Goal: Task Accomplishment & Management: Manage account settings

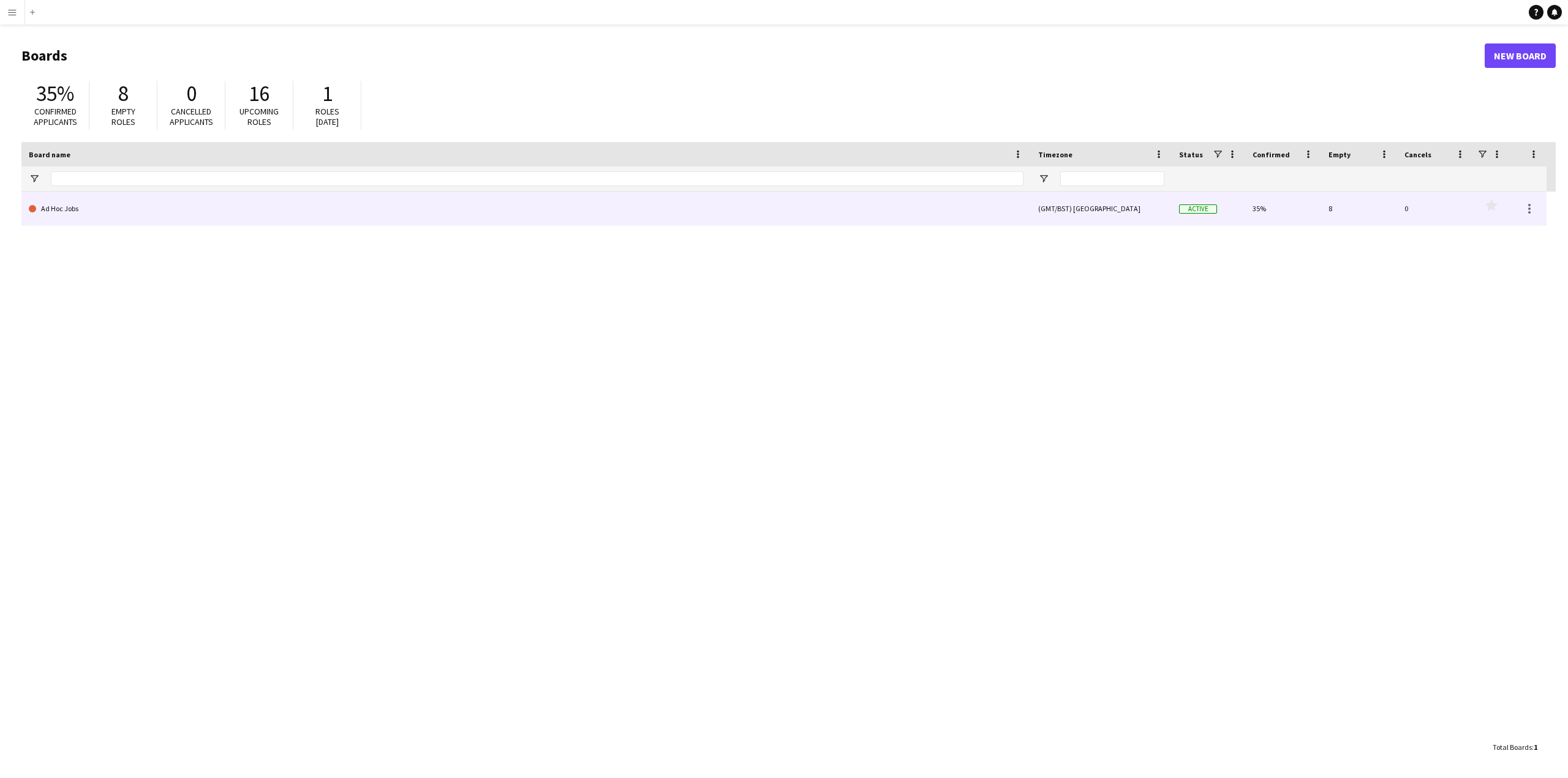
click at [49, 208] on link "Ad Hoc Jobs" at bounding box center [526, 209] width 995 height 35
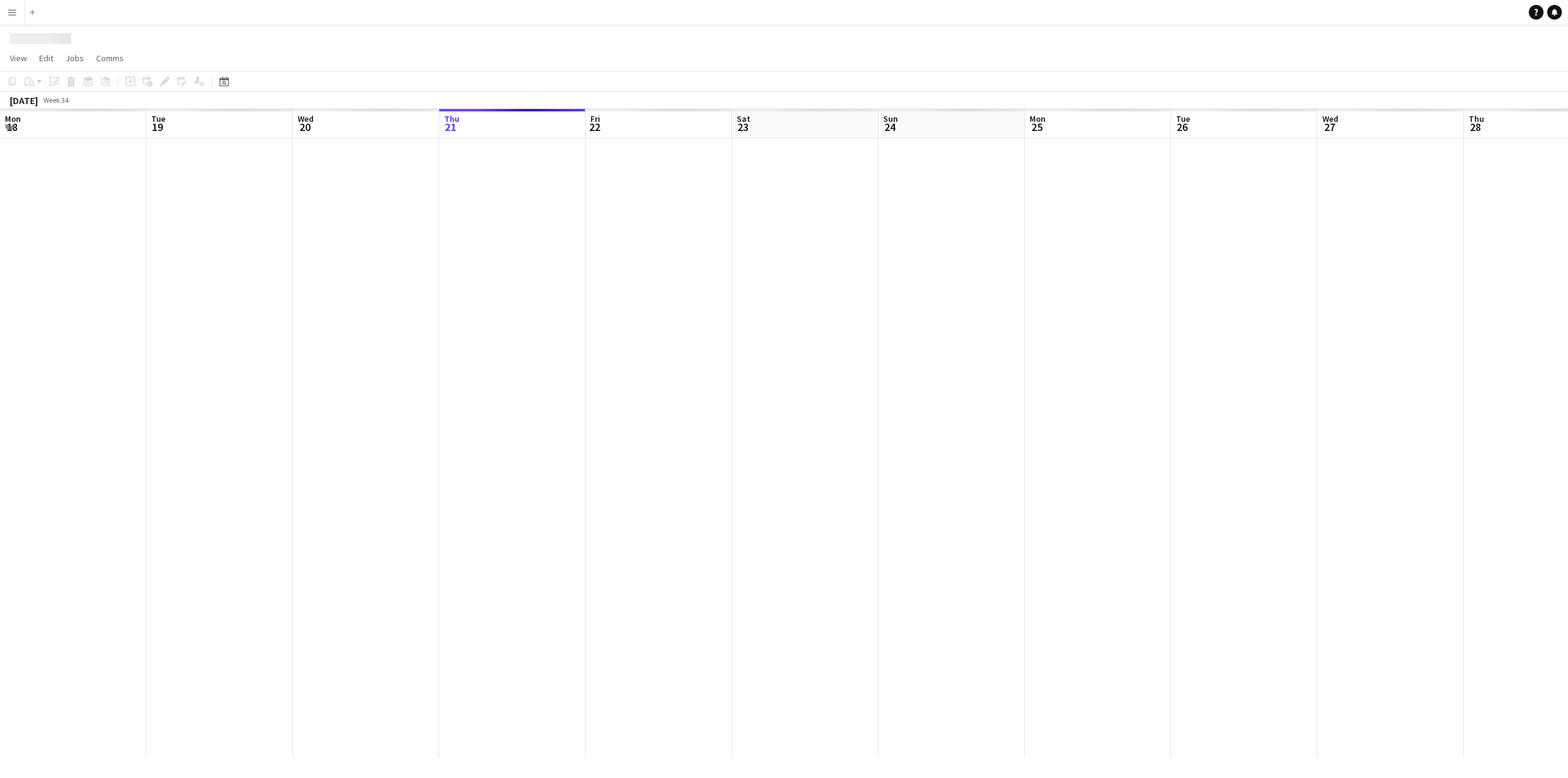
scroll to position [0, 293]
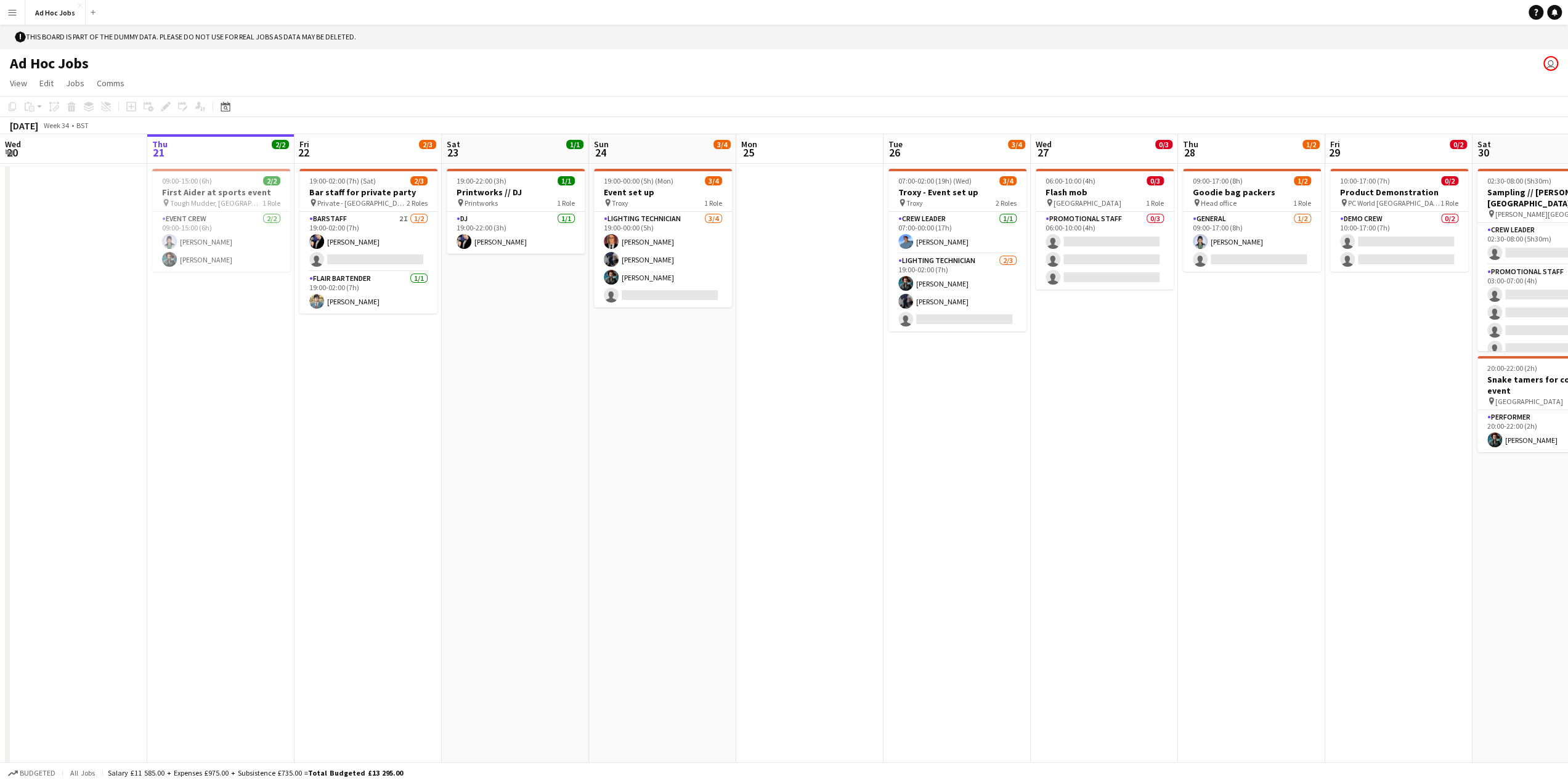
click at [1548, 64] on app-user-avatar "user" at bounding box center [1551, 63] width 15 height 15
click at [1547, 67] on app-user-avatar "user" at bounding box center [1551, 63] width 15 height 15
click at [210, 37] on div "! This board is part of the dummy data. Please do not use for real jobs as data…" at bounding box center [784, 37] width 1568 height 25
click at [1534, 12] on icon "Help" at bounding box center [1536, 12] width 7 height 7
click at [1393, 65] on div "Ad Hoc Jobs user" at bounding box center [784, 61] width 1568 height 24
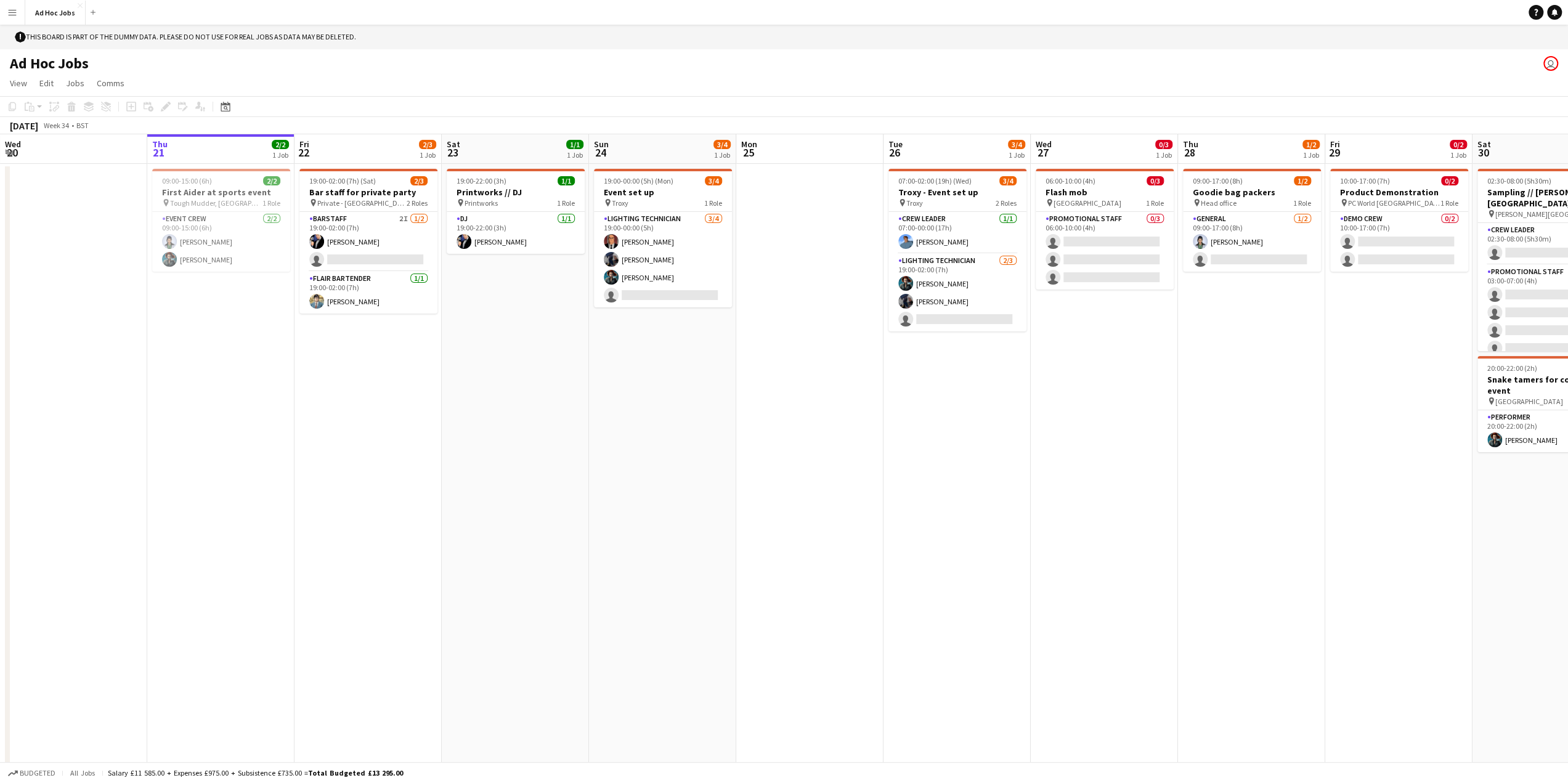
click at [1550, 69] on app-user-avatar "user" at bounding box center [1551, 63] width 15 height 15
click at [1550, 60] on app-user-avatar "user" at bounding box center [1551, 63] width 15 height 15
click at [1505, 184] on span "02:30-08:00 (5h30m)" at bounding box center [1519, 181] width 64 height 9
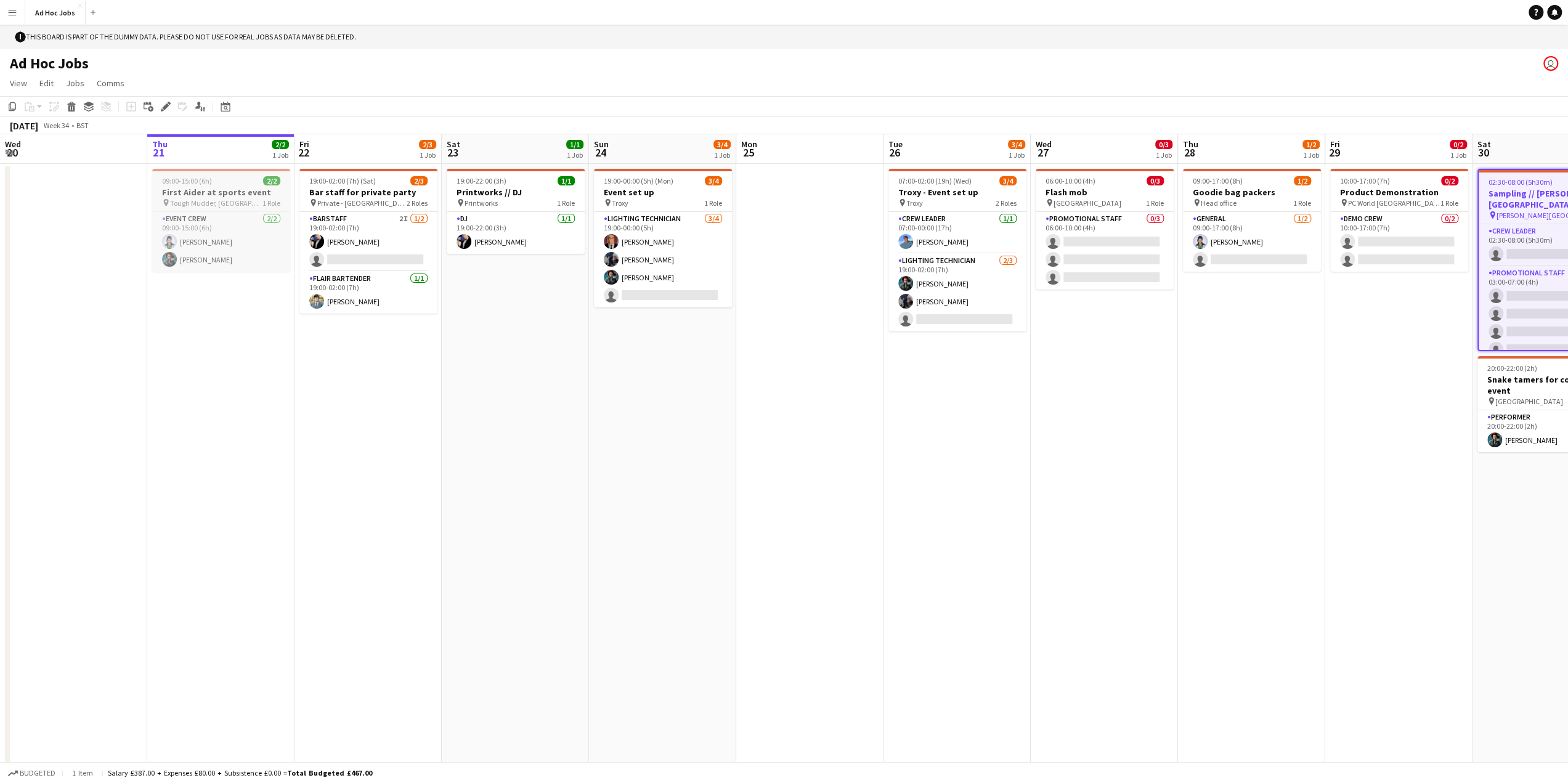
click at [204, 204] on span "Tough Mudder, [GEOGRAPHIC_DATA]" at bounding box center [216, 203] width 92 height 9
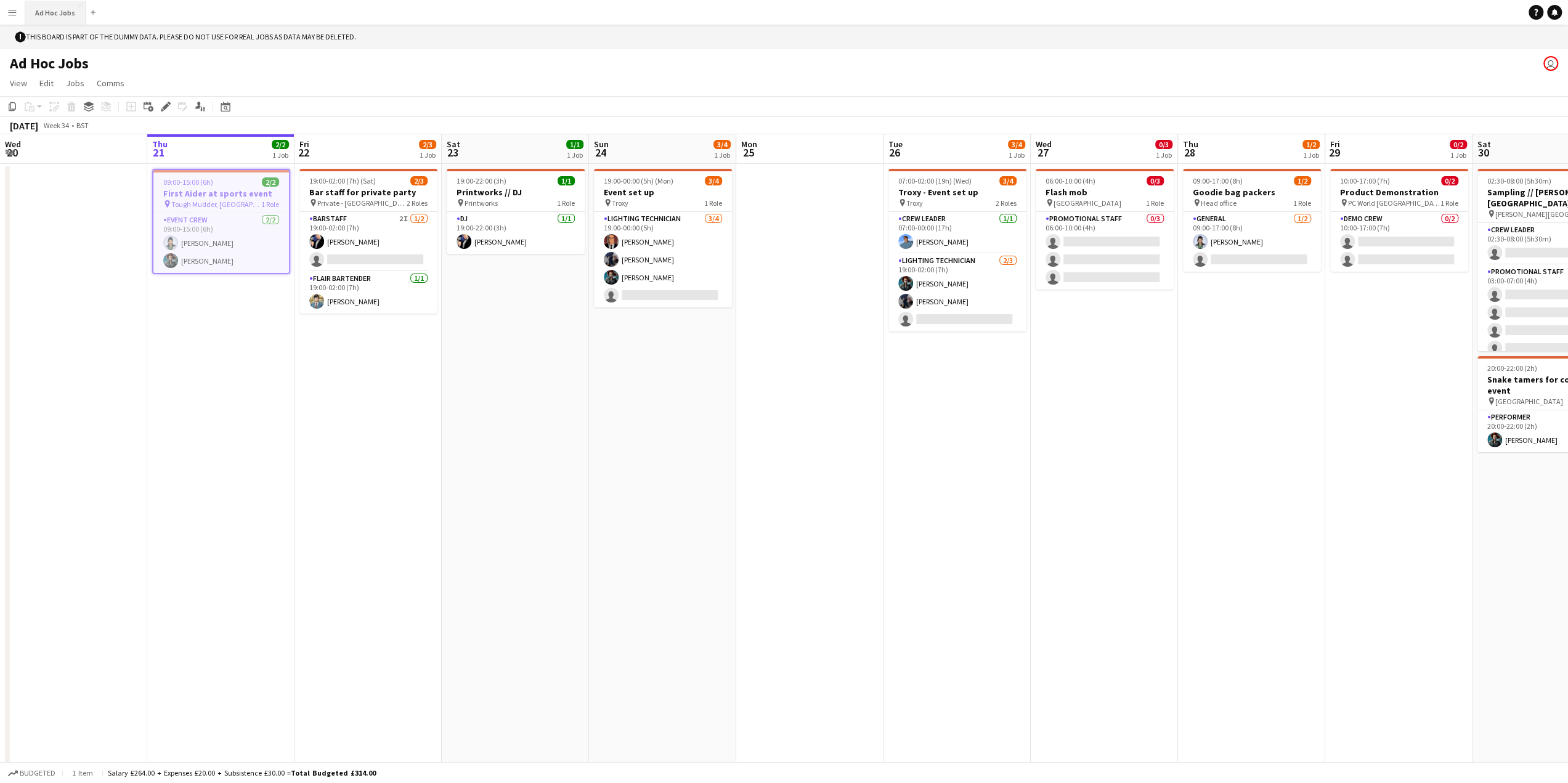
click at [62, 12] on button "Ad Hoc Jobs Close" at bounding box center [55, 12] width 60 height 24
click at [17, 14] on button "Menu" at bounding box center [12, 12] width 25 height 25
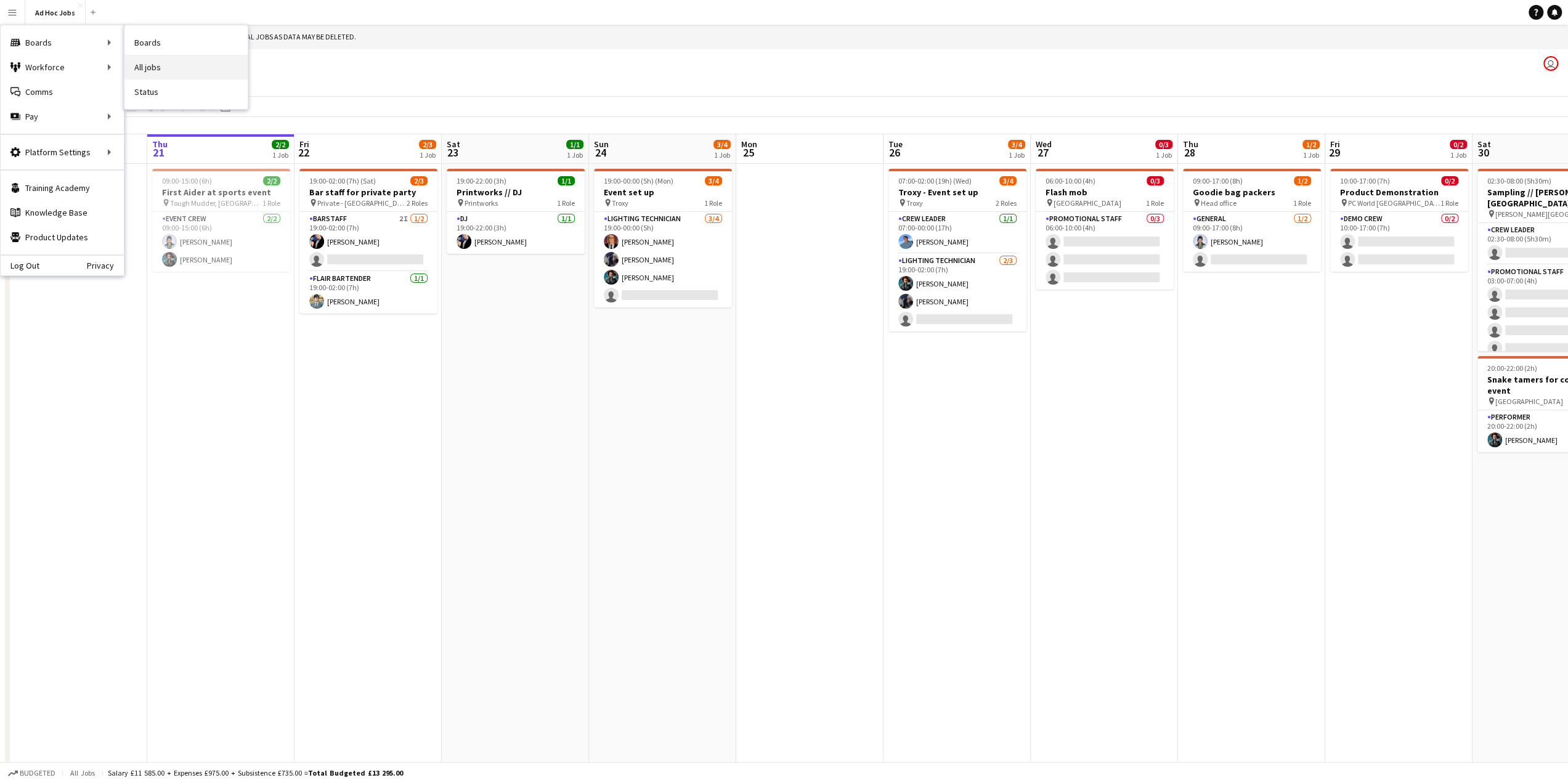
click at [168, 66] on link "All jobs" at bounding box center [186, 67] width 123 height 25
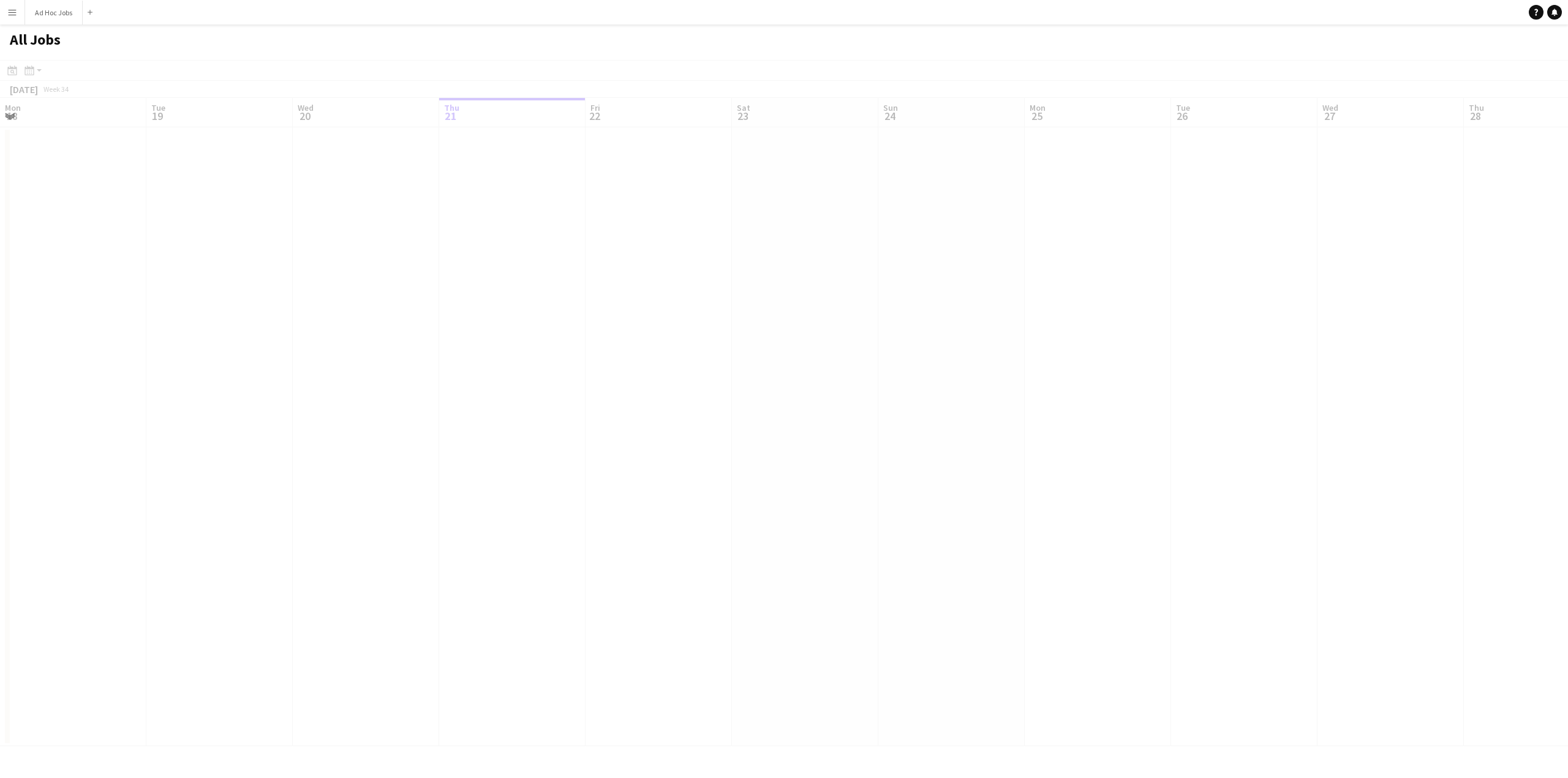
scroll to position [0, 293]
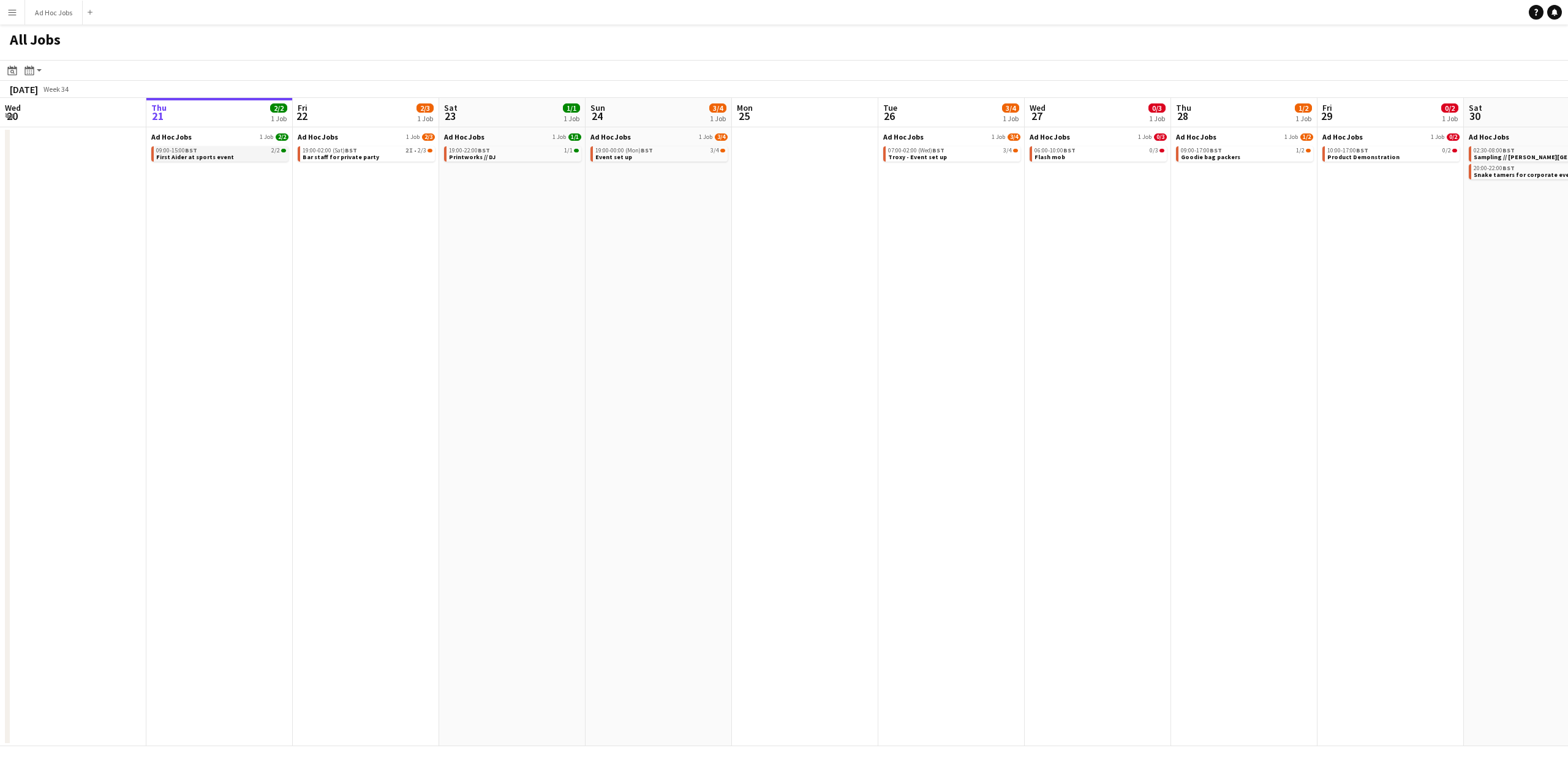
click at [202, 150] on div "09:00-15:00 BST 2/2" at bounding box center [221, 150] width 130 height 6
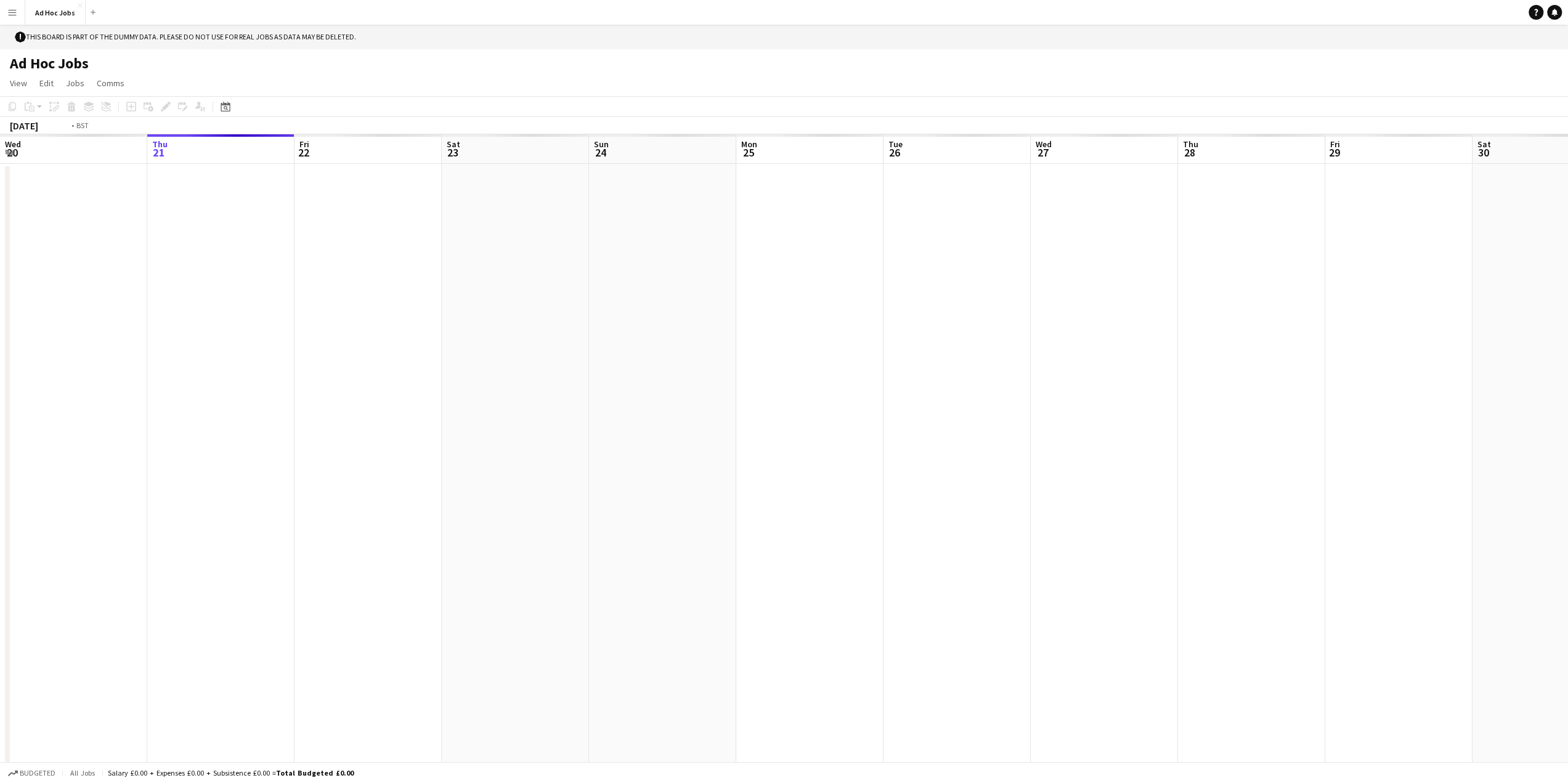
scroll to position [0, 424]
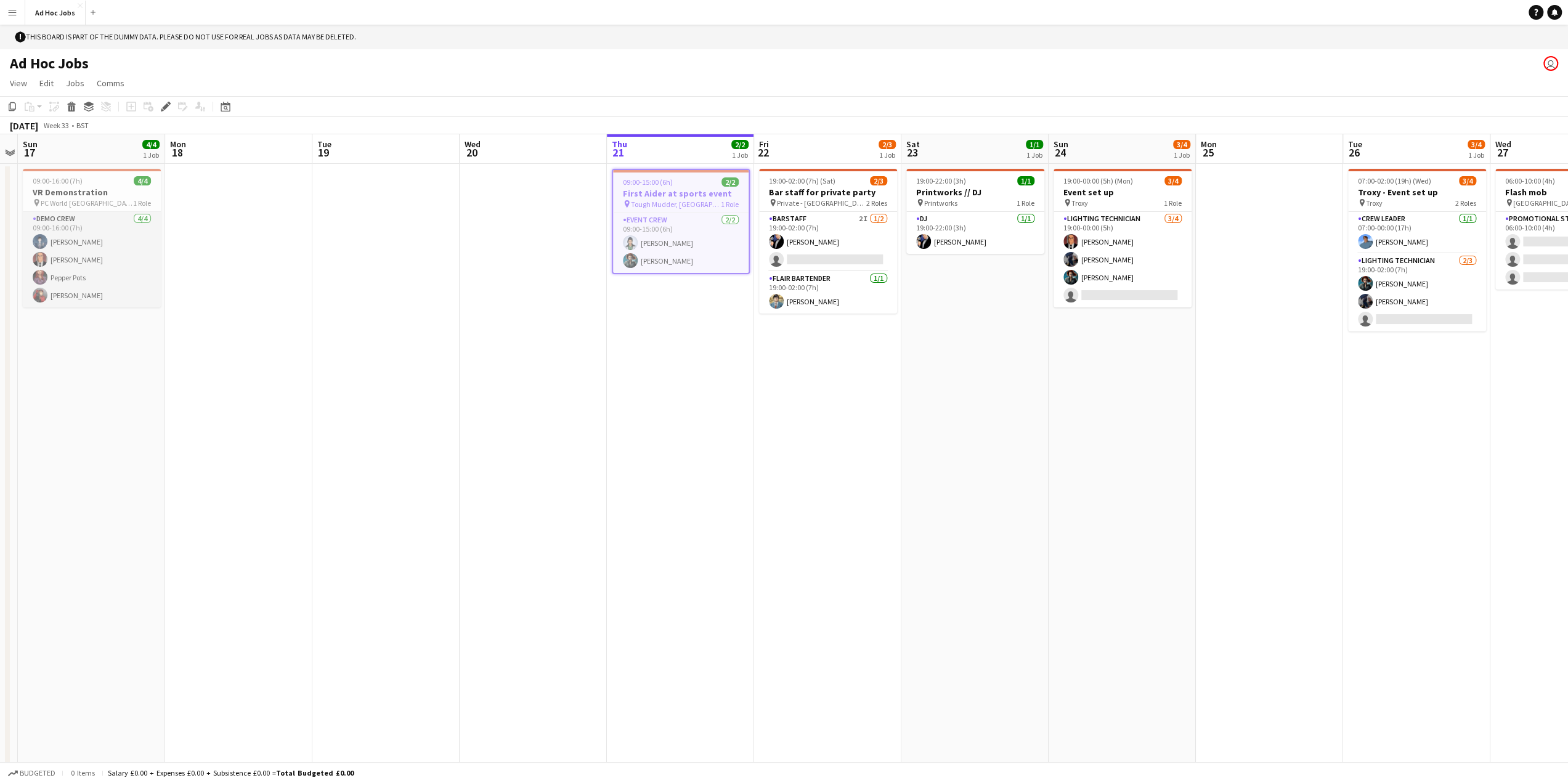
click at [56, 259] on app-card-role "Demo crew 4/4 09:00-16:00 (7h) Oswald Cobblepot Lex Luthor Pepper Pots Wade Wil…" at bounding box center [92, 260] width 138 height 96
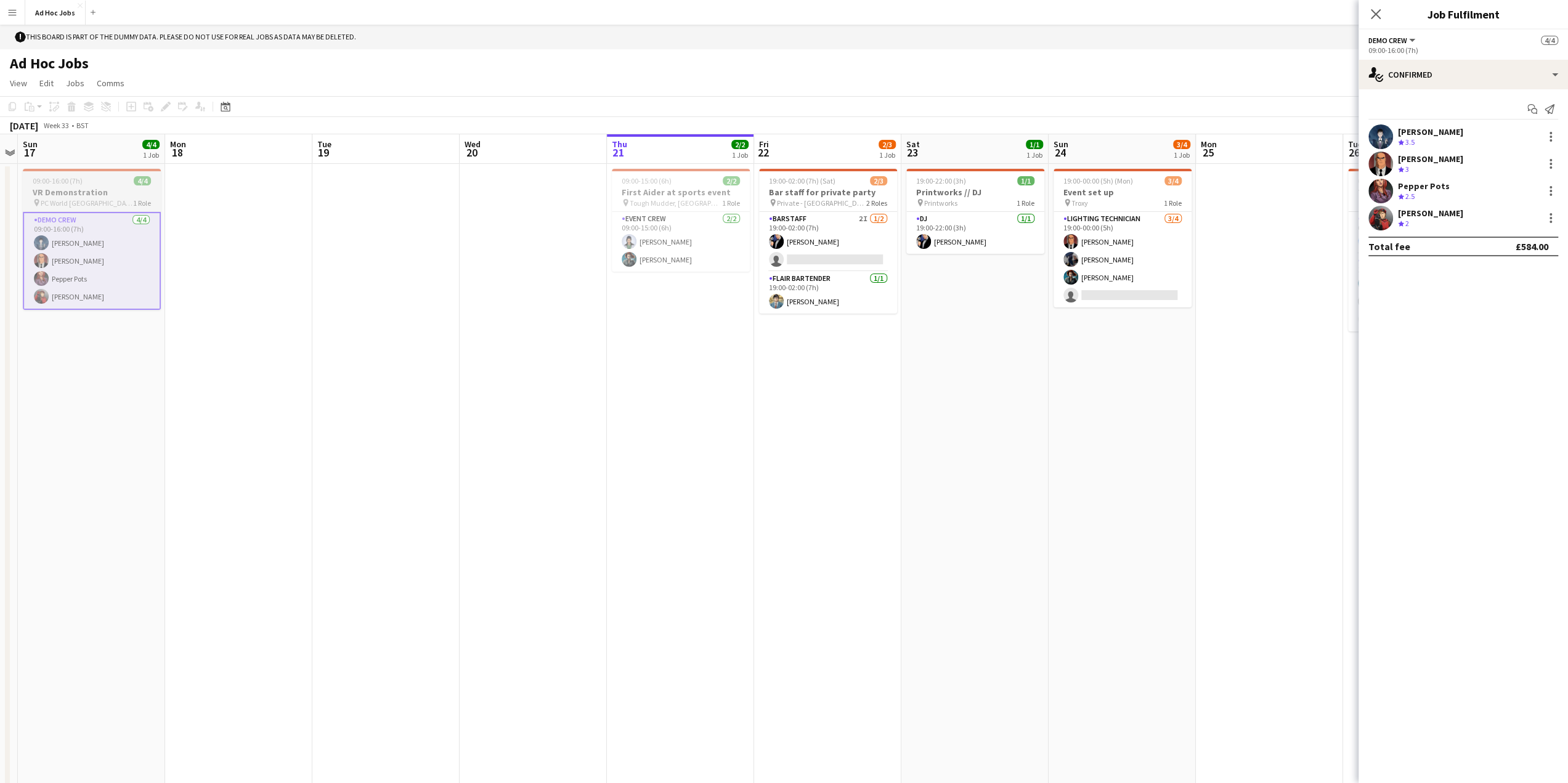
click at [64, 200] on span "PC World Newcastle" at bounding box center [87, 203] width 92 height 9
click at [63, 259] on app-card-role "Demo crew 4/4 09:00-16:00 (7h) Oswald Cobblepot Lex Luthor Pepper Pots Wade Wil…" at bounding box center [92, 261] width 135 height 96
click at [9, 14] on app-icon "Menu" at bounding box center [12, 12] width 10 height 10
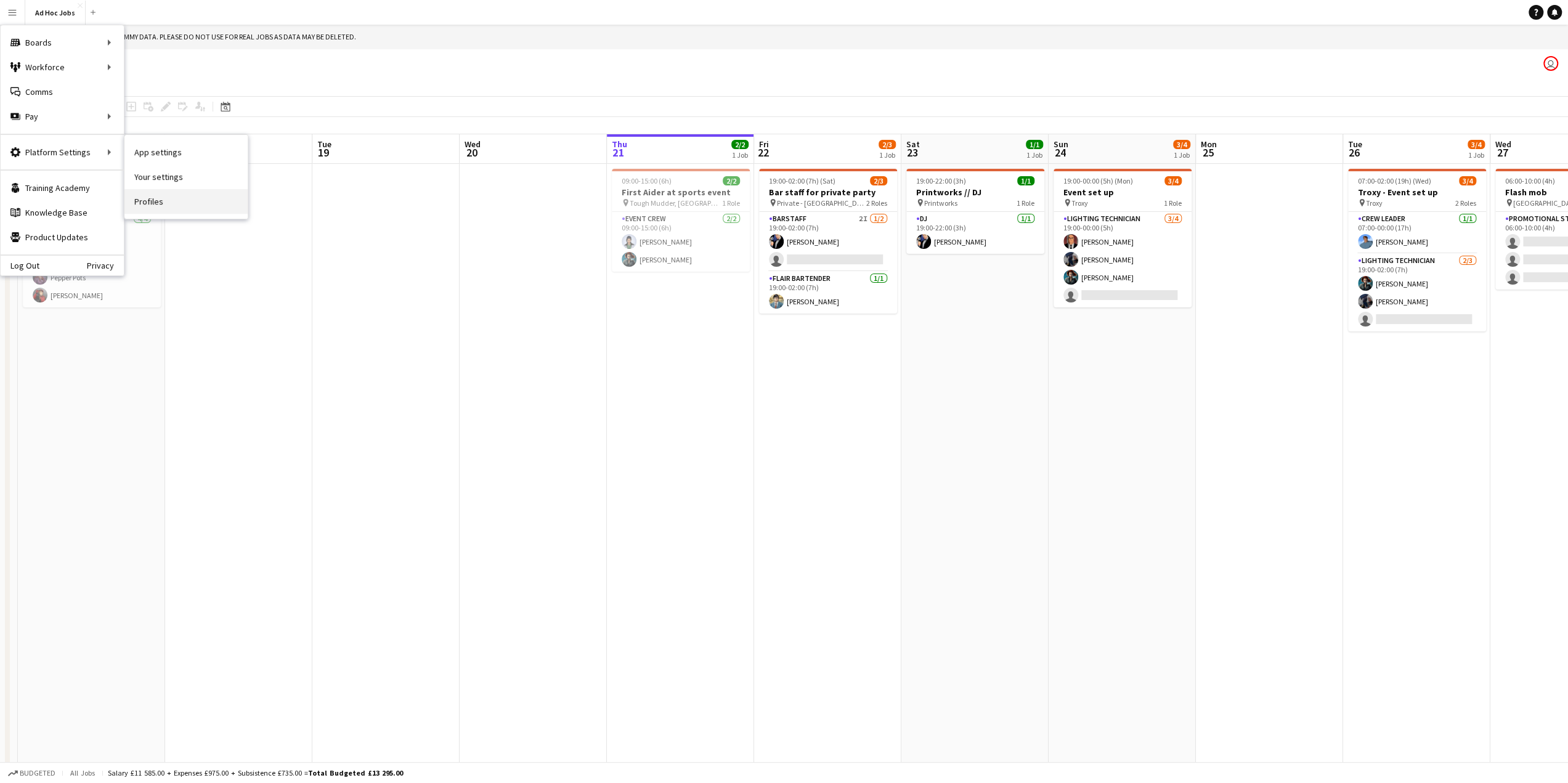
click at [167, 197] on link "Profiles" at bounding box center [186, 202] width 123 height 25
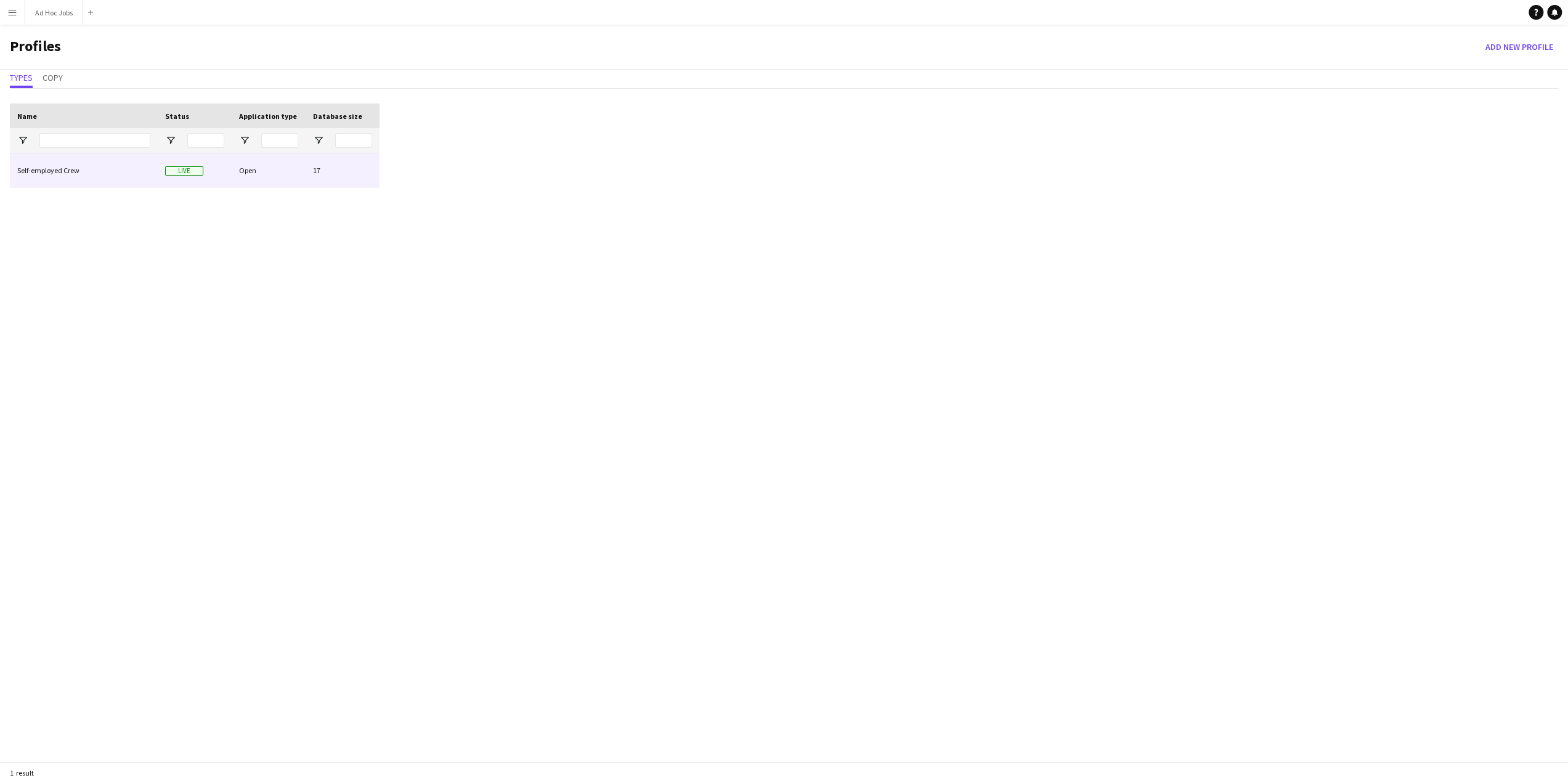
click at [60, 170] on div "Self-employed Crew" at bounding box center [84, 170] width 148 height 34
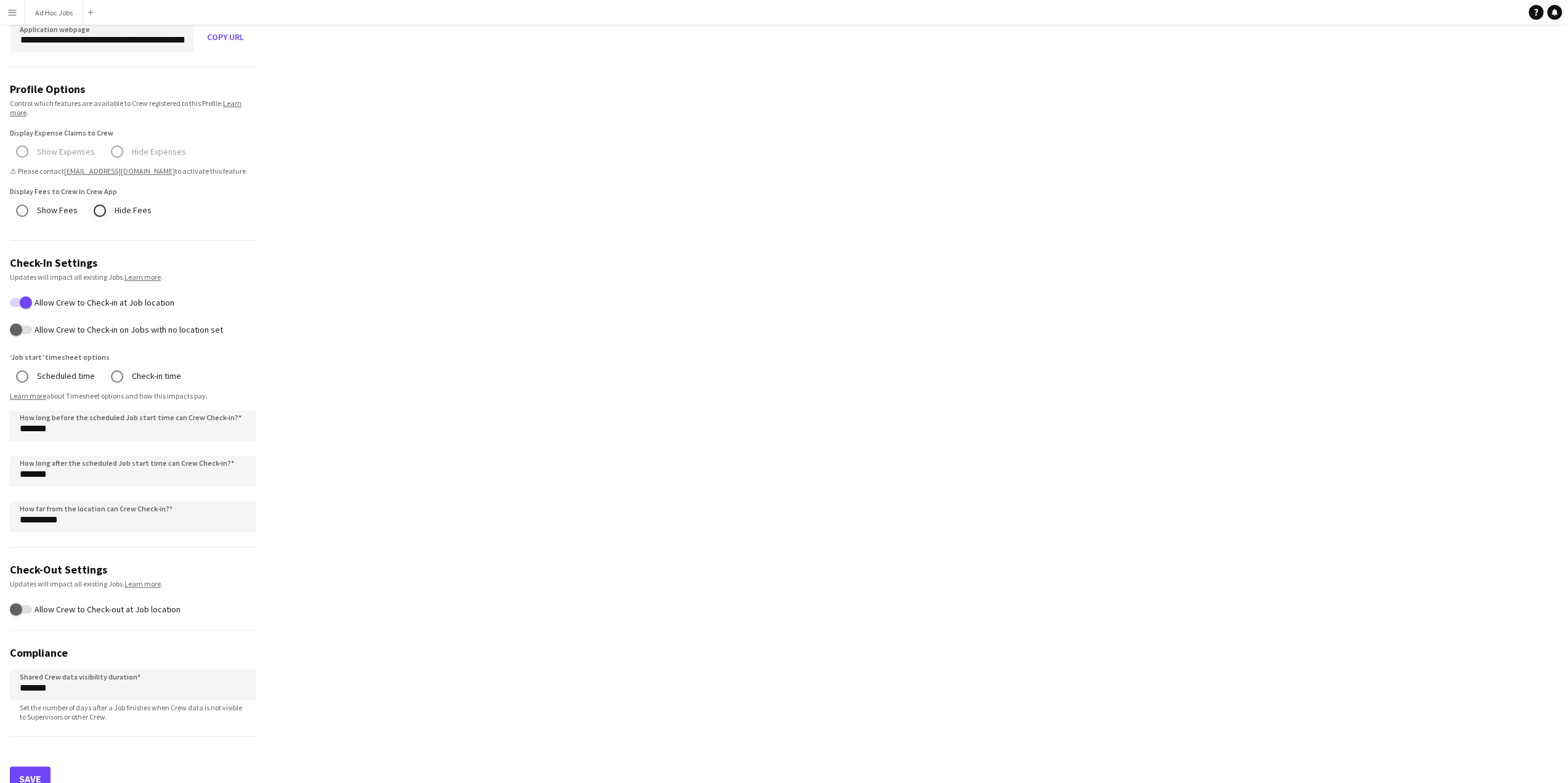
scroll to position [243, 0]
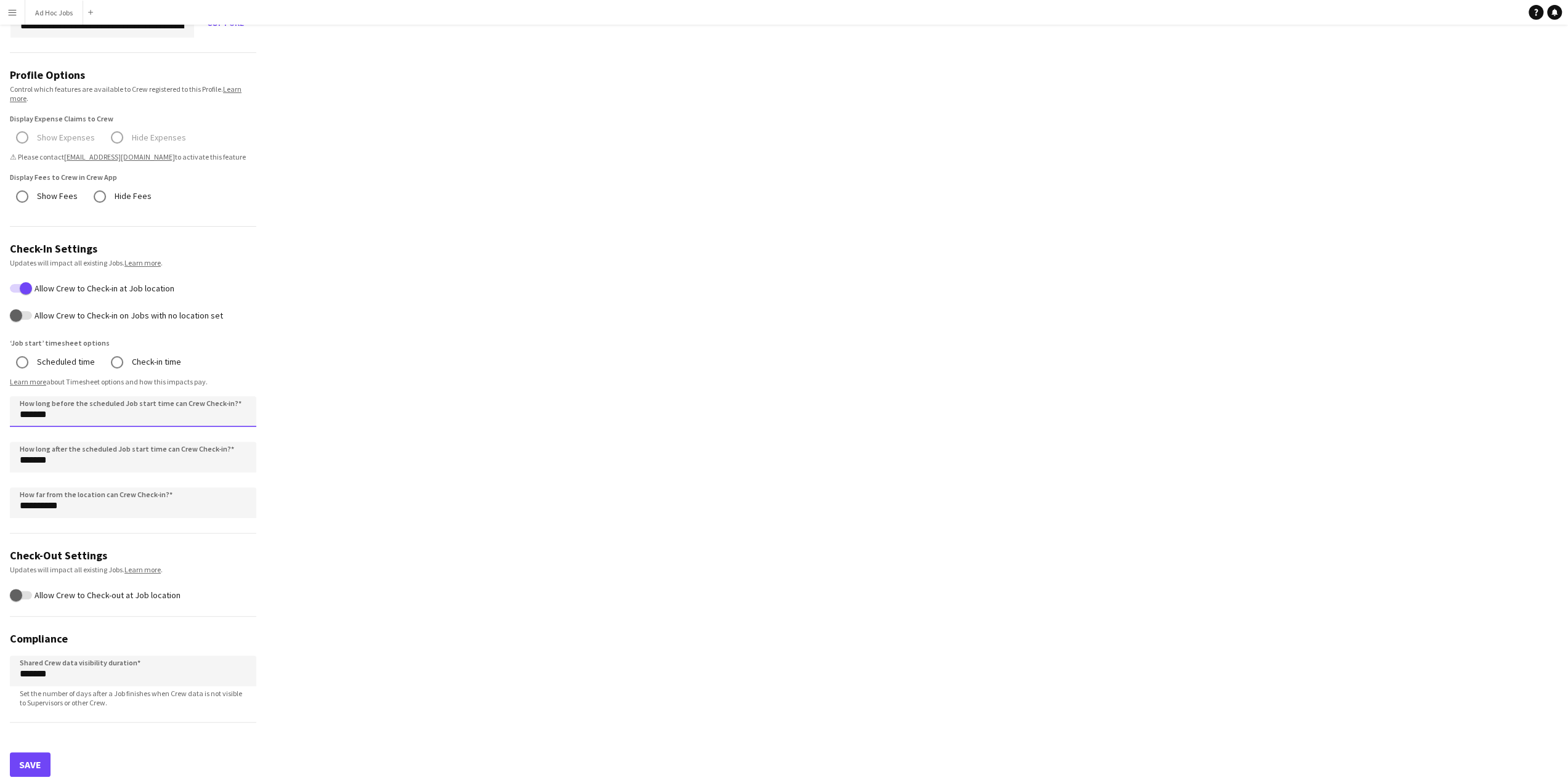
click at [133, 421] on input "*******" at bounding box center [133, 411] width 246 height 31
drag, startPoint x: 28, startPoint y: 413, endPoint x: 12, endPoint y: 414, distance: 16.0
click at [12, 414] on input "*******" at bounding box center [133, 411] width 246 height 31
click at [35, 407] on input "*******" at bounding box center [133, 411] width 246 height 31
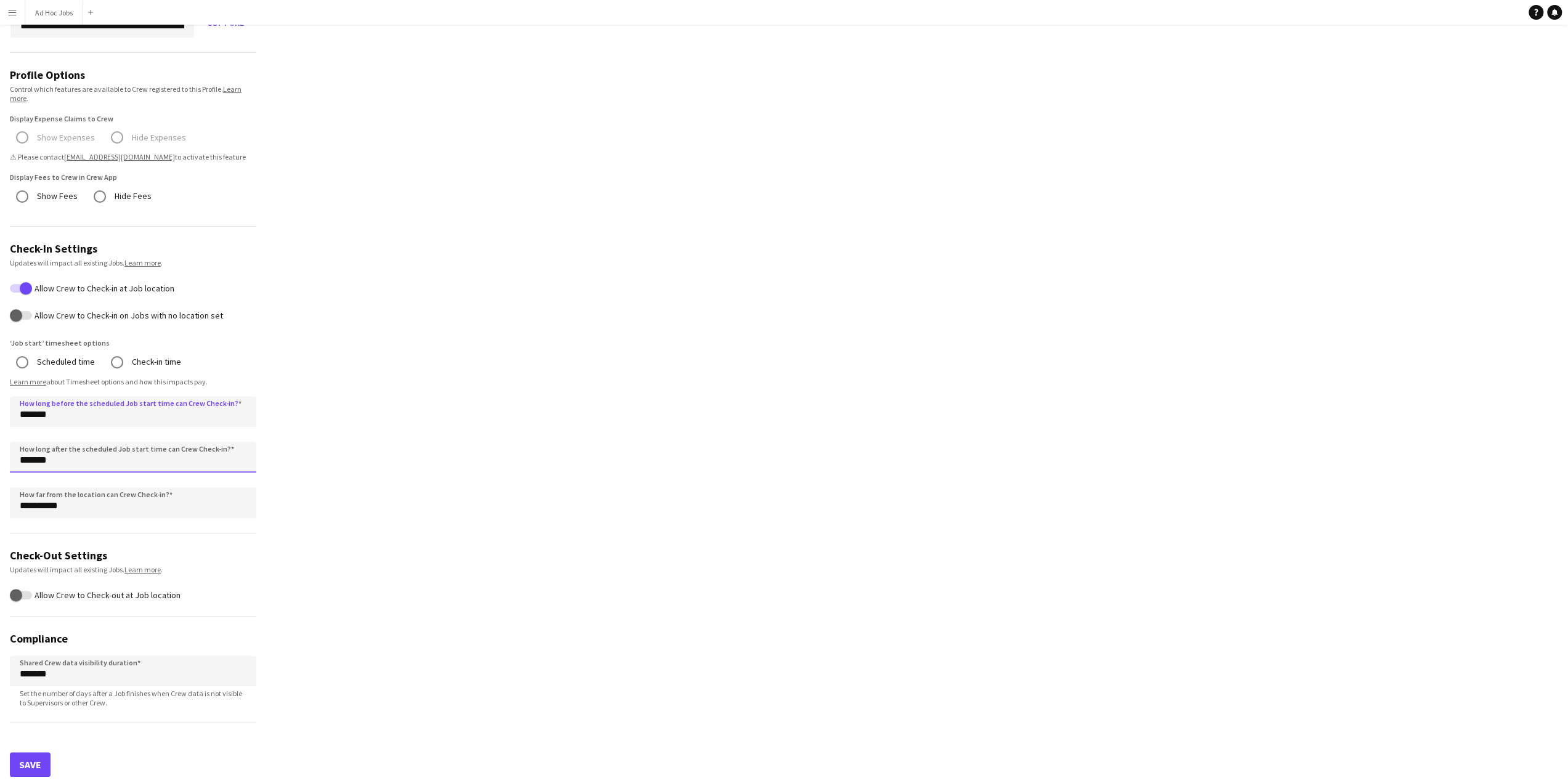
click at [48, 454] on input "*******" at bounding box center [133, 457] width 246 height 31
click at [25, 452] on input "*******" at bounding box center [133, 457] width 246 height 31
click at [49, 511] on input "**********" at bounding box center [133, 503] width 246 height 31
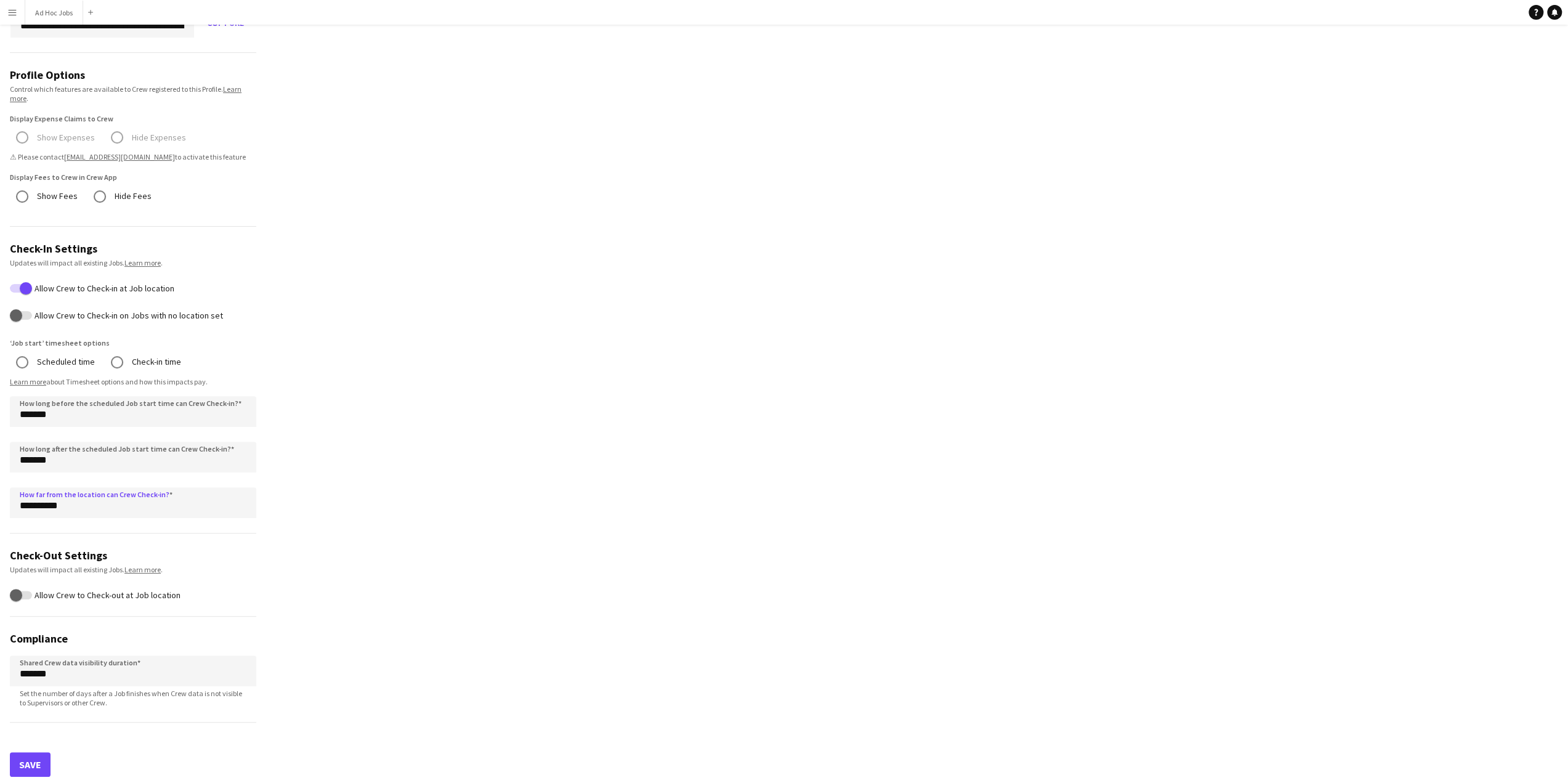
click at [419, 535] on app-profile-settings "**********" at bounding box center [784, 296] width 1568 height 981
click at [25, 759] on button "Save" at bounding box center [30, 764] width 41 height 25
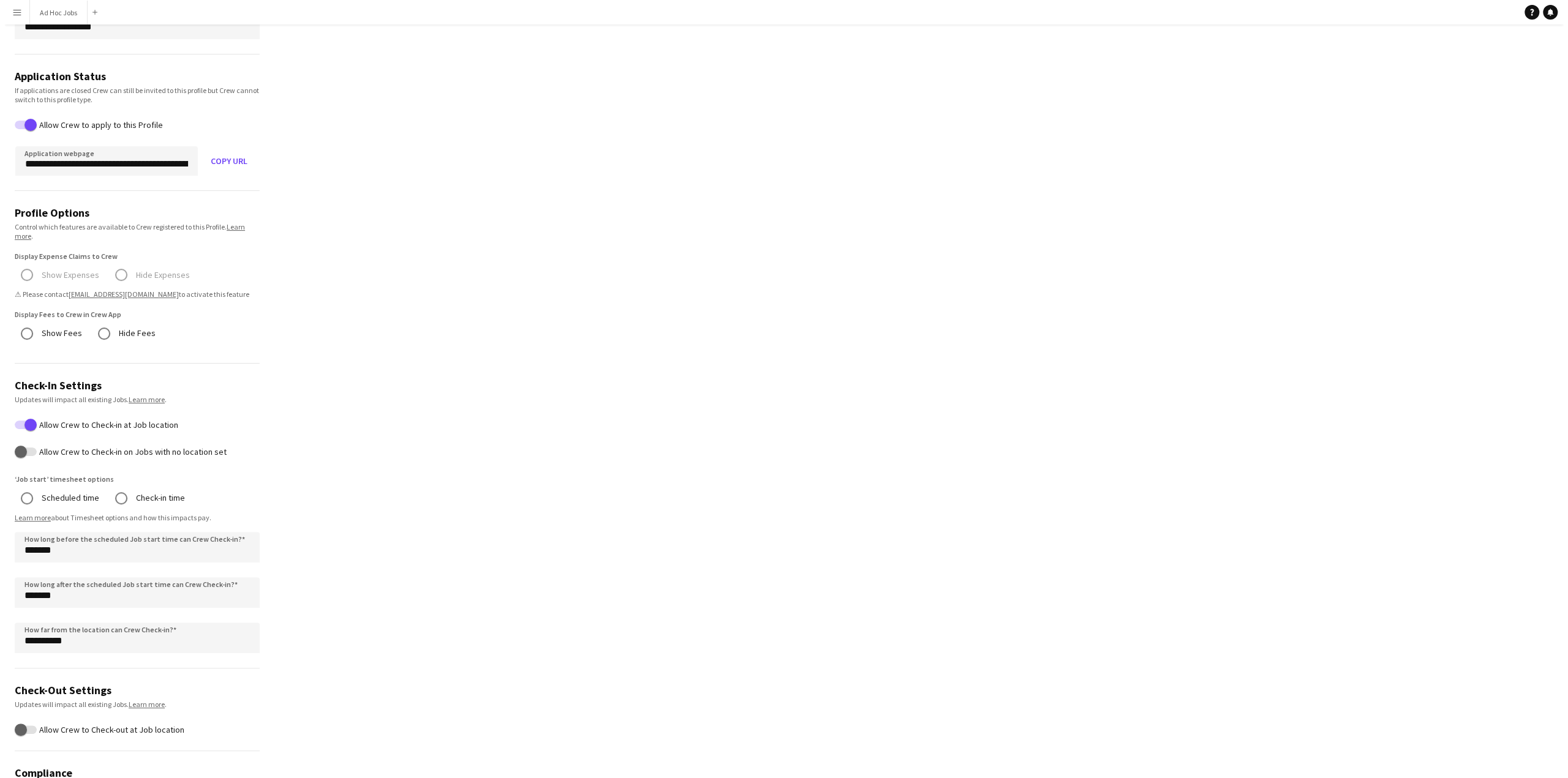
scroll to position [0, 0]
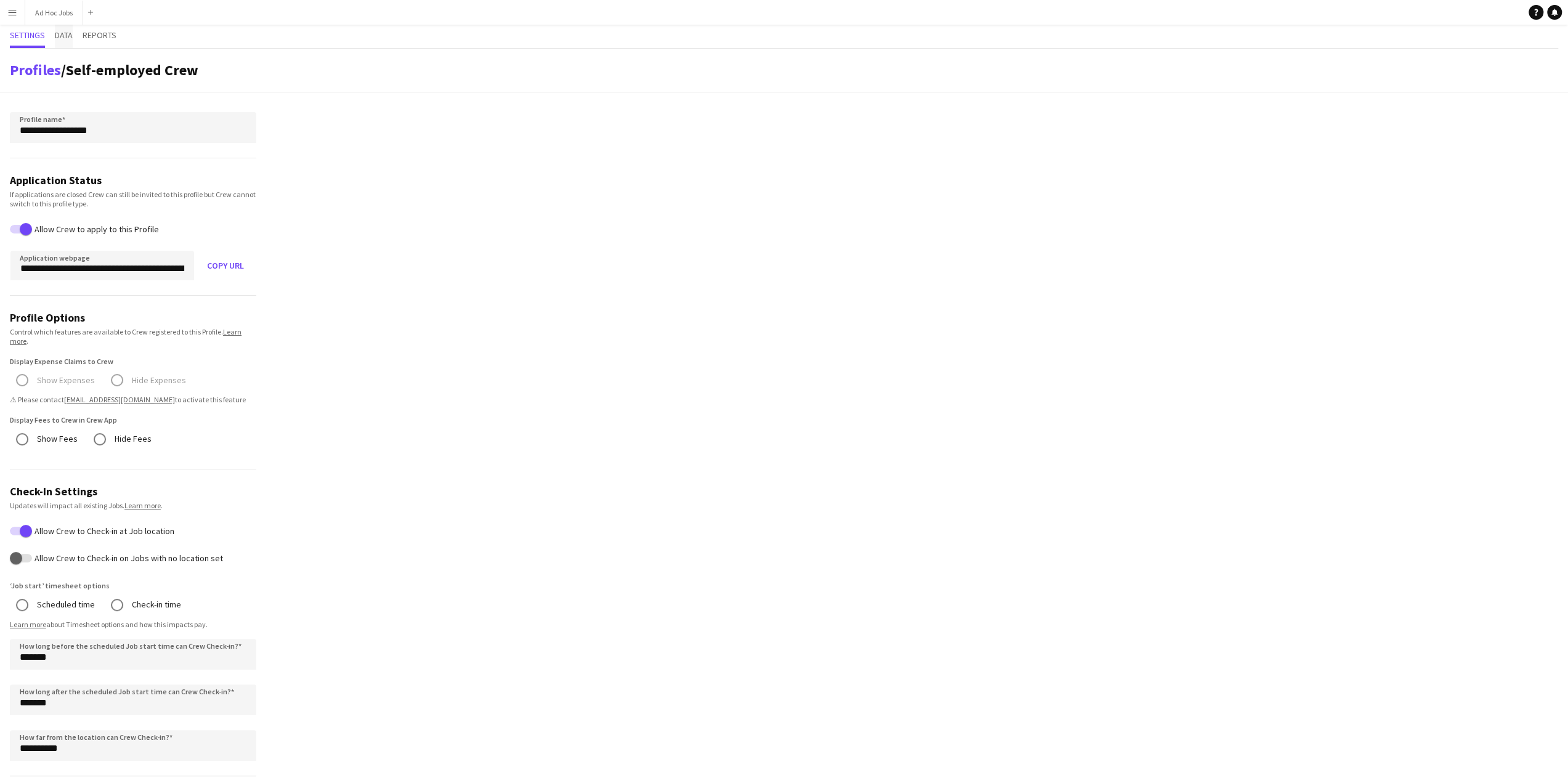
click at [61, 40] on span "Data" at bounding box center [63, 35] width 18 height 9
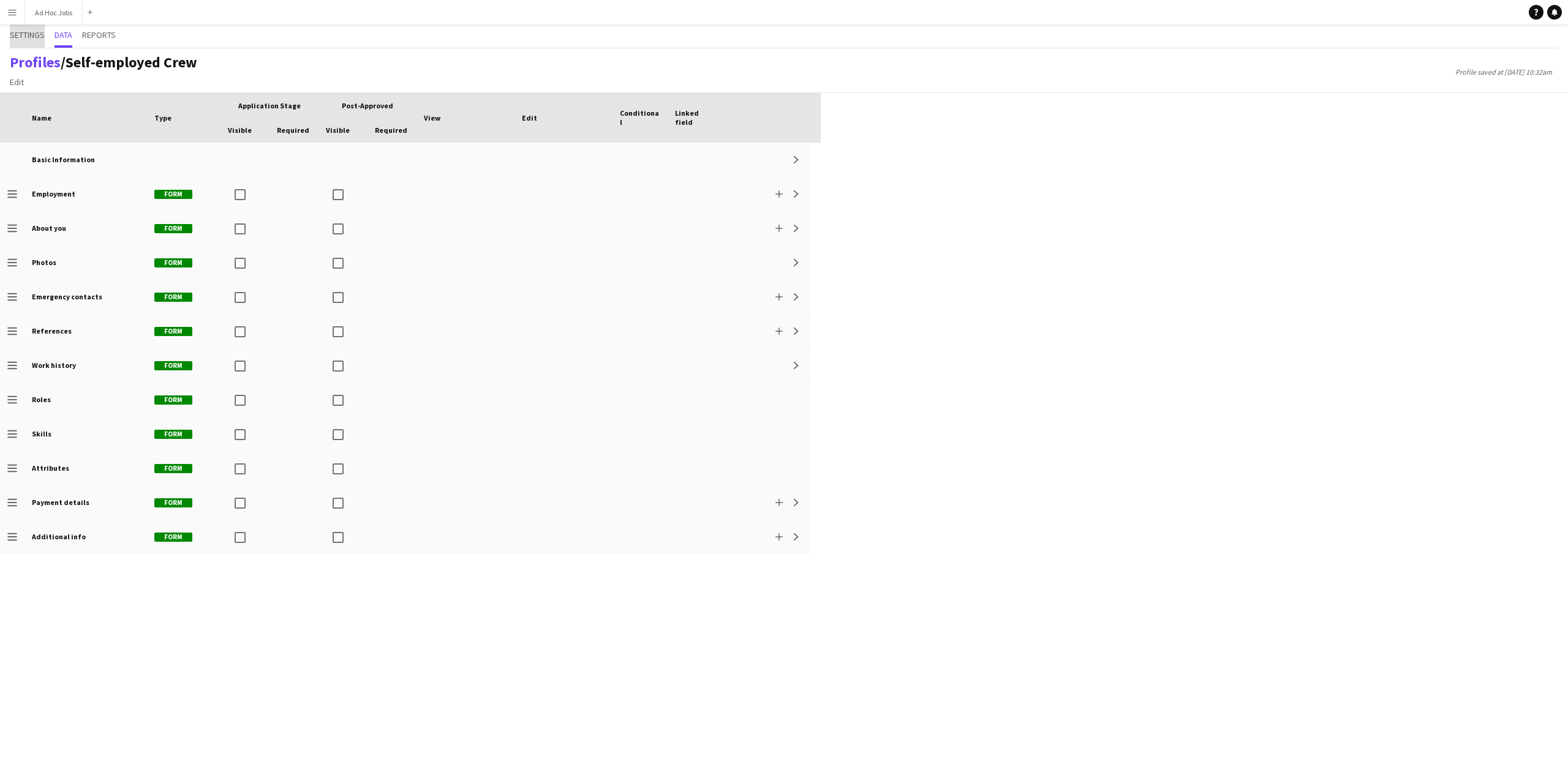
click at [32, 41] on span "Settings" at bounding box center [27, 36] width 35 height 23
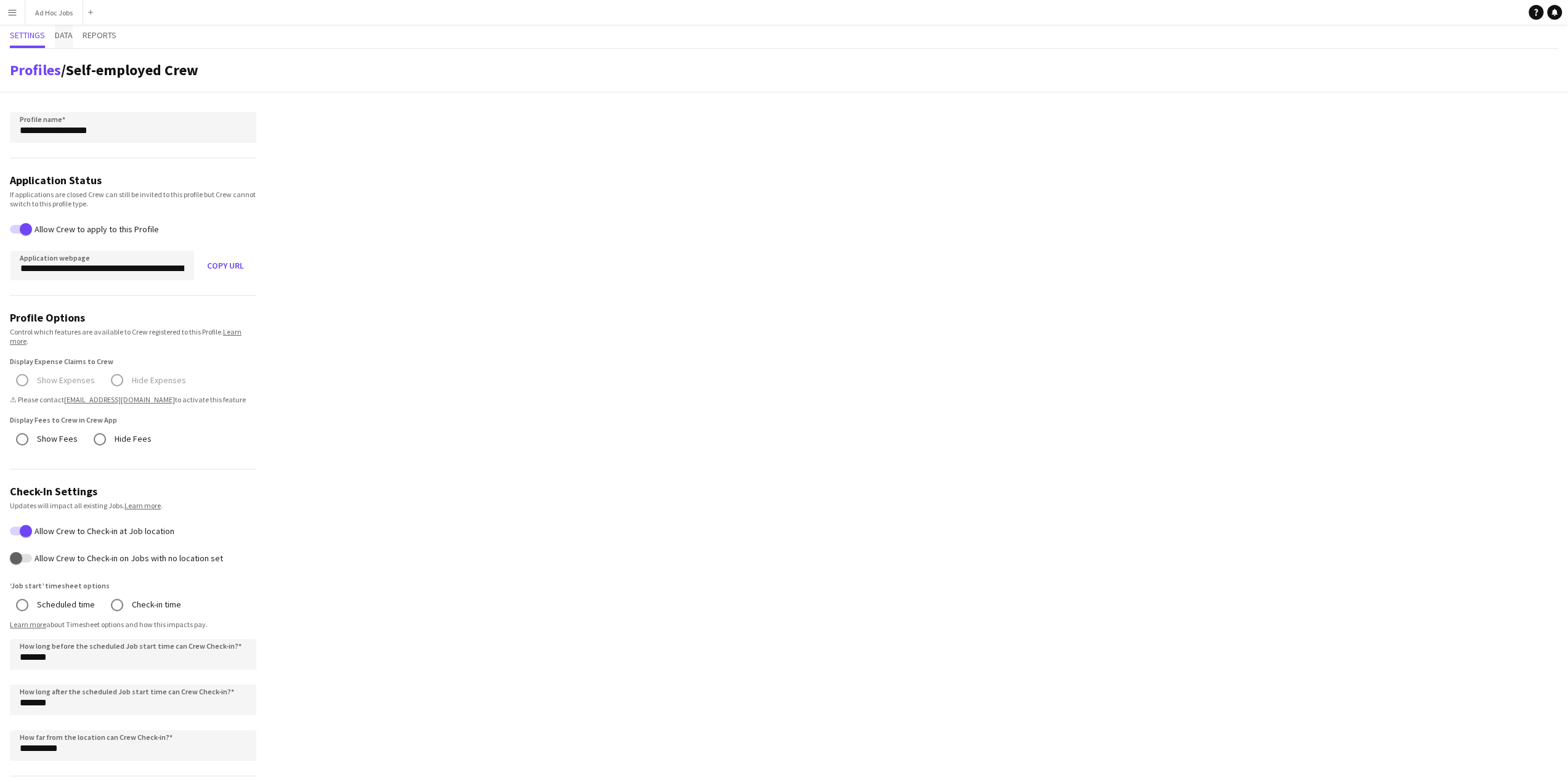
click at [64, 37] on span "Data" at bounding box center [63, 35] width 18 height 9
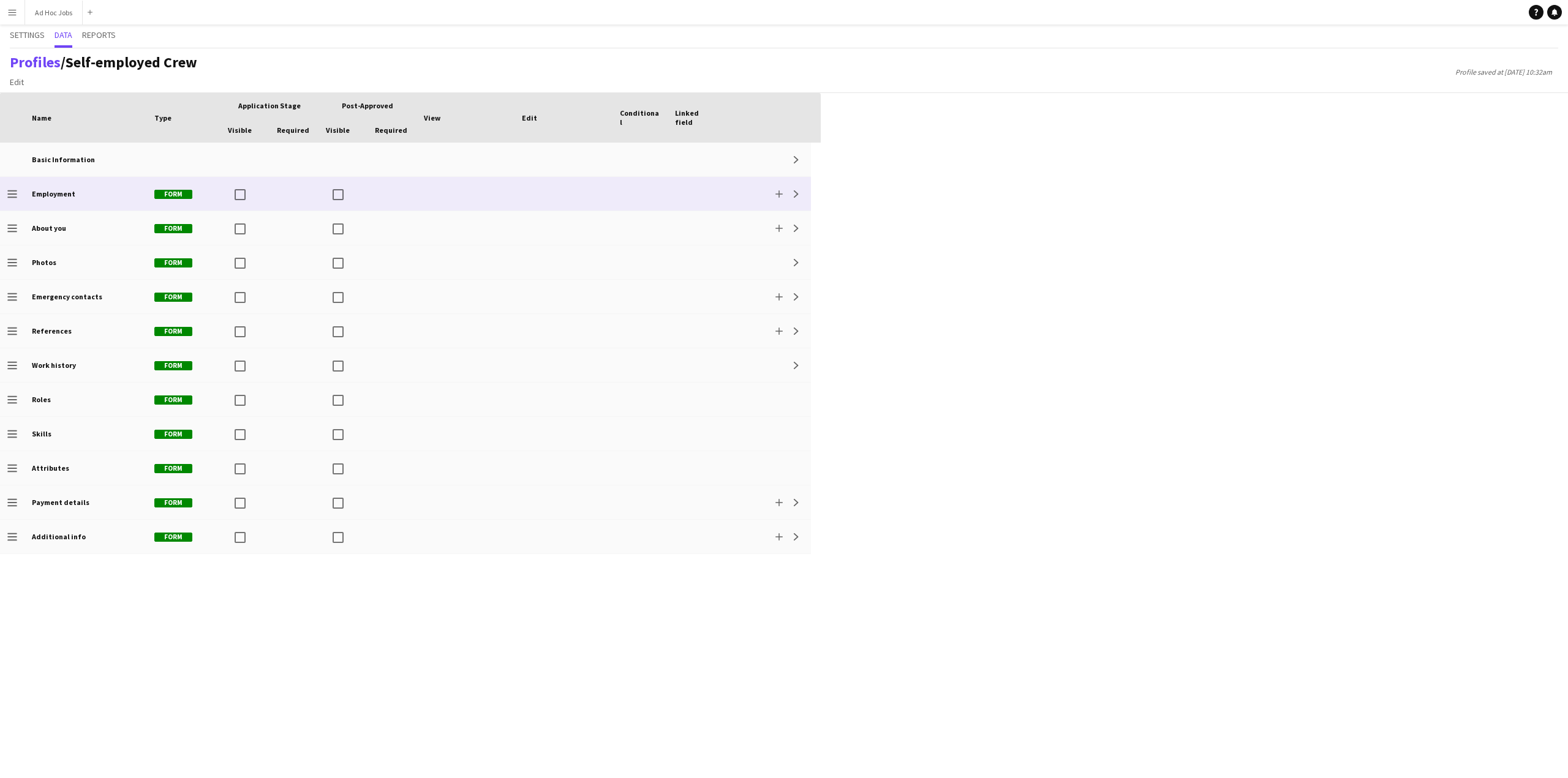
click at [37, 190] on b "Employment" at bounding box center [54, 194] width 44 height 9
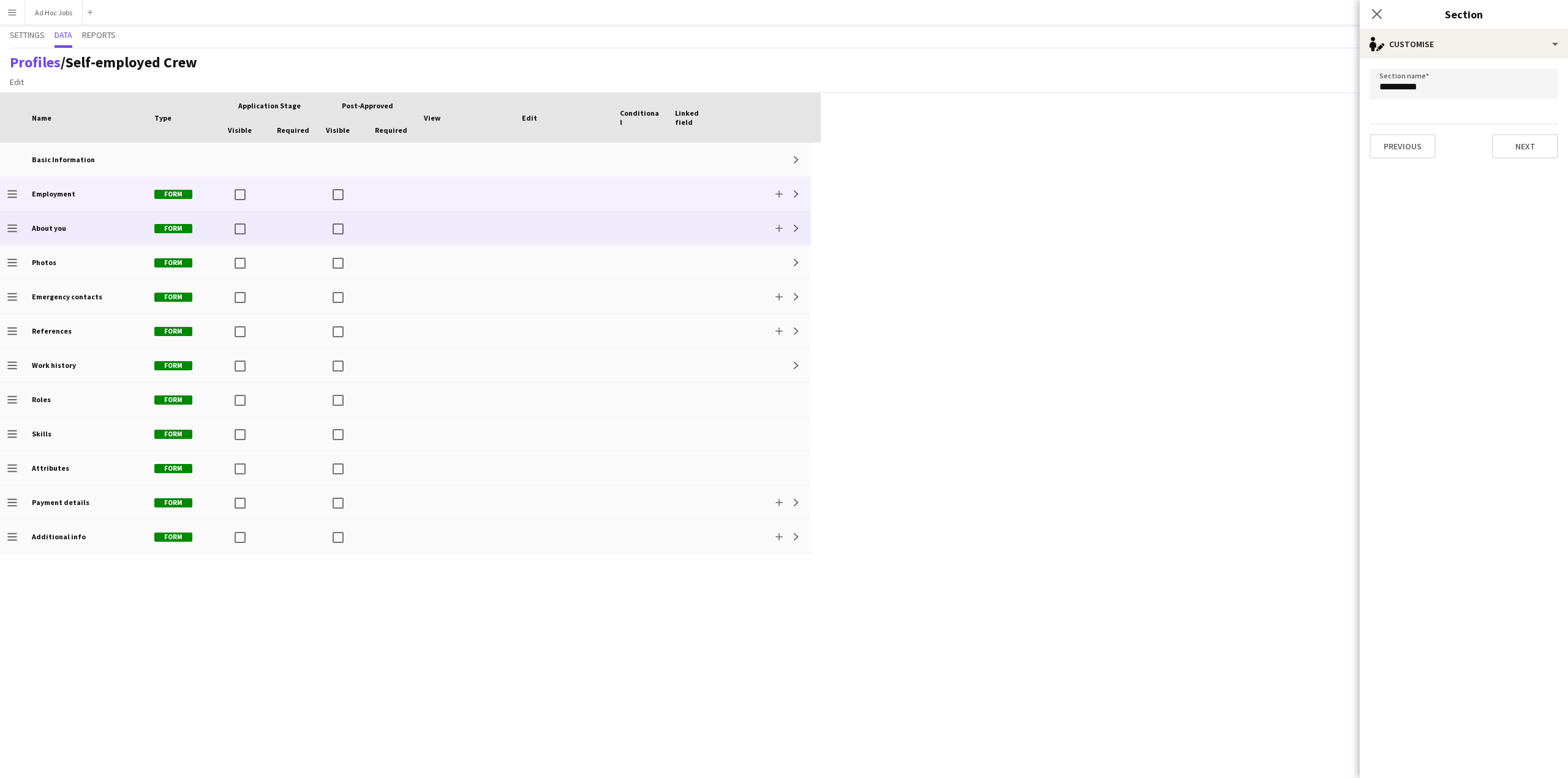
click at [45, 222] on div "About you" at bounding box center [86, 228] width 123 height 34
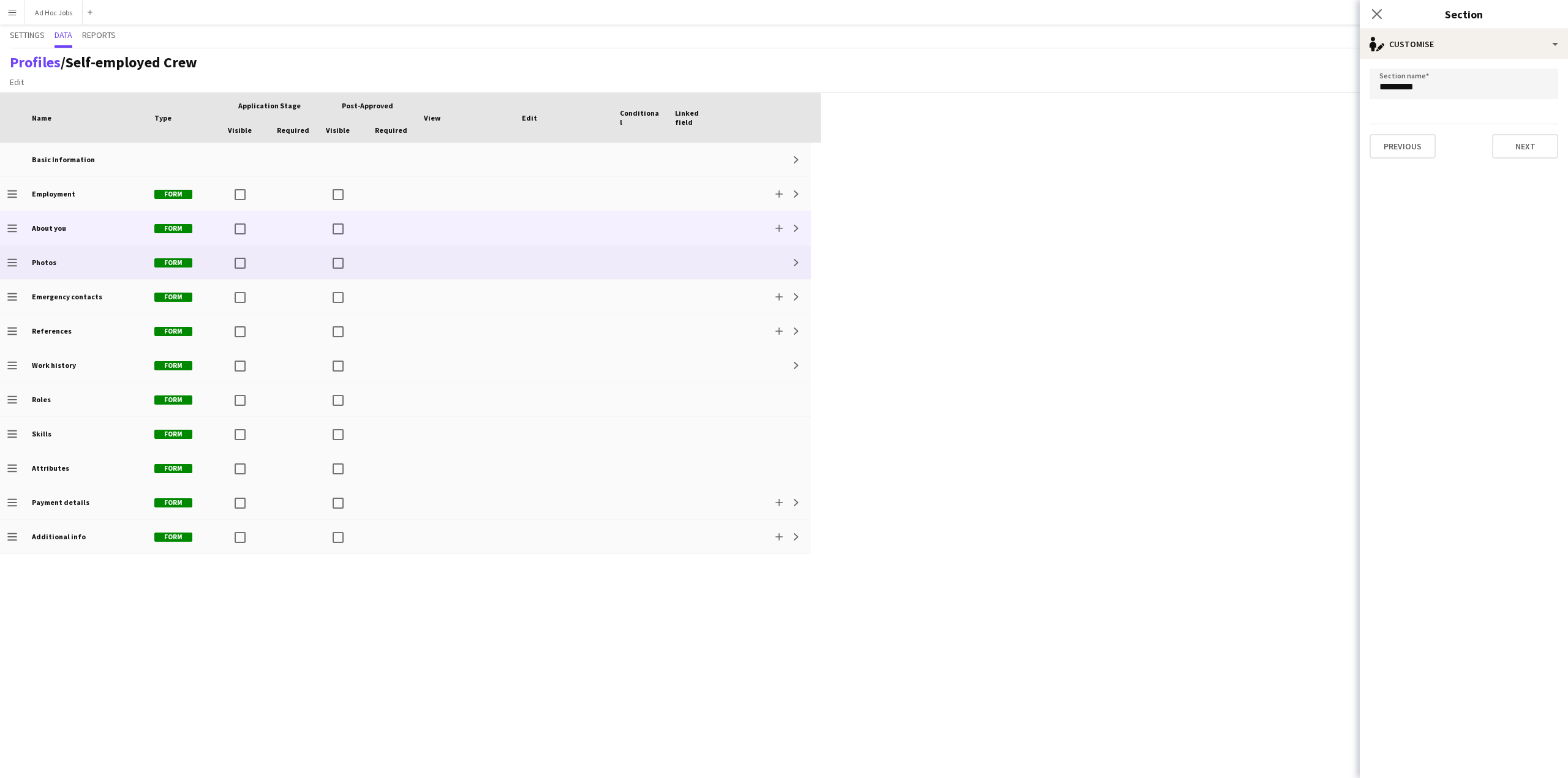
click at [44, 252] on div "Photos" at bounding box center [86, 262] width 123 height 34
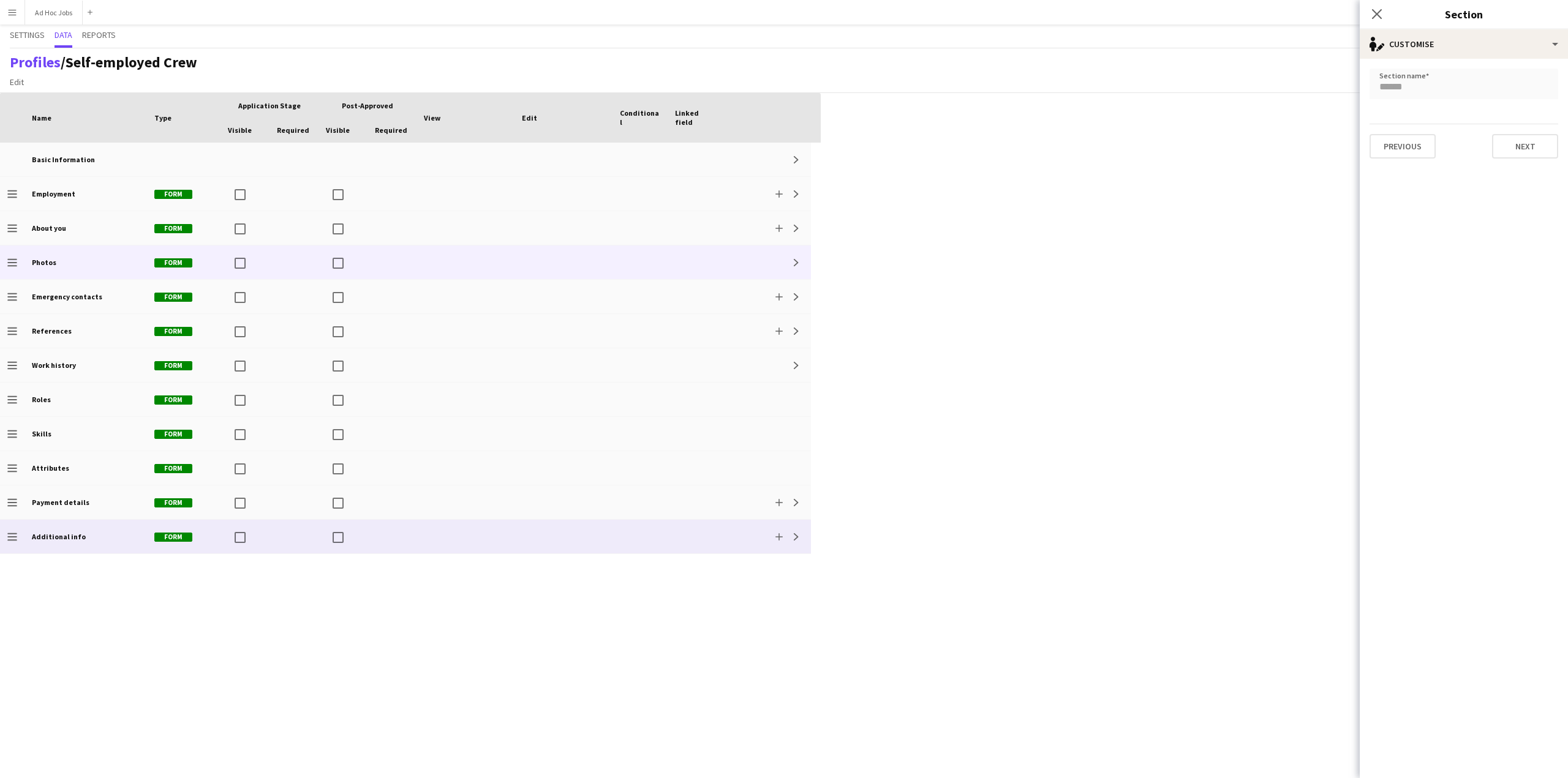
click at [70, 538] on b "Additional info" at bounding box center [59, 536] width 54 height 9
click at [107, 39] on span "Reports" at bounding box center [99, 35] width 34 height 9
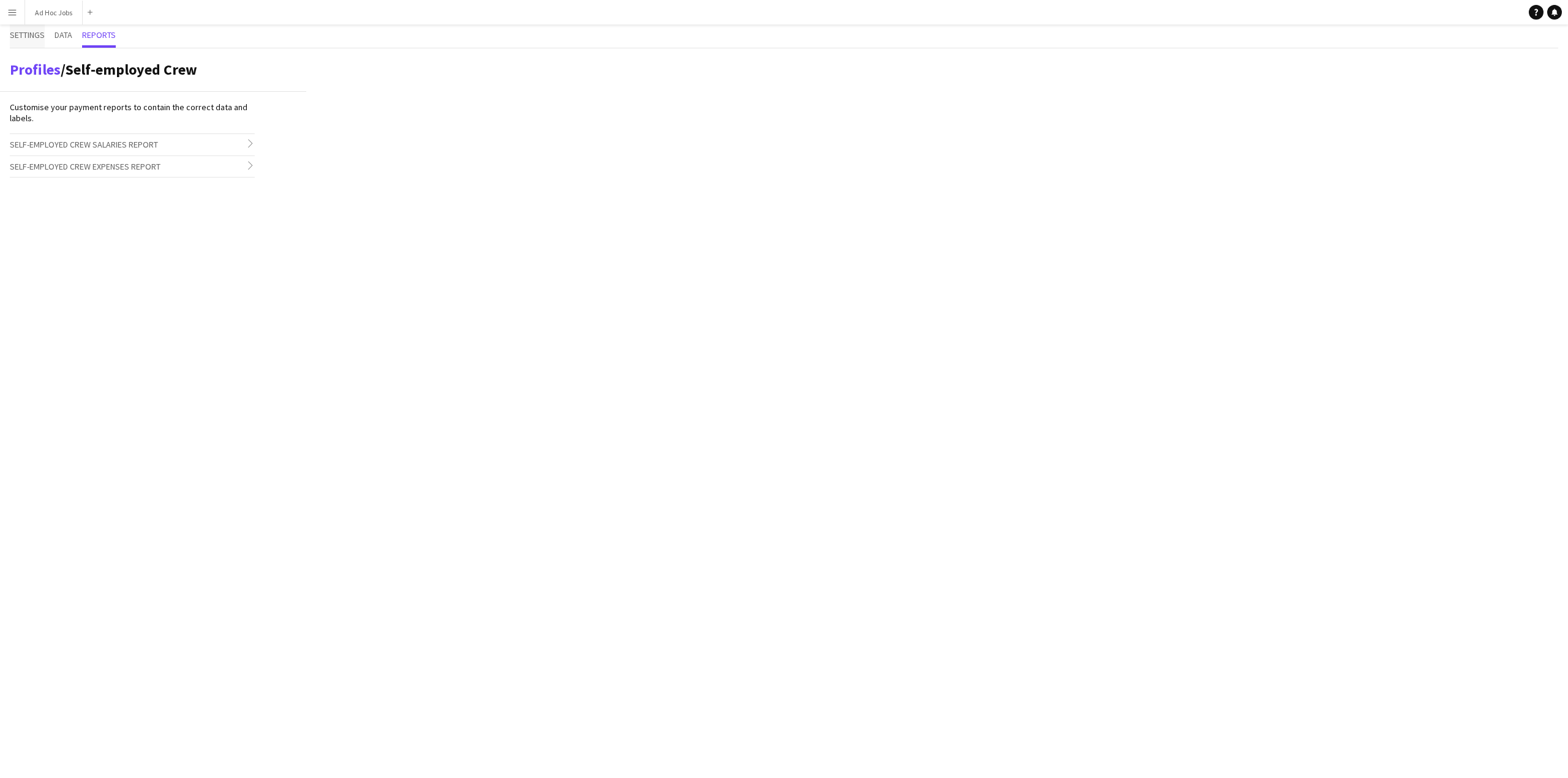
click at [22, 36] on span "Settings" at bounding box center [27, 35] width 35 height 9
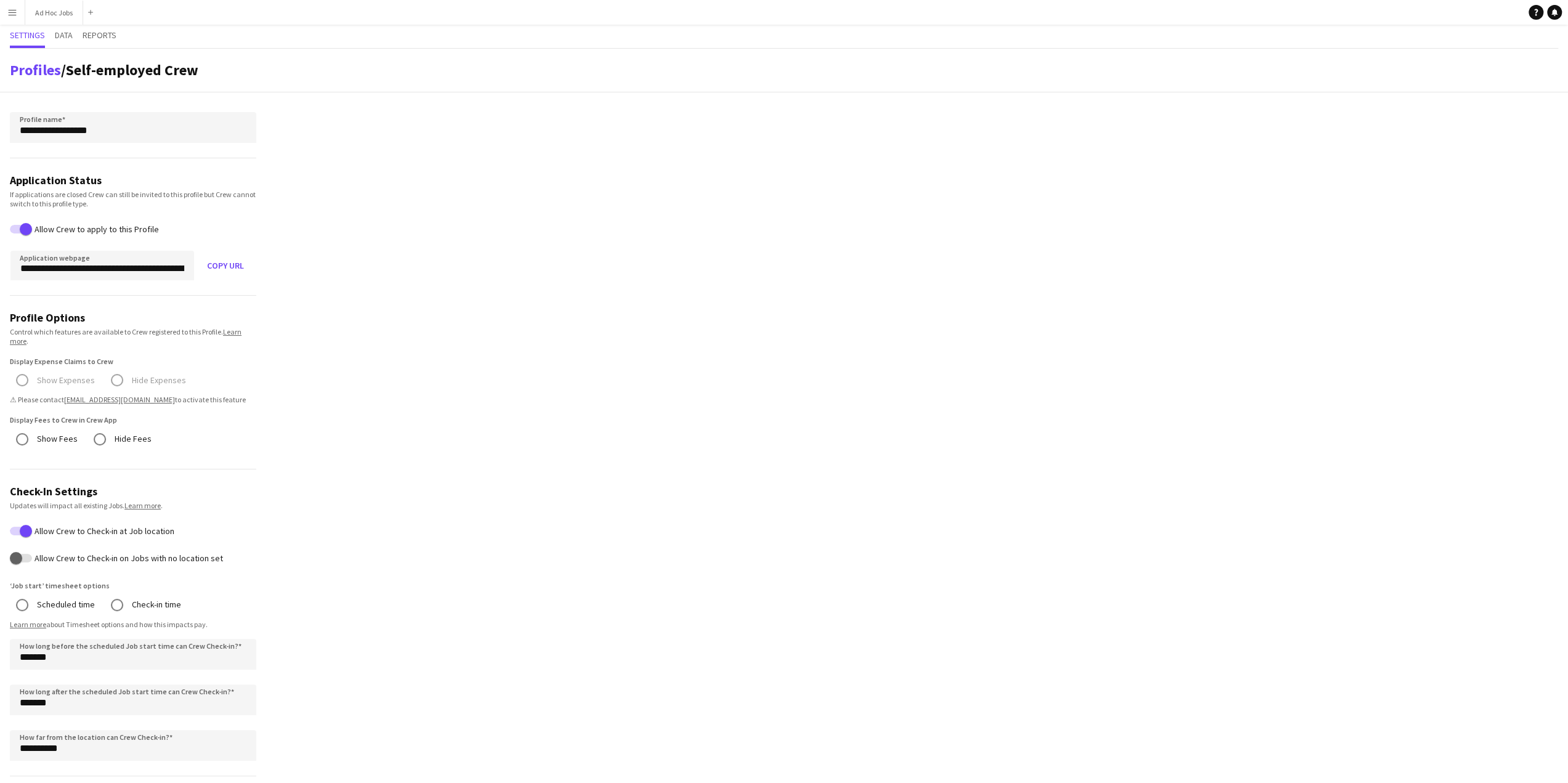
click at [11, 16] on app-icon "Menu" at bounding box center [12, 12] width 10 height 10
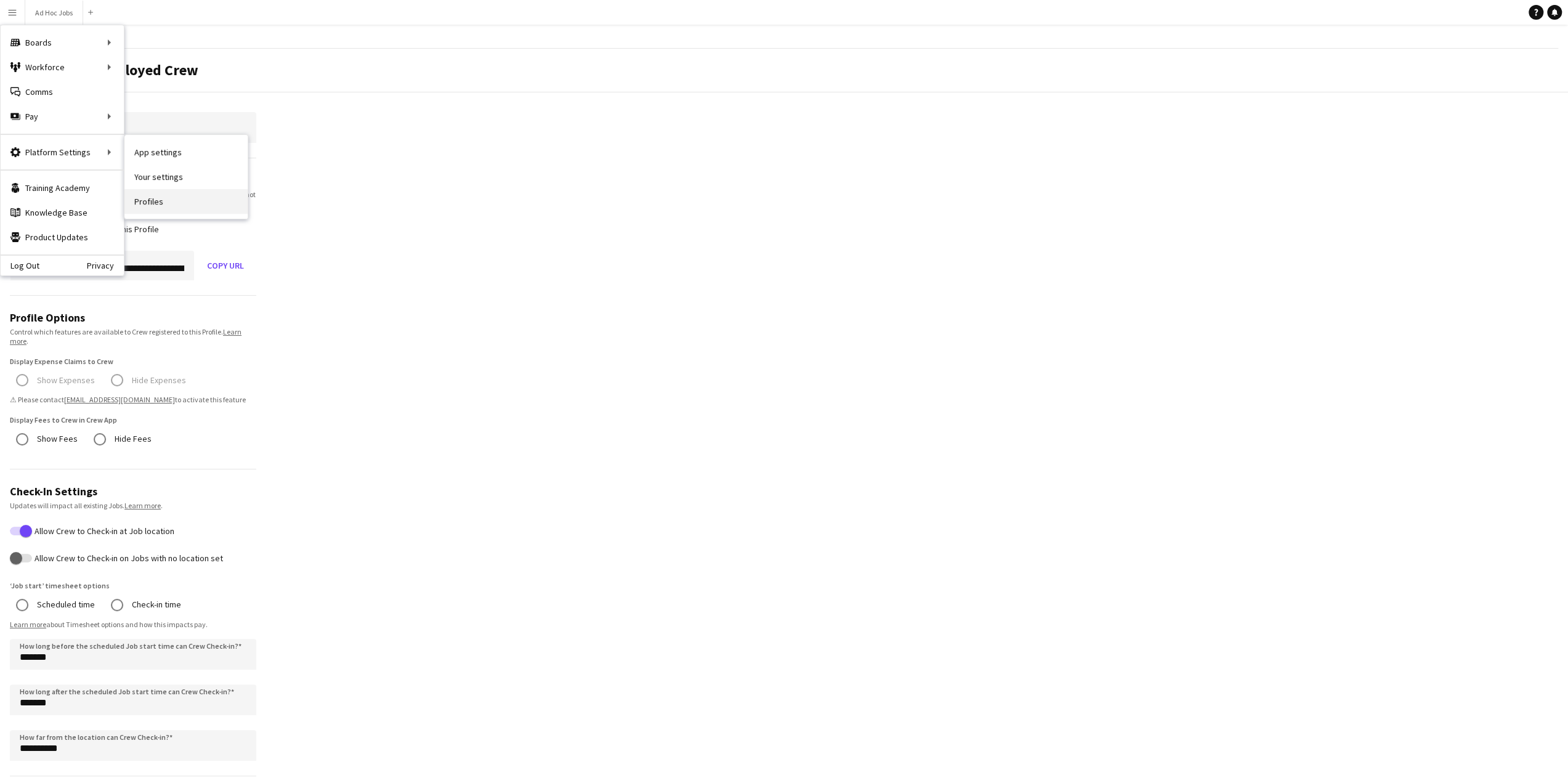
click at [150, 204] on link "Profiles" at bounding box center [186, 202] width 123 height 25
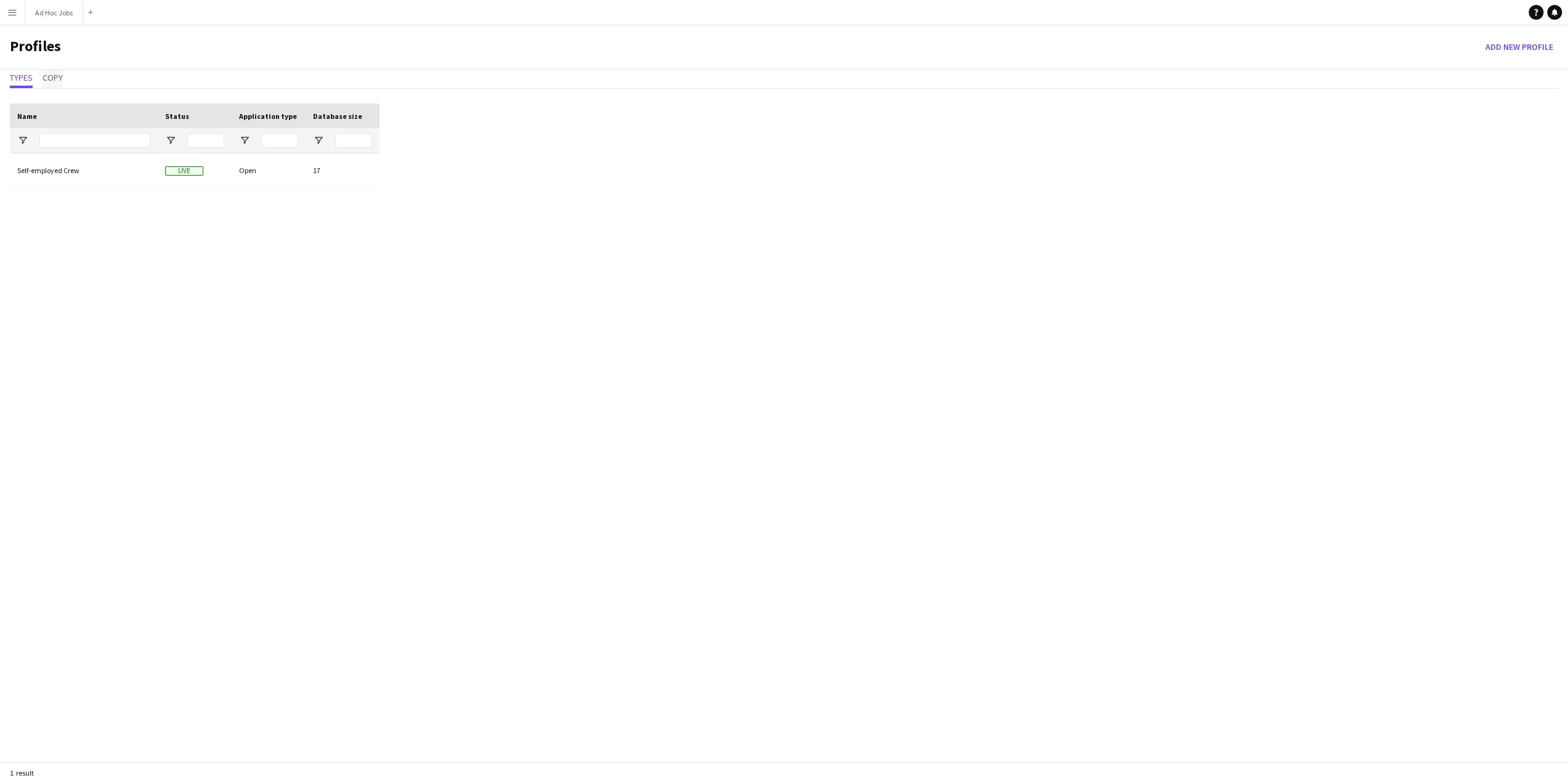
click at [52, 73] on span "Copy" at bounding box center [53, 78] width 20 height 9
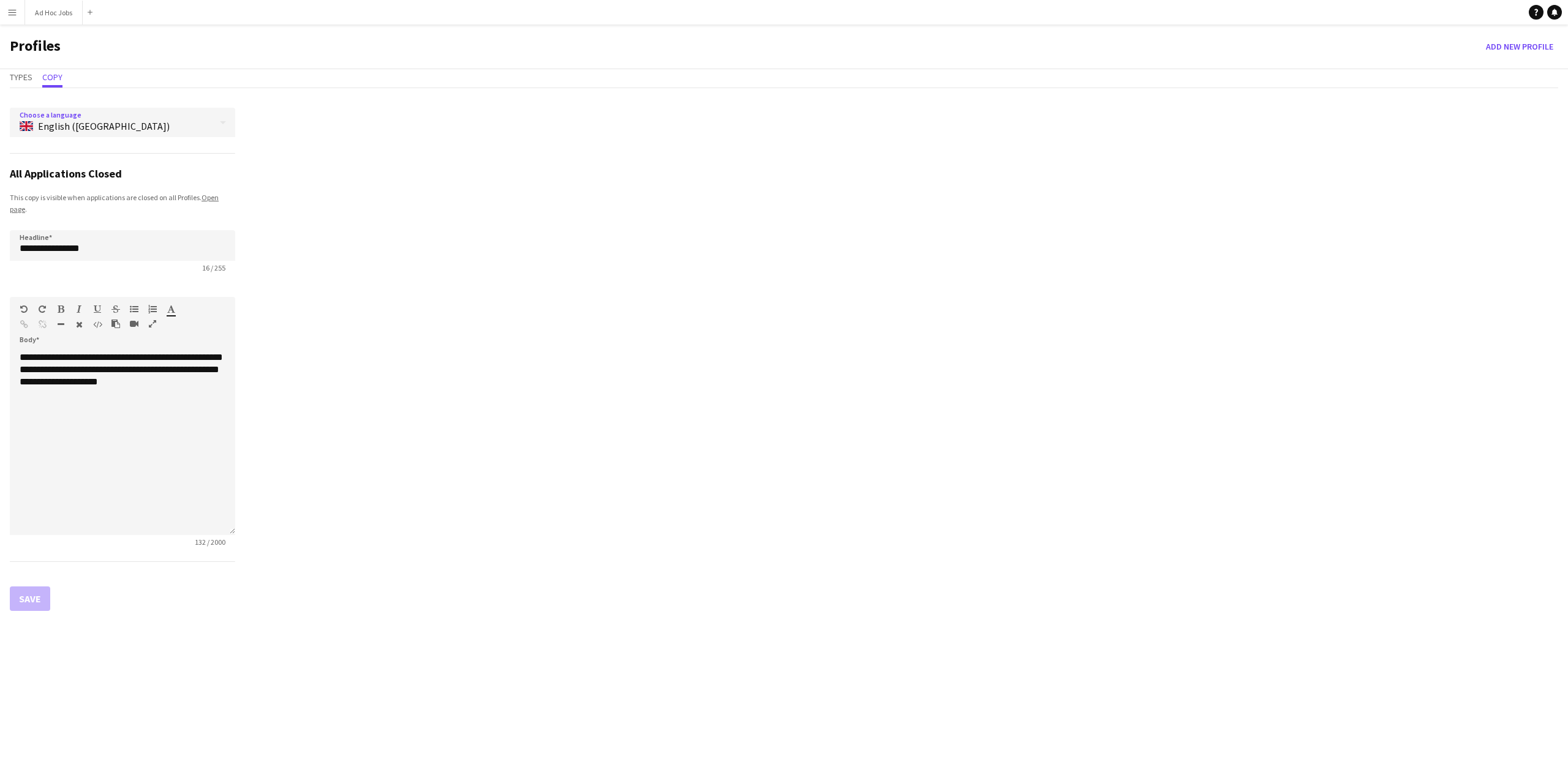
click at [60, 116] on div "English (UK)" at bounding box center [110, 123] width 201 height 30
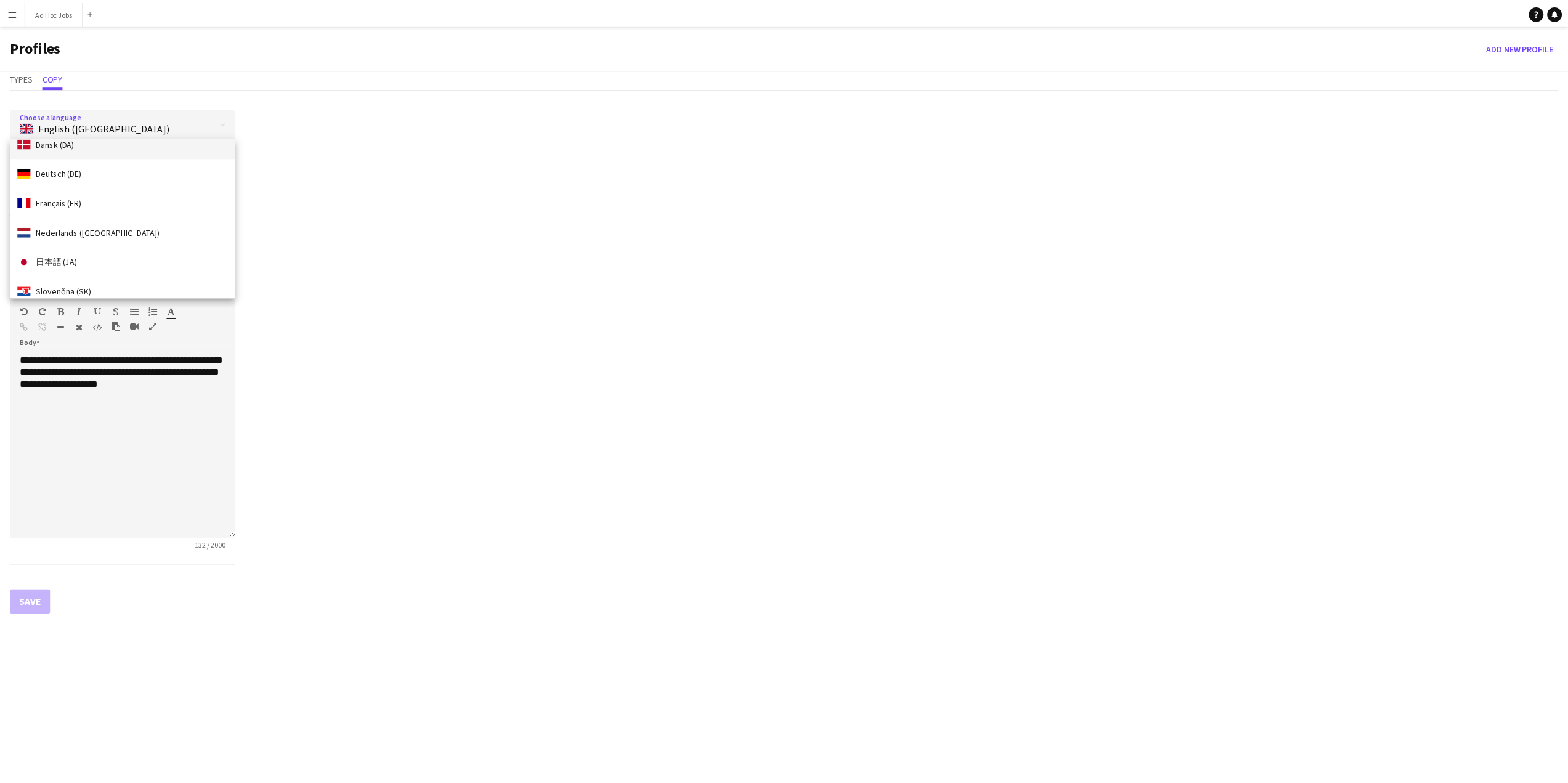
scroll to position [56, 0]
click at [437, 220] on div at bounding box center [789, 392] width 1577 height 783
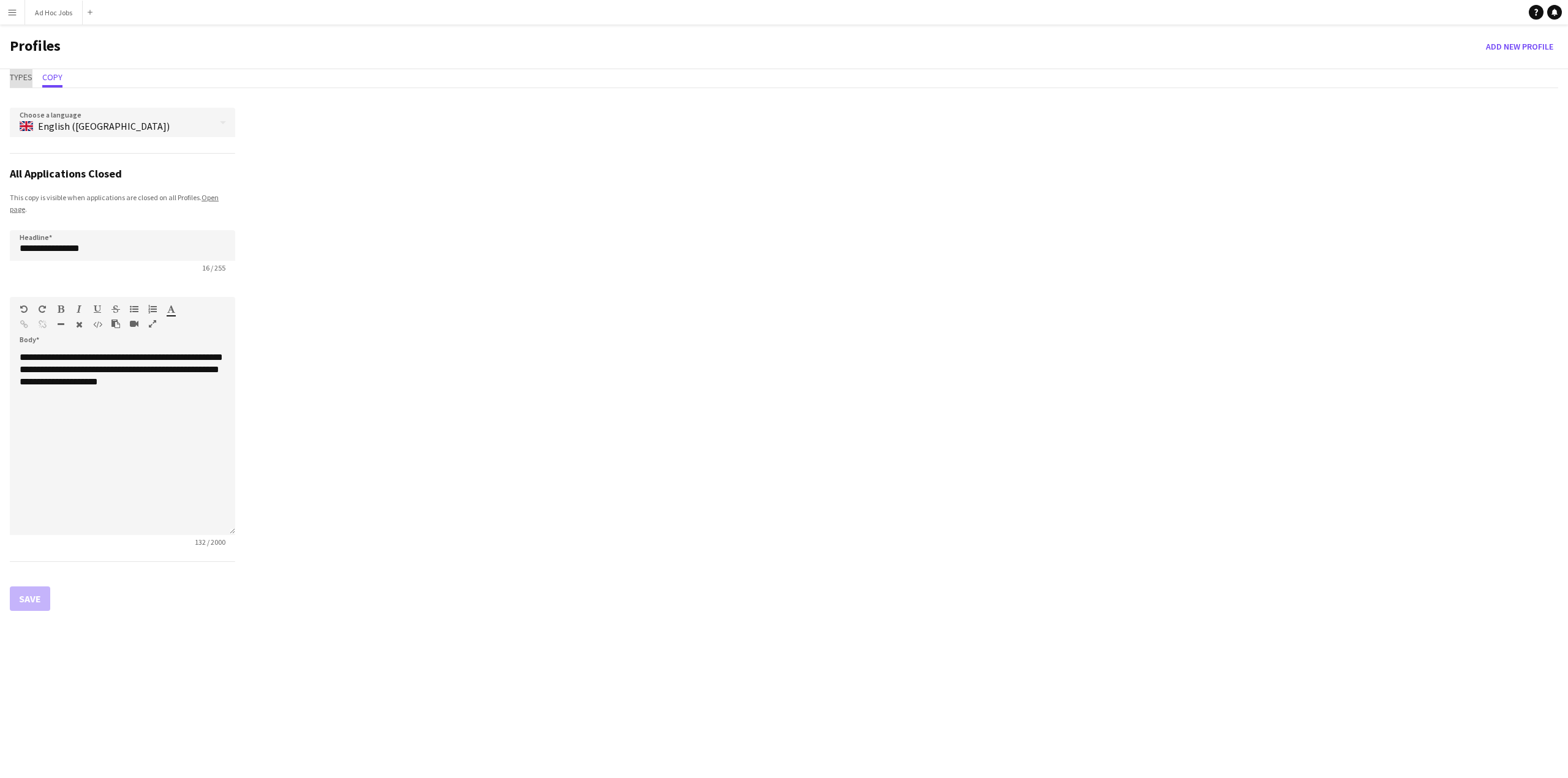
click at [21, 86] on span "Types" at bounding box center [21, 78] width 23 height 18
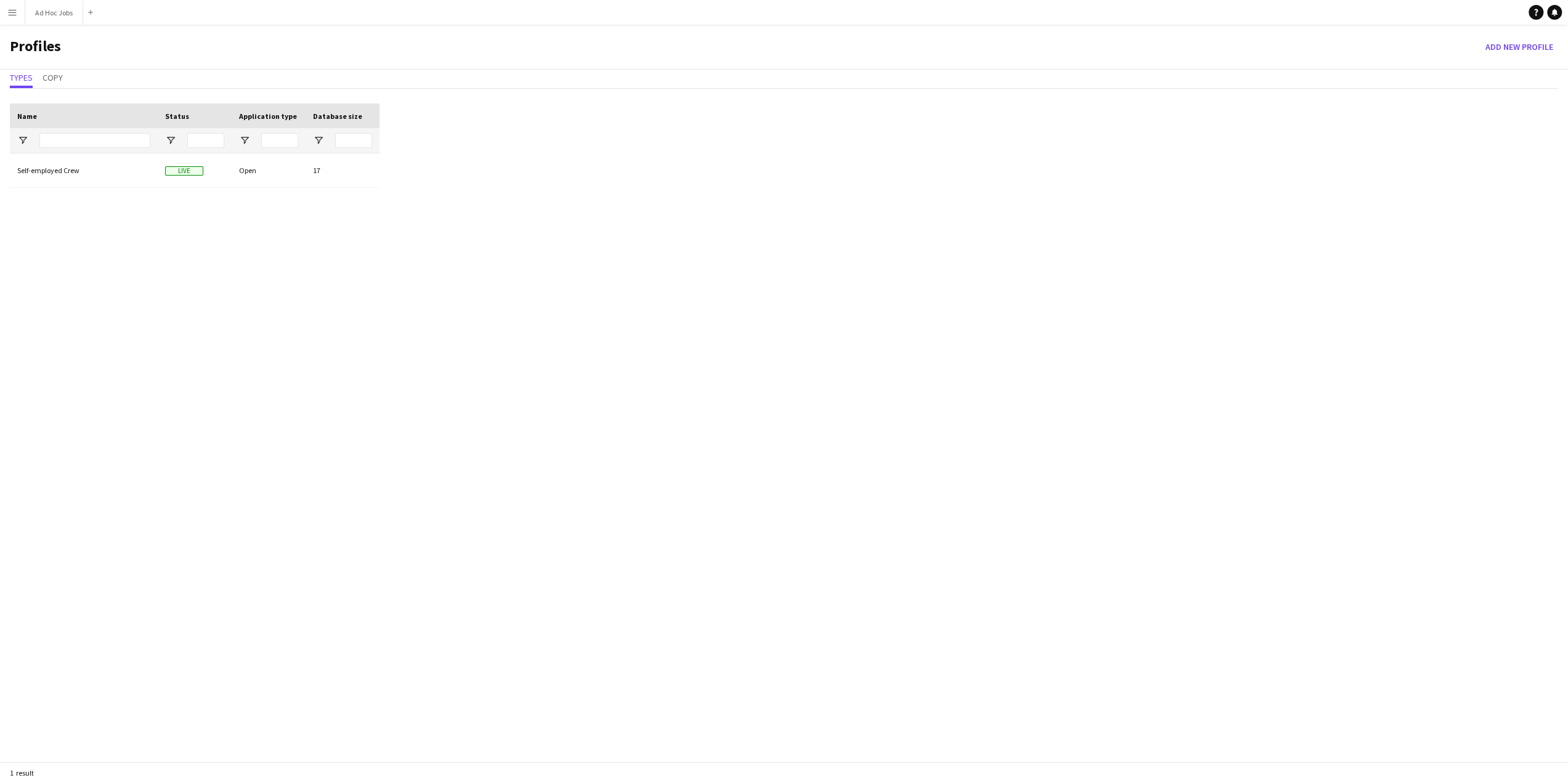
click at [11, 13] on app-icon "Menu" at bounding box center [12, 12] width 10 height 10
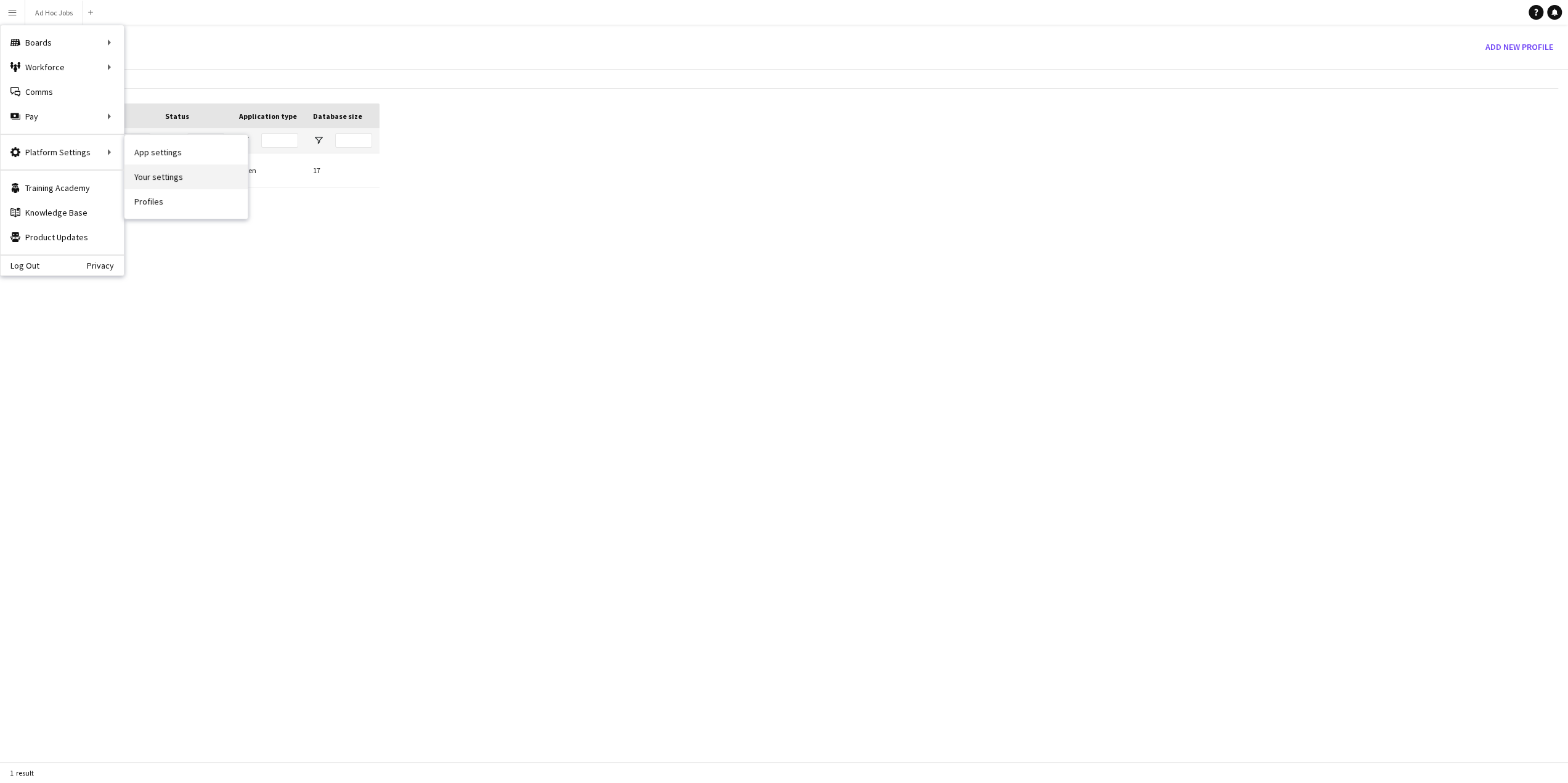
click at [158, 178] on link "Your settings" at bounding box center [186, 177] width 123 height 25
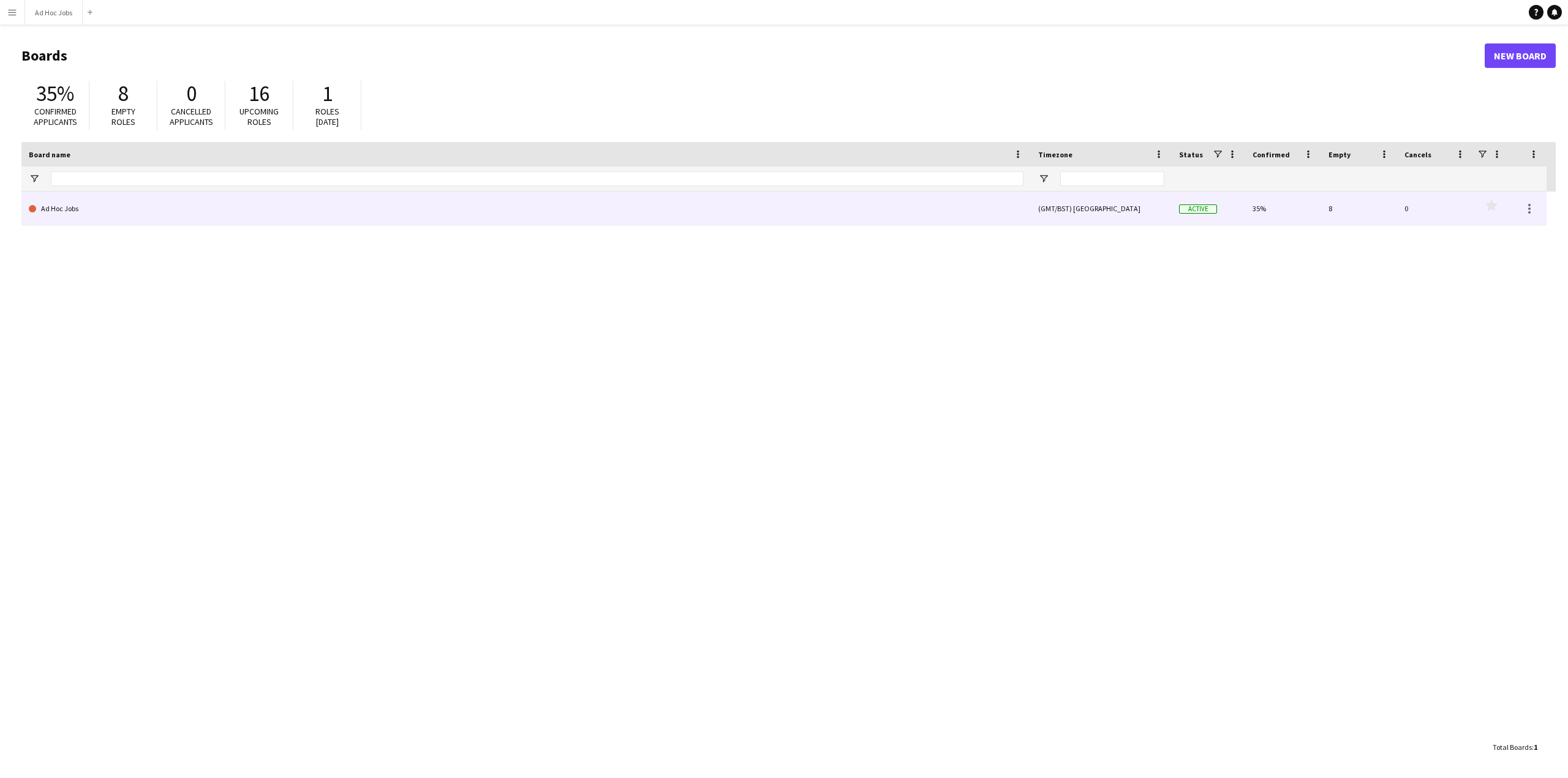
click at [49, 213] on link "Ad Hoc Jobs" at bounding box center [526, 209] width 995 height 35
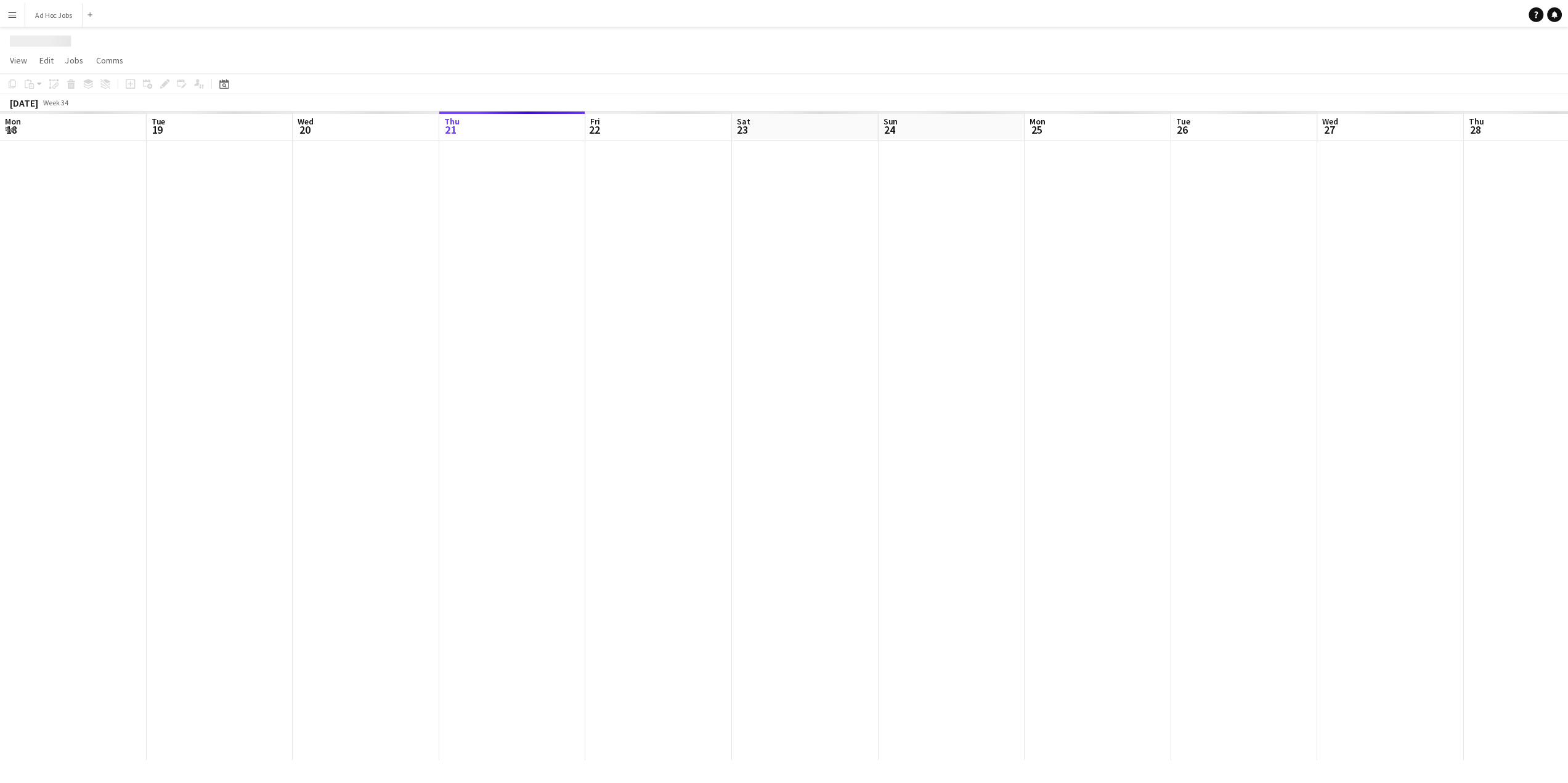
scroll to position [0, 295]
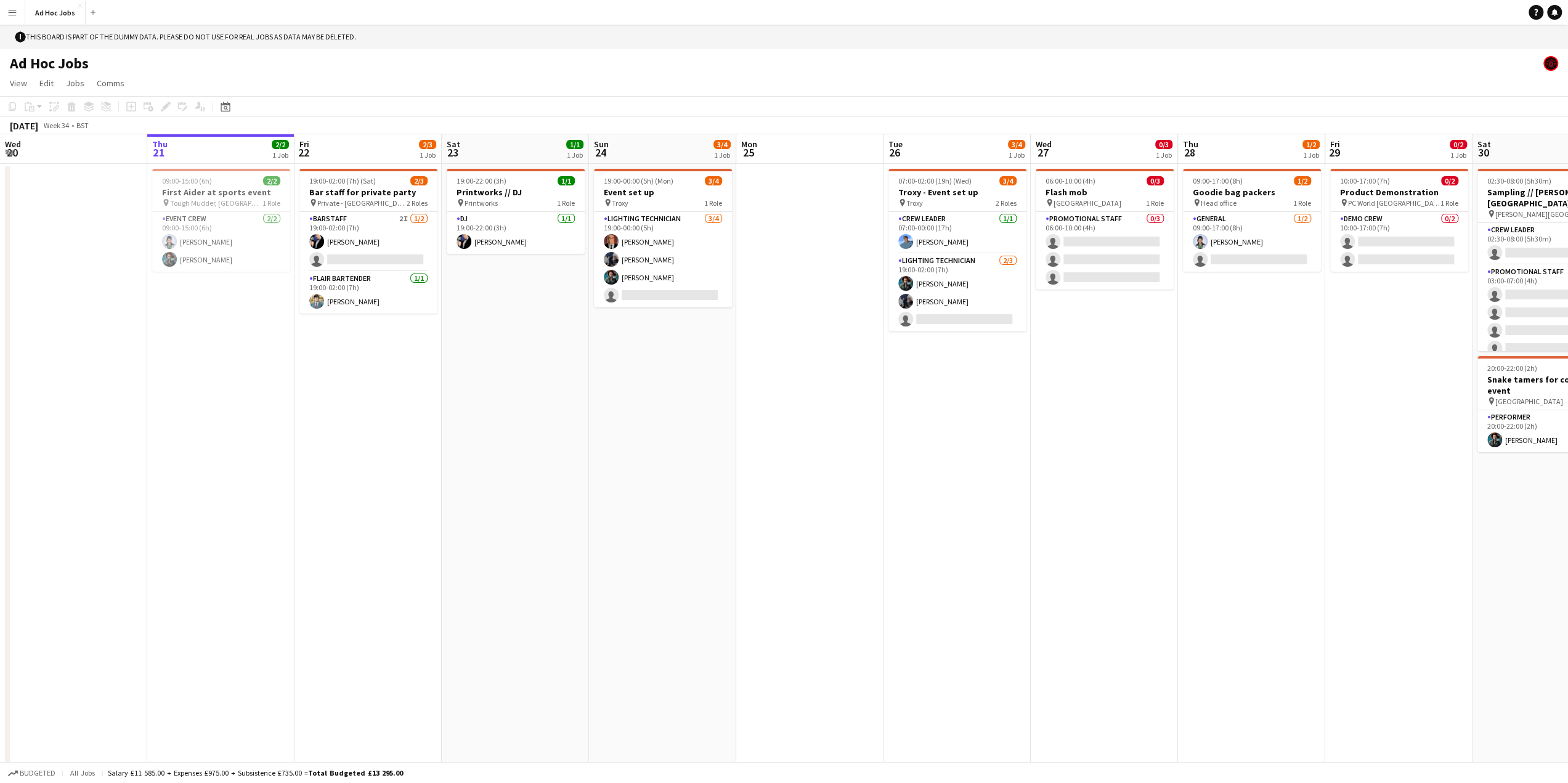
click at [15, 15] on app-icon "Menu" at bounding box center [12, 12] width 10 height 10
click at [308, 68] on div "Ad Hoc Jobs" at bounding box center [784, 61] width 1568 height 24
click at [13, 12] on app-icon "Menu" at bounding box center [12, 12] width 10 height 10
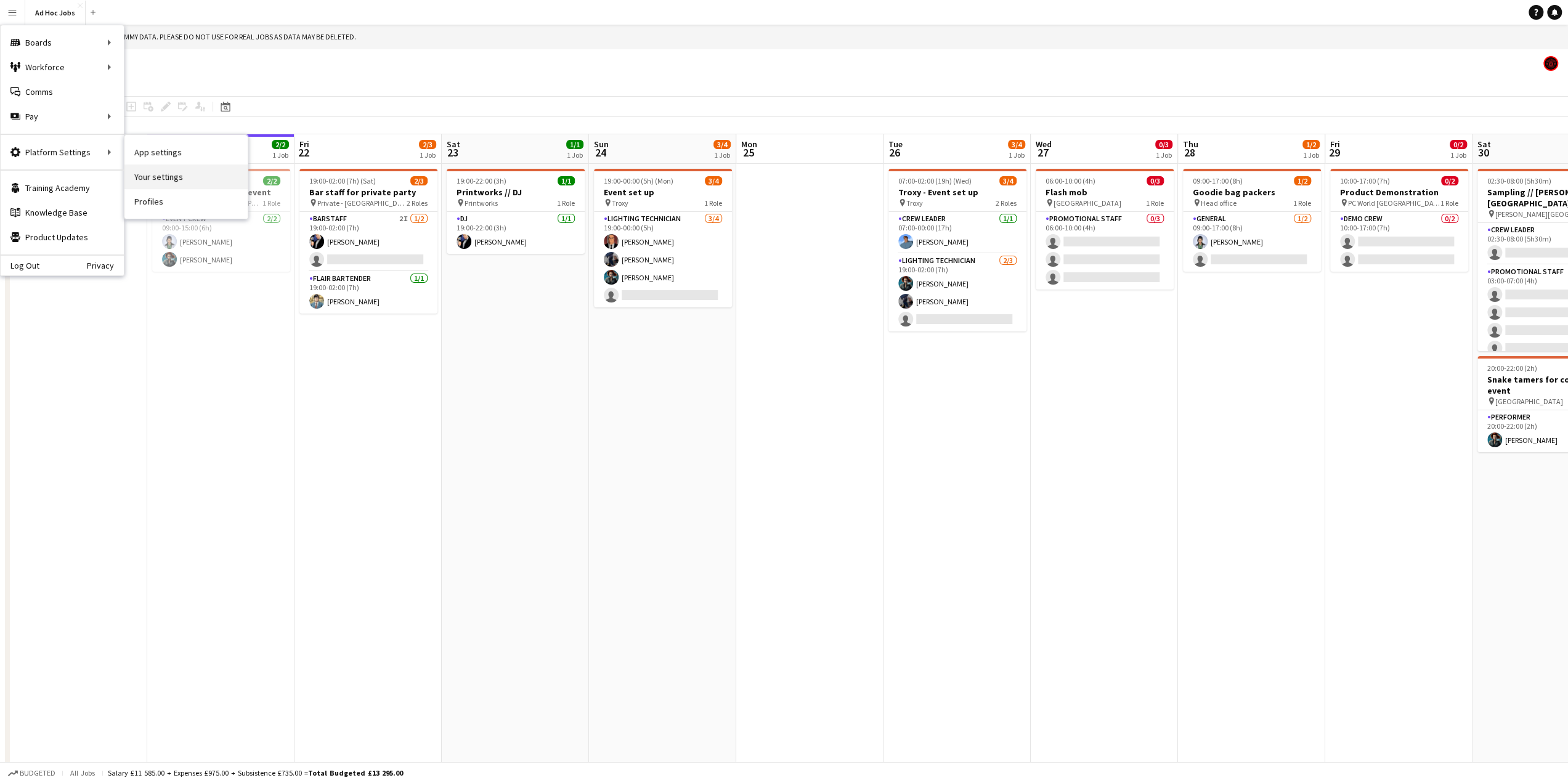
click at [181, 171] on link "Your settings" at bounding box center [186, 177] width 123 height 25
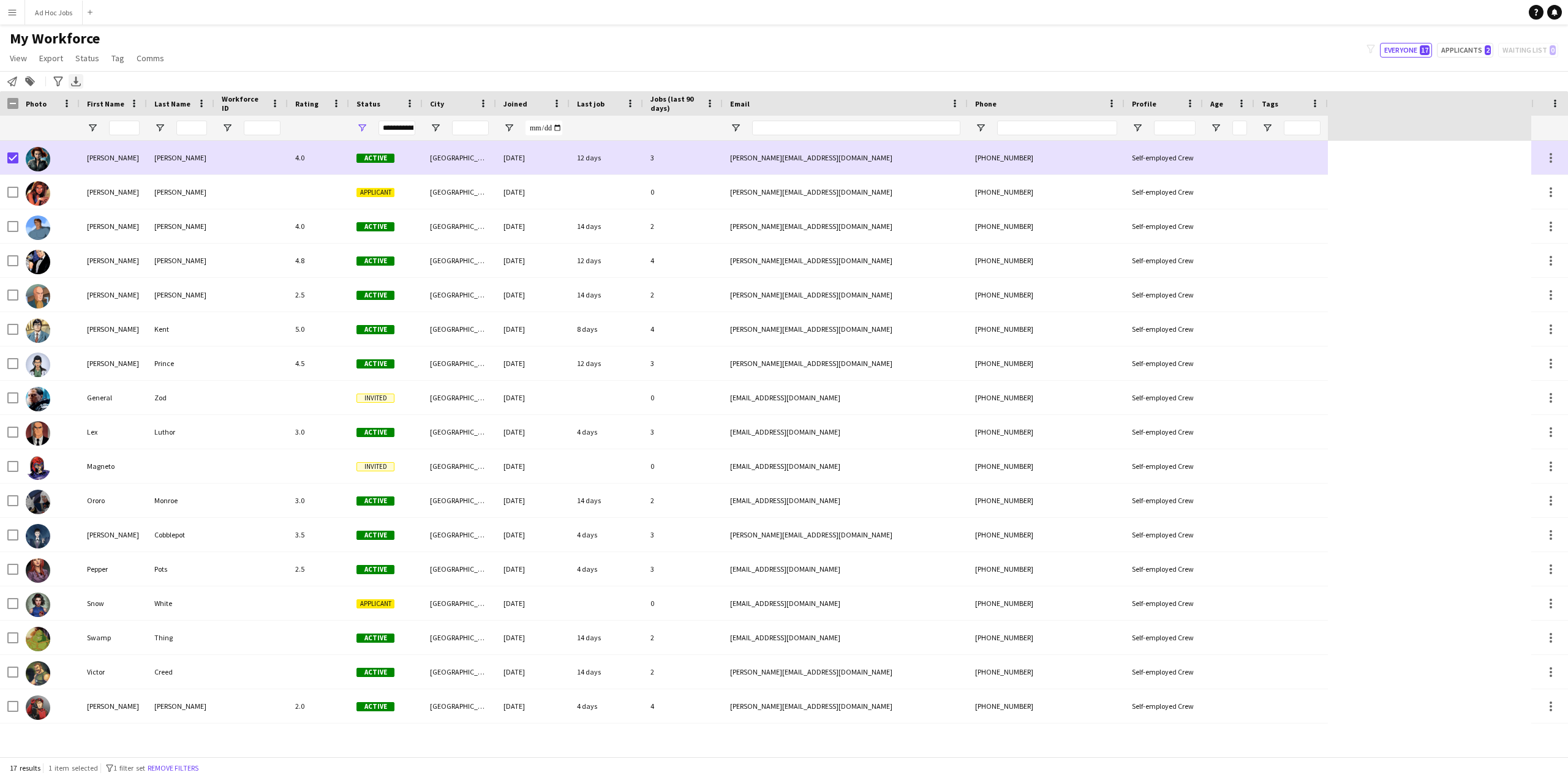
click at [77, 78] on icon "Export XLSX" at bounding box center [76, 81] width 10 height 10
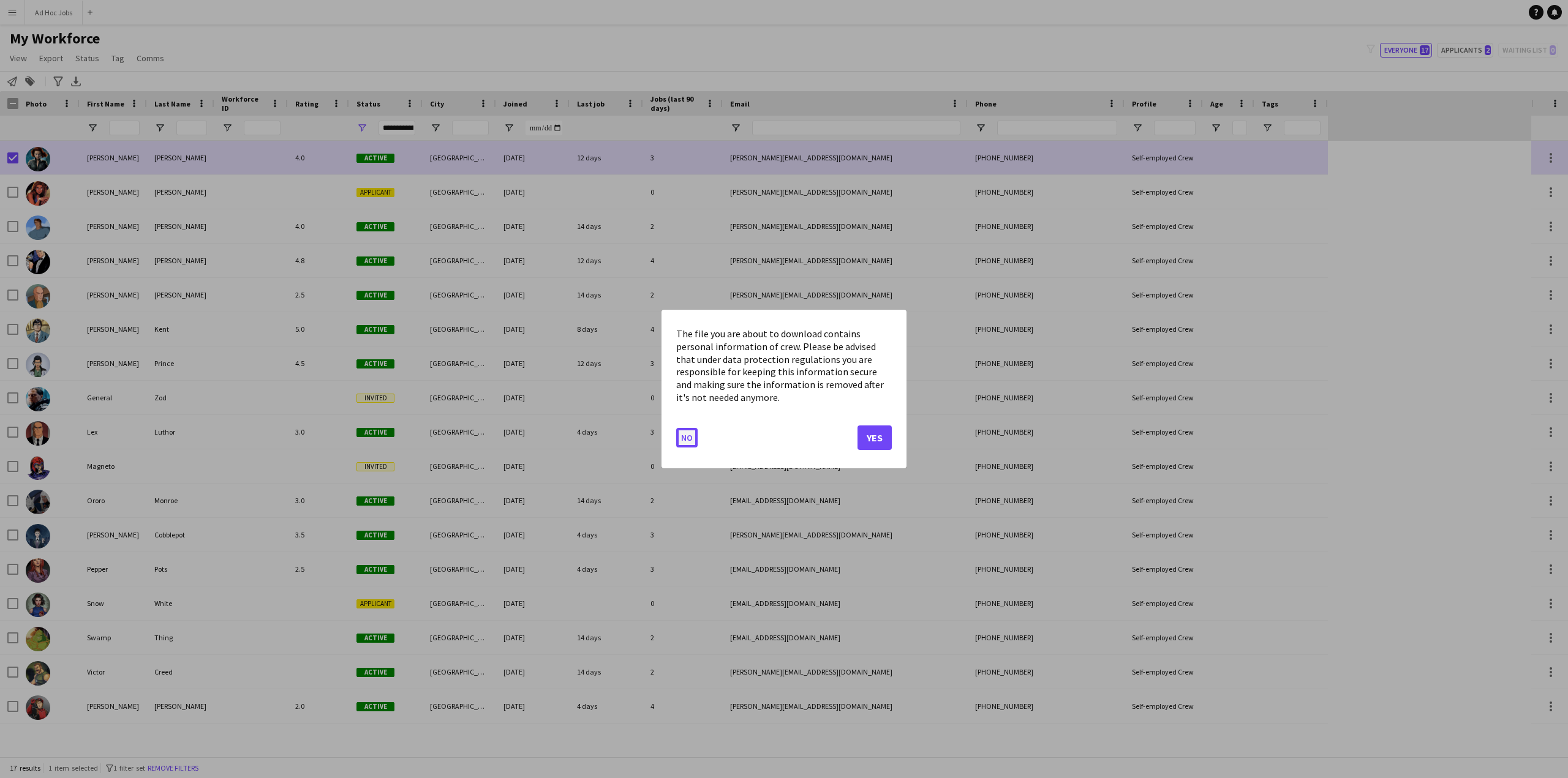
click at [687, 441] on button "No" at bounding box center [687, 438] width 22 height 20
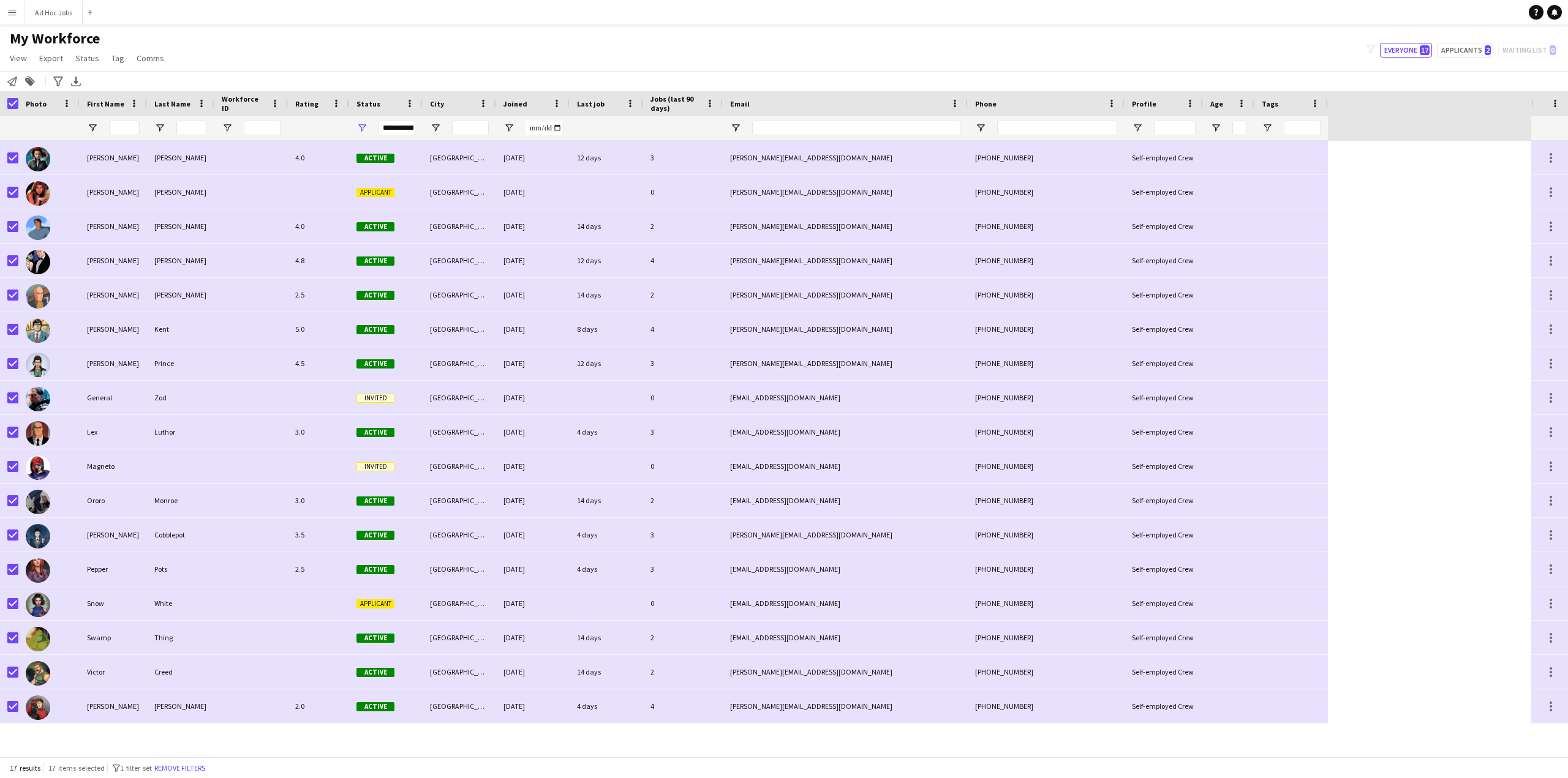
click at [134, 747] on div "[PERSON_NAME] 4.0 Active [GEOGRAPHIC_DATA] [DATE] 12 days 3 [PERSON_NAME][EMAIL…" at bounding box center [765, 448] width 1531 height 616
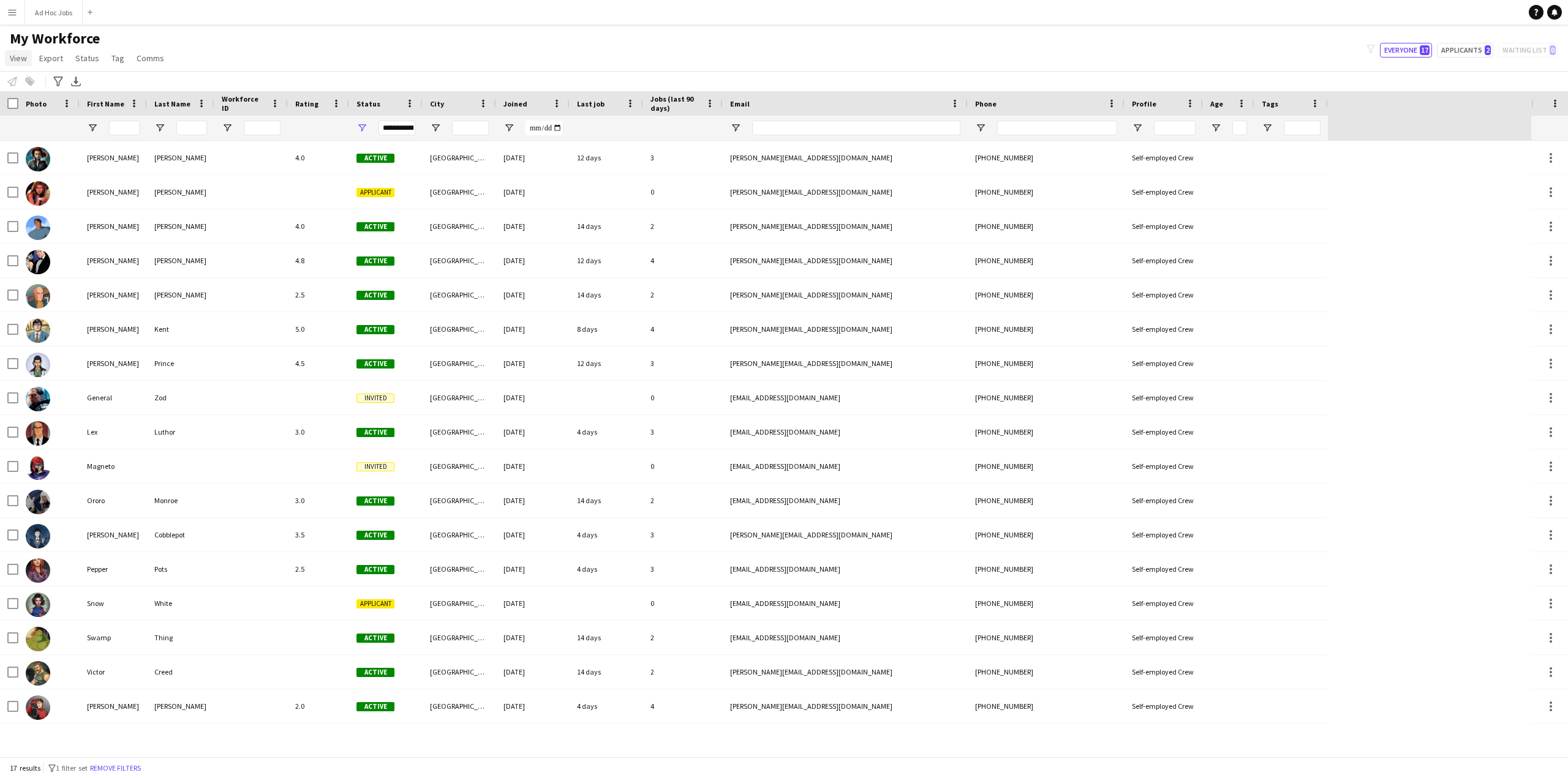
click at [19, 62] on span "View" at bounding box center [19, 58] width 17 height 11
click at [49, 57] on span "Export" at bounding box center [51, 58] width 24 height 11
click at [78, 59] on span "Status" at bounding box center [87, 58] width 24 height 11
click at [121, 54] on span "Tag" at bounding box center [118, 58] width 13 height 11
click at [149, 58] on span "Comms" at bounding box center [150, 58] width 28 height 11
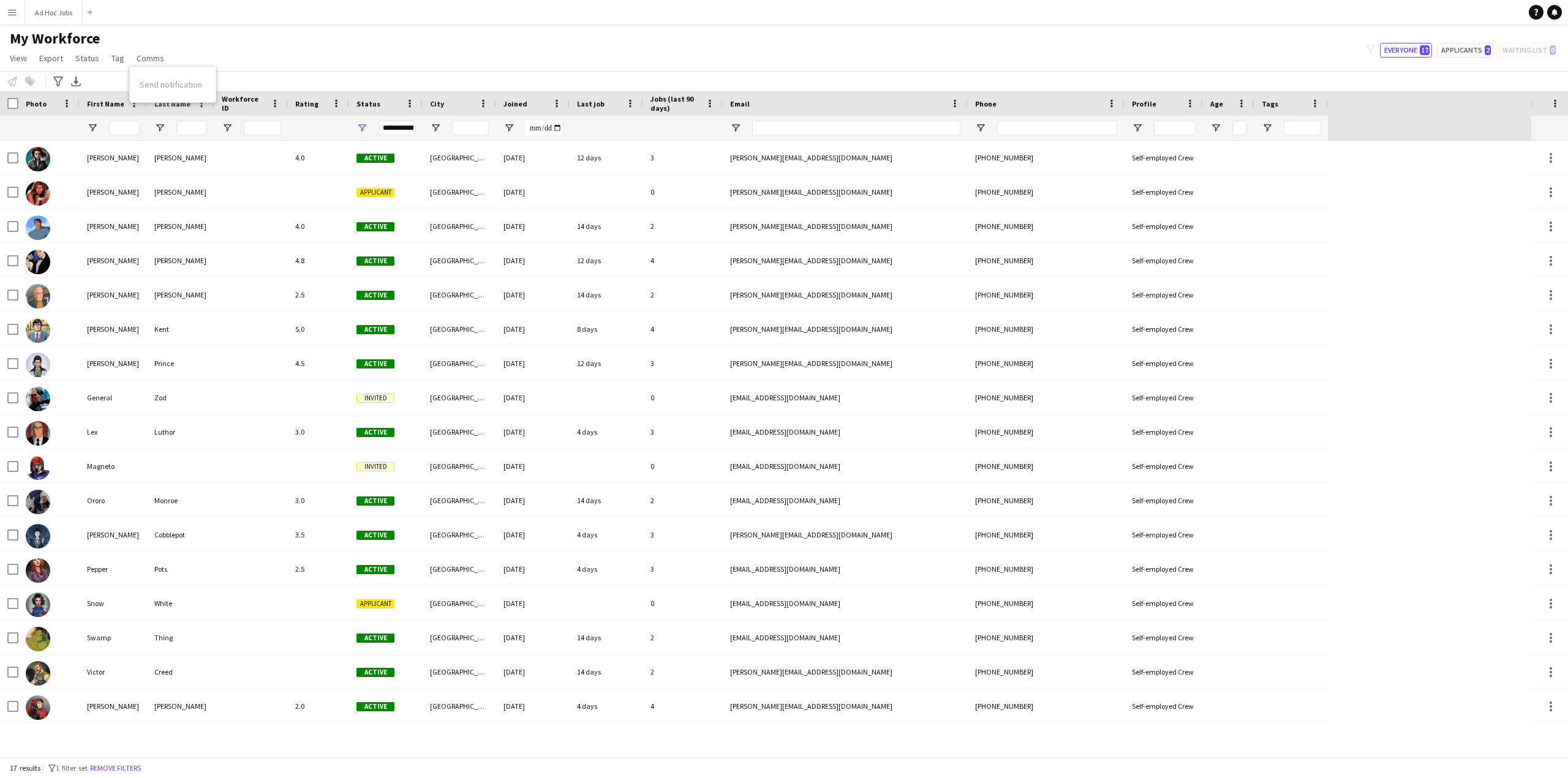
click at [329, 59] on div "My Workforce View Views Default view New view Update view Delete view Edit name…" at bounding box center [784, 51] width 1568 height 42
click at [1556, 102] on span at bounding box center [1555, 104] width 11 height 11
click at [851, 63] on div "My Workforce View Views Default view New view Update view Delete view Edit name…" at bounding box center [784, 51] width 1568 height 42
click at [112, 763] on button "Remove filters" at bounding box center [115, 768] width 56 height 14
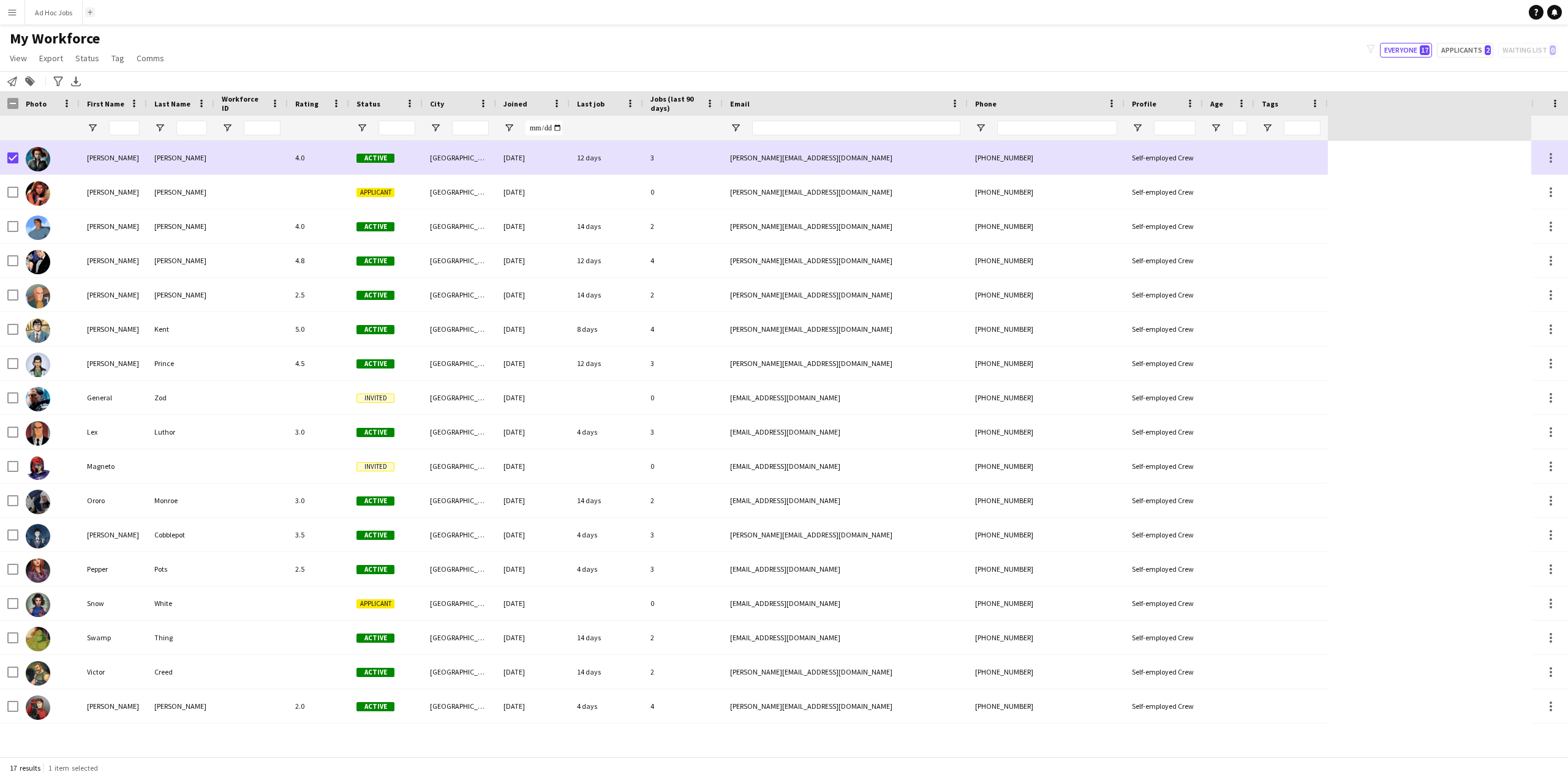
click at [89, 15] on button "Add" at bounding box center [90, 12] width 10 height 10
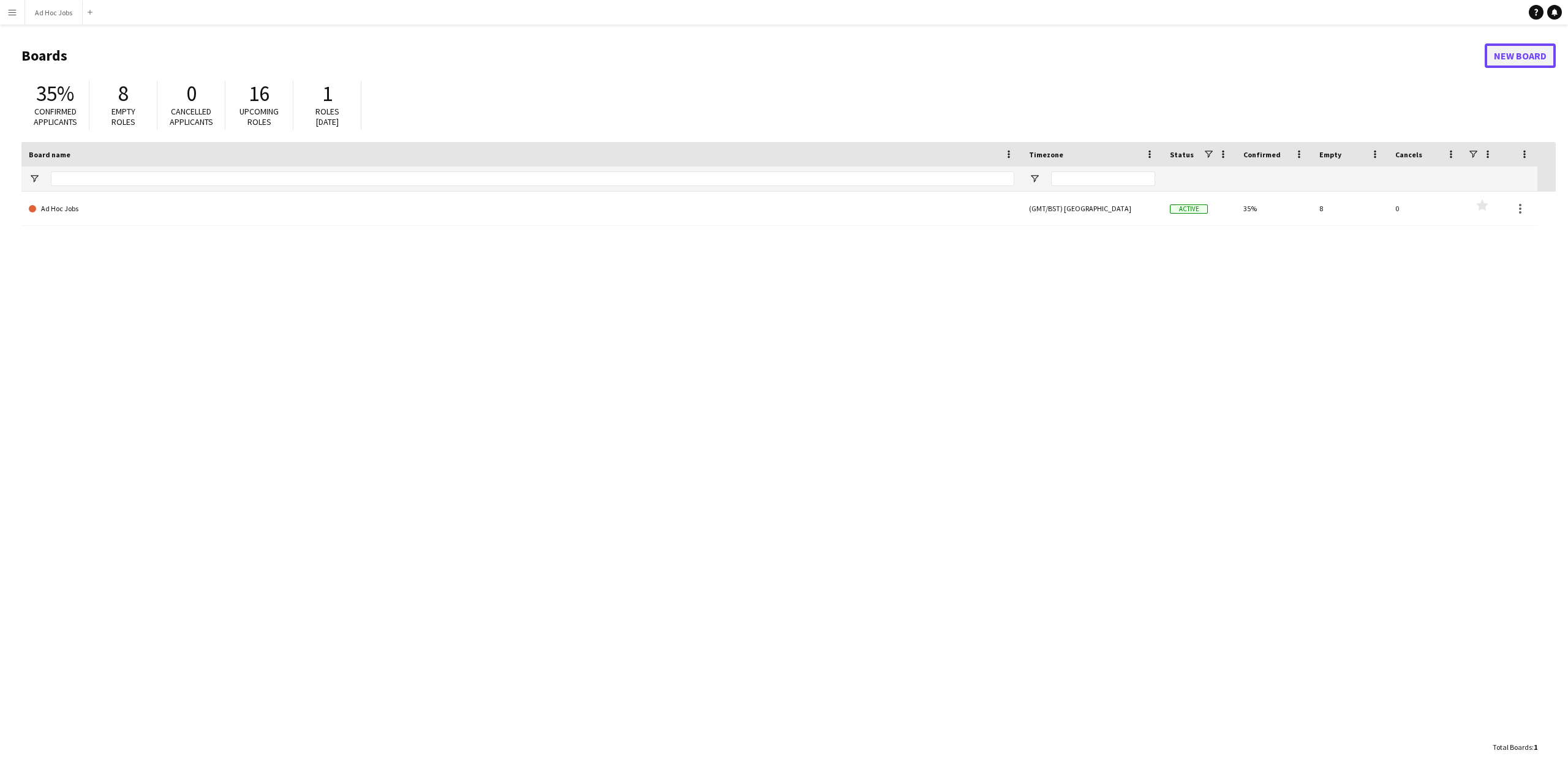
click at [1527, 55] on link "New Board" at bounding box center [1520, 56] width 71 height 25
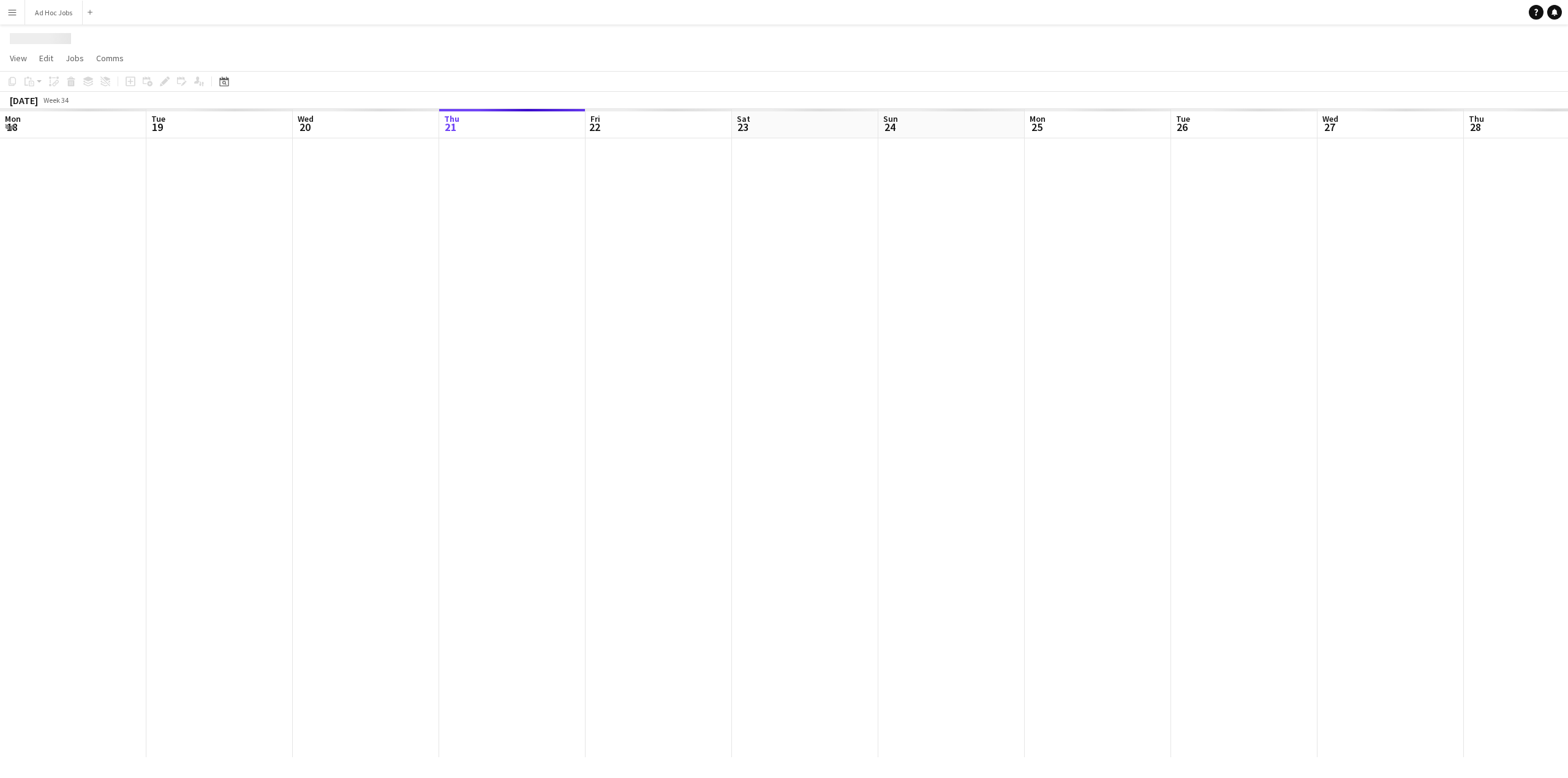
scroll to position [0, 293]
click at [43, 56] on span "Edit" at bounding box center [46, 58] width 14 height 11
click at [19, 56] on span "View" at bounding box center [19, 58] width 17 height 11
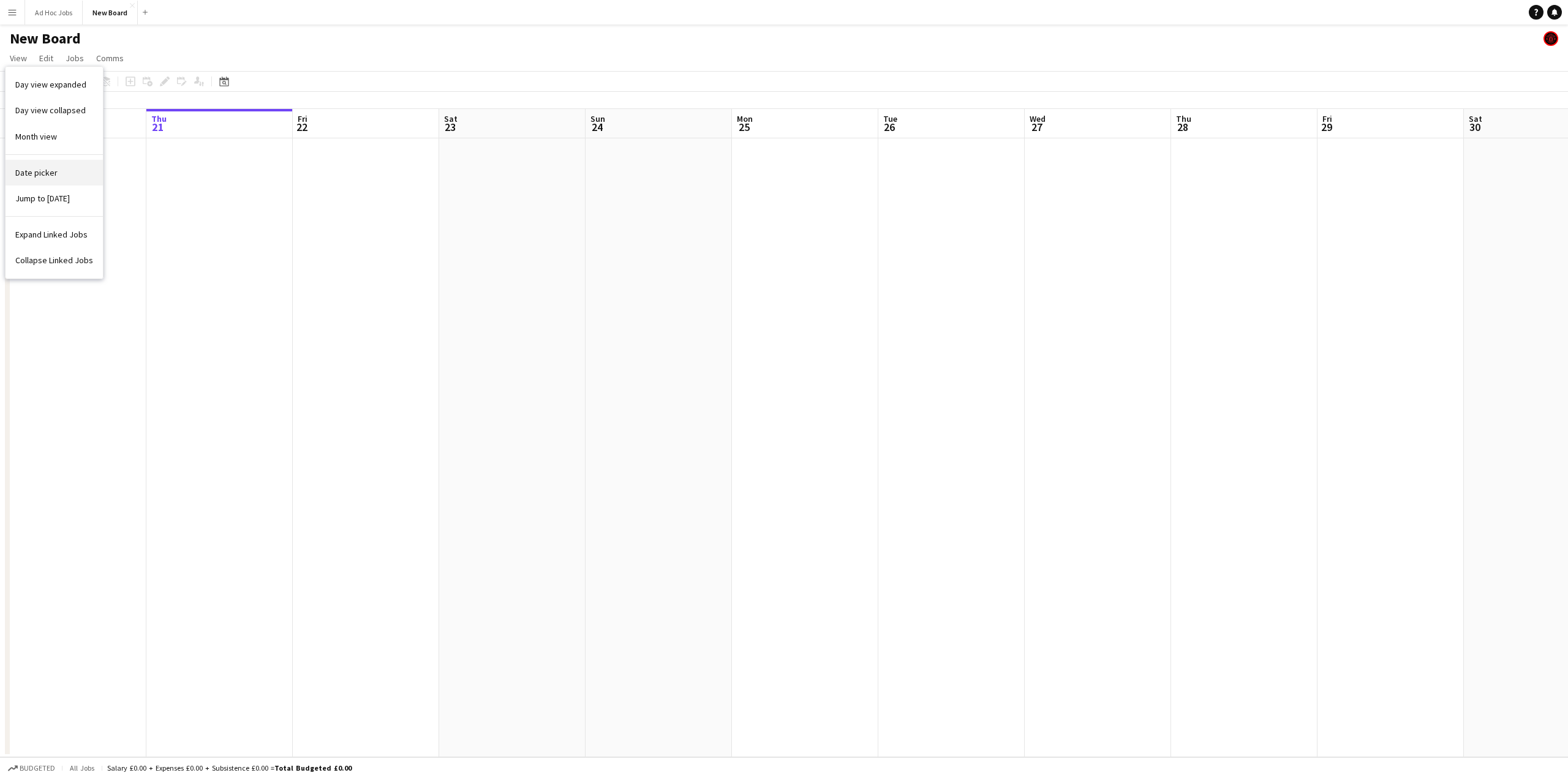
click at [42, 171] on span "Date picker" at bounding box center [36, 173] width 43 height 11
click at [323, 128] on span "Next month" at bounding box center [324, 124] width 25 height 25
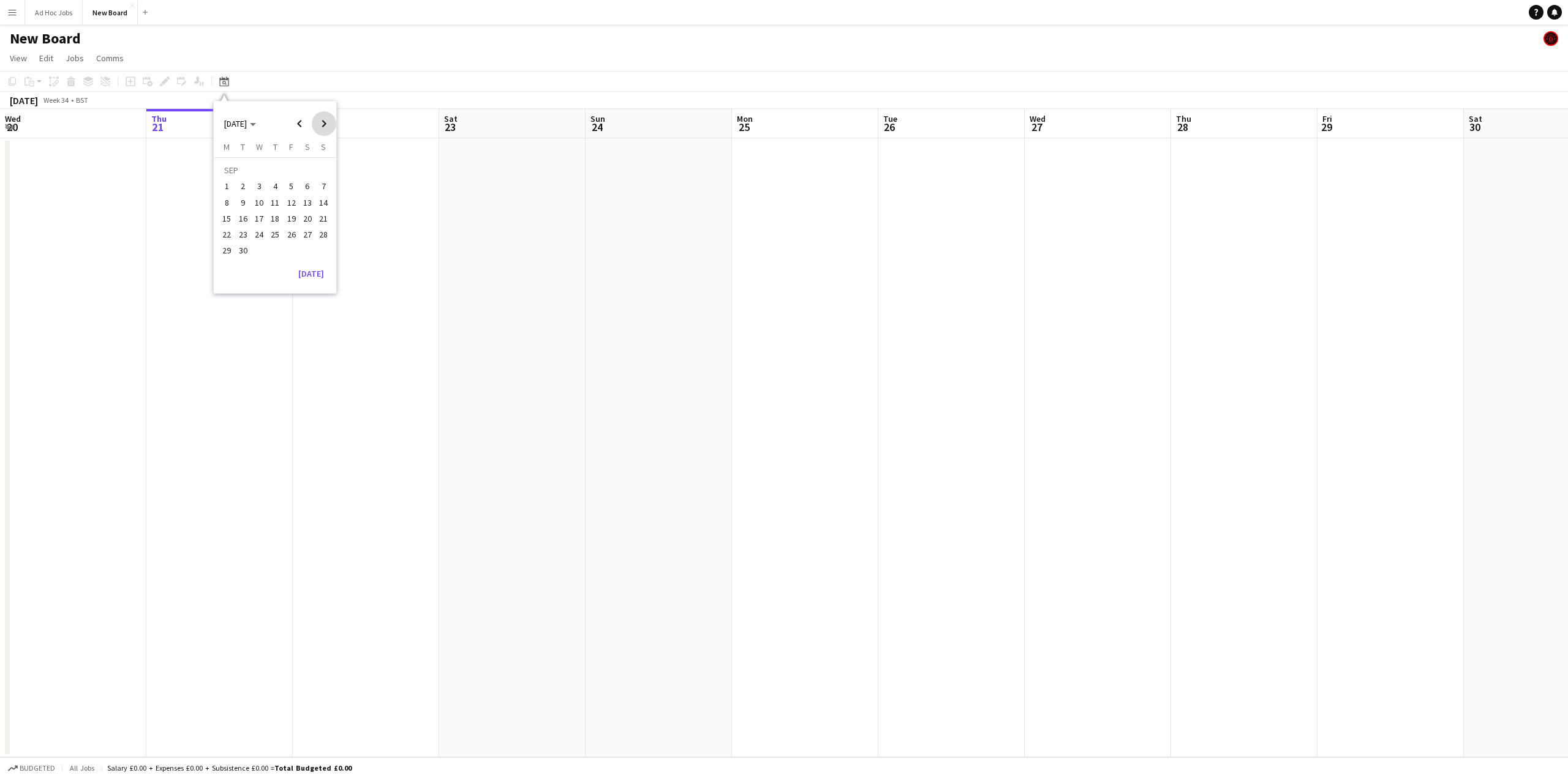
click at [323, 128] on span "Next month" at bounding box center [324, 124] width 25 height 25
click at [244, 219] on span "18" at bounding box center [243, 222] width 15 height 15
click at [225, 79] on icon "Date picker" at bounding box center [224, 81] width 10 height 10
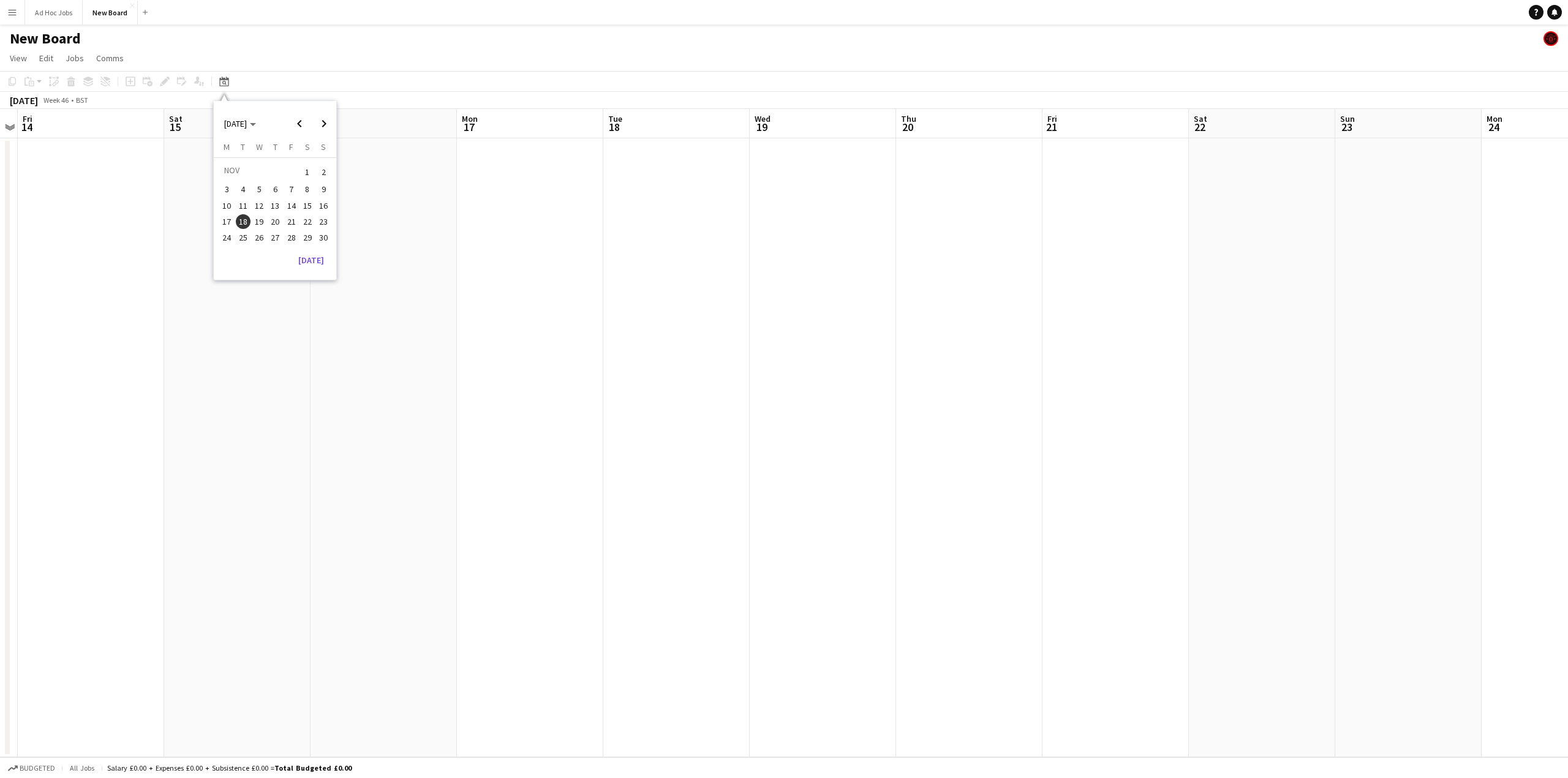
click at [226, 222] on span "17" at bounding box center [227, 222] width 15 height 15
click at [215, 44] on div "New Board" at bounding box center [784, 36] width 1568 height 23
click at [120, 18] on button "New Board Close" at bounding box center [110, 12] width 55 height 24
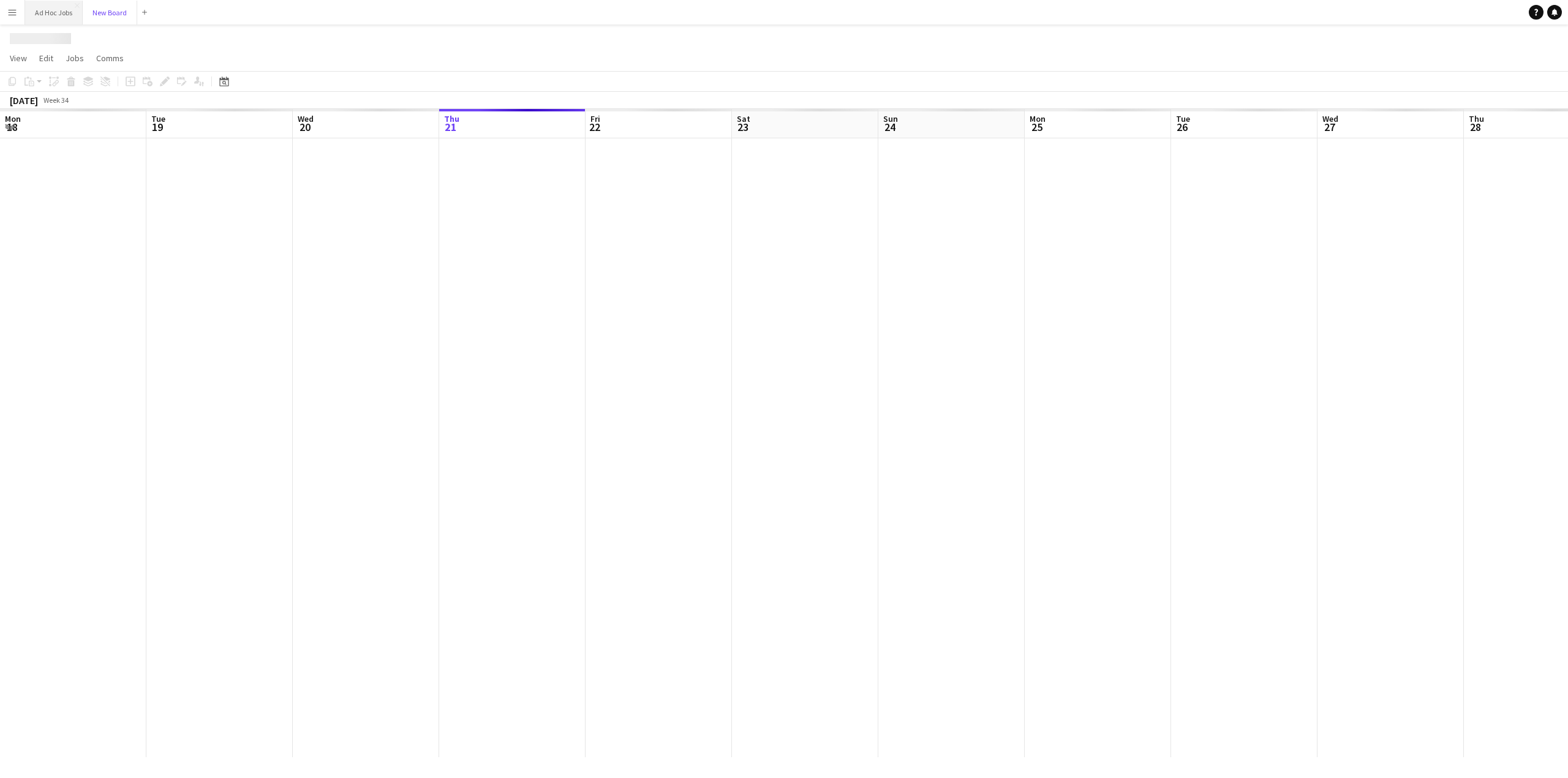
scroll to position [0, 293]
click at [61, 12] on button "Ad Hoc Jobs Close" at bounding box center [54, 12] width 57 height 24
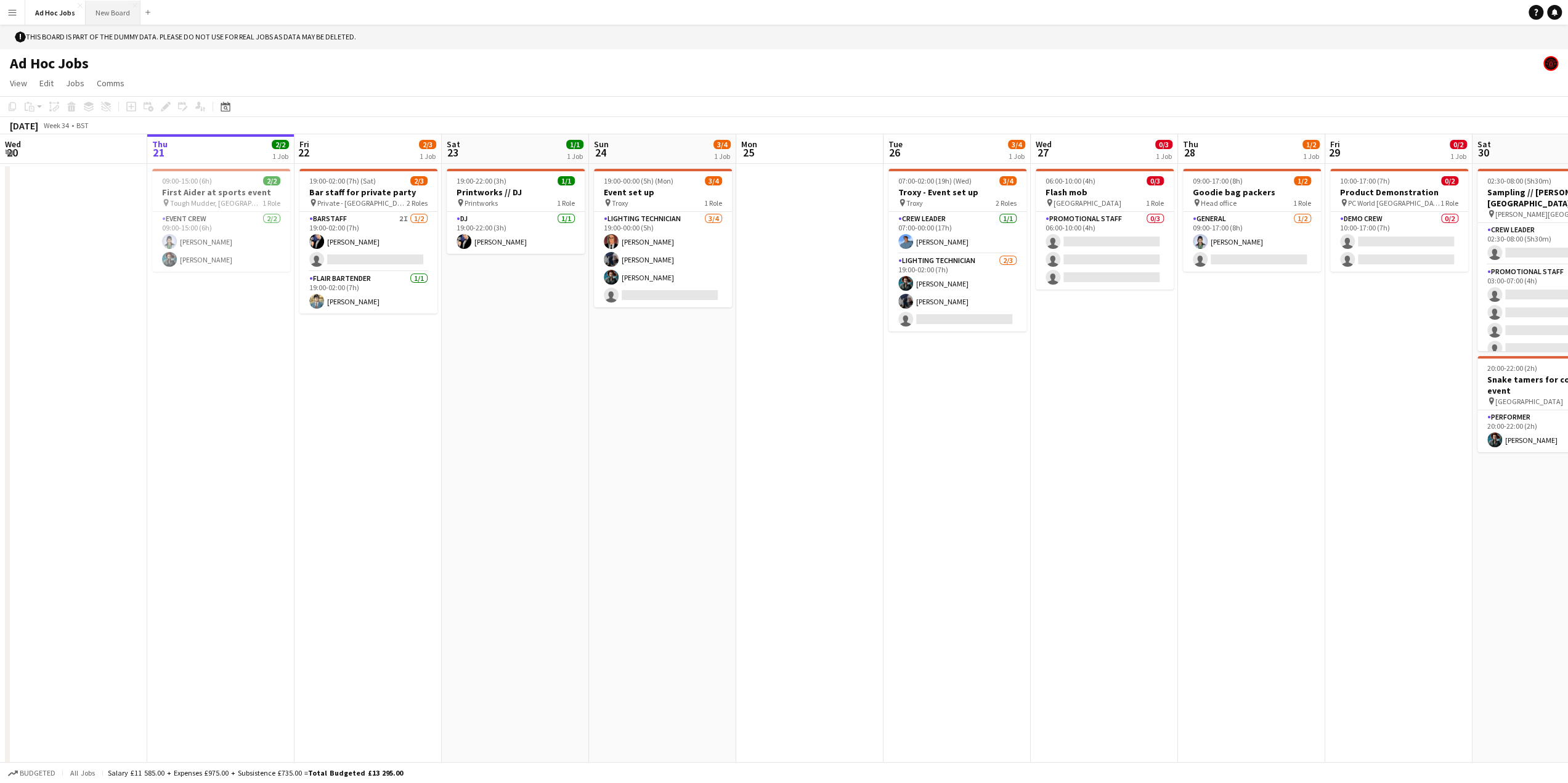
click at [112, 10] on button "New Board Close" at bounding box center [113, 12] width 55 height 24
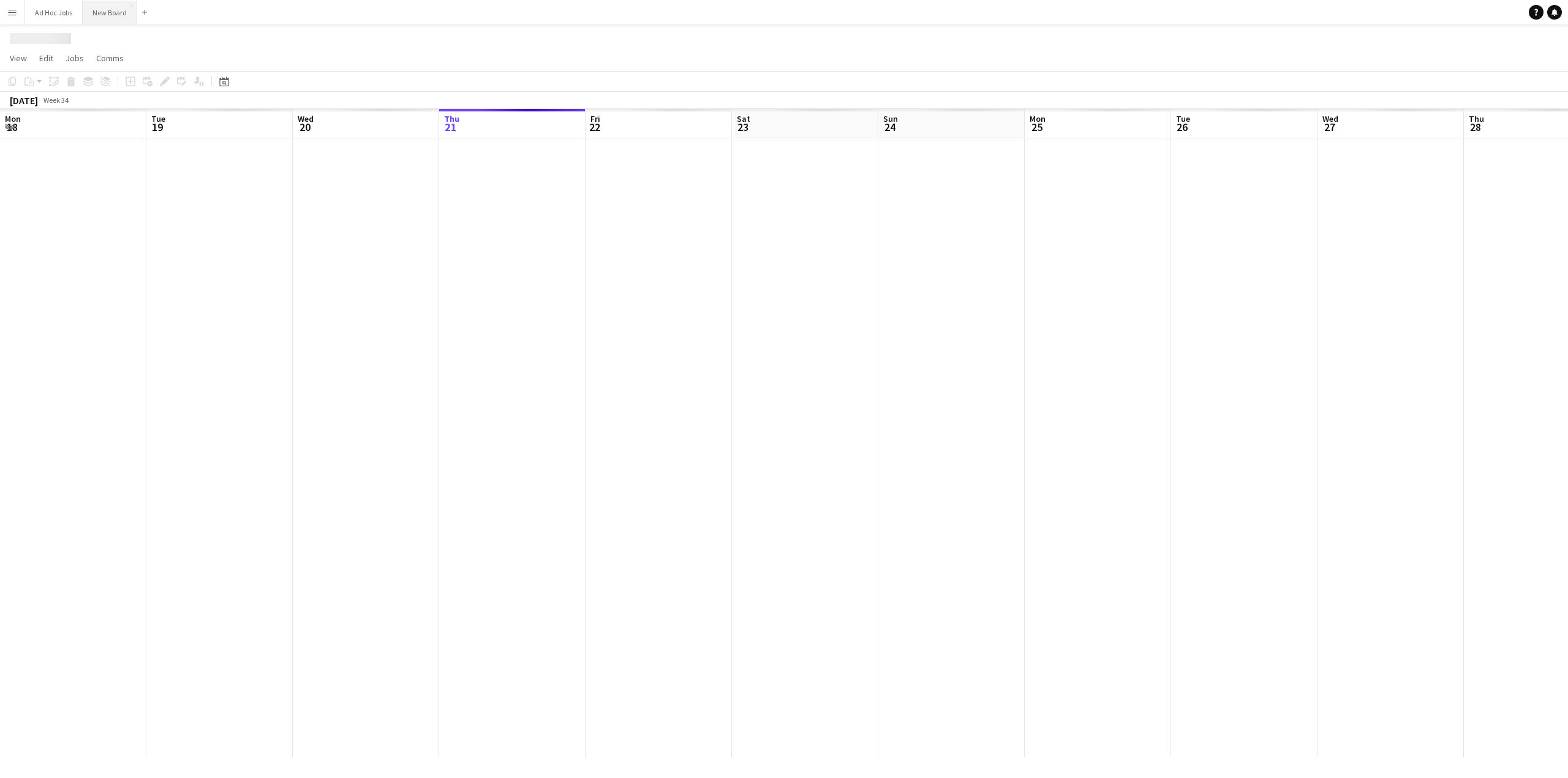
scroll to position [0, 293]
click at [105, 53] on span "Comms" at bounding box center [110, 58] width 28 height 11
click at [82, 57] on span "Jobs" at bounding box center [75, 58] width 19 height 11
click at [109, 14] on button "New Board Close" at bounding box center [110, 12] width 55 height 24
click at [107, 13] on button "New Board Close" at bounding box center [110, 12] width 54 height 24
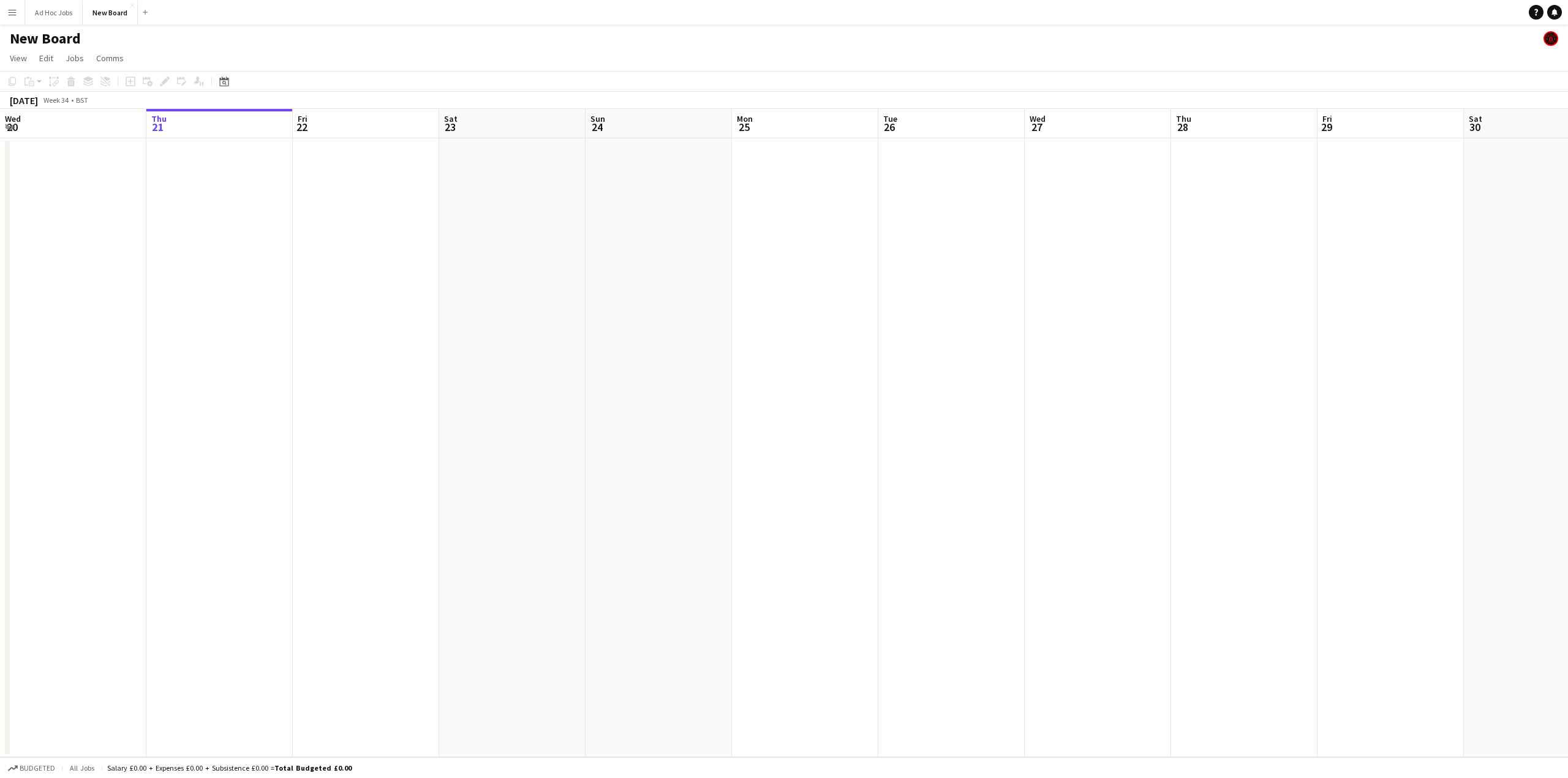
click at [89, 41] on div "New Board" at bounding box center [784, 36] width 1568 height 23
click at [76, 39] on h1 "New Board" at bounding box center [45, 39] width 71 height 18
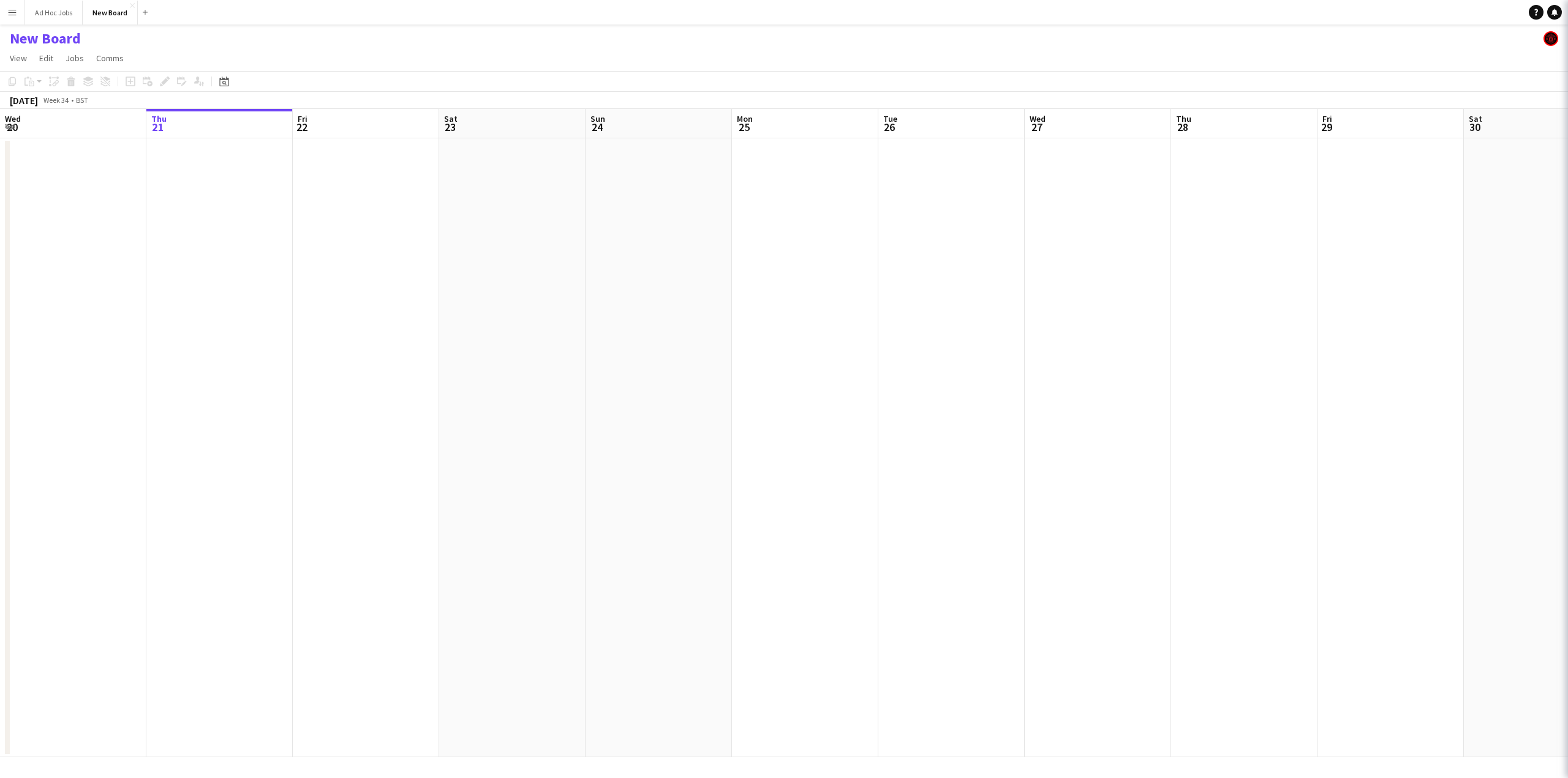
click at [76, 39] on h1 "New Board" at bounding box center [45, 39] width 71 height 18
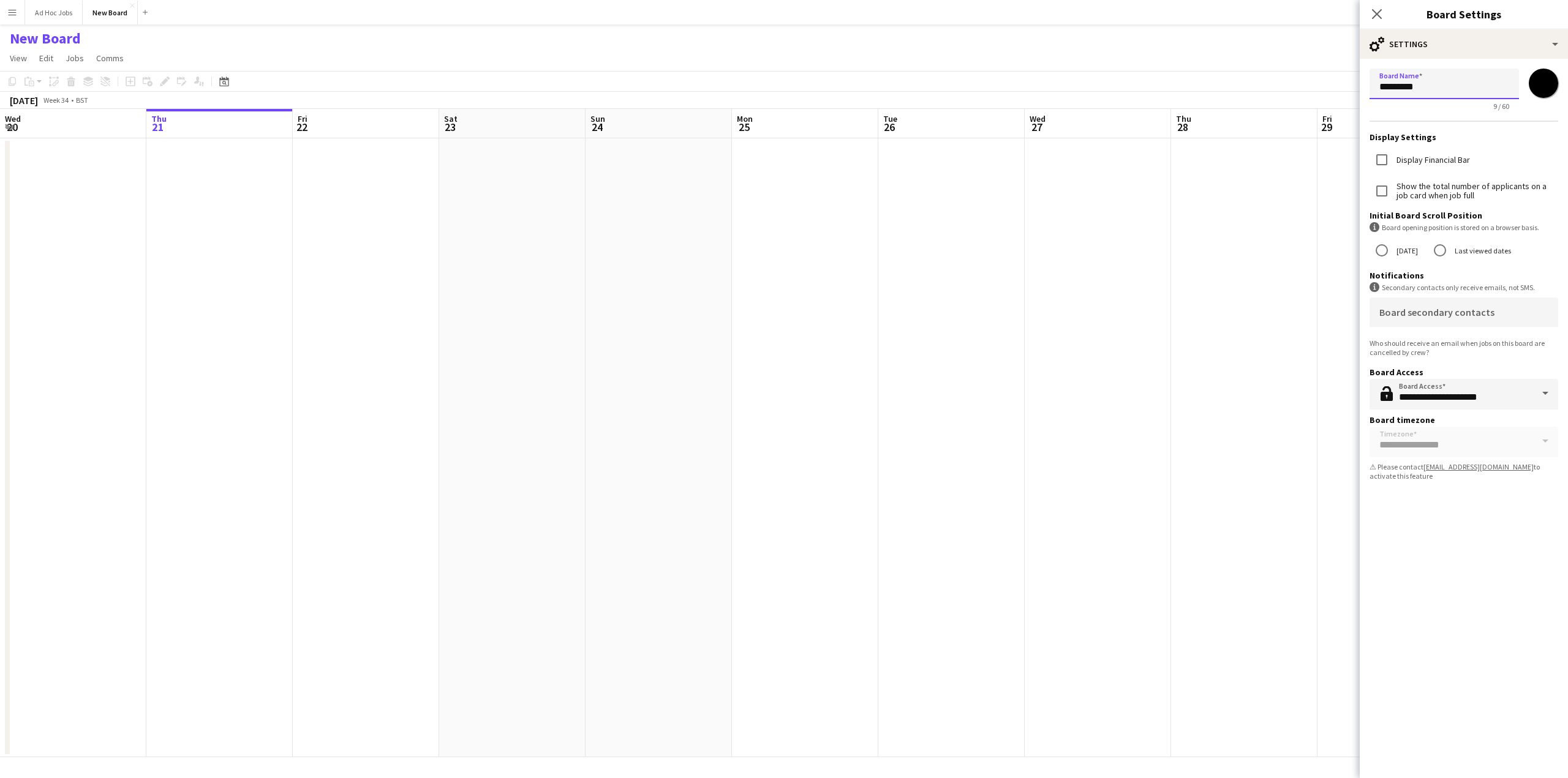
drag, startPoint x: 1437, startPoint y: 82, endPoint x: 1363, endPoint y: 85, distance: 74.1
click at [1363, 85] on form "**********" at bounding box center [1464, 277] width 208 height 436
type input "**********"
click at [1436, 398] on input "**********" at bounding box center [1464, 395] width 189 height 31
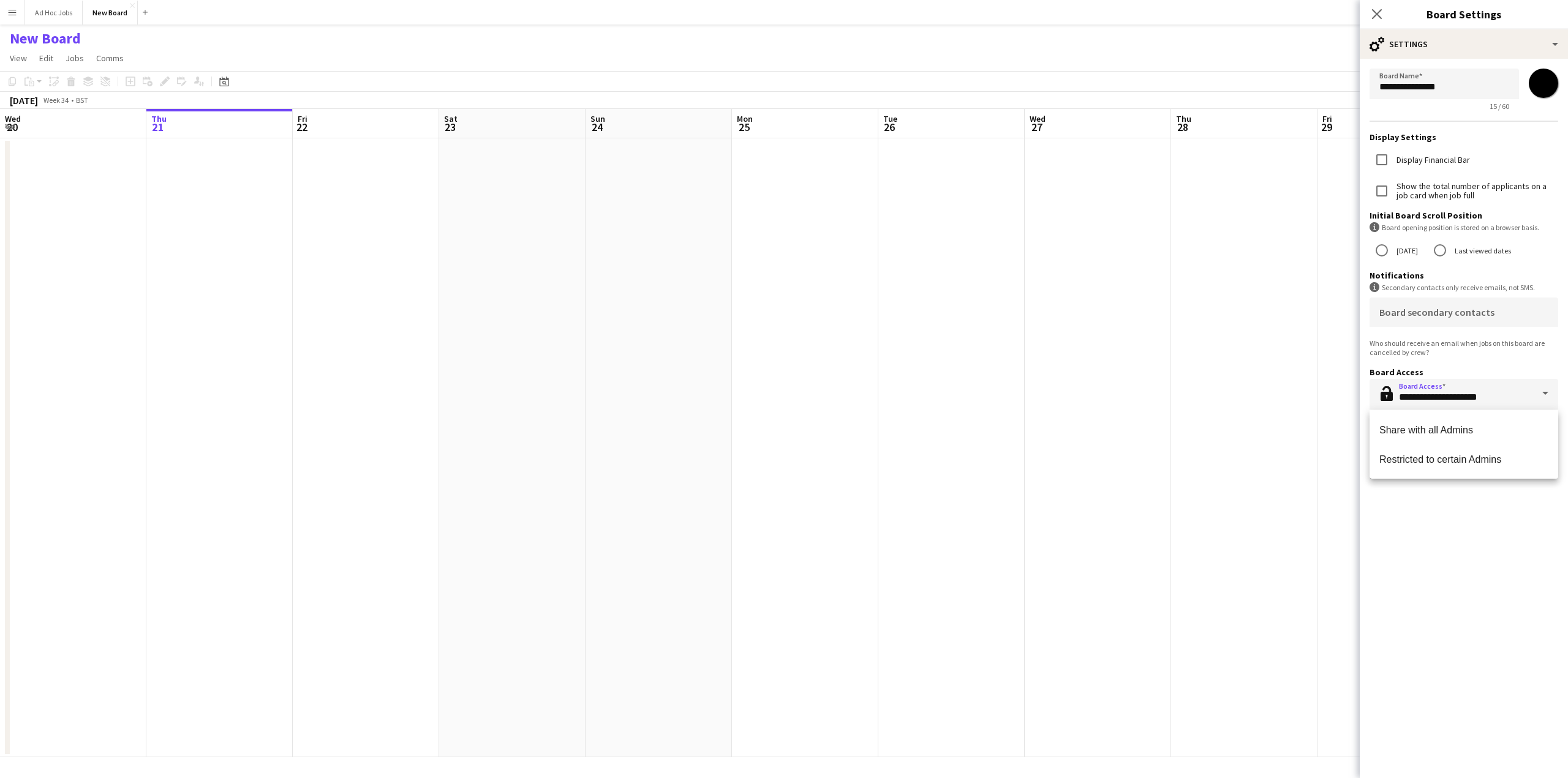
click at [1443, 358] on app-form-group "Board secondary contacts Who should receive an email when jobs on this board ar…" at bounding box center [1464, 330] width 189 height 64
click at [1543, 441] on form "**********" at bounding box center [1464, 277] width 208 height 436
click at [1458, 47] on div "cog-double-3 Settings" at bounding box center [1464, 44] width 208 height 30
click at [1451, 69] on div "Settings Settings" at bounding box center [1504, 72] width 122 height 25
click at [909, 197] on app-date-cell at bounding box center [951, 448] width 146 height 619
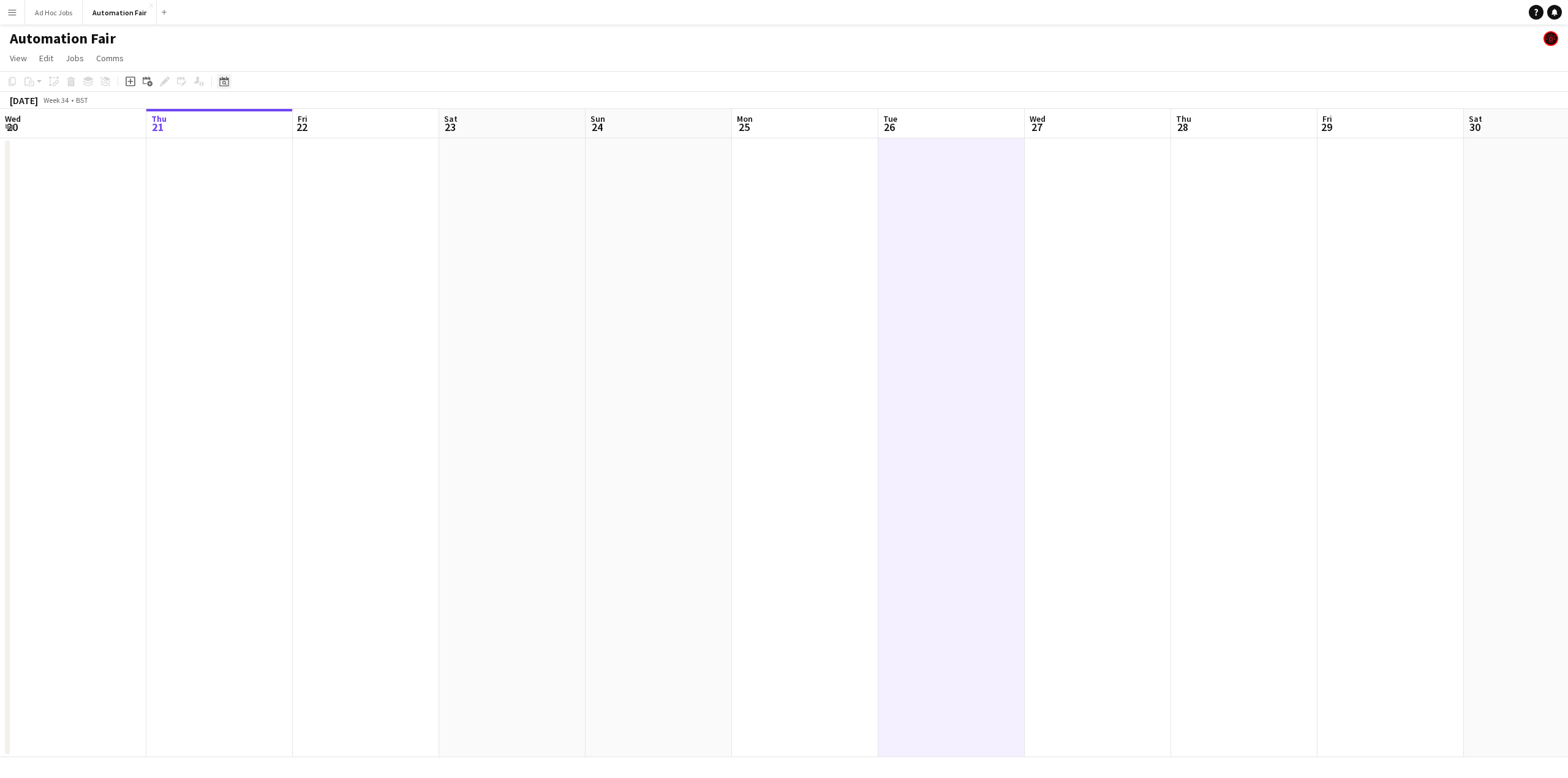
click at [223, 78] on icon at bounding box center [223, 81] width 9 height 10
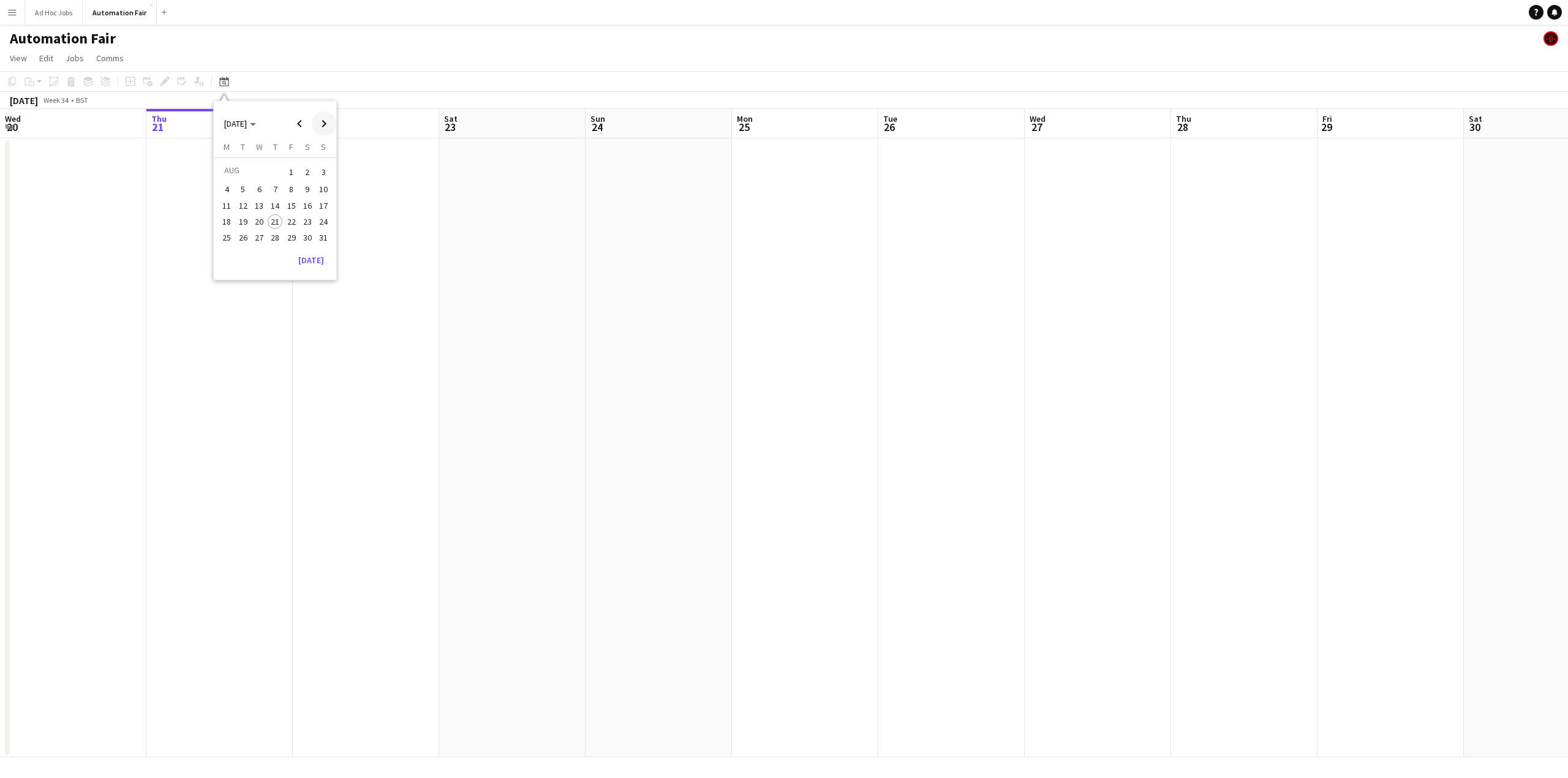
click at [327, 122] on span "Next month" at bounding box center [324, 124] width 25 height 25
click at [229, 223] on span "17" at bounding box center [227, 222] width 15 height 15
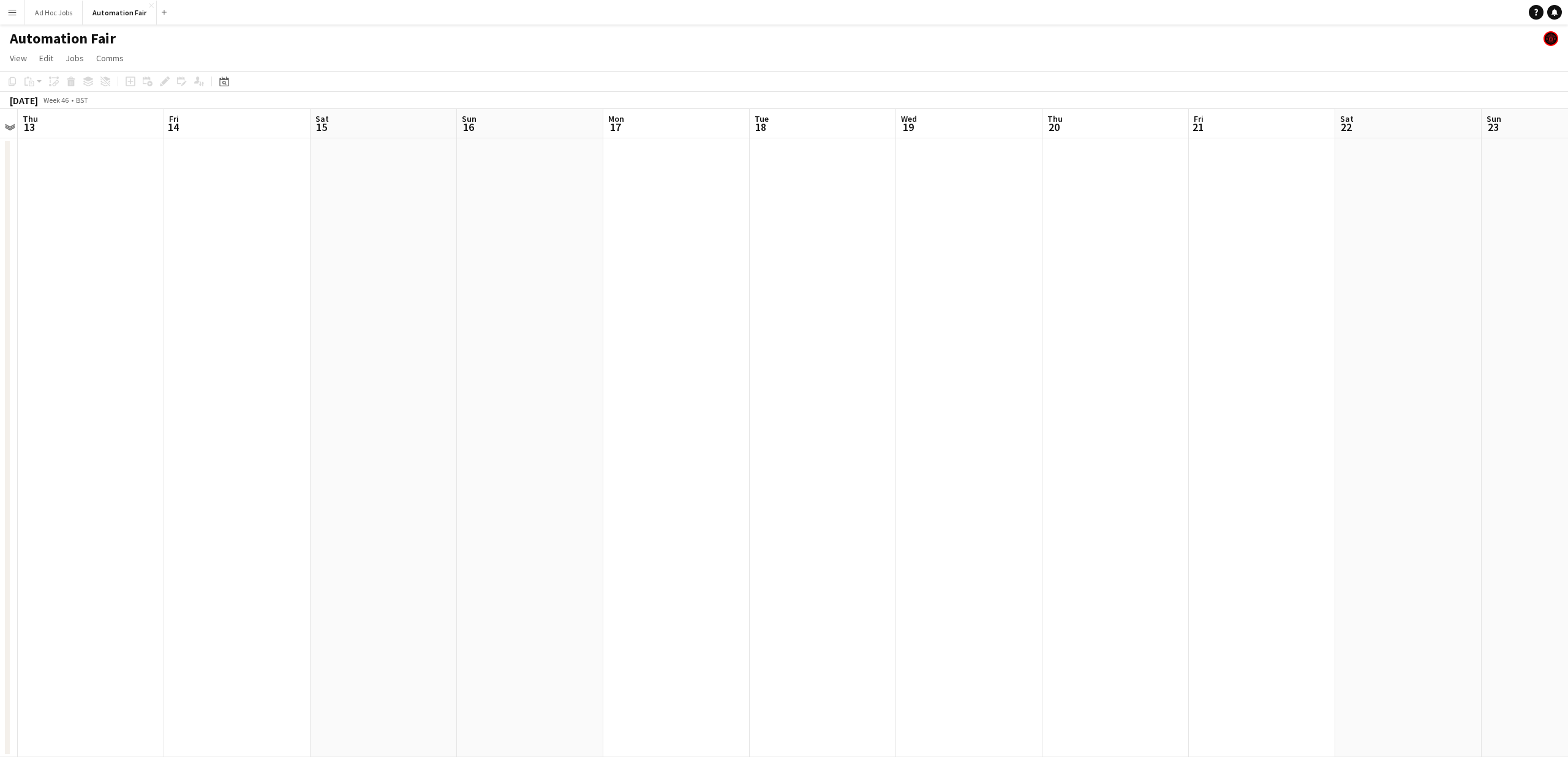
click at [650, 184] on app-date-cell at bounding box center [676, 448] width 146 height 619
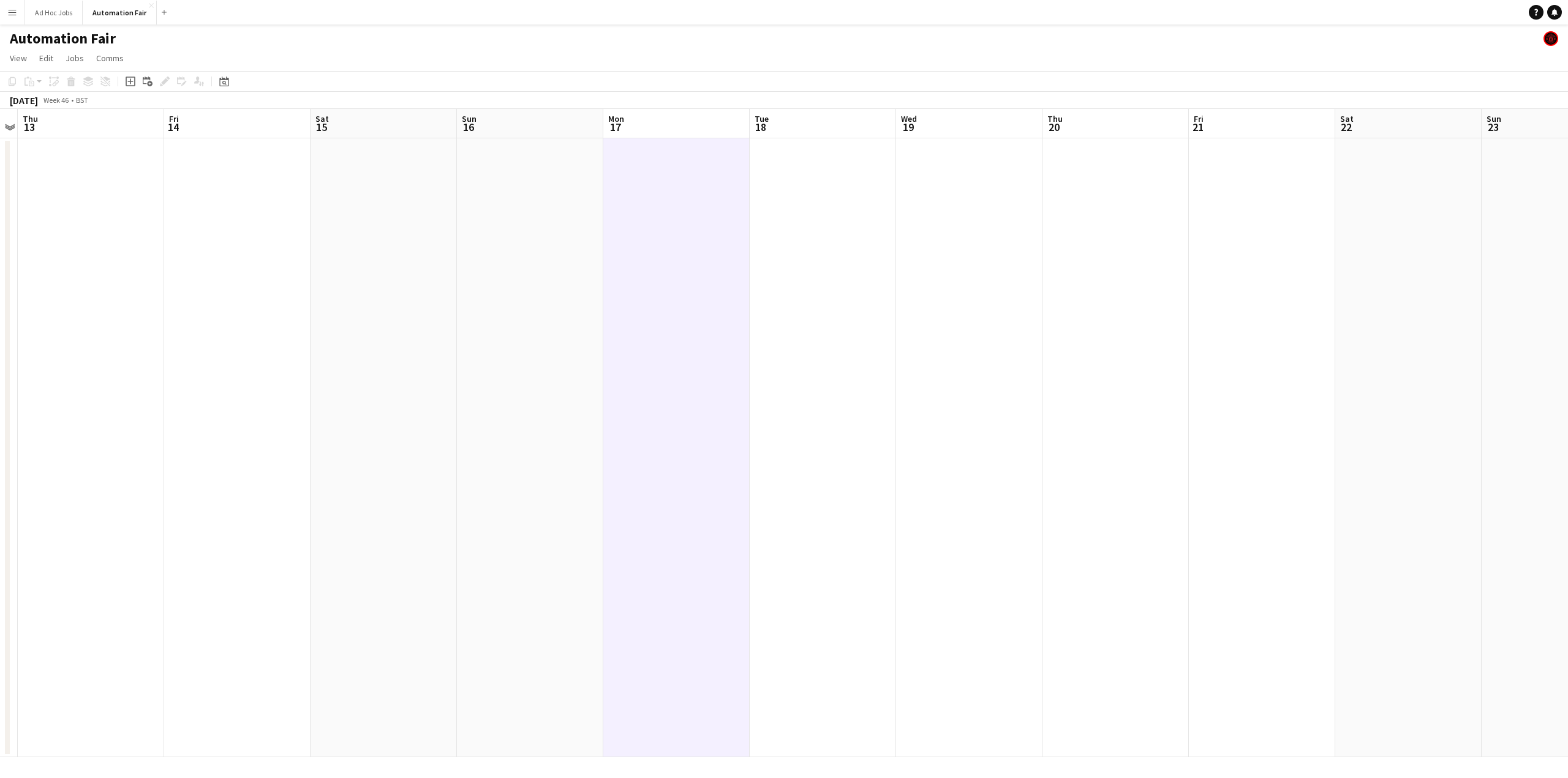
click at [650, 184] on app-date-cell at bounding box center [676, 448] width 146 height 619
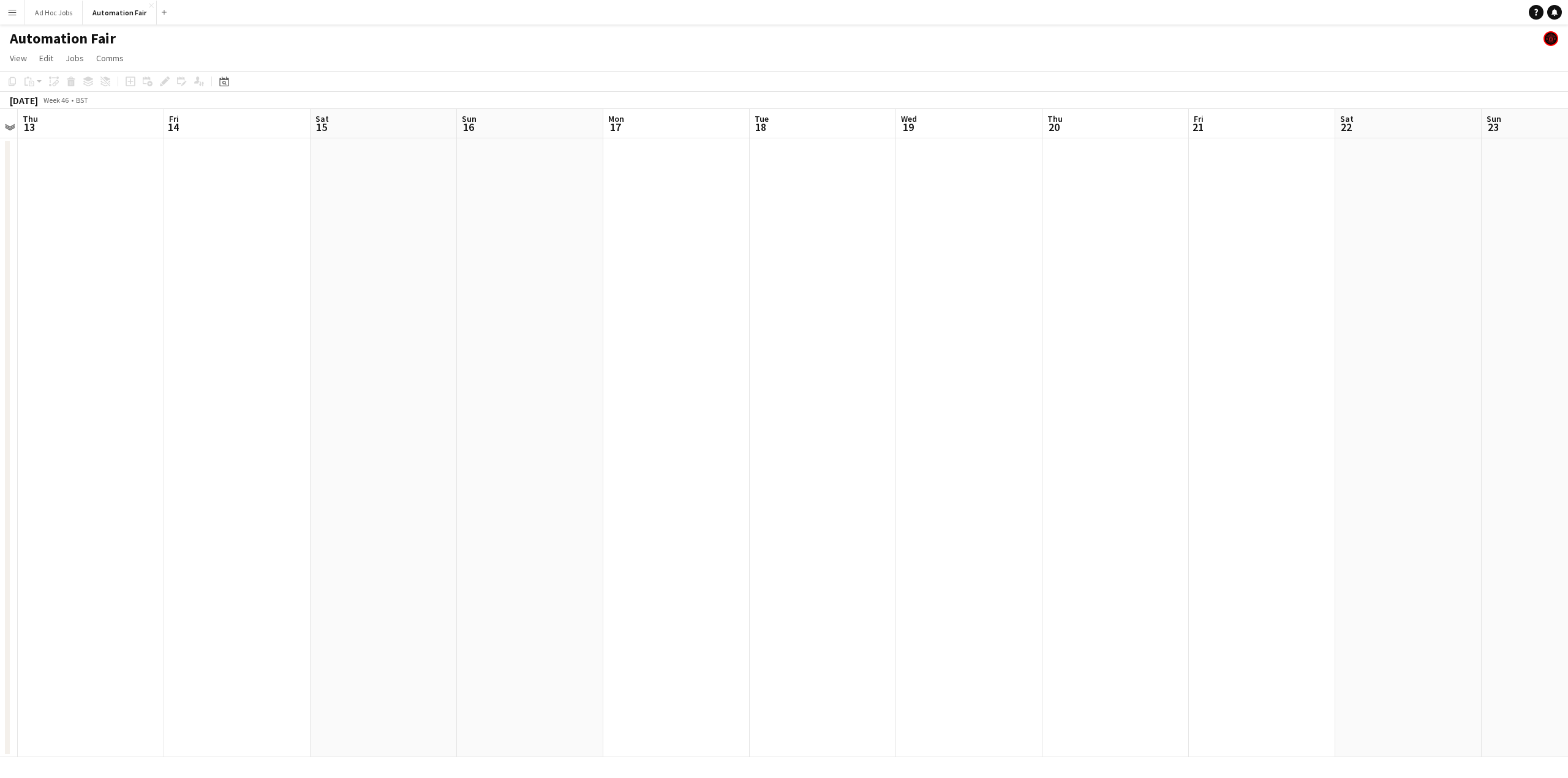
click at [650, 184] on app-date-cell at bounding box center [676, 448] width 146 height 619
click at [722, 208] on app-date-cell at bounding box center [676, 448] width 146 height 619
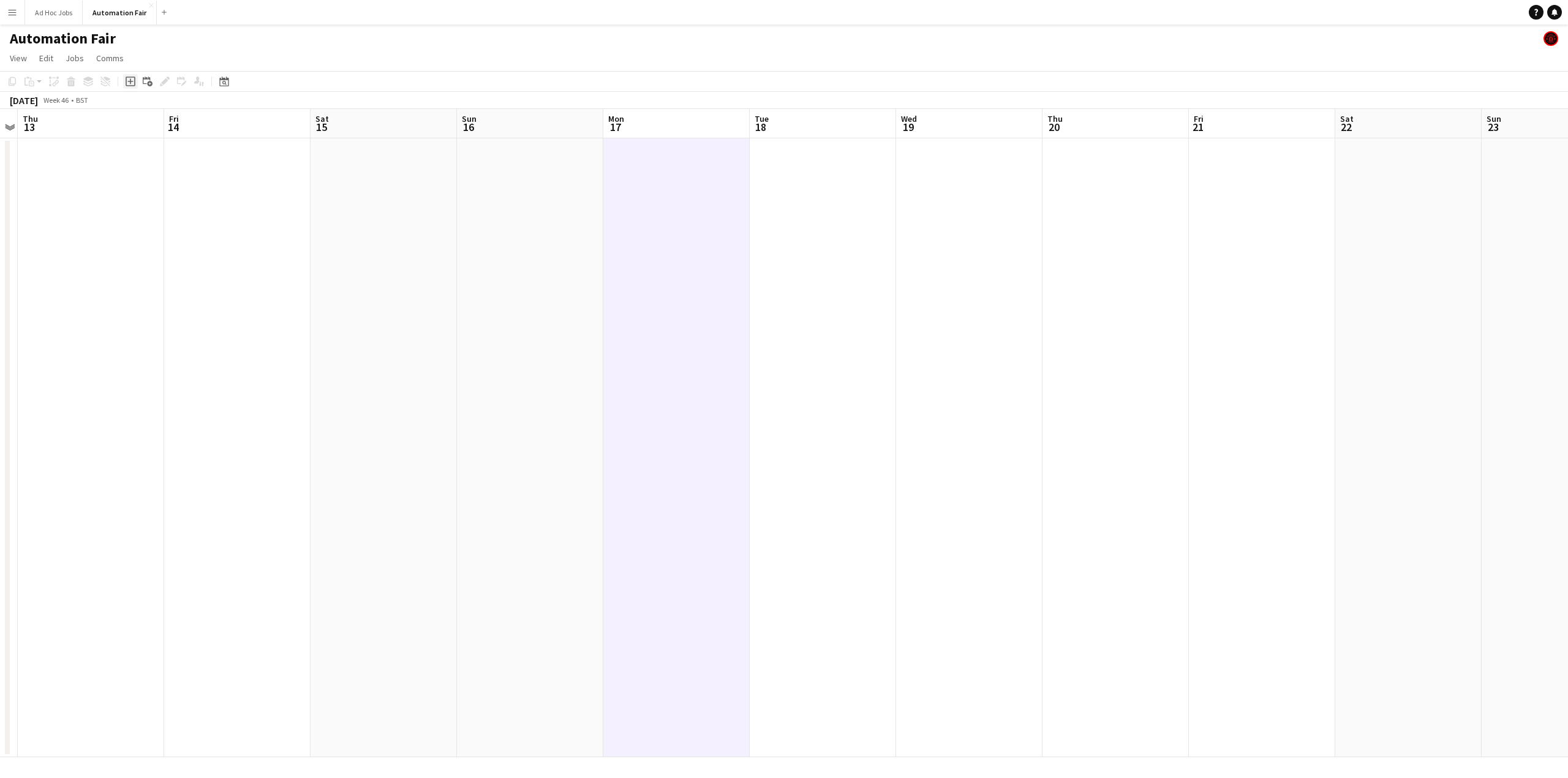
click at [130, 79] on icon "Add job" at bounding box center [131, 81] width 10 height 10
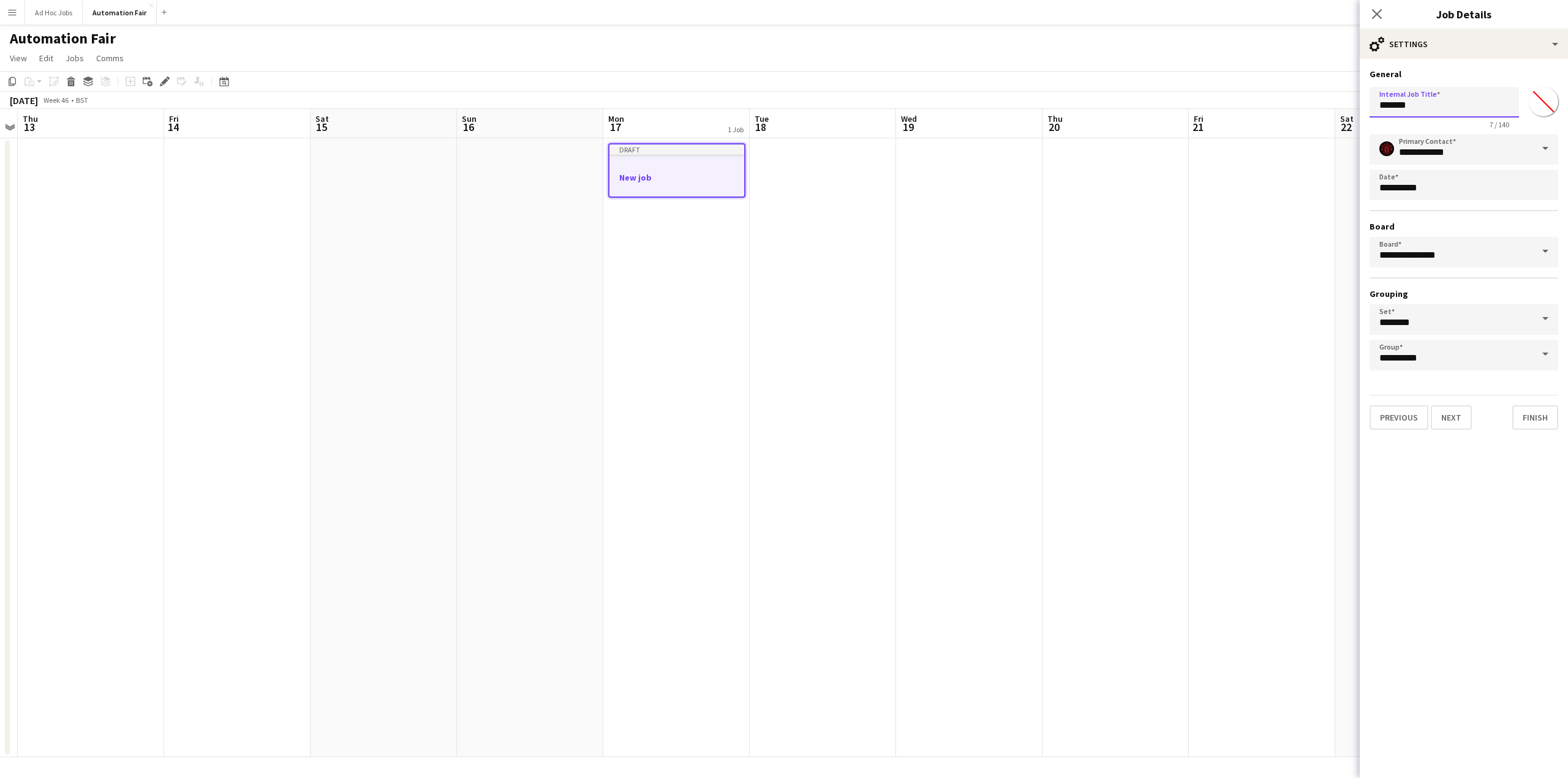
drag, startPoint x: 1449, startPoint y: 104, endPoint x: 1329, endPoint y: 106, distance: 120.0
click at [1329, 106] on body "Menu Boards Boards Boards All jobs Status Workforce Workforce My Workforce Recr…" at bounding box center [784, 389] width 1568 height 778
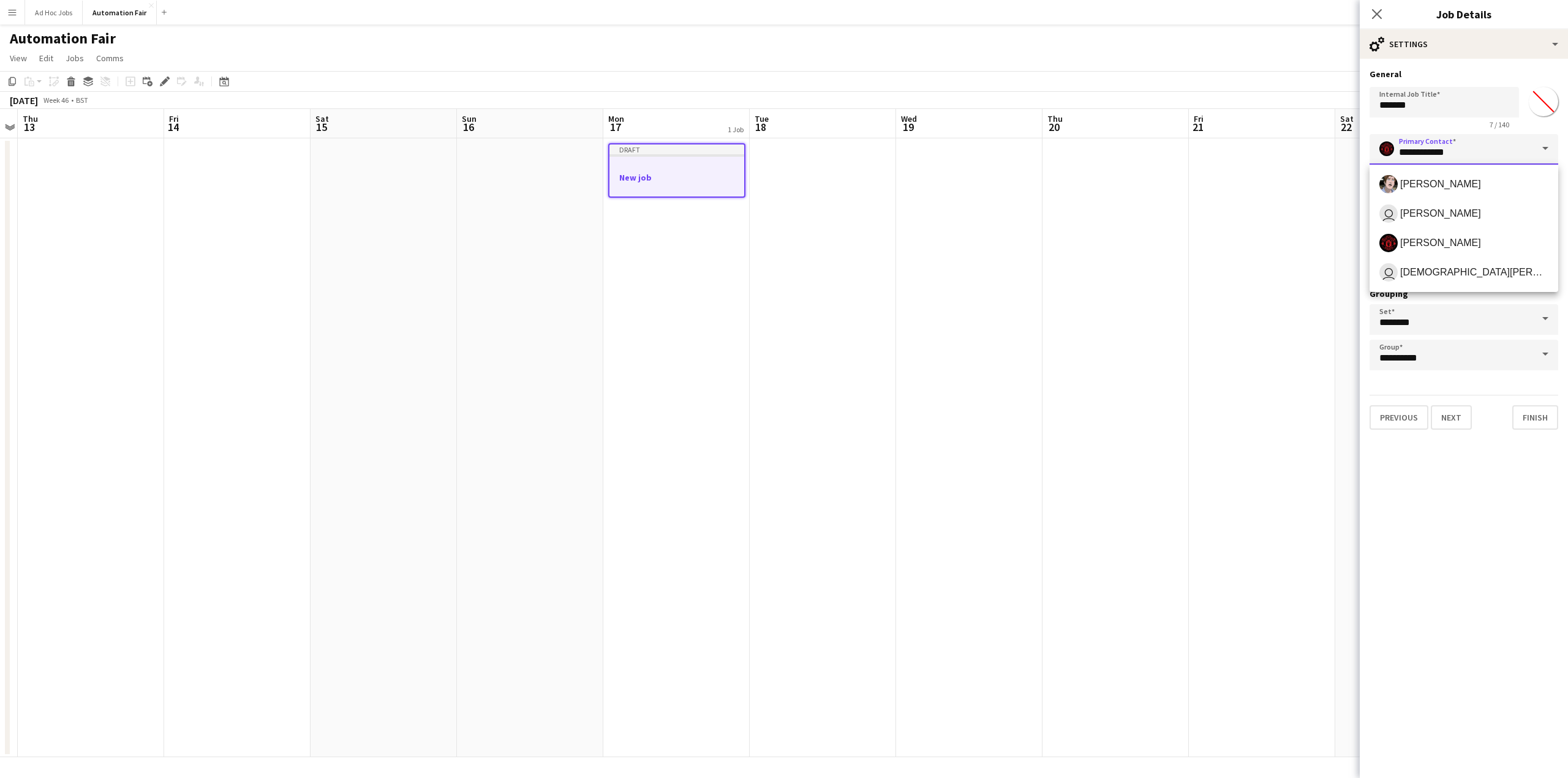
click at [1424, 155] on input "**********" at bounding box center [1464, 149] width 189 height 31
click at [1425, 150] on input "**********" at bounding box center [1464, 149] width 189 height 31
click at [1426, 105] on input "*******" at bounding box center [1444, 102] width 149 height 31
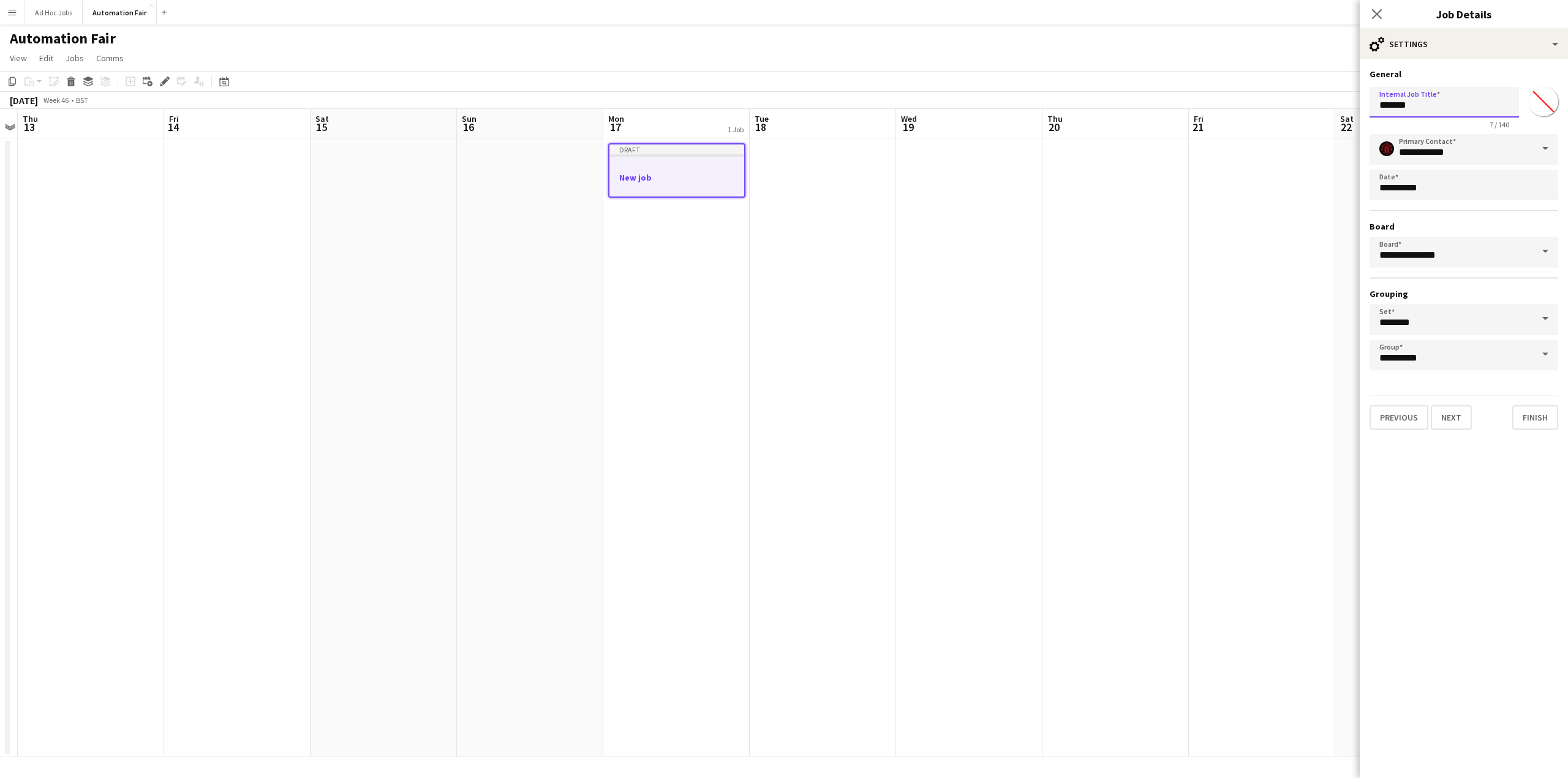
drag, startPoint x: 1429, startPoint y: 105, endPoint x: 1358, endPoint y: 102, distance: 71.1
click at [1358, 102] on body "Menu Boards Boards Boards All jobs Status Workforce Workforce My Workforce Recr…" at bounding box center [784, 389] width 1568 height 778
type input "****"
click at [1542, 319] on span at bounding box center [1545, 319] width 26 height 30
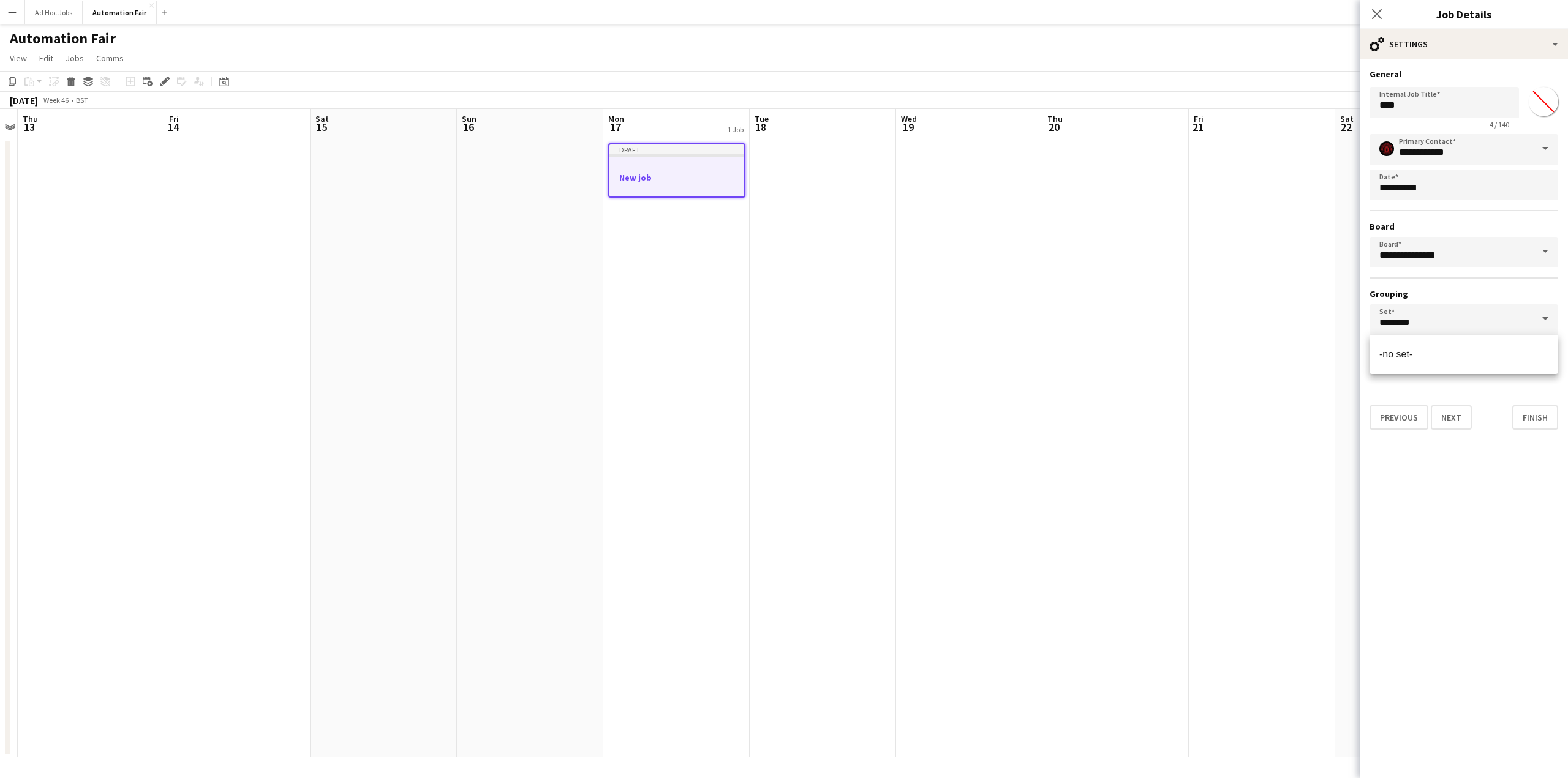
click at [1478, 289] on h3 "Grouping" at bounding box center [1464, 294] width 189 height 11
click at [1546, 356] on span at bounding box center [1545, 354] width 26 height 30
click at [1437, 382] on mat-option "-no group-" at bounding box center [1464, 390] width 189 height 30
type input "**********"
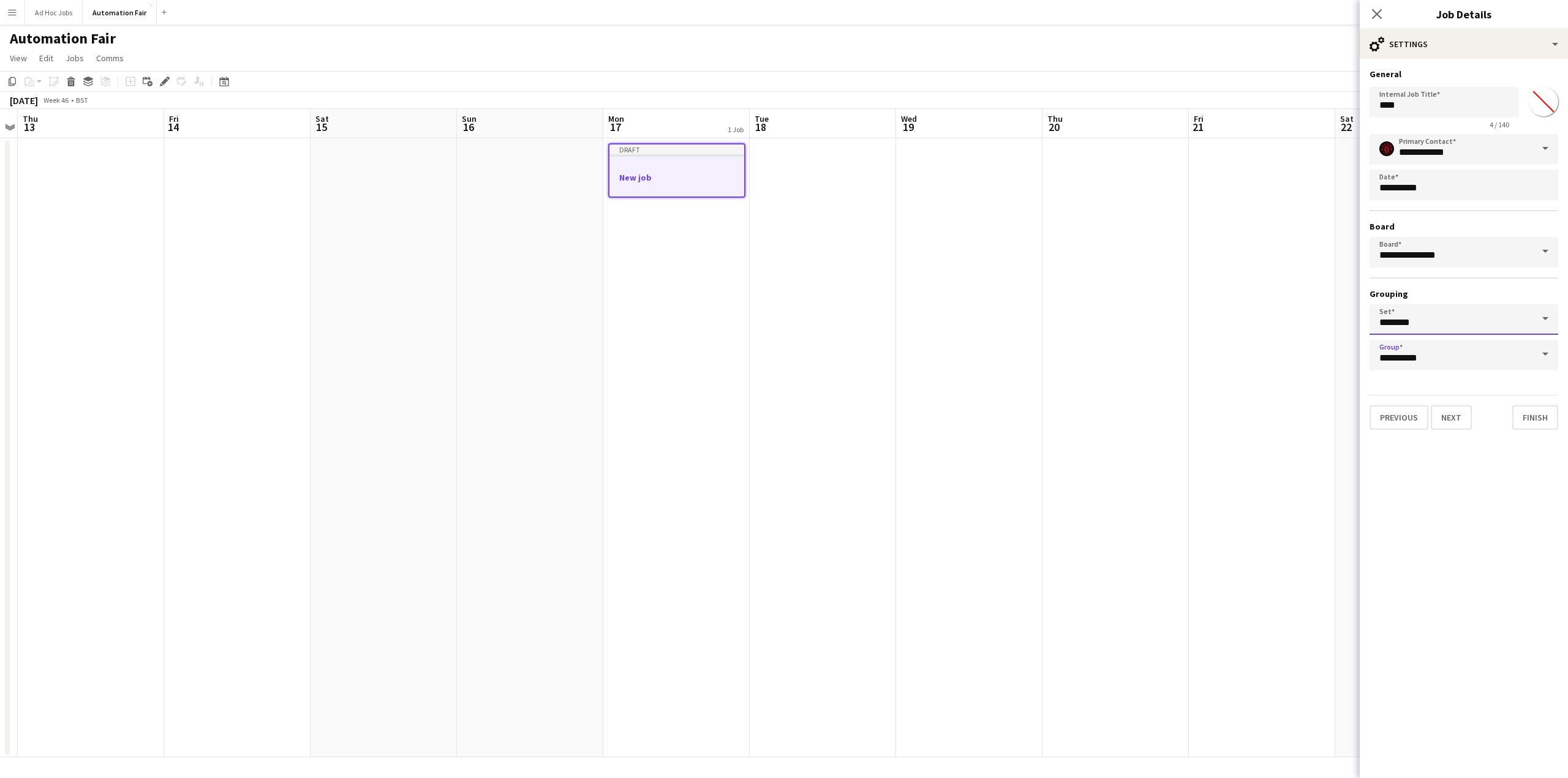
click at [1422, 322] on input "********" at bounding box center [1464, 320] width 189 height 31
click at [1410, 356] on span "-no set-" at bounding box center [1396, 354] width 33 height 10
type input "********"
click at [1531, 417] on button "Finish" at bounding box center [1535, 417] width 46 height 25
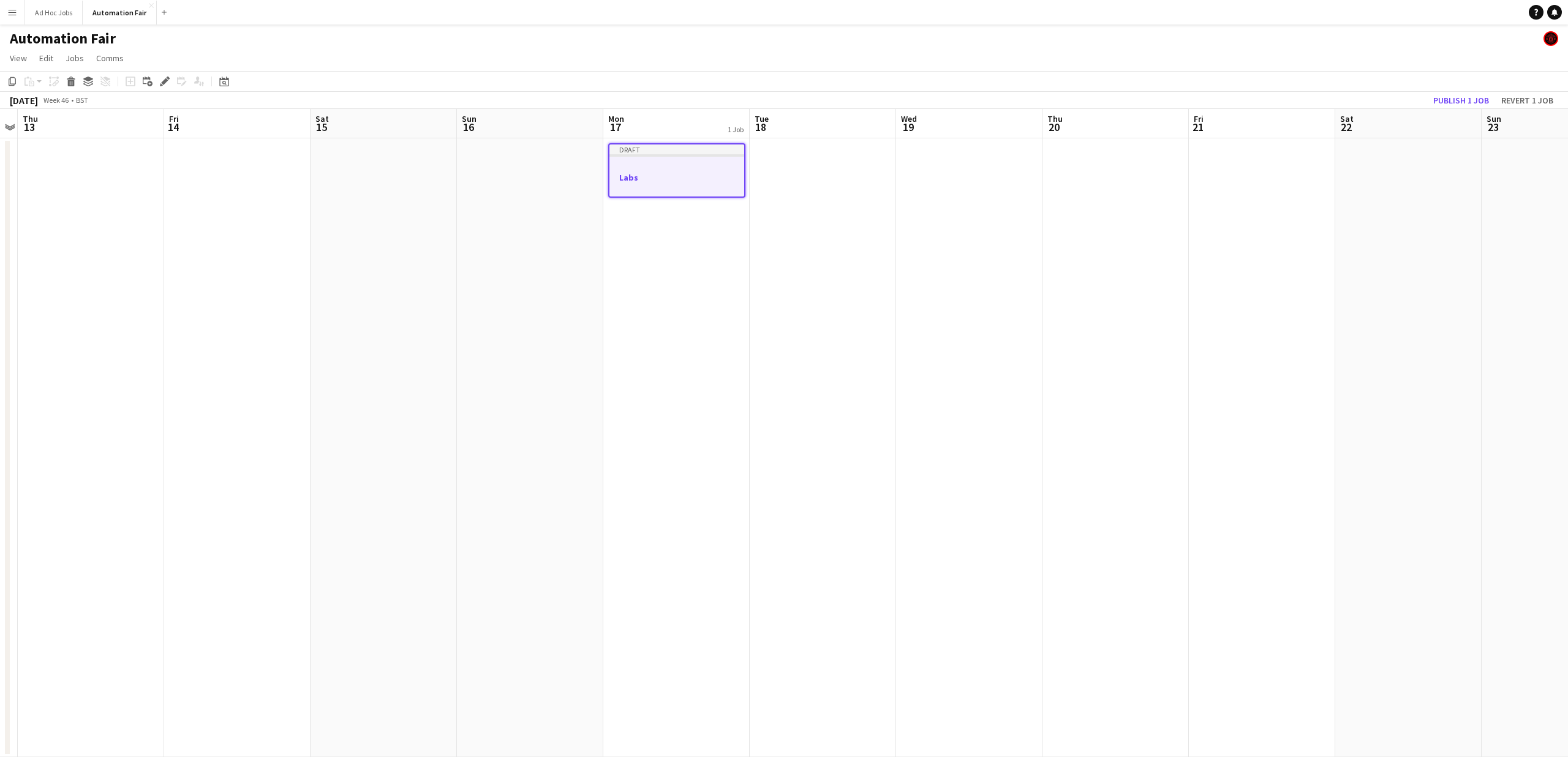
click at [633, 178] on h3 "Labs" at bounding box center [677, 178] width 134 height 11
click at [651, 172] on h3 "Labs" at bounding box center [677, 176] width 137 height 11
click at [651, 172] on h3 "Labs" at bounding box center [677, 178] width 134 height 11
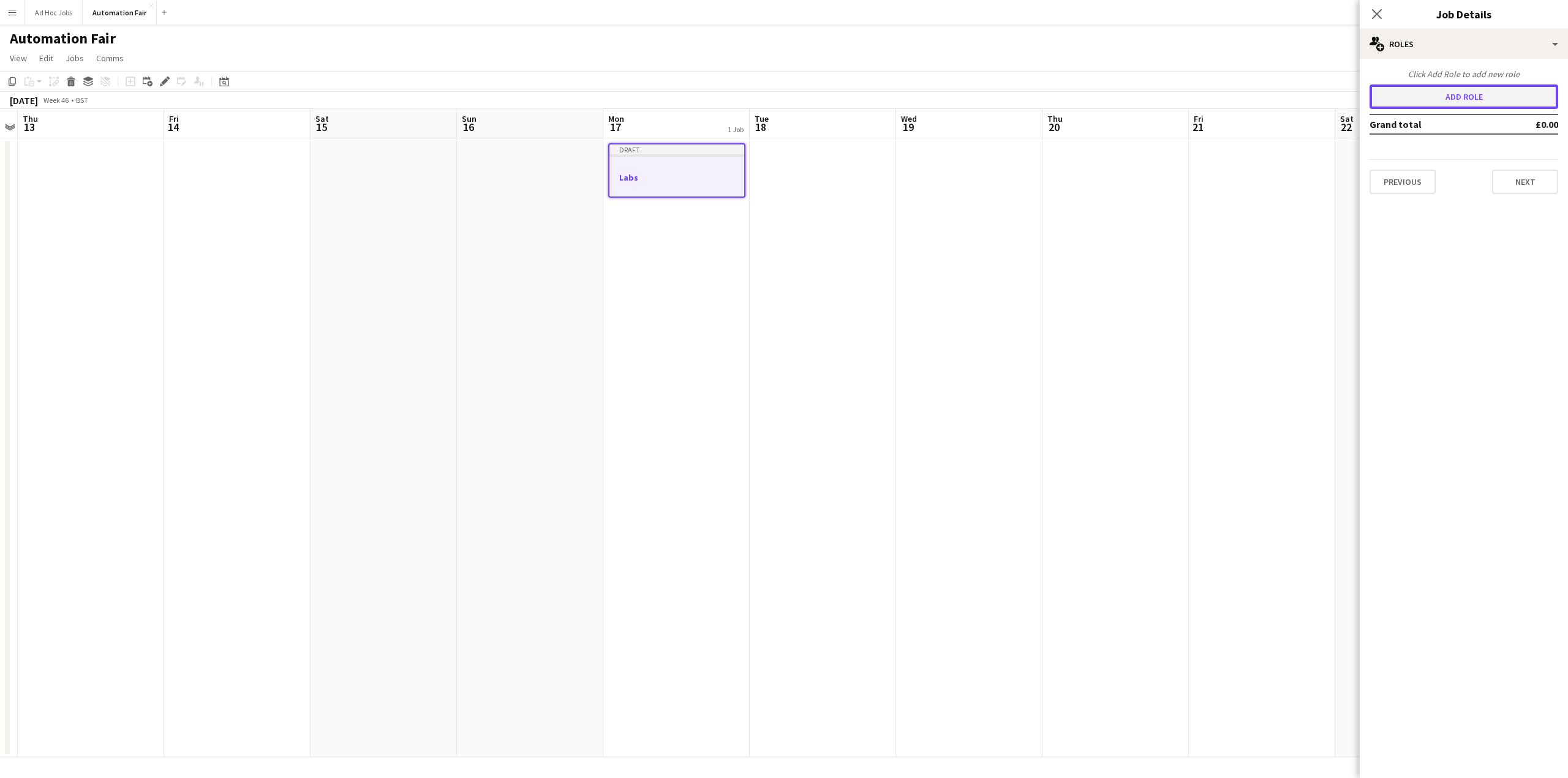
click at [1446, 97] on button "Add role" at bounding box center [1464, 97] width 189 height 25
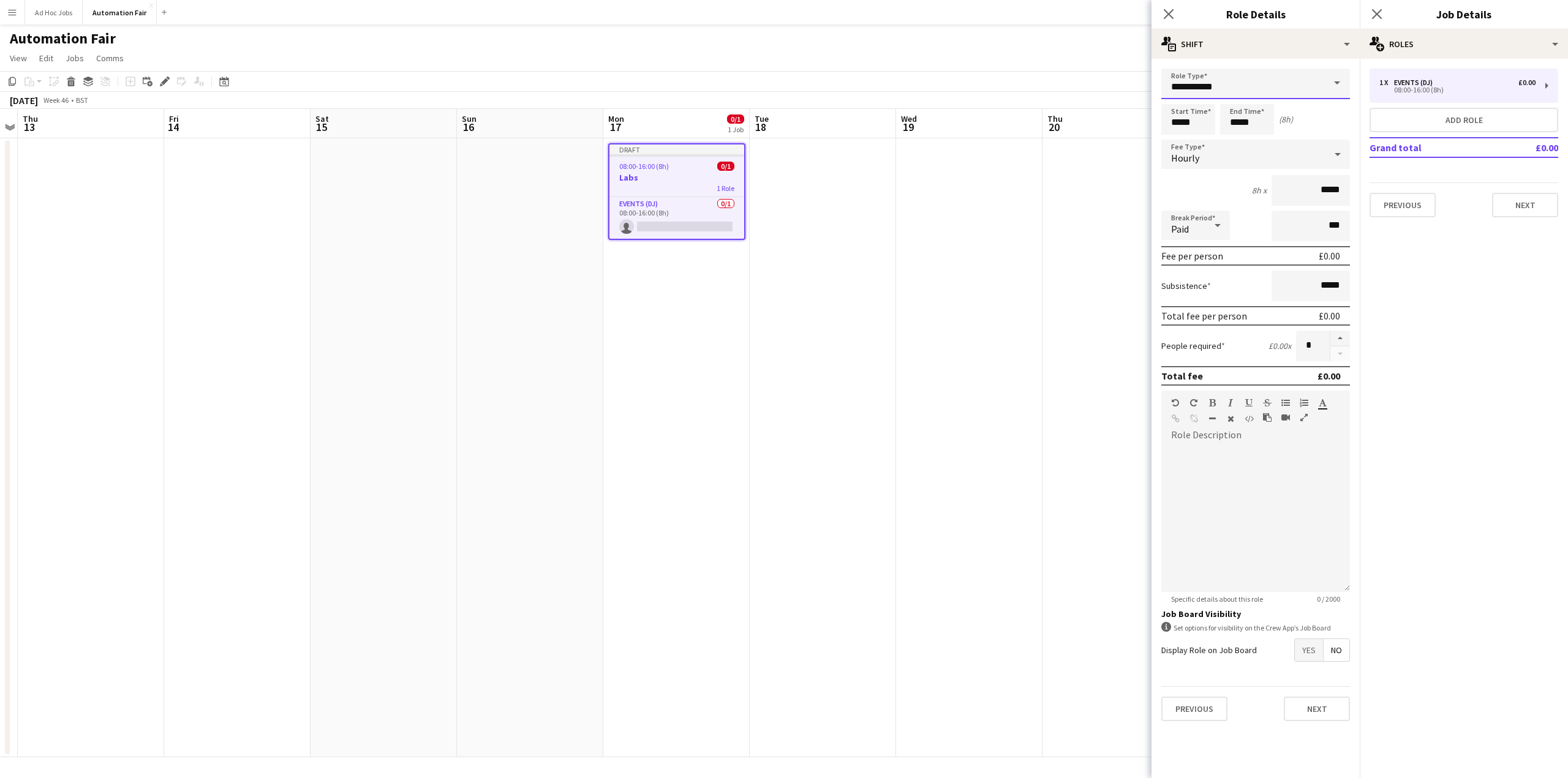
click at [1200, 88] on input "**********" at bounding box center [1256, 84] width 189 height 31
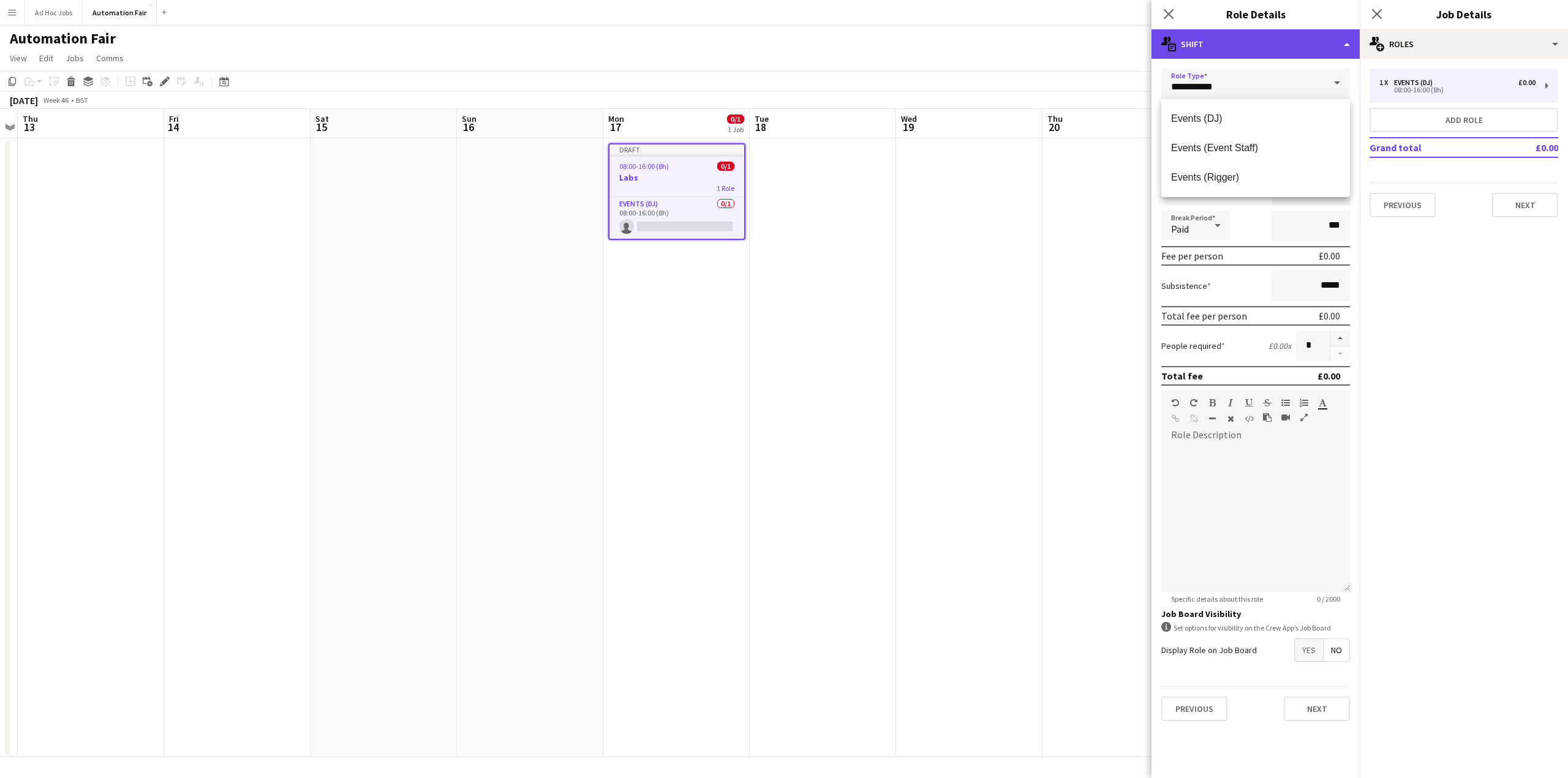
click at [1224, 51] on div "multiple-actions-text Shift" at bounding box center [1256, 44] width 208 height 30
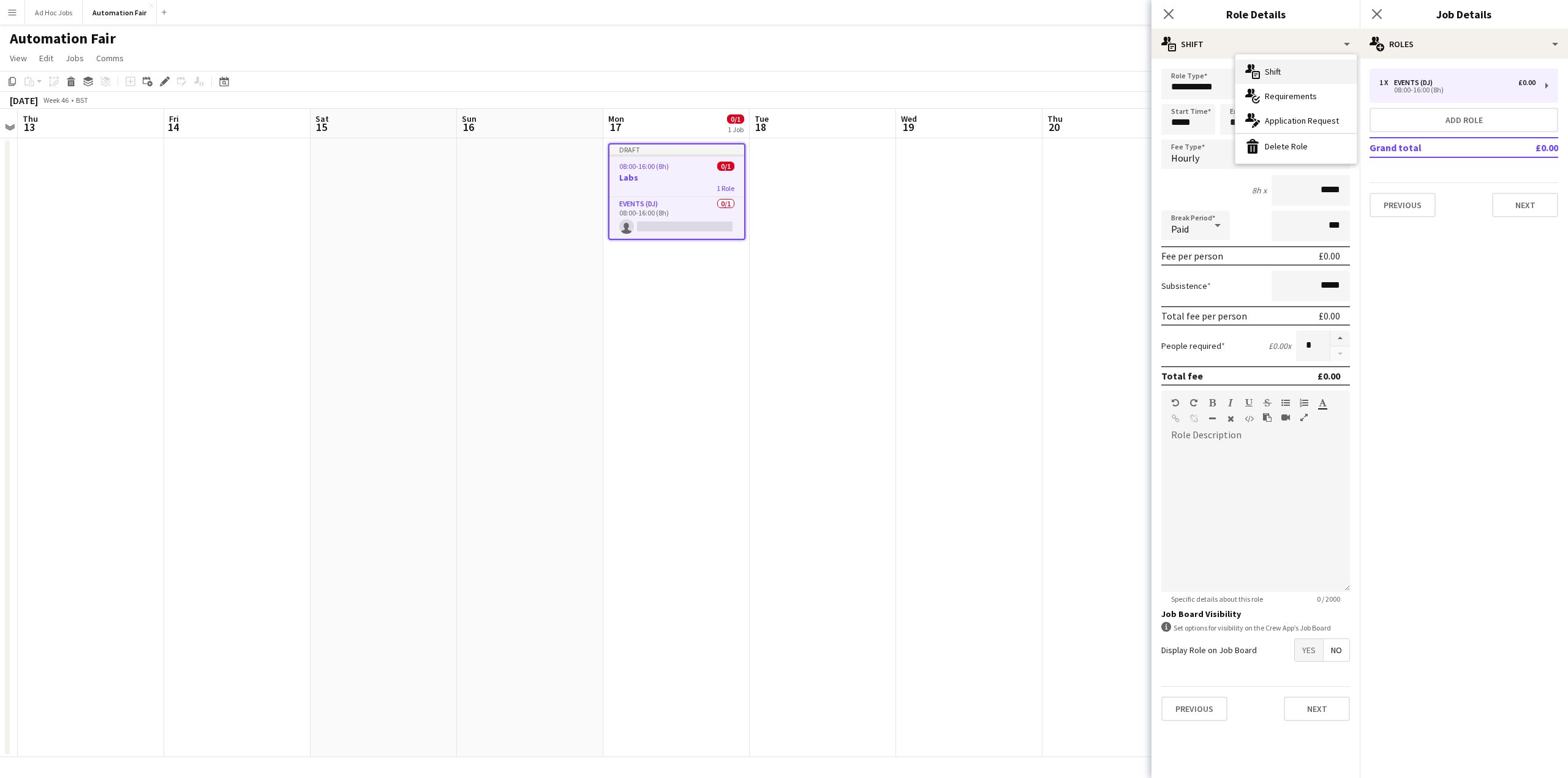
click at [1269, 73] on div "multiple-actions-text Shift" at bounding box center [1296, 72] width 122 height 25
click at [1268, 51] on div "multiple-actions-text Shift" at bounding box center [1256, 44] width 208 height 30
click at [1270, 91] on div "multiple-actions-check-2 Requirements" at bounding box center [1296, 96] width 122 height 25
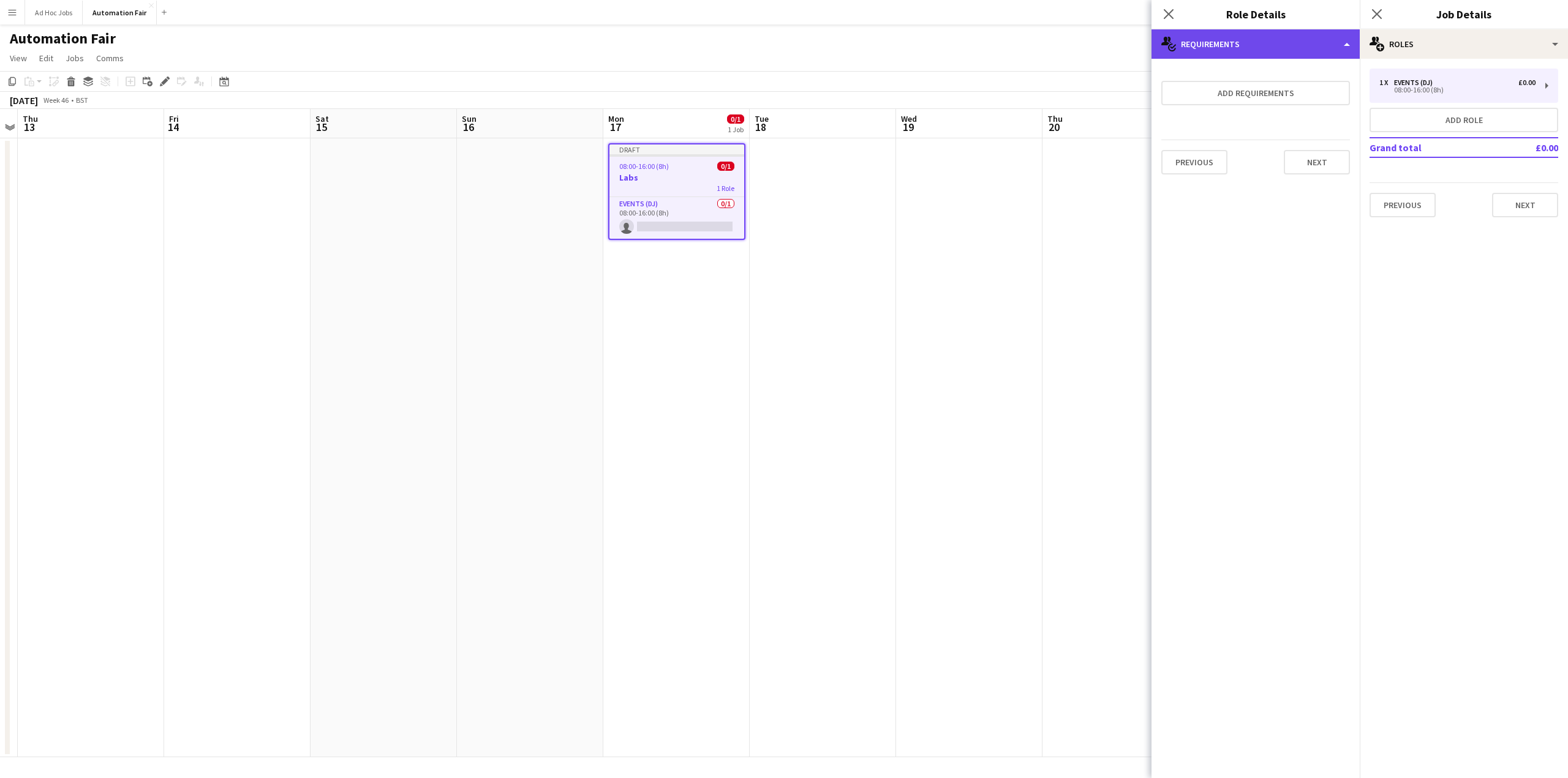
click at [1242, 42] on div "multiple-actions-check-2 Requirements" at bounding box center [1256, 44] width 208 height 30
click at [1267, 112] on div "multiple-actions-edit-1 Application Request" at bounding box center [1296, 121] width 122 height 25
click at [1218, 42] on div "multiple-actions-edit-1 Application Request" at bounding box center [1256, 44] width 208 height 30
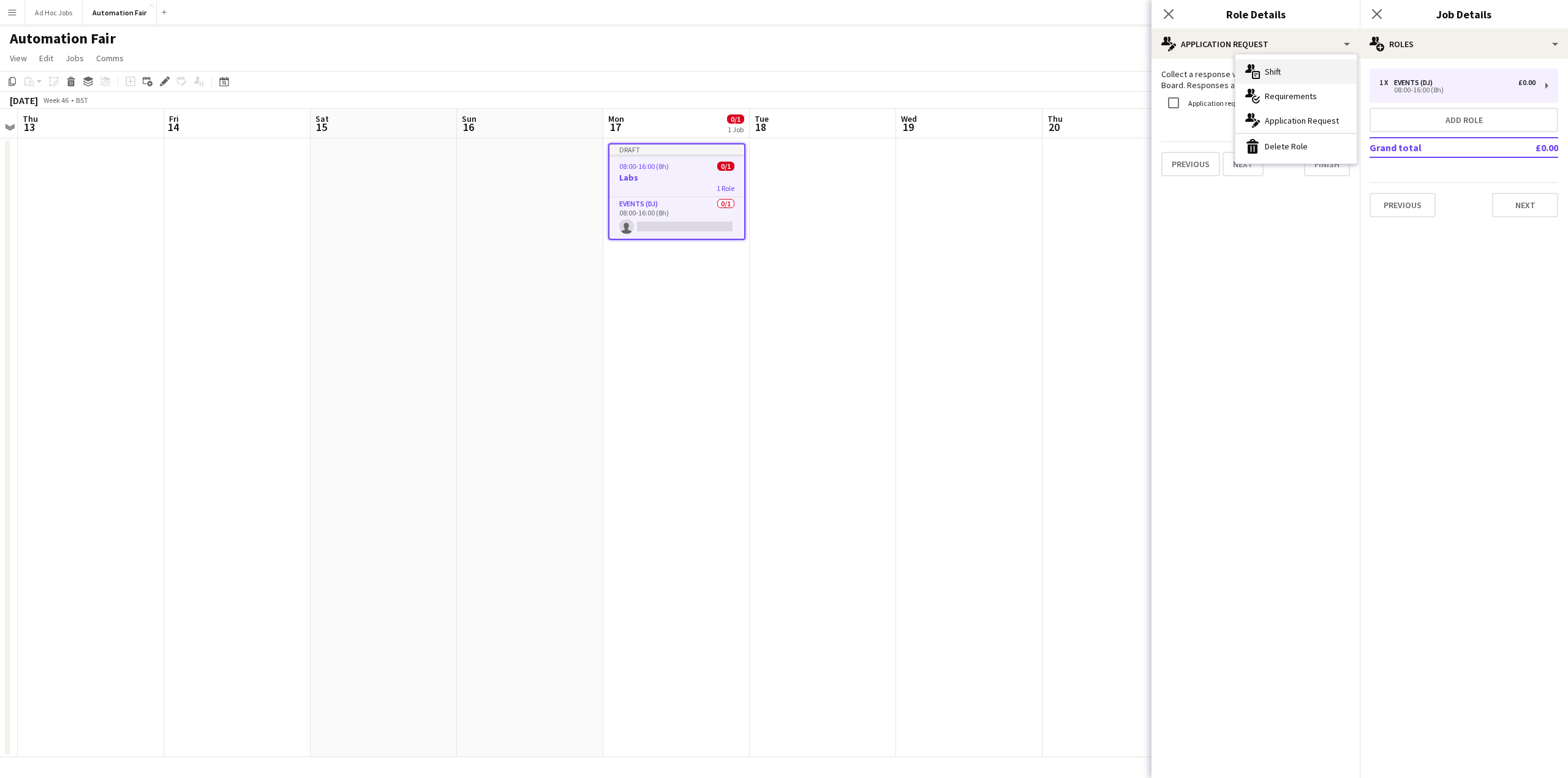
click at [1250, 74] on icon "multiple-actions-text" at bounding box center [1253, 72] width 15 height 15
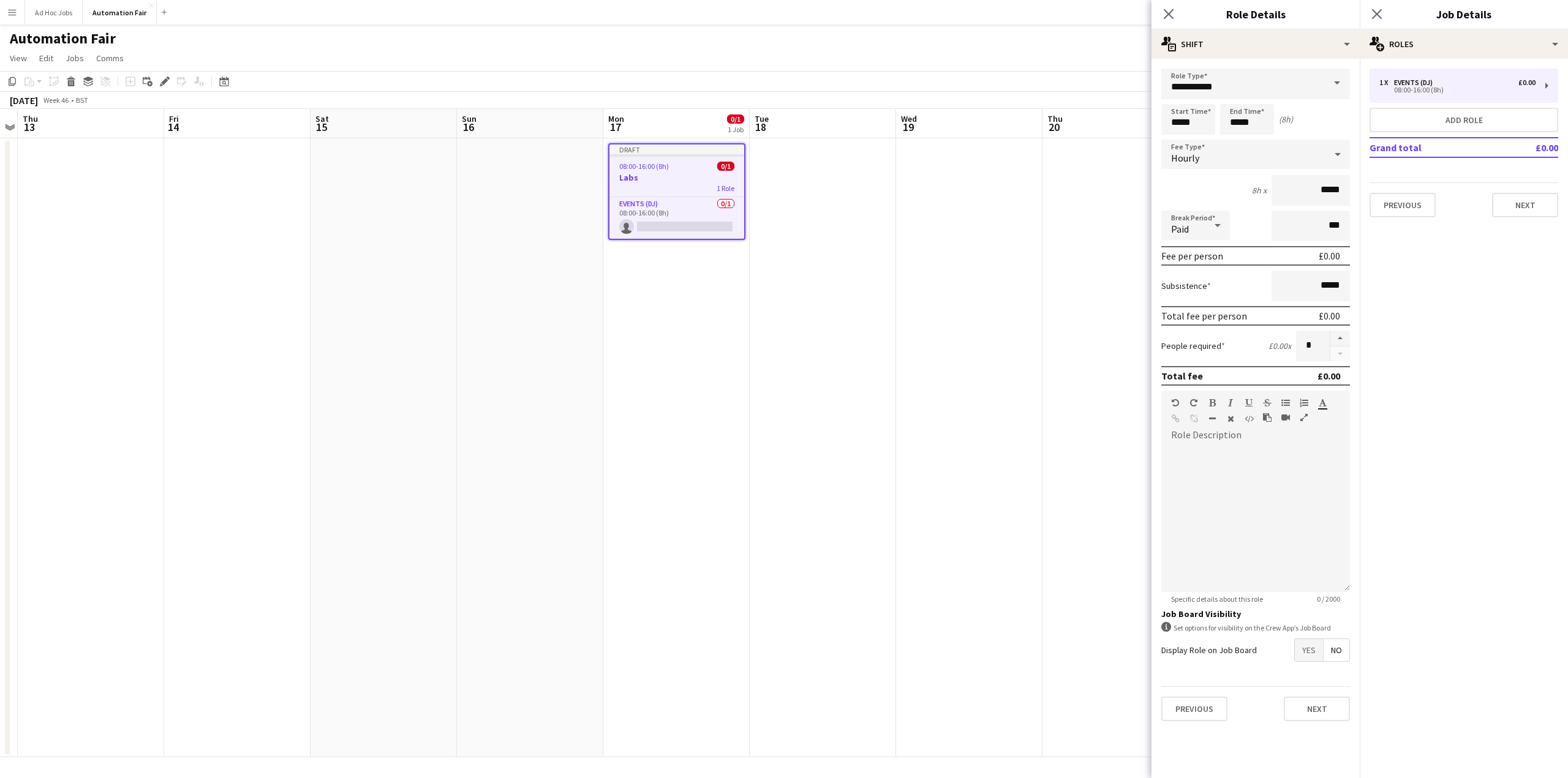
click at [1216, 218] on icon at bounding box center [1218, 226] width 15 height 25
click at [1200, 188] on div at bounding box center [784, 389] width 1568 height 778
click at [1169, 14] on icon at bounding box center [1168, 14] width 12 height 12
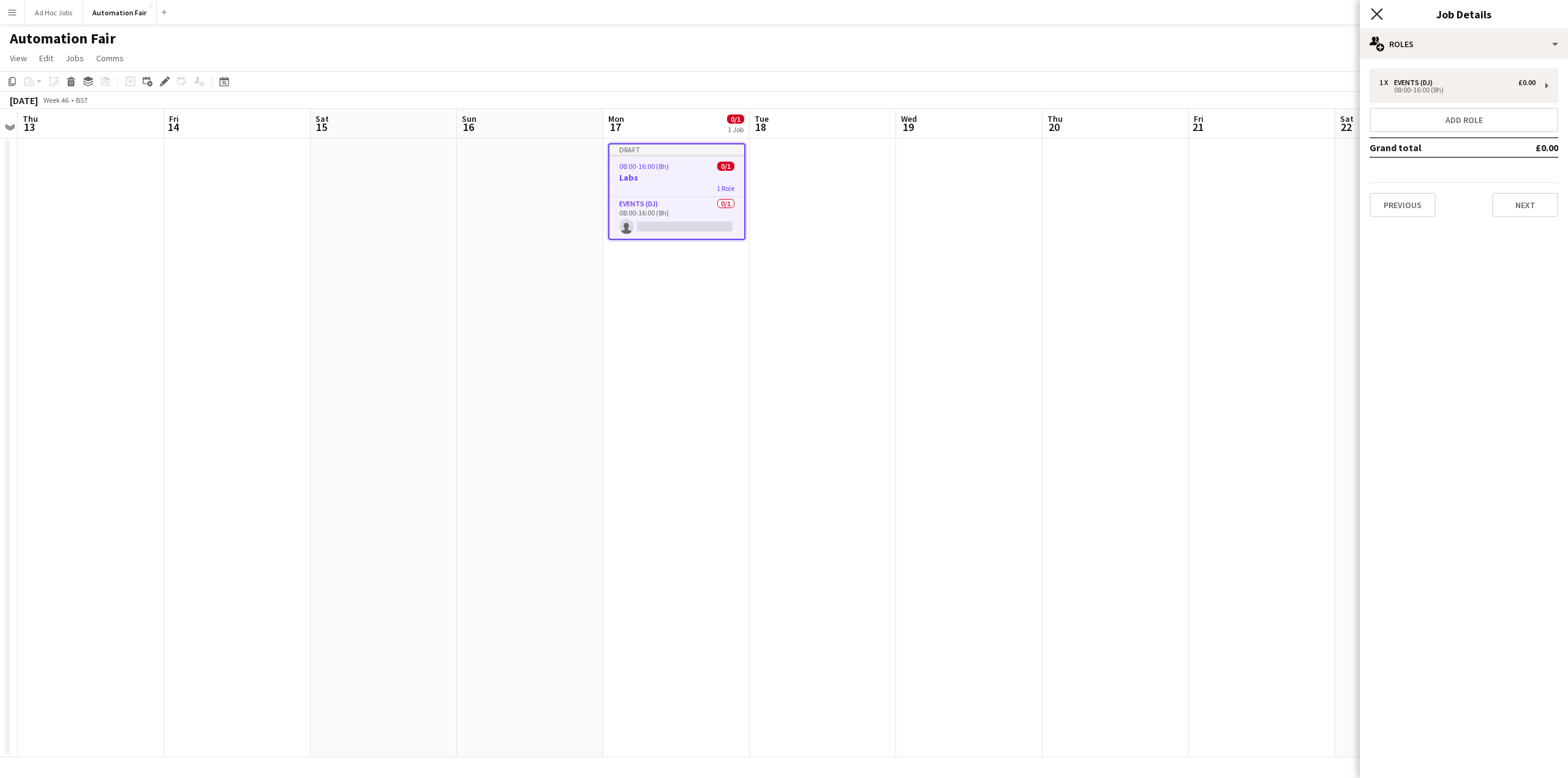
click at [1375, 17] on icon at bounding box center [1376, 14] width 12 height 12
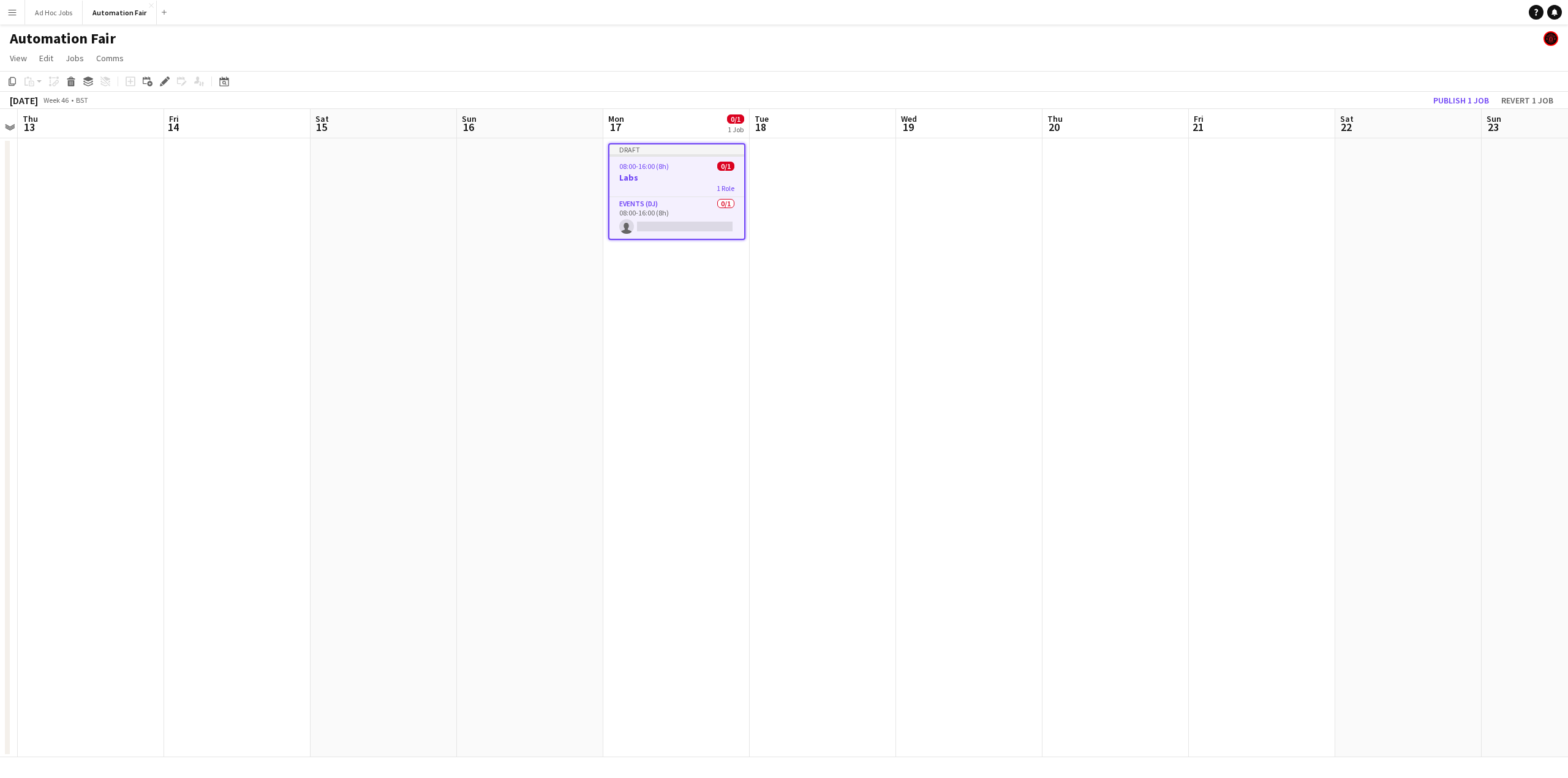
click at [651, 187] on div "1 Role" at bounding box center [677, 188] width 134 height 10
click at [649, 182] on div "1 Role" at bounding box center [677, 187] width 137 height 10
click at [70, 81] on icon "Delete" at bounding box center [71, 81] width 10 height 10
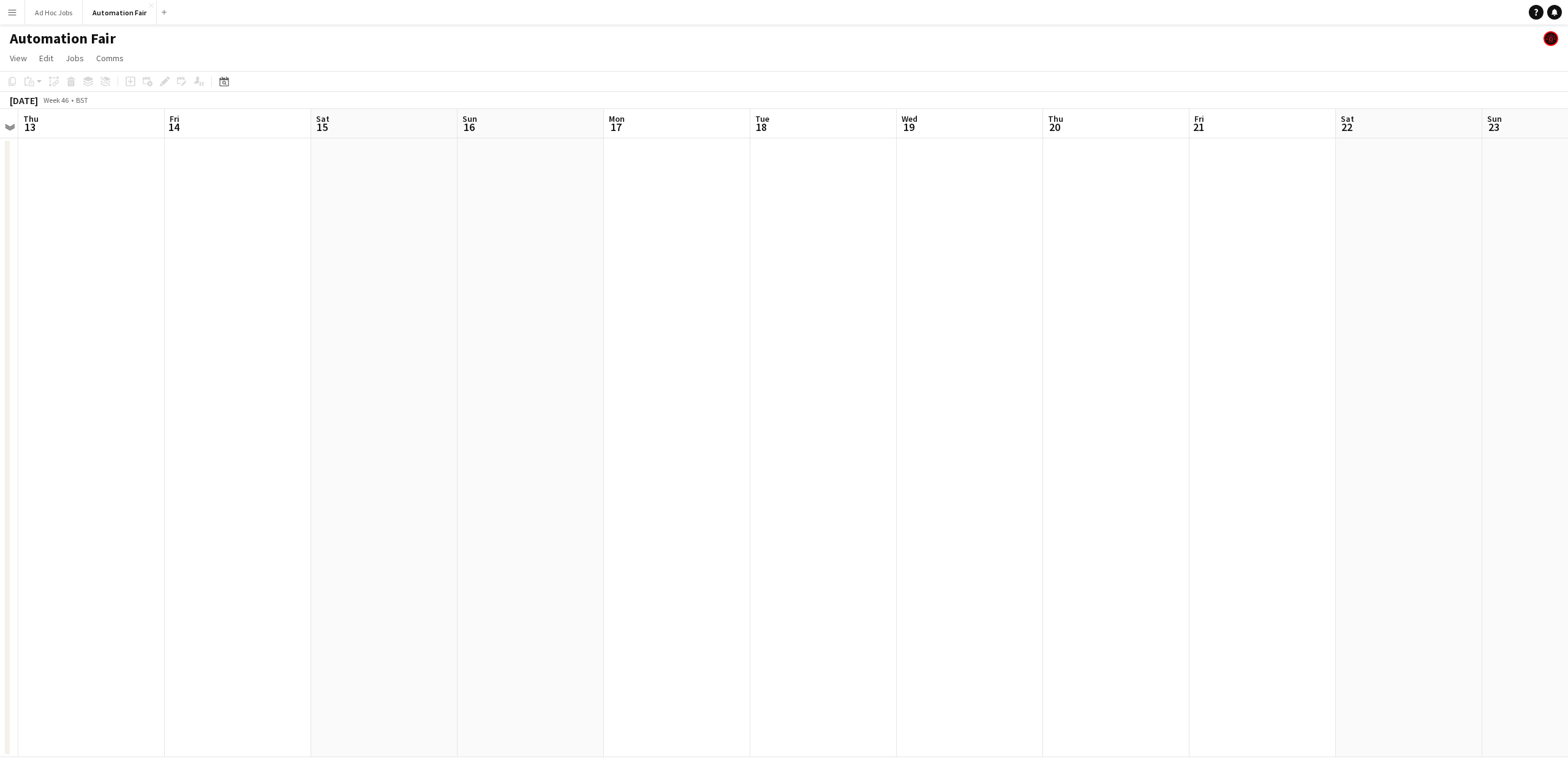
click at [620, 177] on app-date-cell at bounding box center [677, 448] width 146 height 619
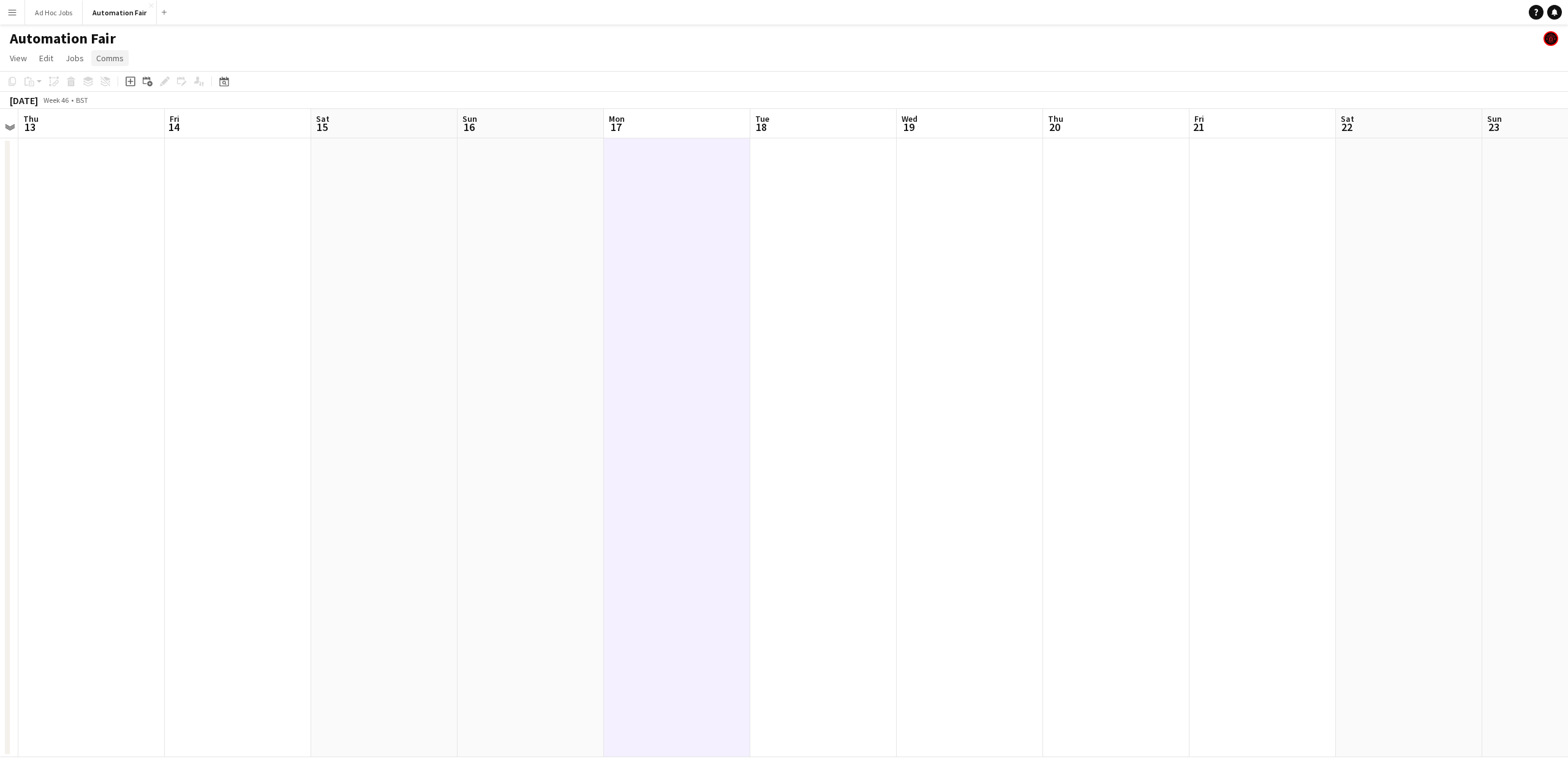
click at [114, 55] on span "Comms" at bounding box center [110, 58] width 28 height 11
click at [184, 274] on app-date-cell at bounding box center [237, 448] width 146 height 619
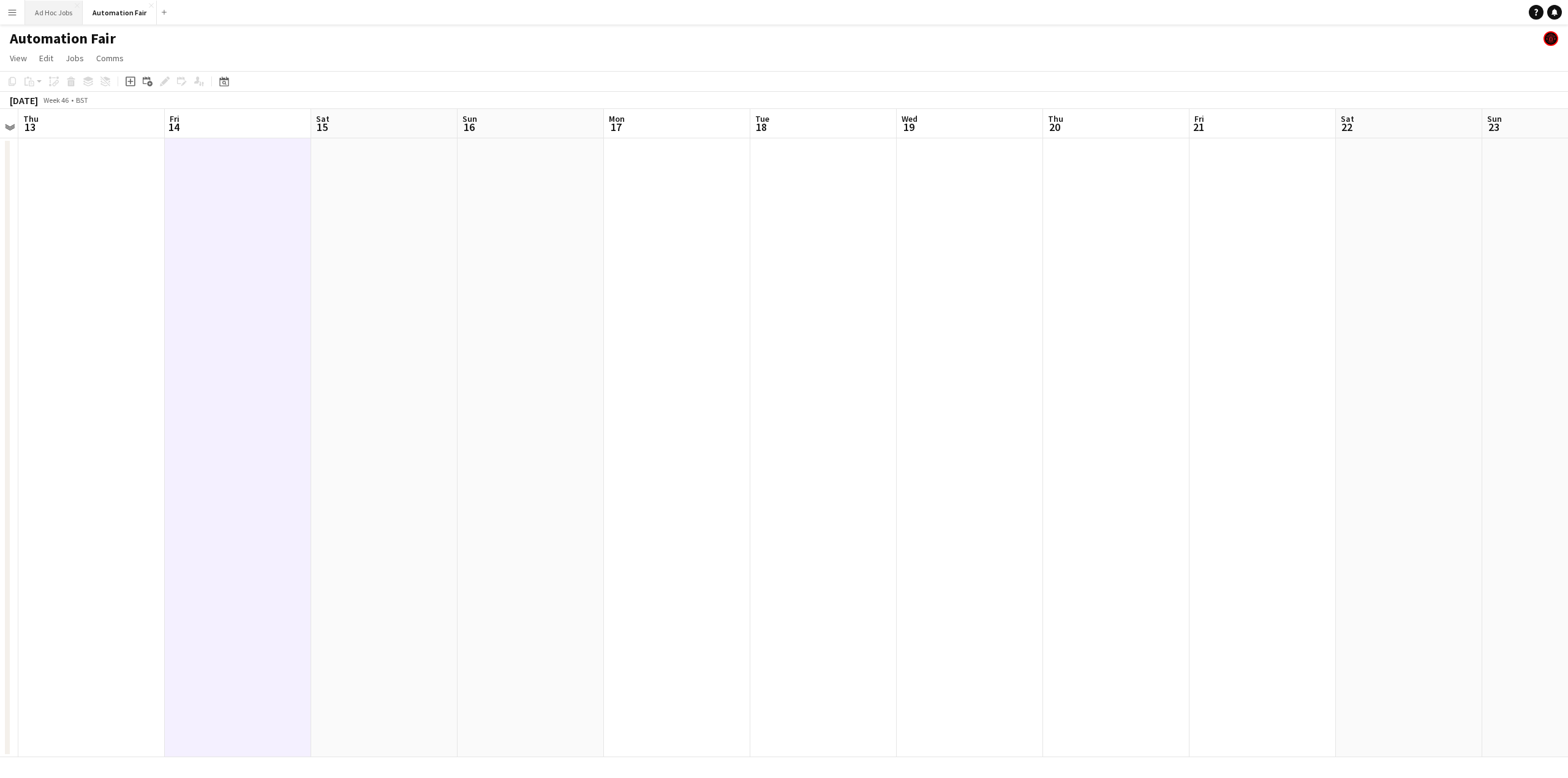
click at [59, 16] on button "Ad Hoc Jobs Close" at bounding box center [54, 12] width 57 height 24
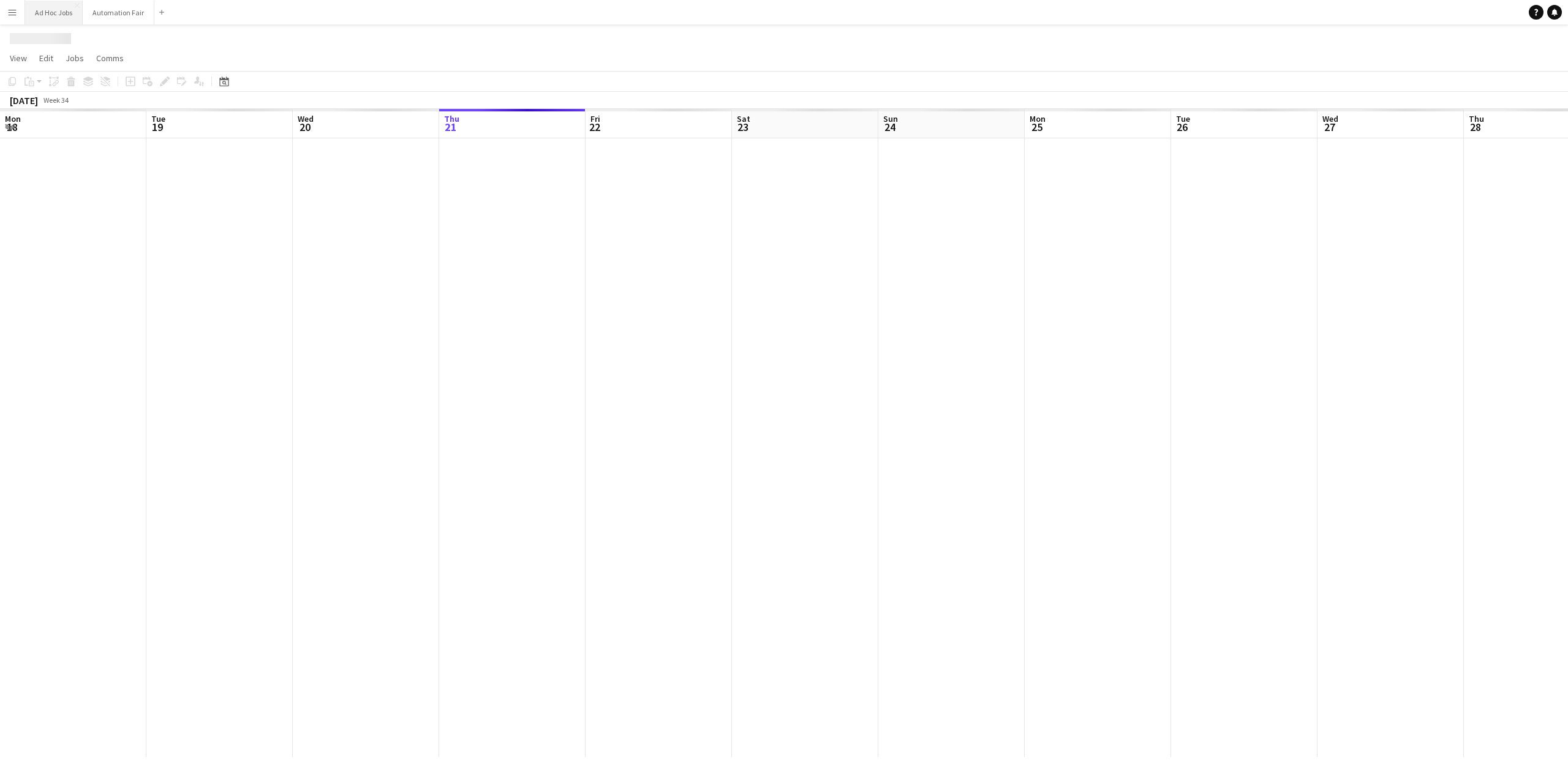
scroll to position [0, 293]
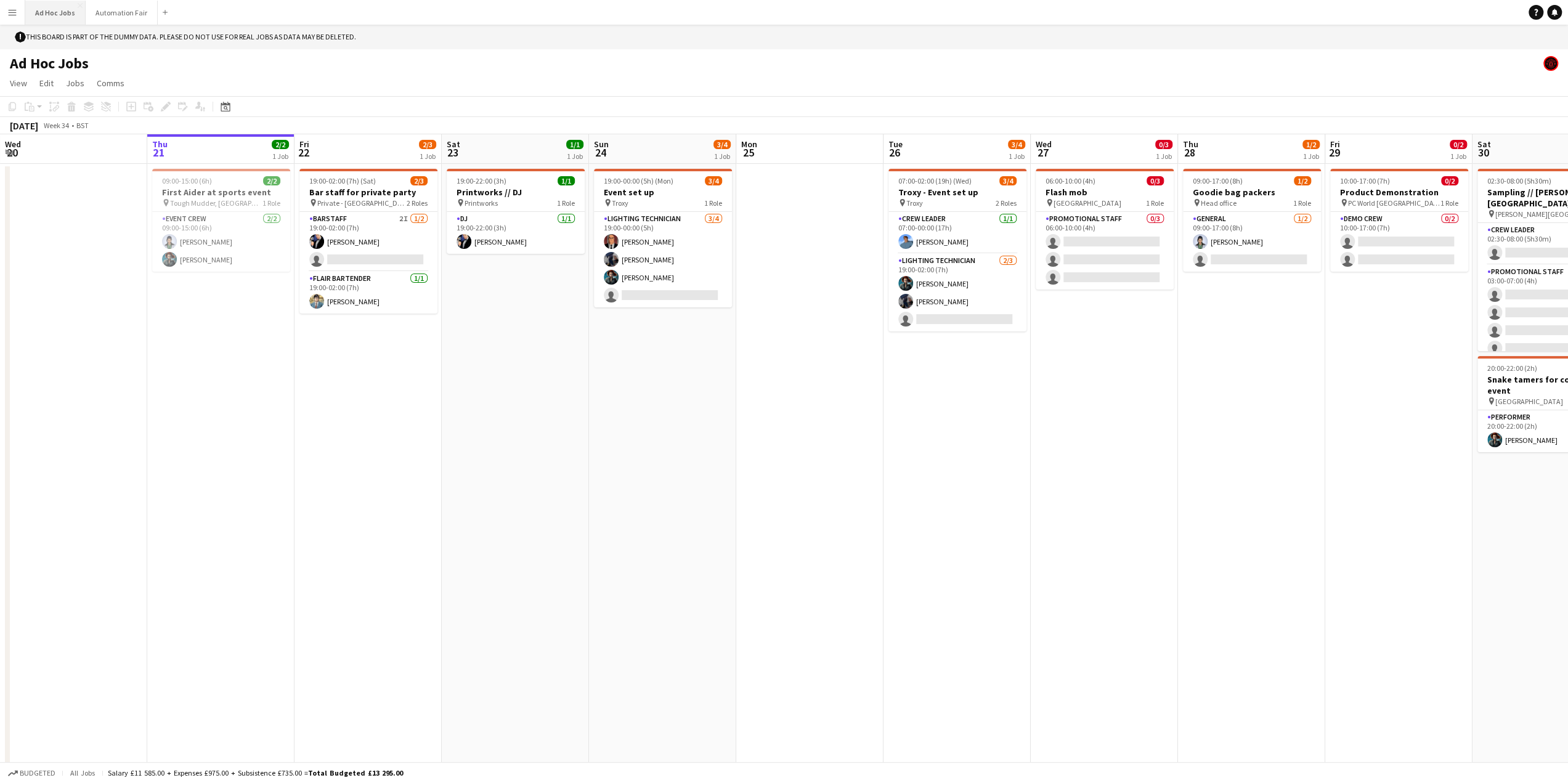
drag, startPoint x: 60, startPoint y: 16, endPoint x: 53, endPoint y: 10, distance: 9.2
click at [53, 10] on button "Ad Hoc Jobs Close" at bounding box center [55, 12] width 60 height 24
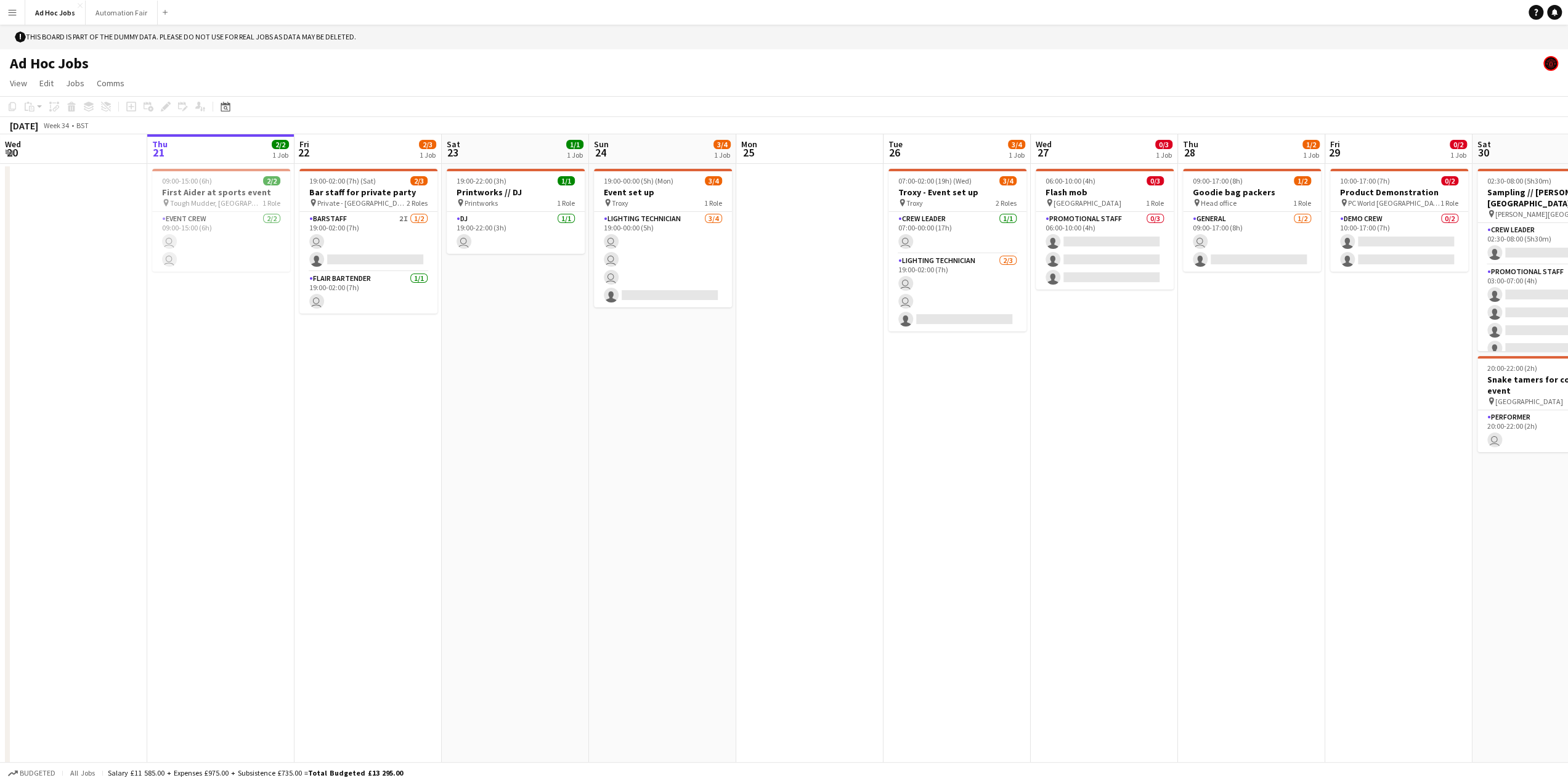
click at [12, 15] on app-icon "Menu" at bounding box center [12, 12] width 10 height 10
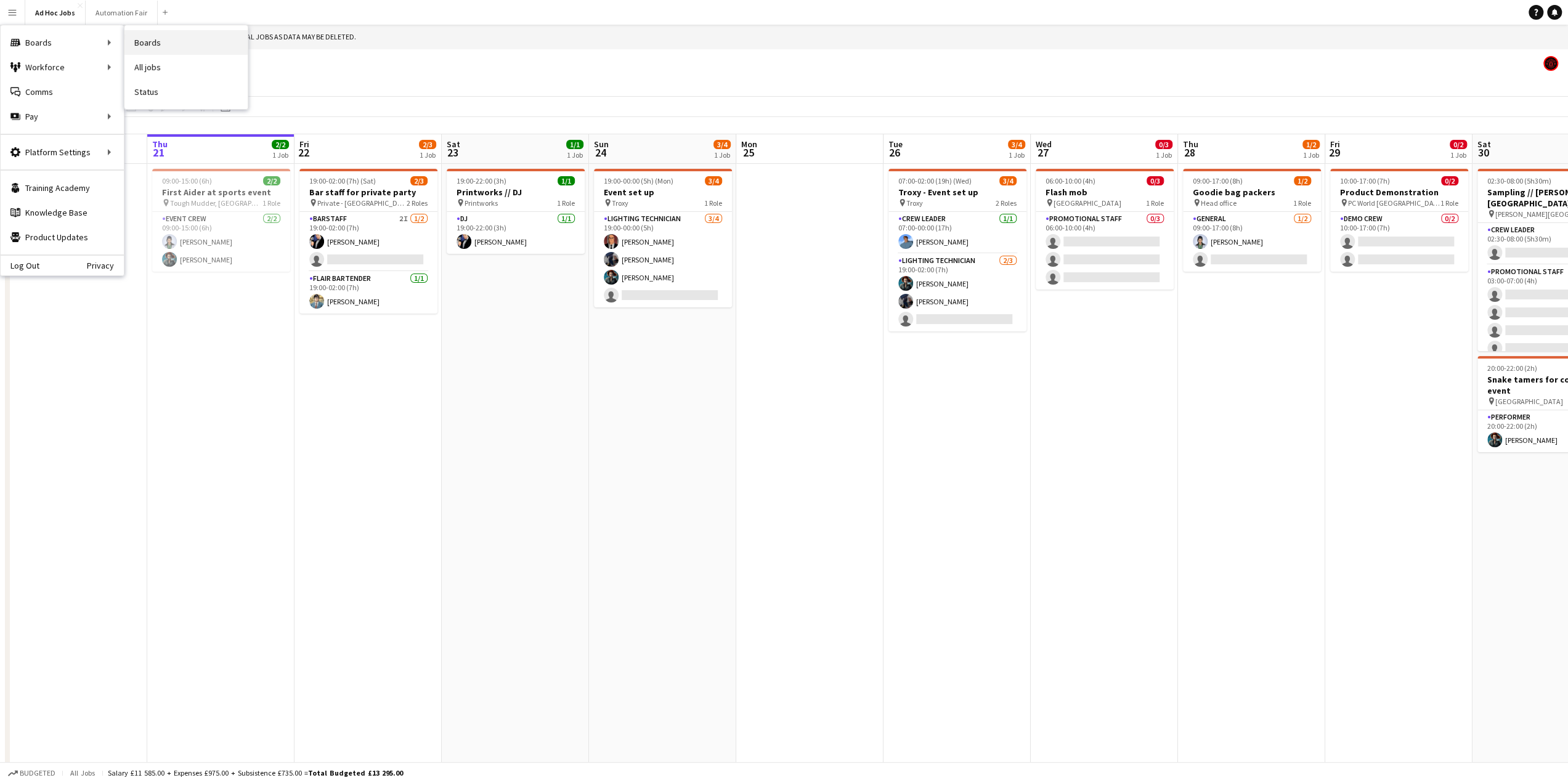
click at [153, 42] on link "Boards" at bounding box center [186, 43] width 123 height 25
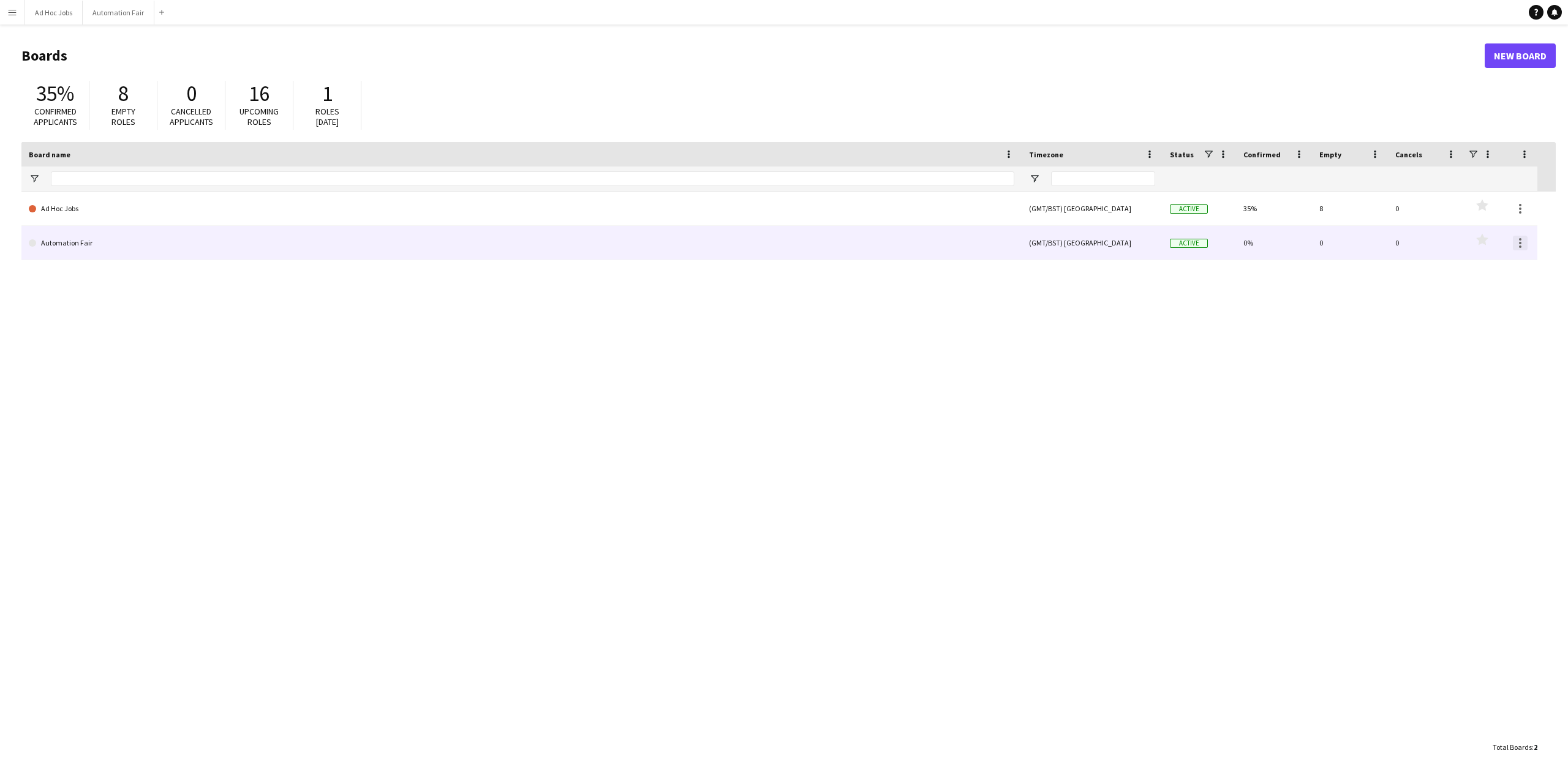
click at [1519, 241] on div at bounding box center [1521, 243] width 15 height 15
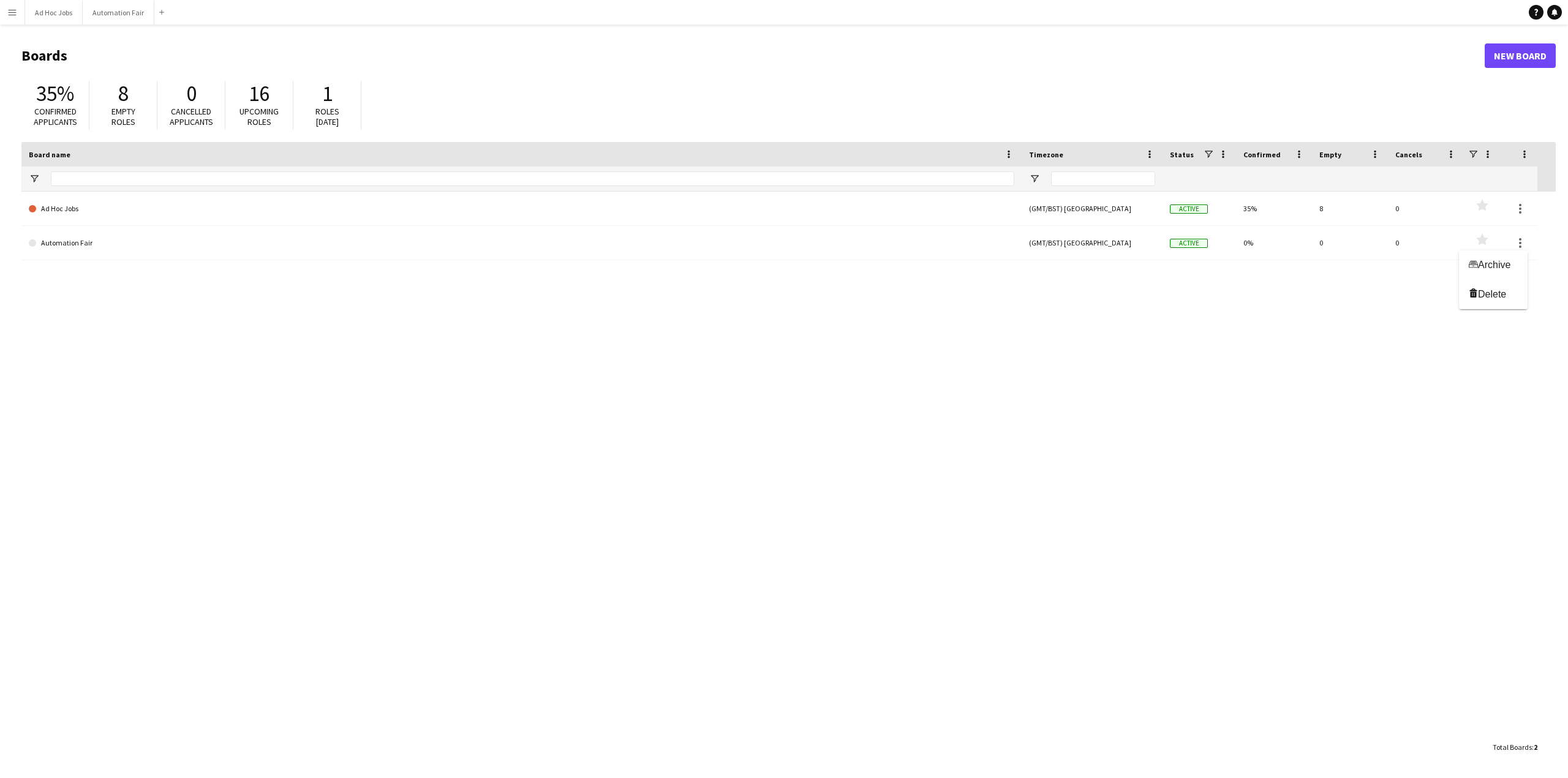
click at [1518, 211] on div at bounding box center [784, 389] width 1568 height 778
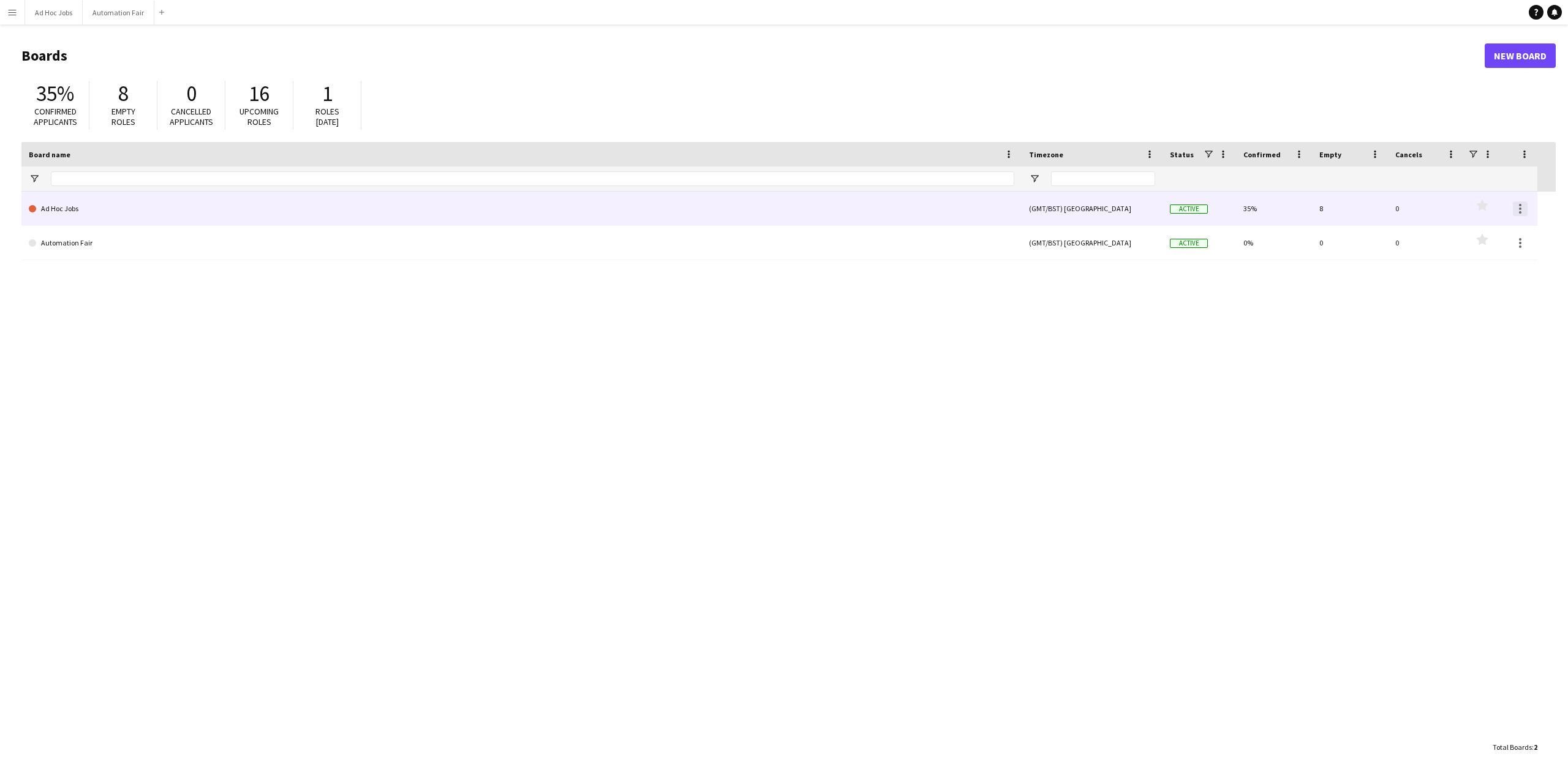
click at [1520, 208] on div at bounding box center [1521, 209] width 2 height 2
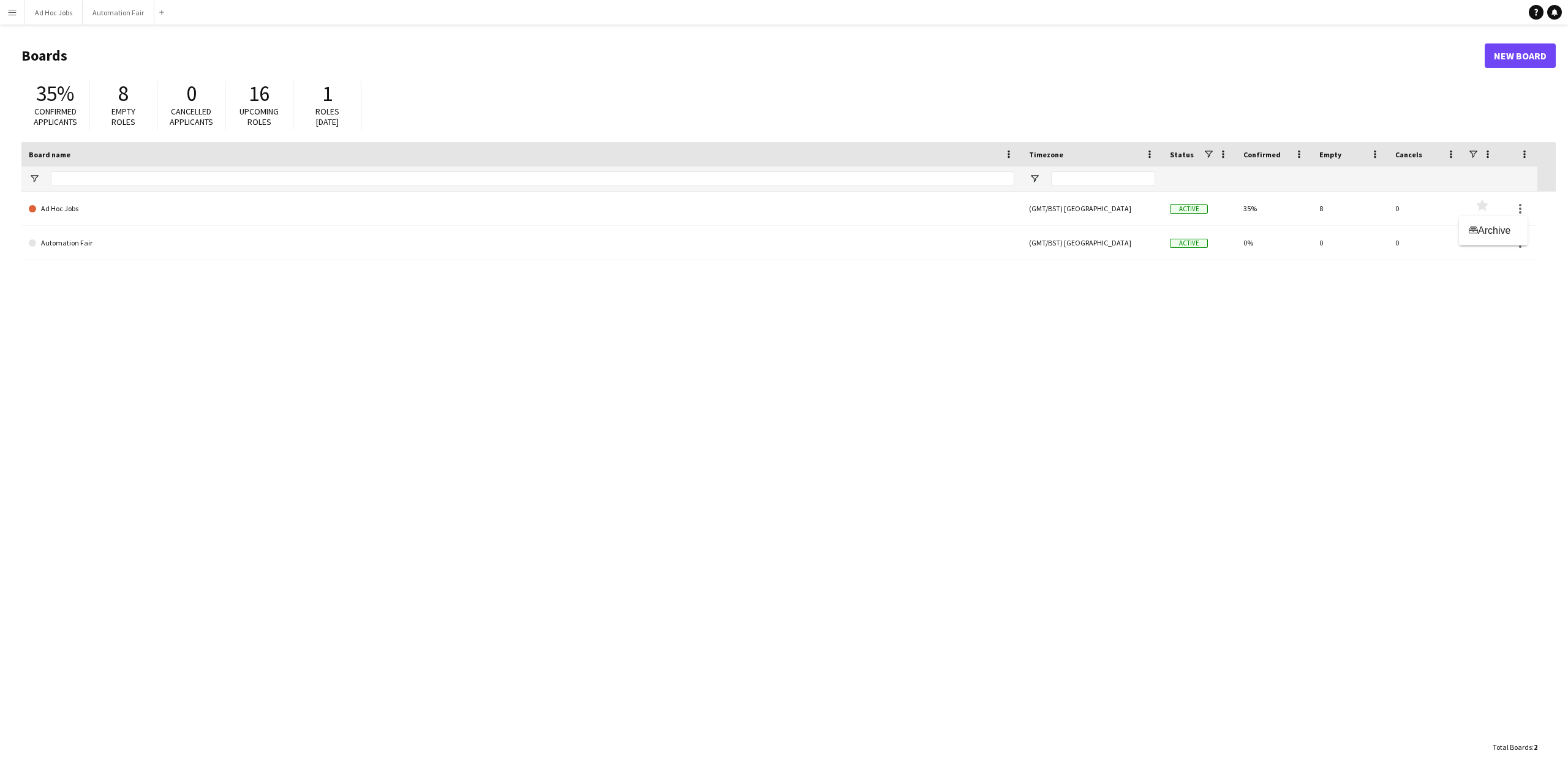
click at [1205, 391] on div at bounding box center [784, 389] width 1568 height 778
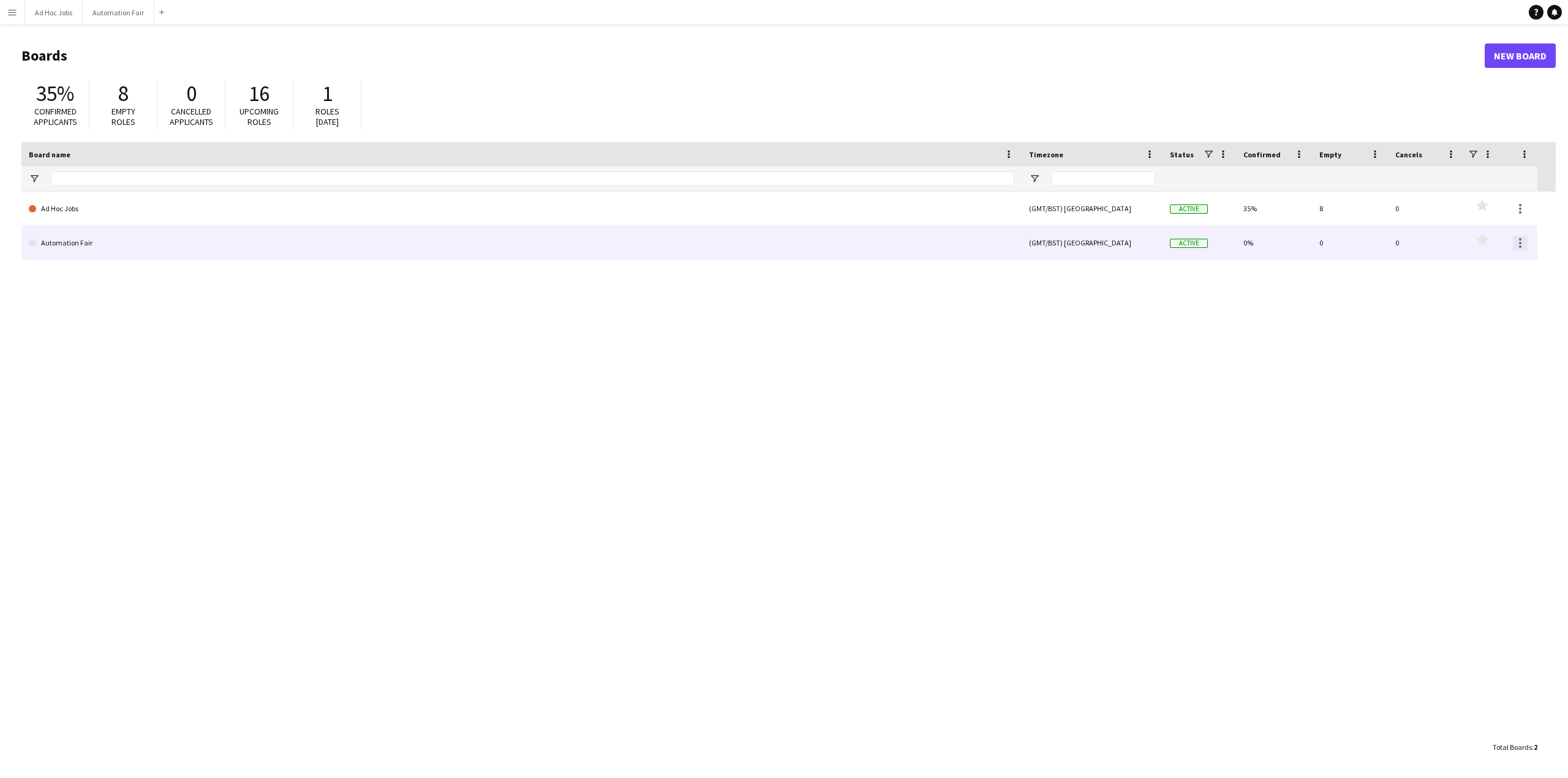
click at [1521, 247] on div at bounding box center [1521, 247] width 2 height 2
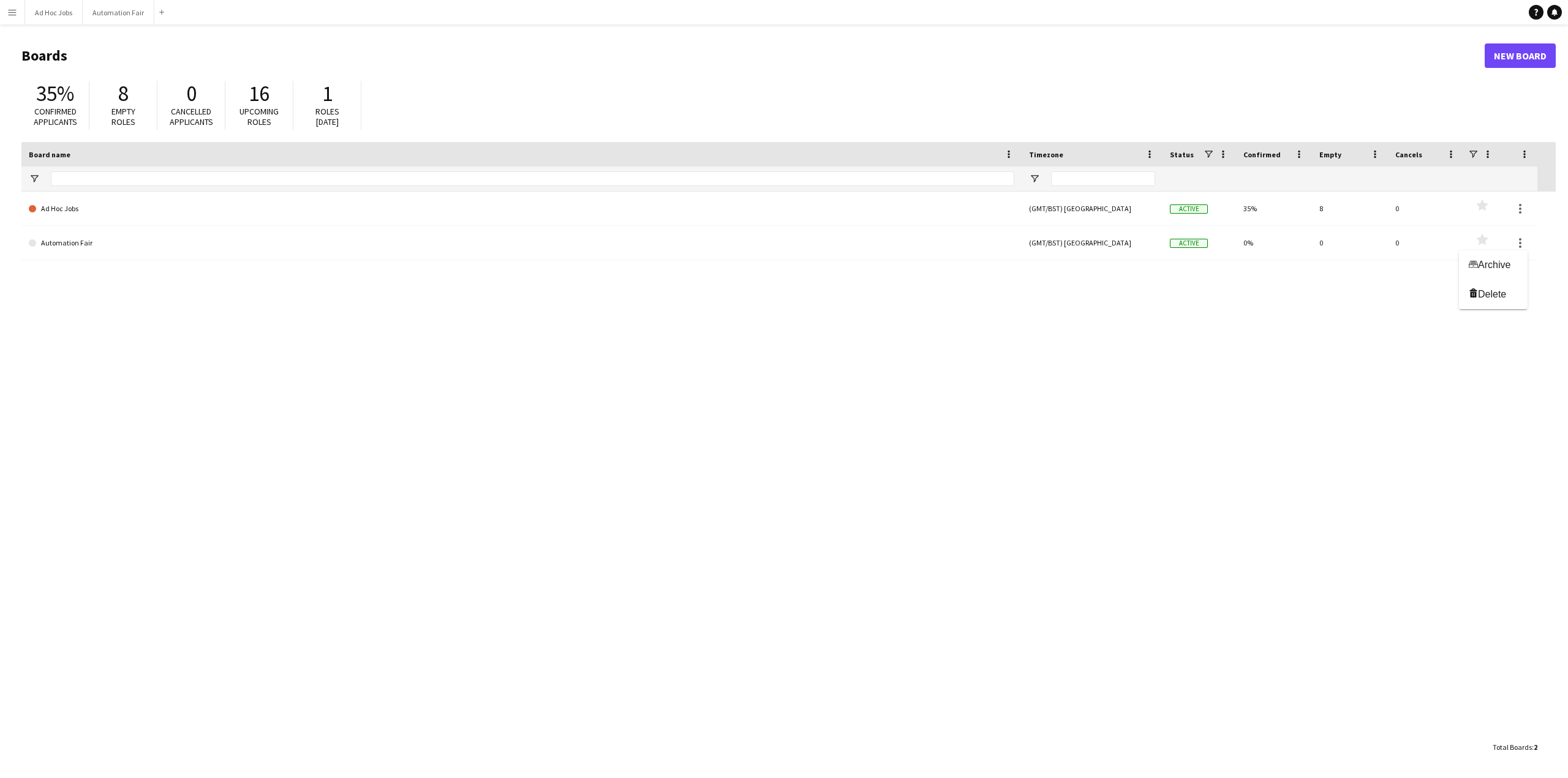
click at [1520, 214] on div at bounding box center [784, 389] width 1568 height 778
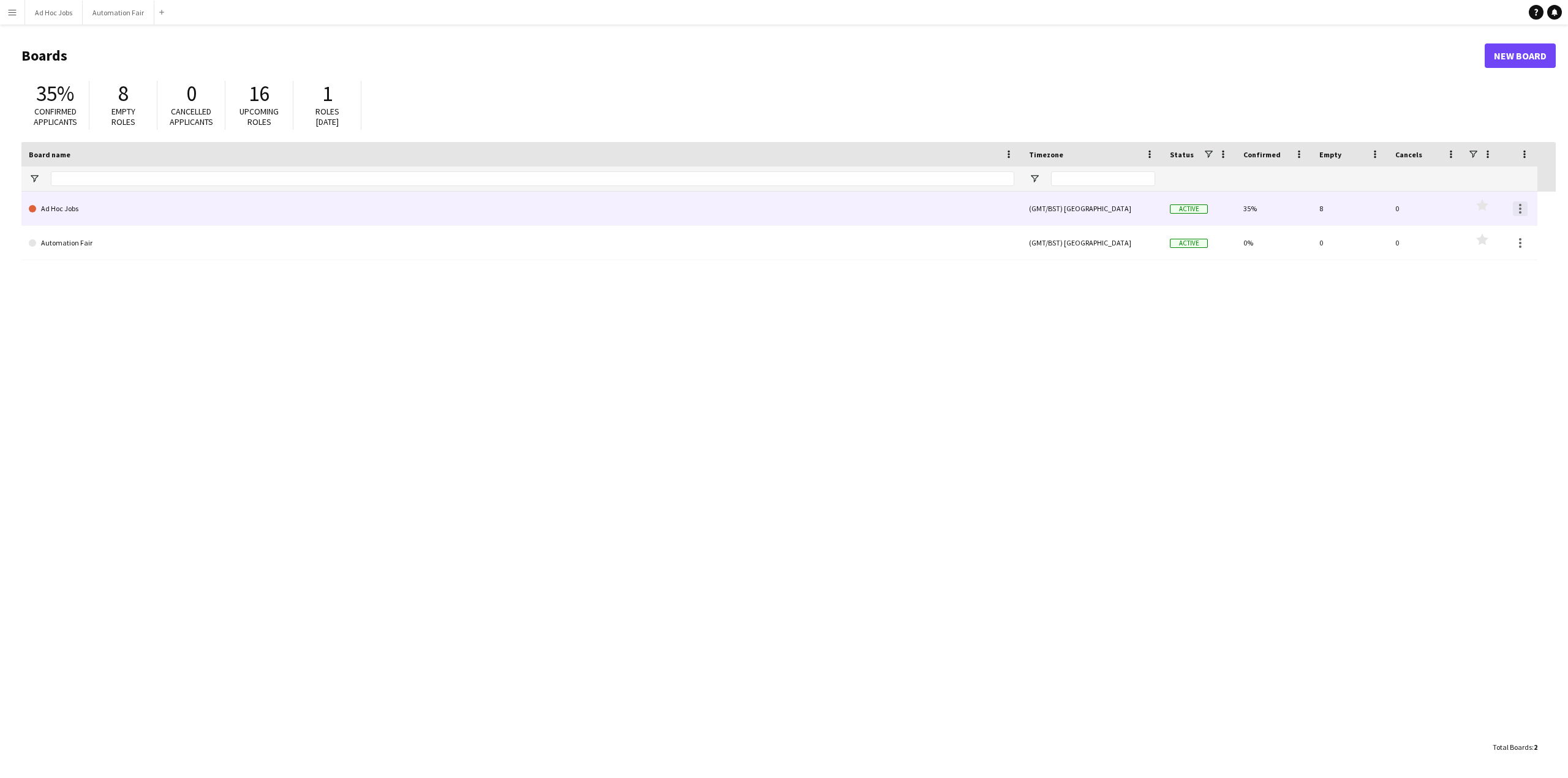
click at [1519, 206] on div at bounding box center [1521, 209] width 15 height 15
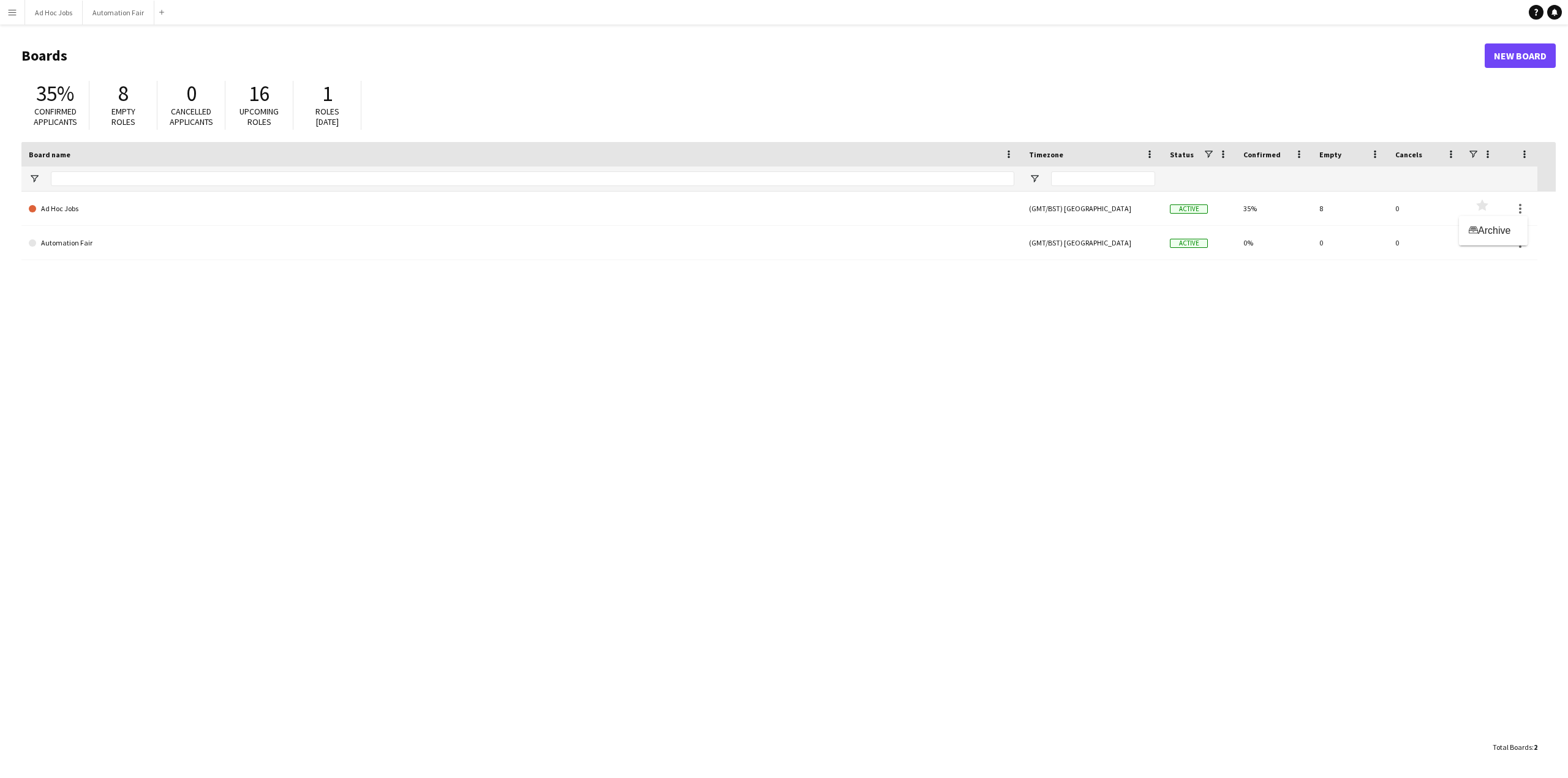
click at [1454, 363] on div at bounding box center [784, 389] width 1568 height 778
click at [14, 15] on app-icon "Menu" at bounding box center [12, 12] width 10 height 10
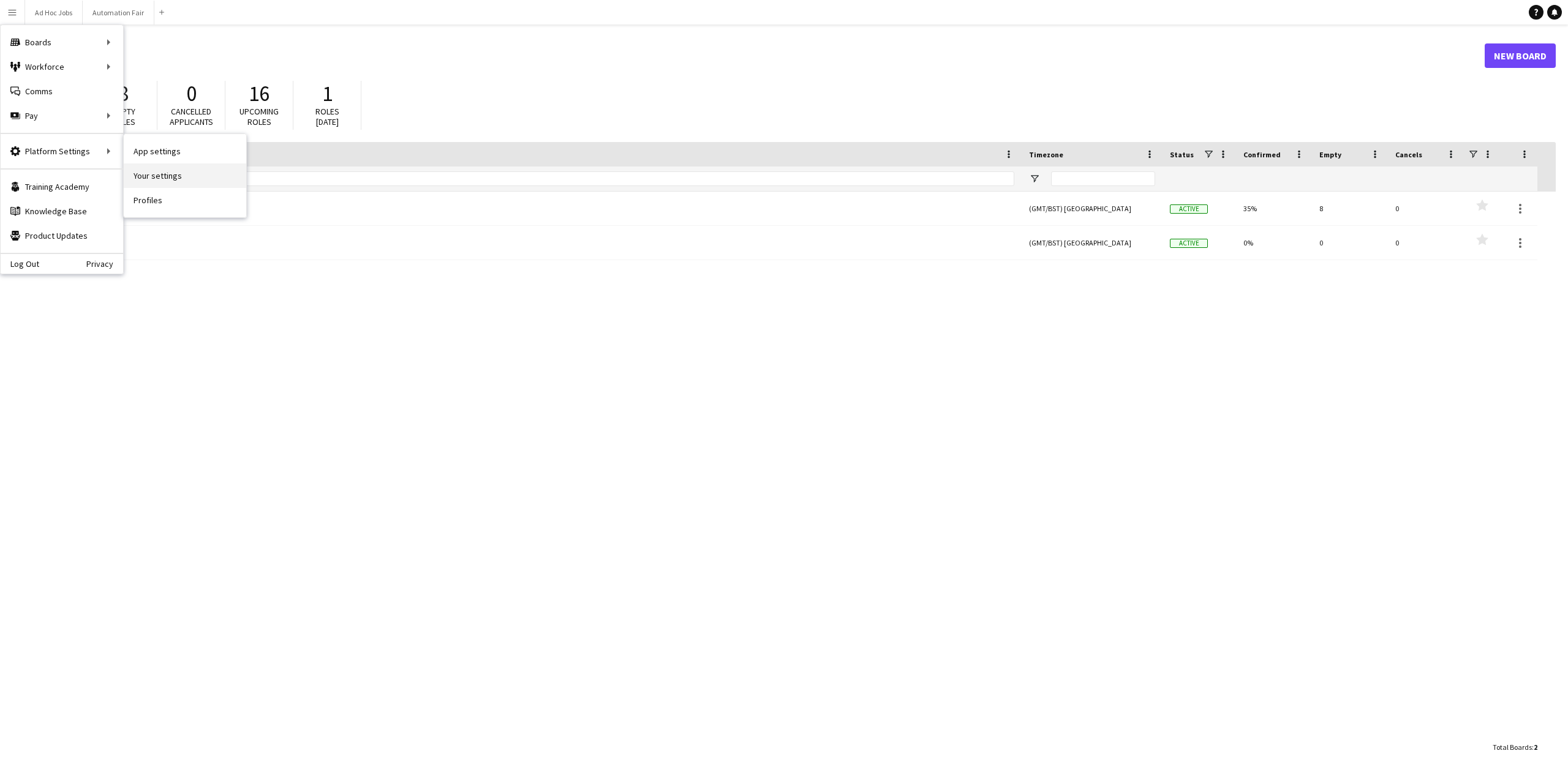
click at [176, 171] on link "Your settings" at bounding box center [185, 176] width 123 height 25
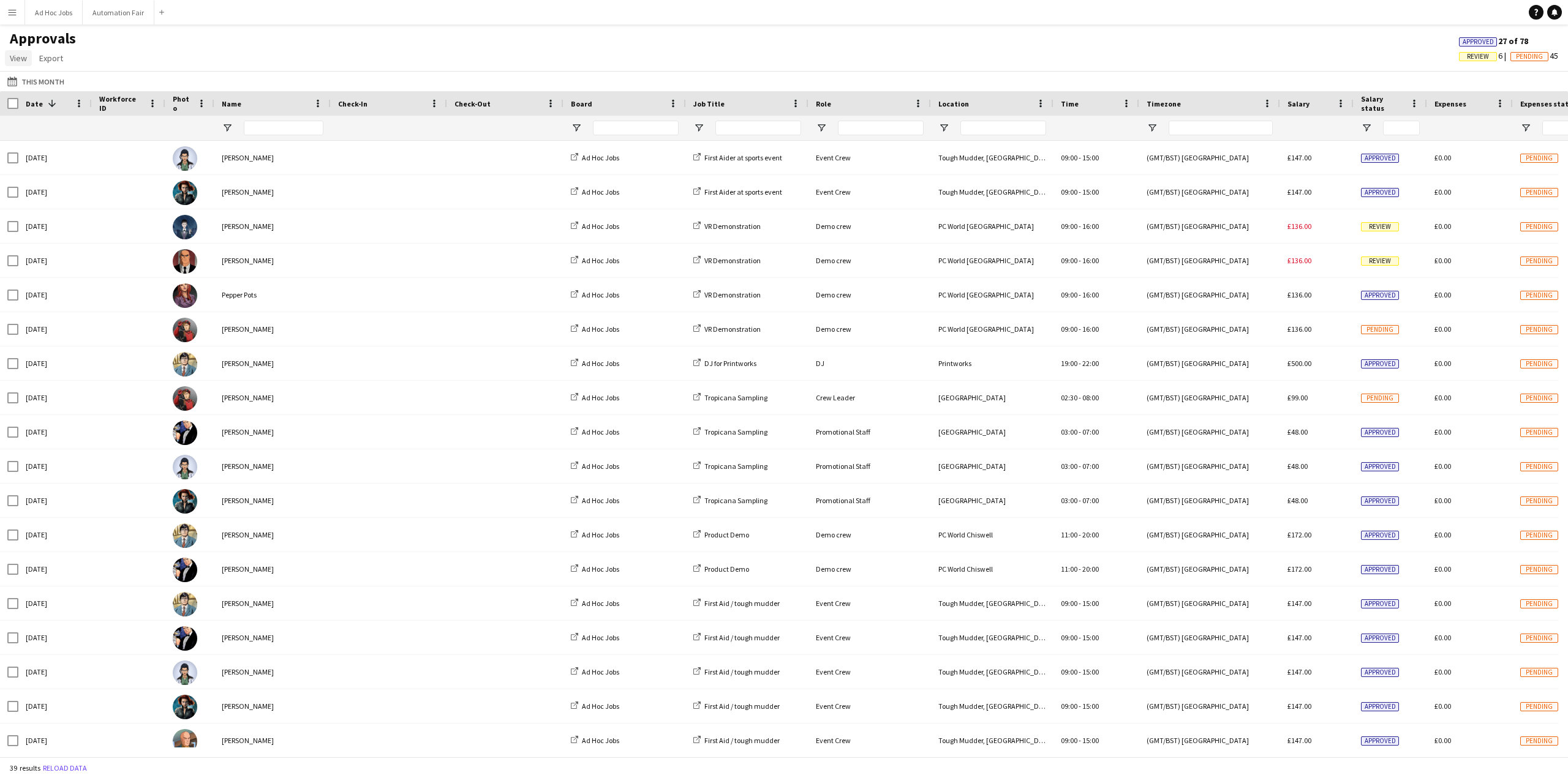
click at [21, 58] on span "View" at bounding box center [19, 58] width 17 height 11
click at [138, 60] on div "Approvals View Customise view Customise filters Reset Filters Reset View Reset …" at bounding box center [784, 51] width 1568 height 42
click at [14, 17] on app-icon "Menu" at bounding box center [12, 12] width 10 height 10
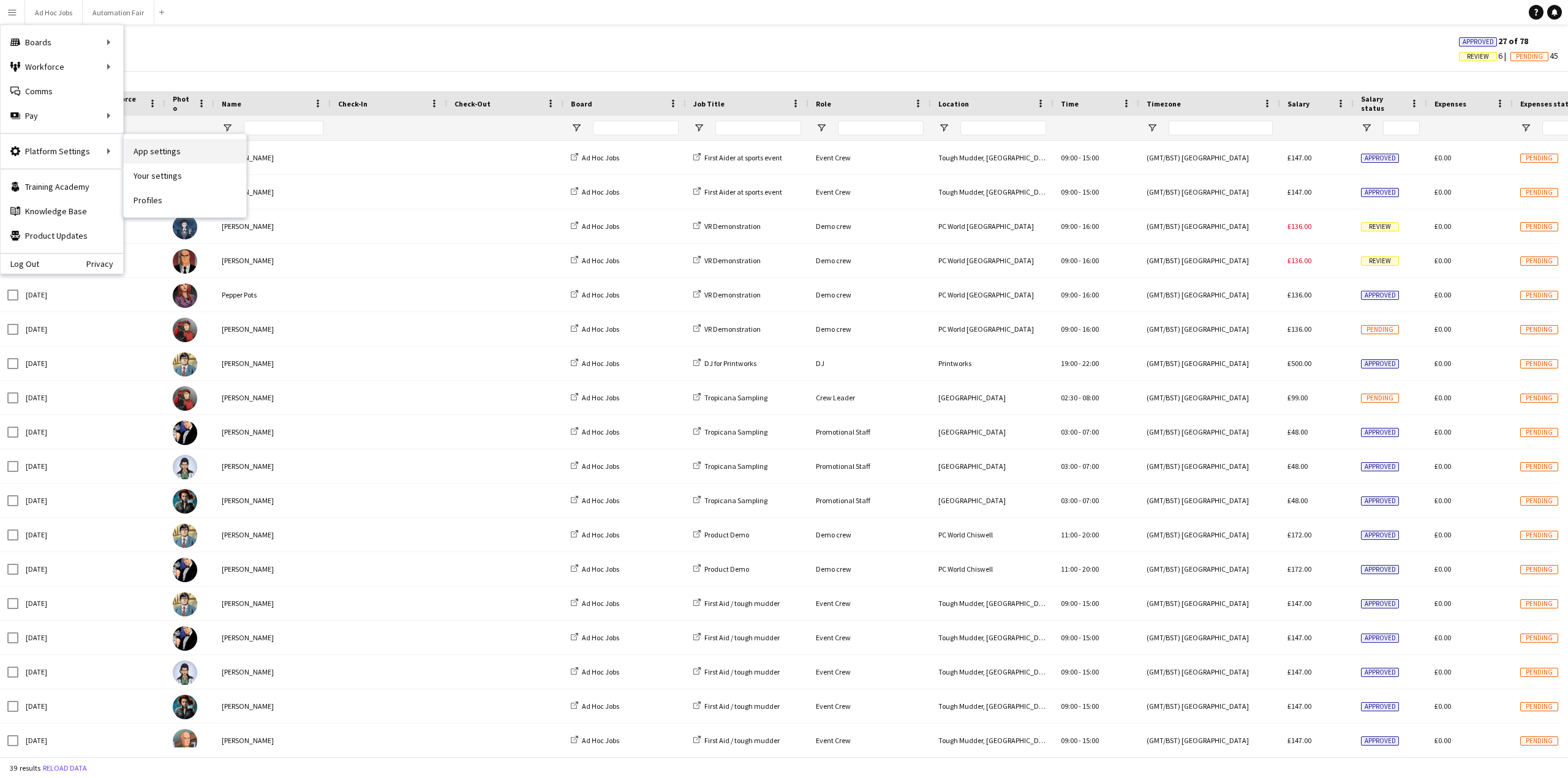
click at [176, 154] on link "App settings" at bounding box center [185, 151] width 123 height 25
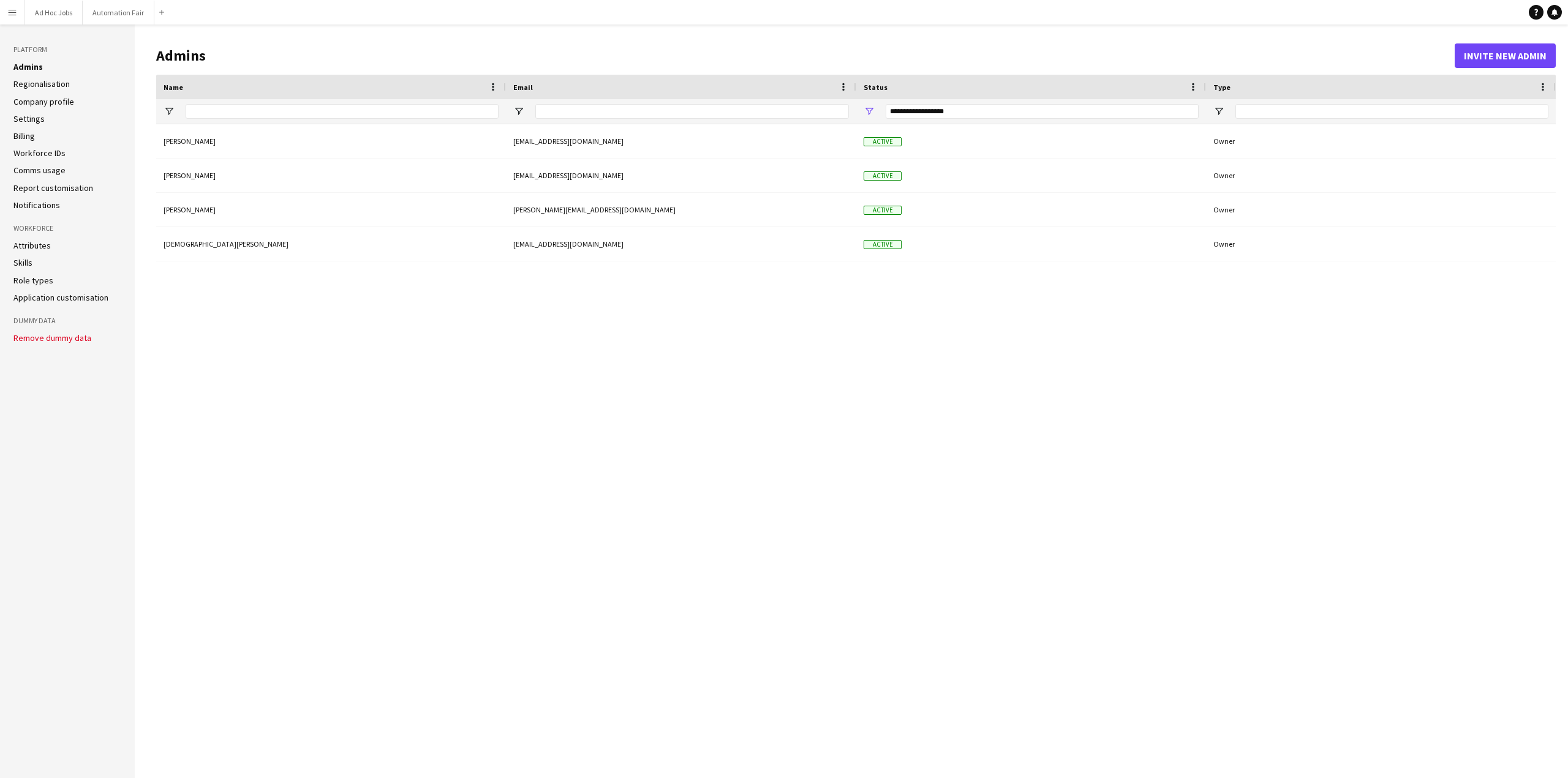
click at [43, 84] on link "Regionalisation" at bounding box center [41, 84] width 56 height 11
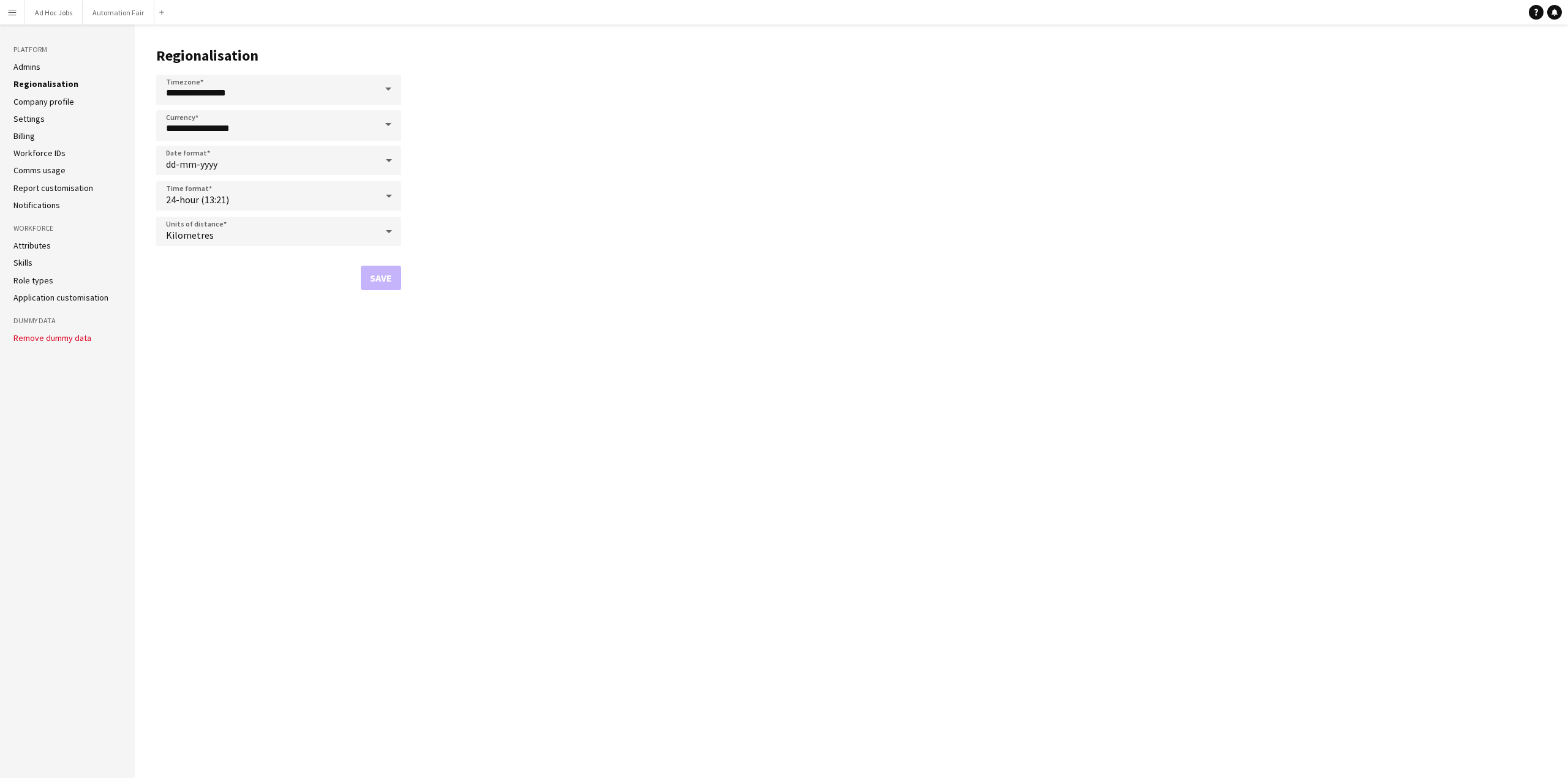
click at [391, 88] on span at bounding box center [389, 89] width 26 height 30
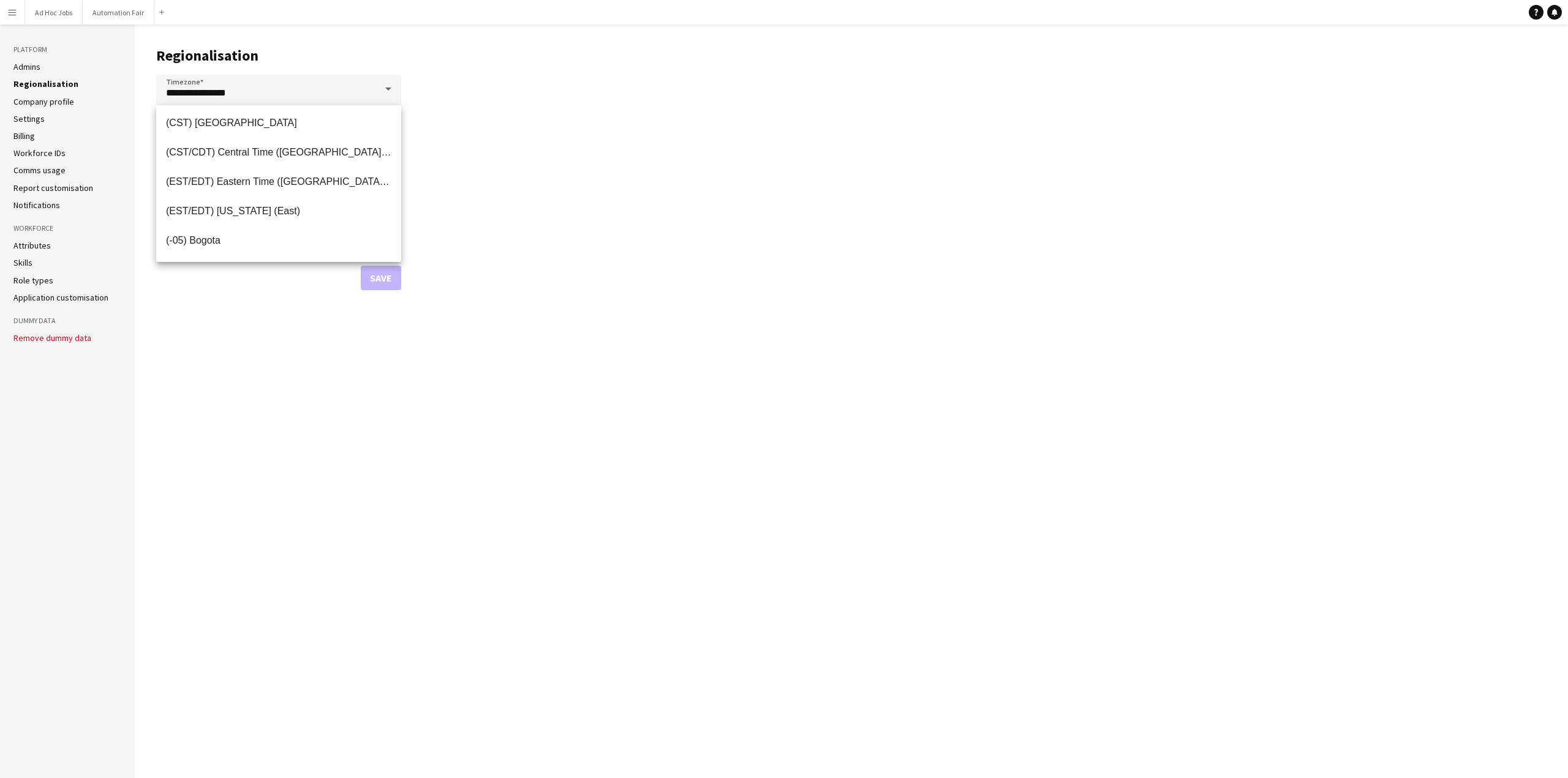
scroll to position [387, 0]
click at [336, 149] on span "(CST/CDT) Central Time (US & Canada)" at bounding box center [278, 149] width 225 height 12
type input "**********"
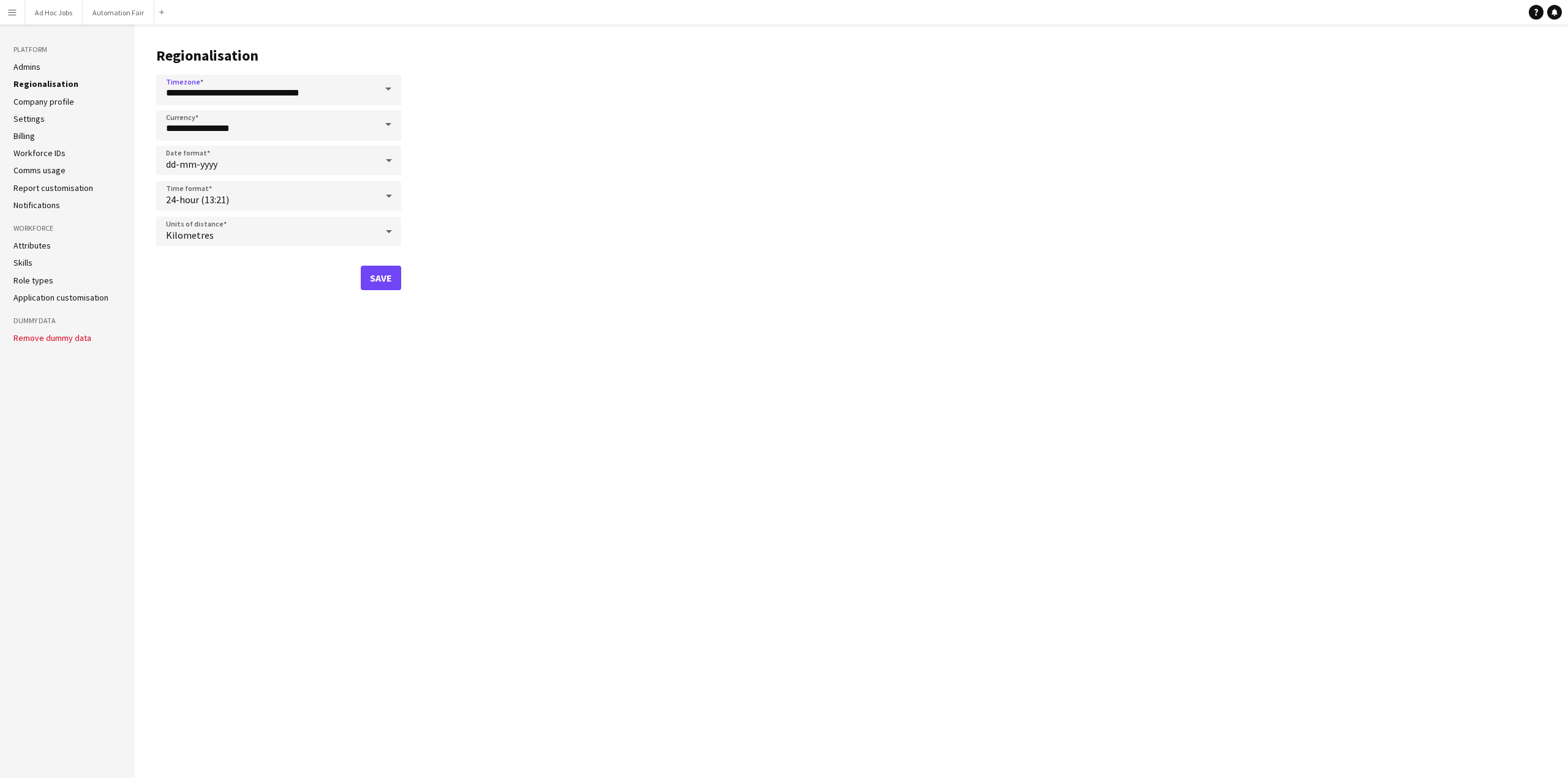
click at [393, 127] on span at bounding box center [389, 125] width 26 height 30
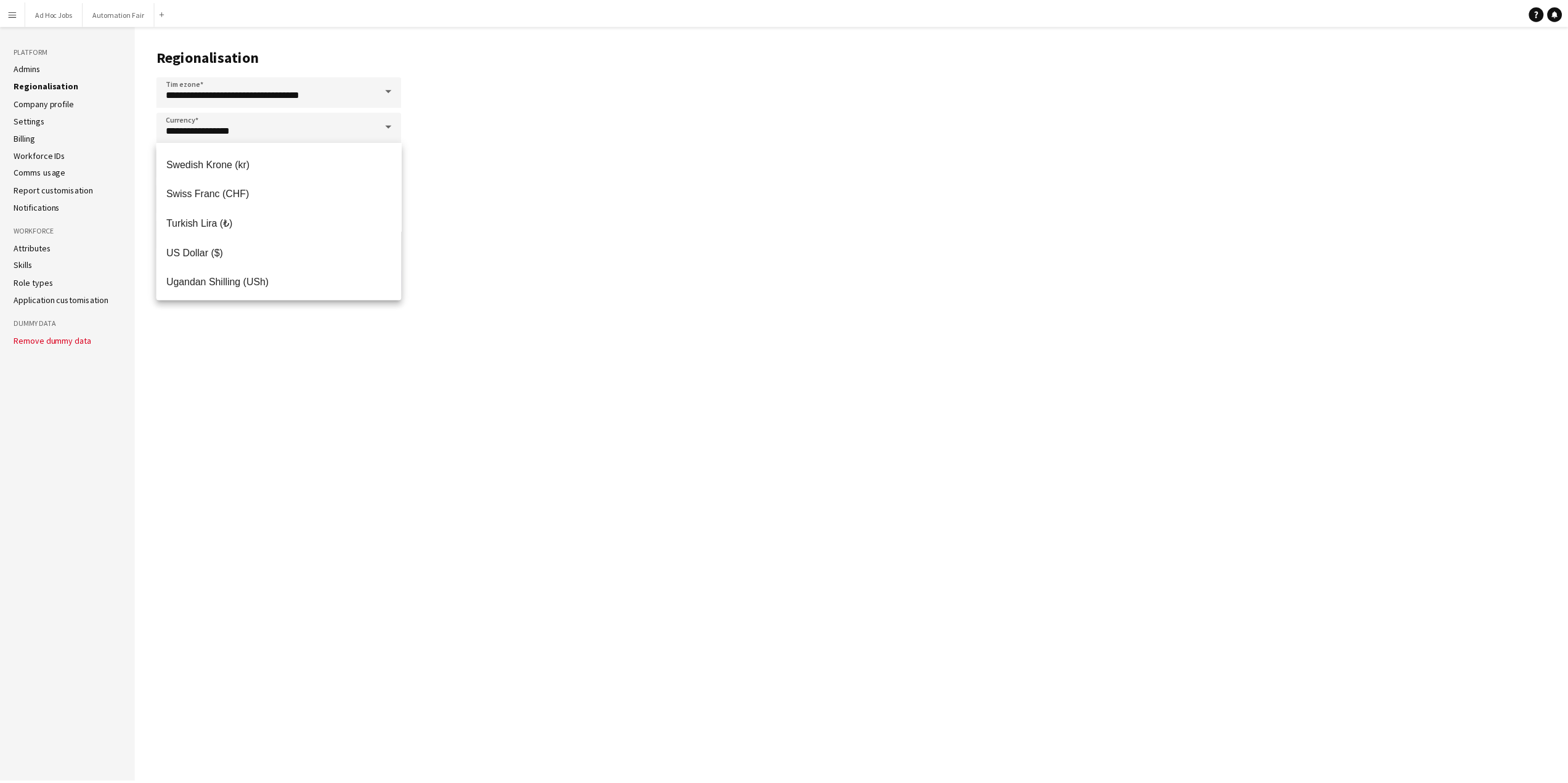
scroll to position [850, 0]
click at [238, 253] on span "US Dollar ($)" at bounding box center [280, 257] width 226 height 12
type input "**********"
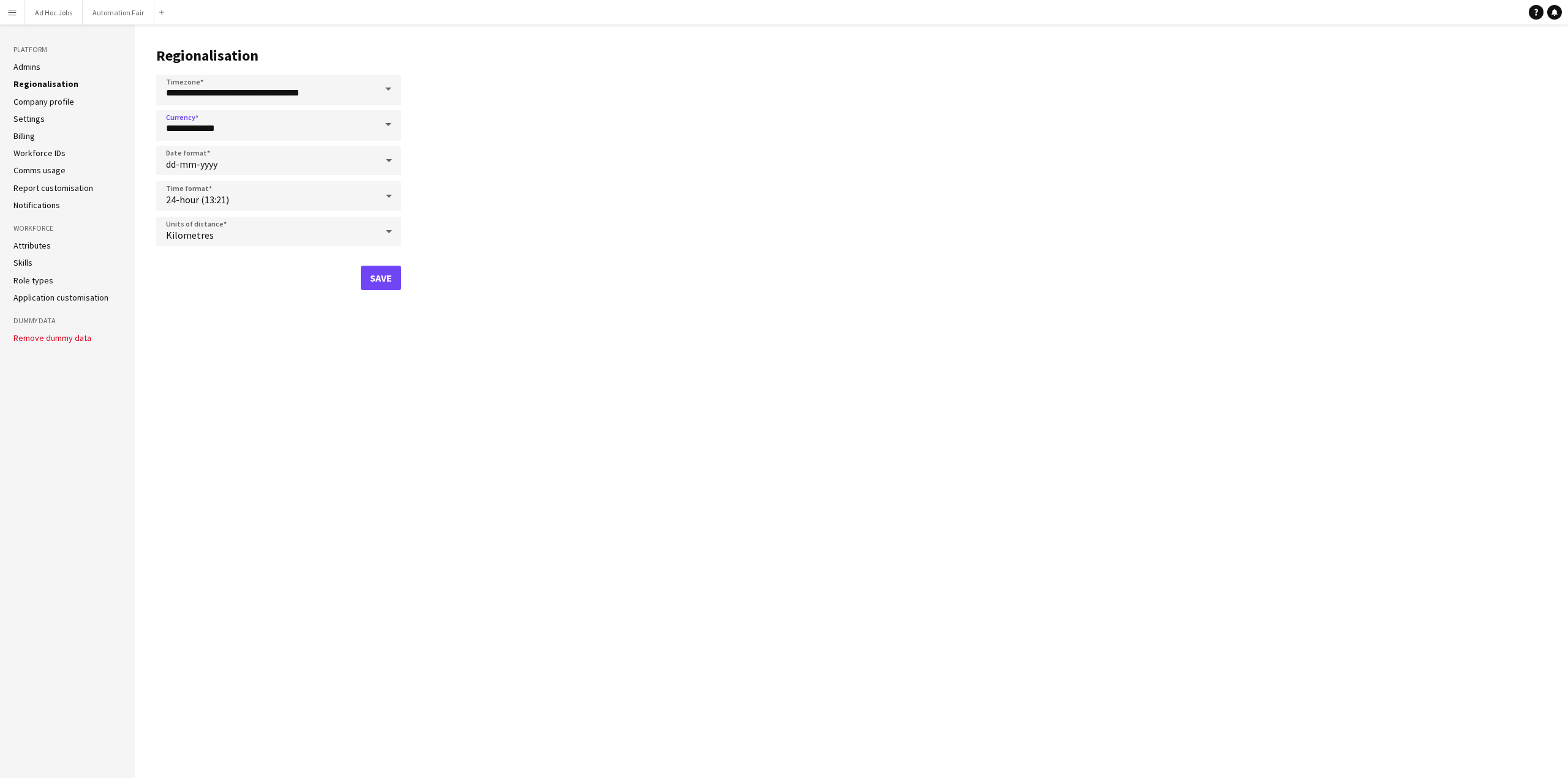
click at [389, 161] on icon at bounding box center [389, 160] width 6 height 3
click at [303, 220] on span "mm-dd-yyyy" at bounding box center [278, 226] width 225 height 12
click at [386, 193] on icon at bounding box center [389, 196] width 15 height 25
click at [273, 259] on span "12-hour (1:21pm)" at bounding box center [278, 261] width 225 height 12
click at [387, 235] on icon at bounding box center [389, 231] width 15 height 25
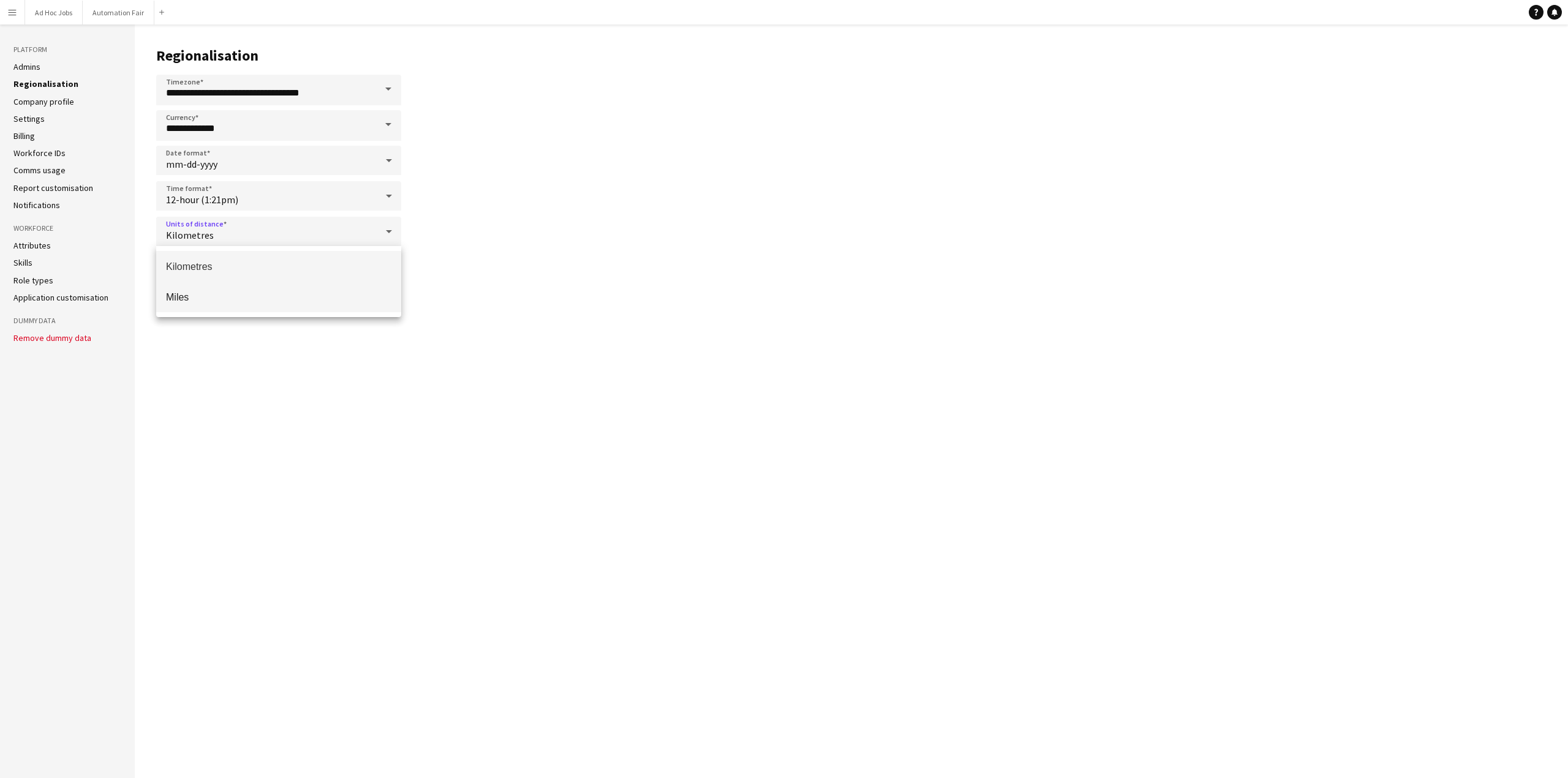
click at [247, 301] on span "Miles" at bounding box center [278, 297] width 225 height 12
click at [385, 277] on button "Save" at bounding box center [381, 278] width 41 height 25
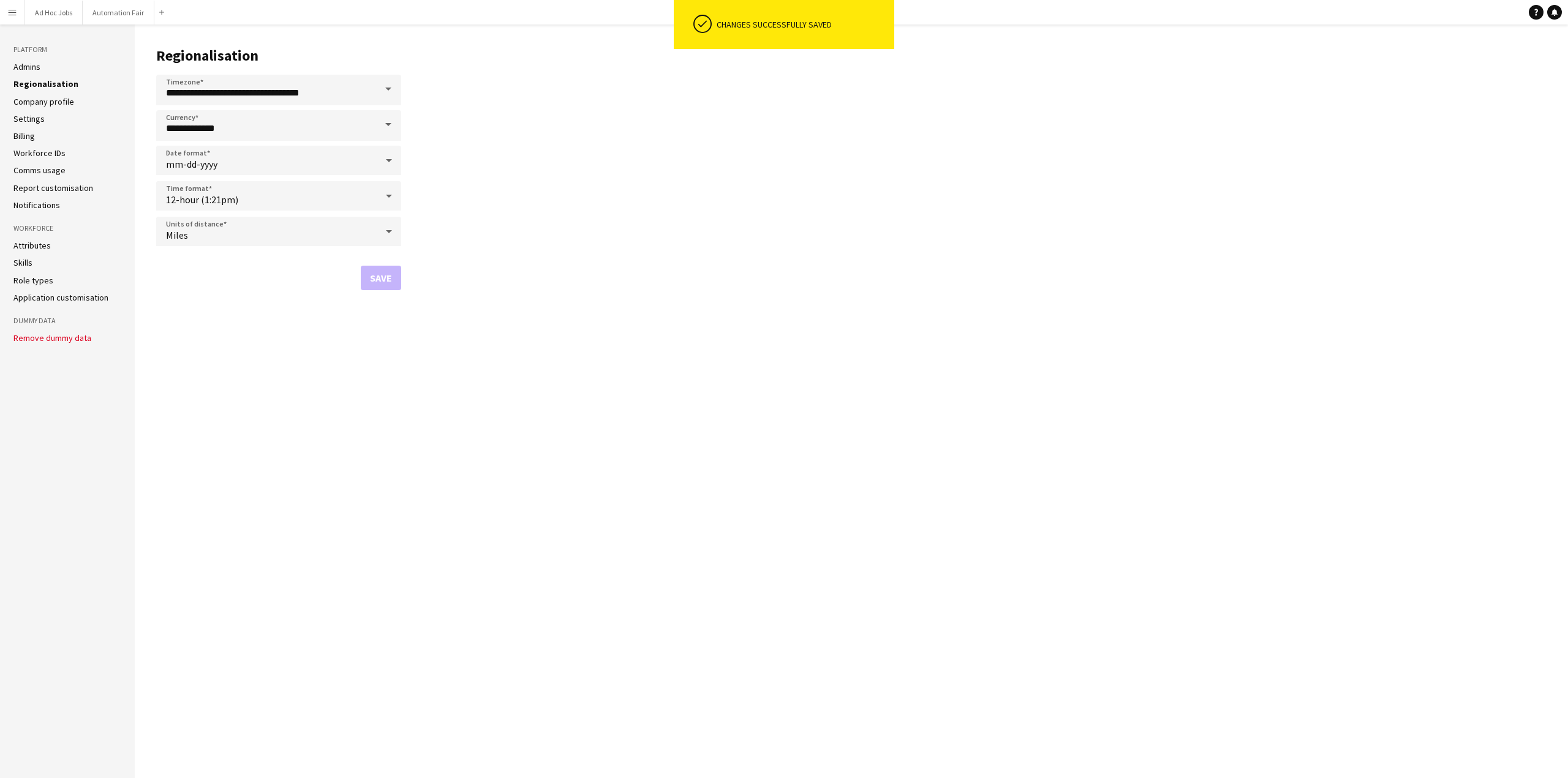
click at [44, 100] on link "Company profile" at bounding box center [44, 102] width 60 height 11
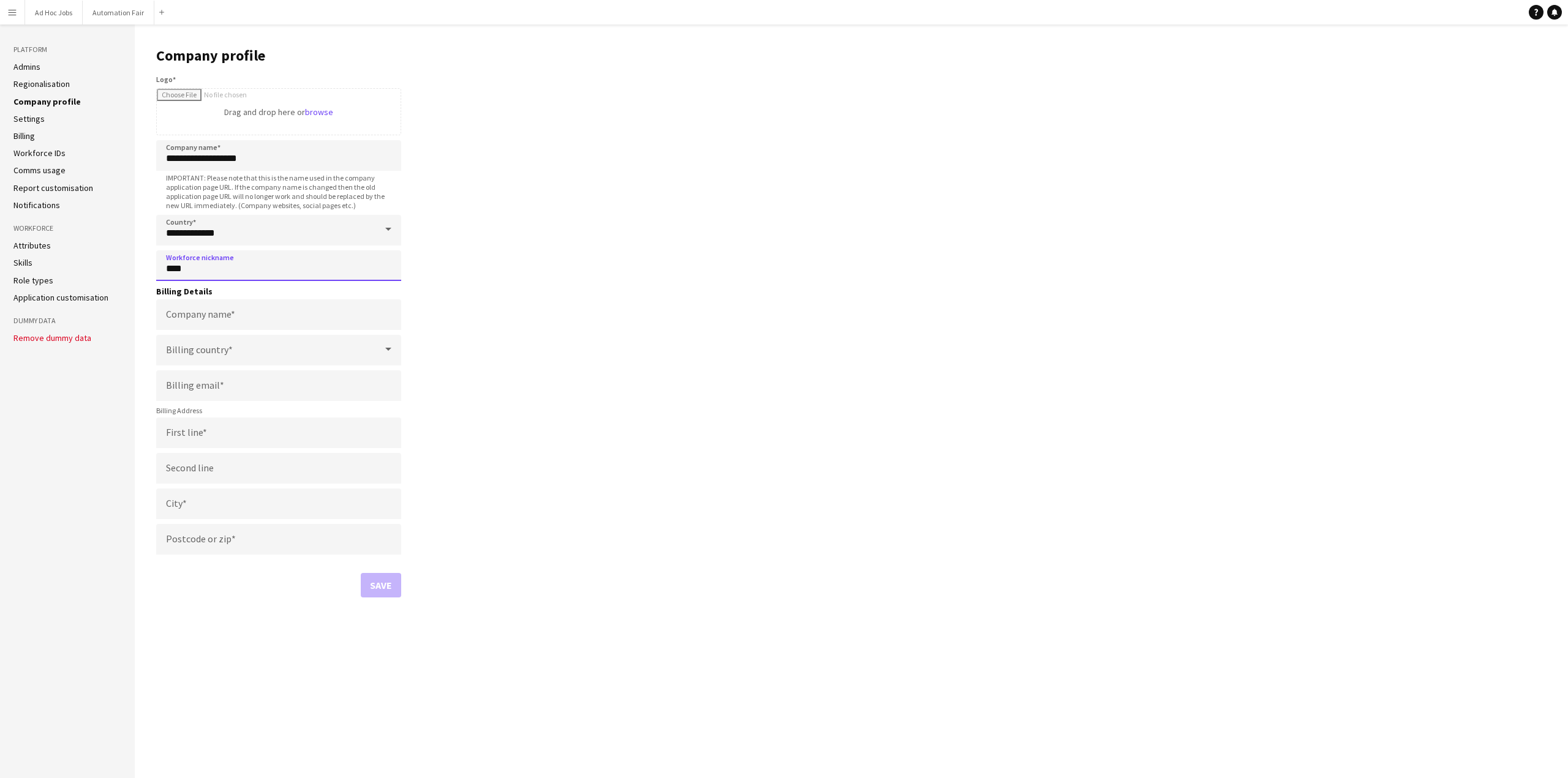
click at [229, 271] on input "****" at bounding box center [278, 266] width 245 height 31
click at [167, 269] on input "****" at bounding box center [278, 266] width 245 height 31
click at [570, 299] on main "**********" at bounding box center [851, 401] width 1434 height 753
click at [276, 318] on input "Company name" at bounding box center [278, 315] width 245 height 31
click at [524, 335] on main "**********" at bounding box center [851, 401] width 1434 height 753
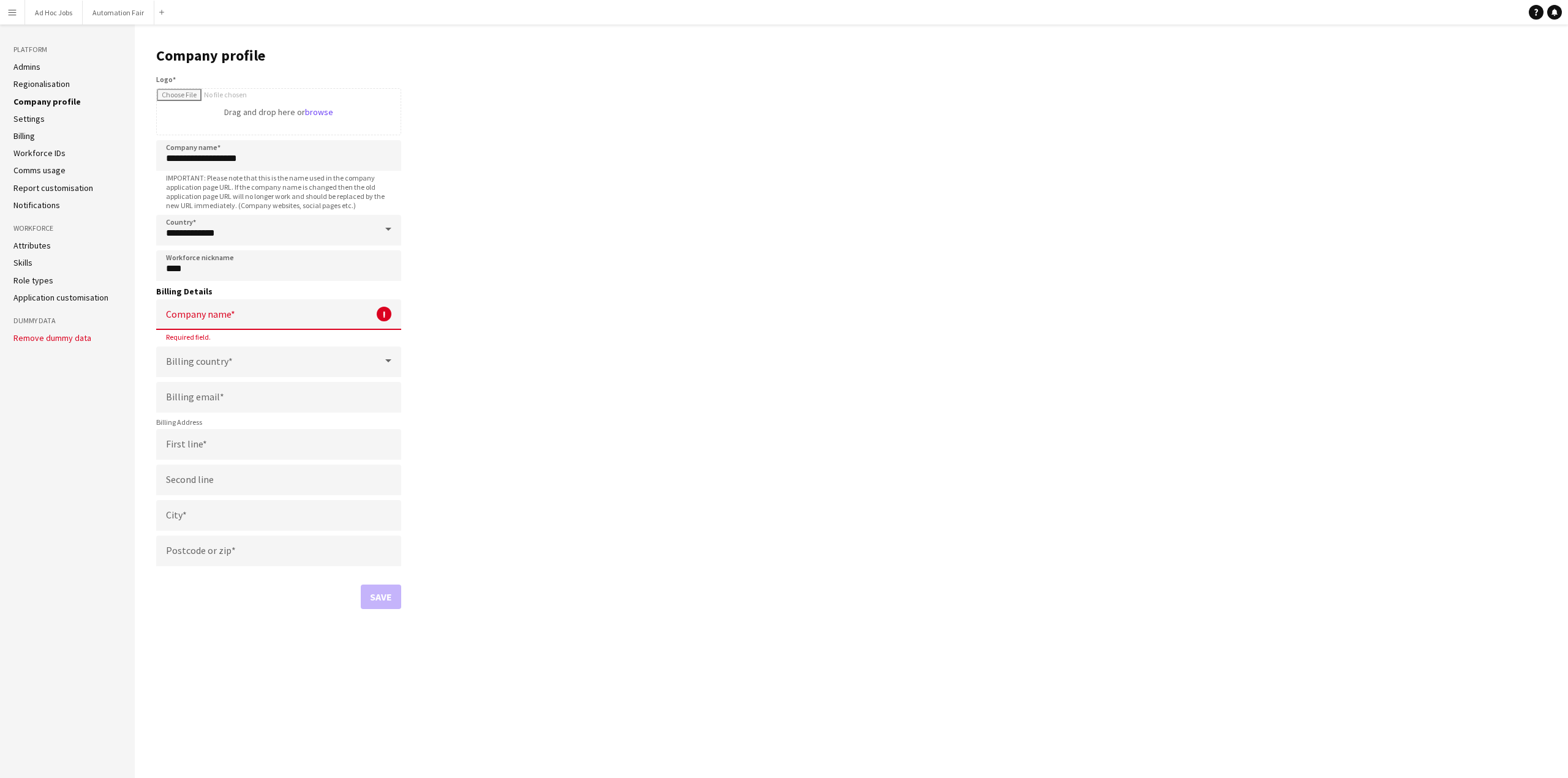
click at [35, 118] on link "Settings" at bounding box center [29, 119] width 31 height 11
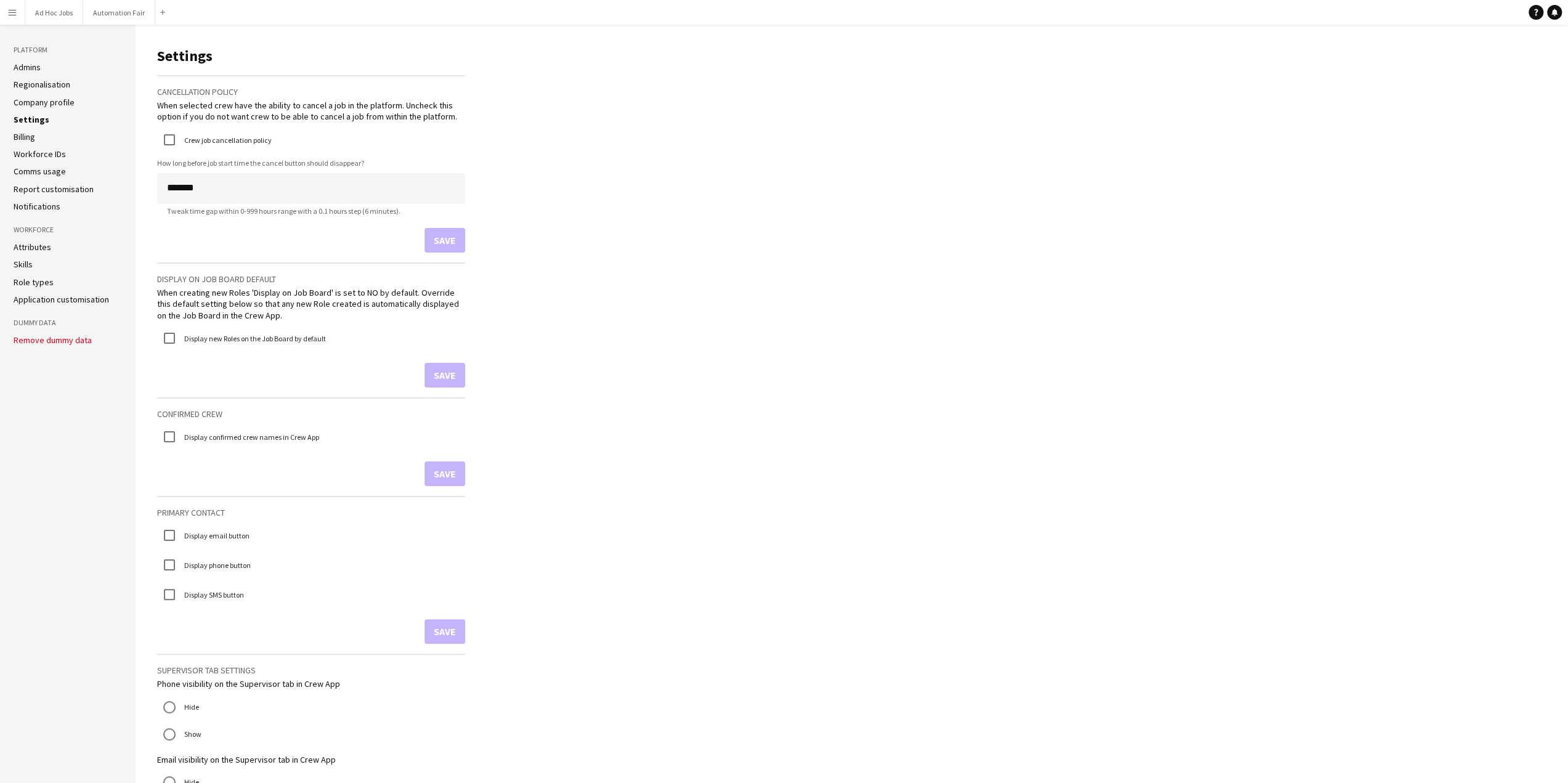
click at [175, 156] on form "Cancellation policy When selected crew have the ability to cancel a job in the …" at bounding box center [311, 164] width 308 height 177
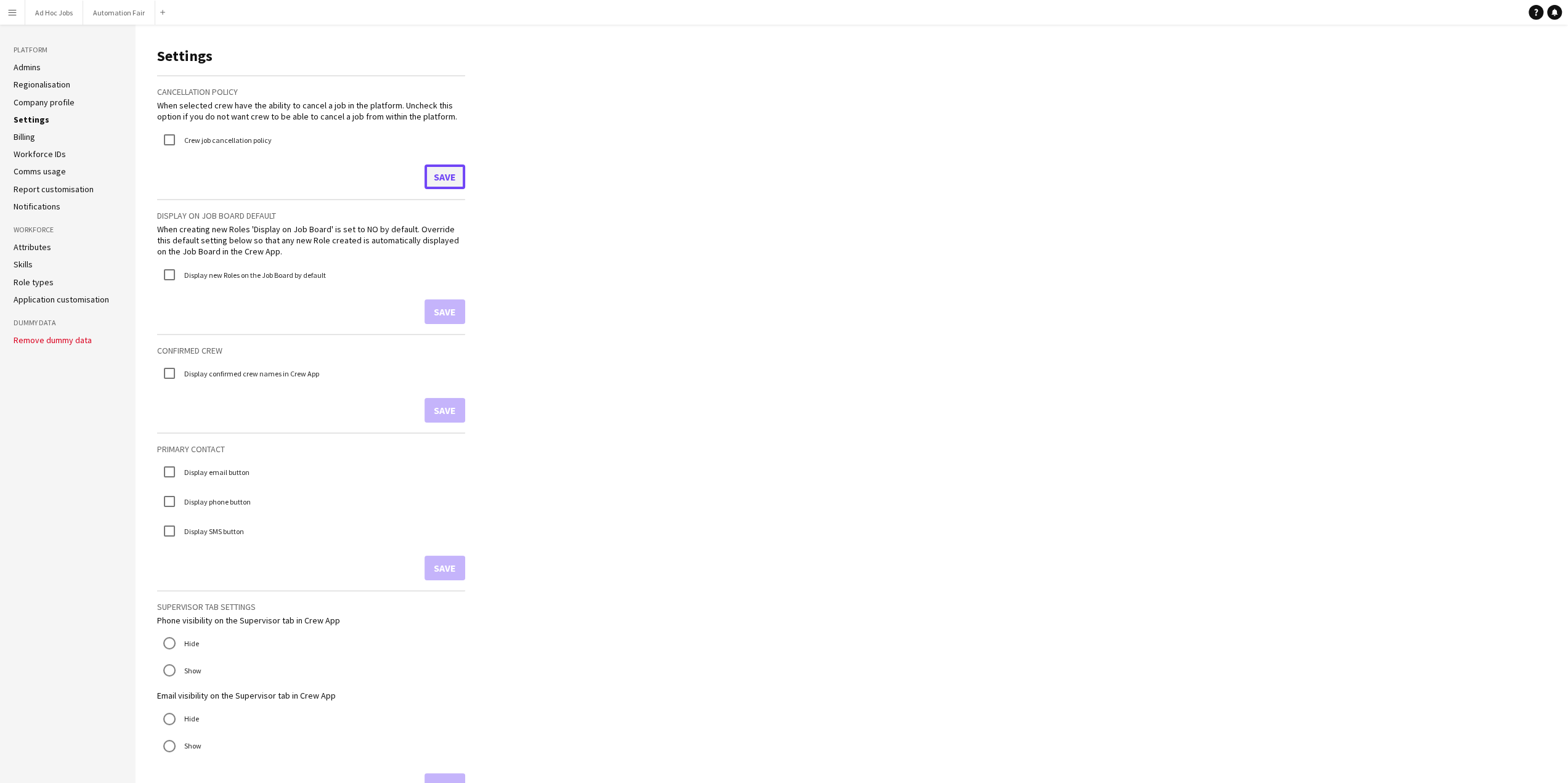
click at [441, 171] on button "Save" at bounding box center [445, 177] width 41 height 25
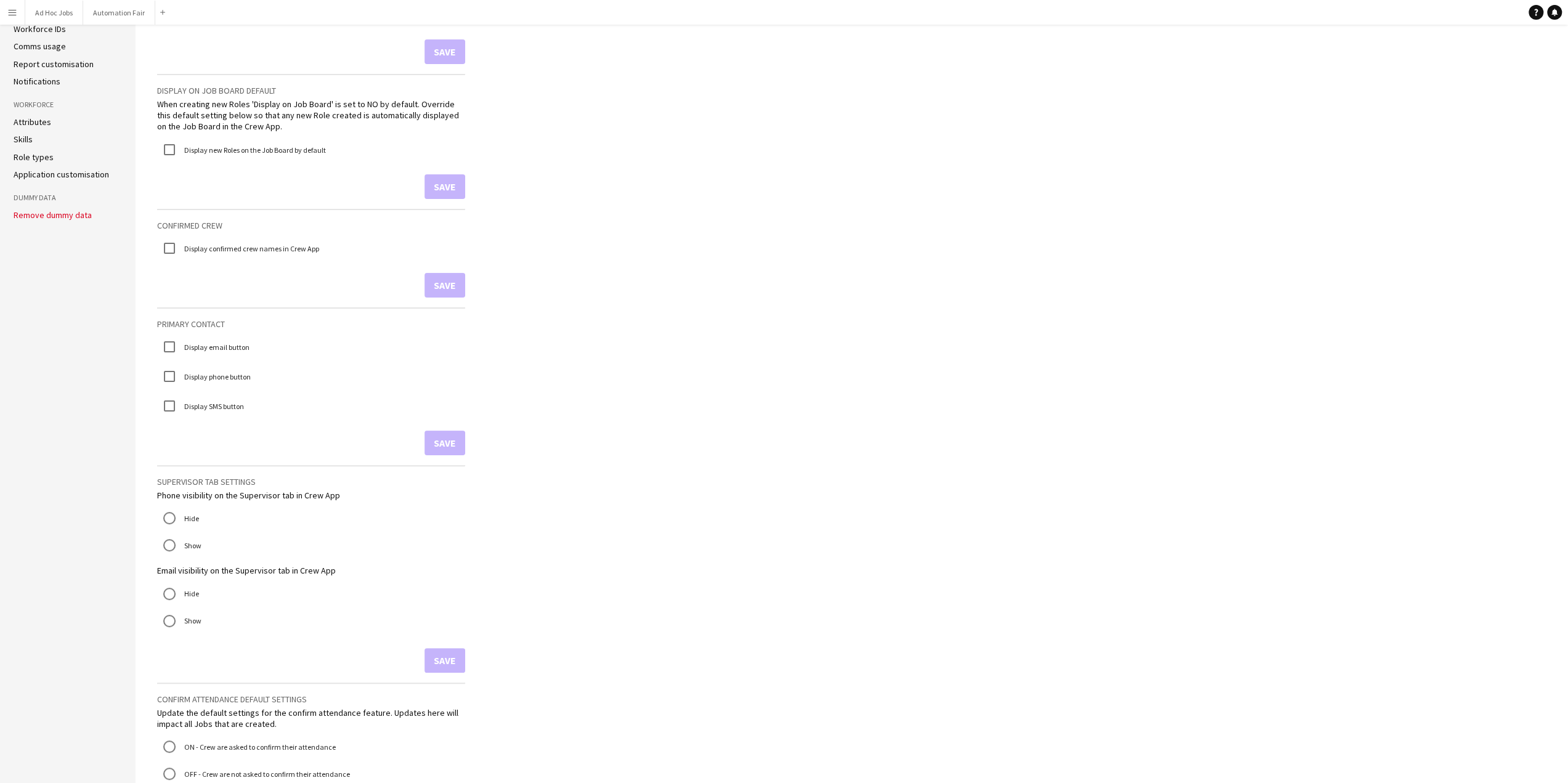
scroll to position [138, 0]
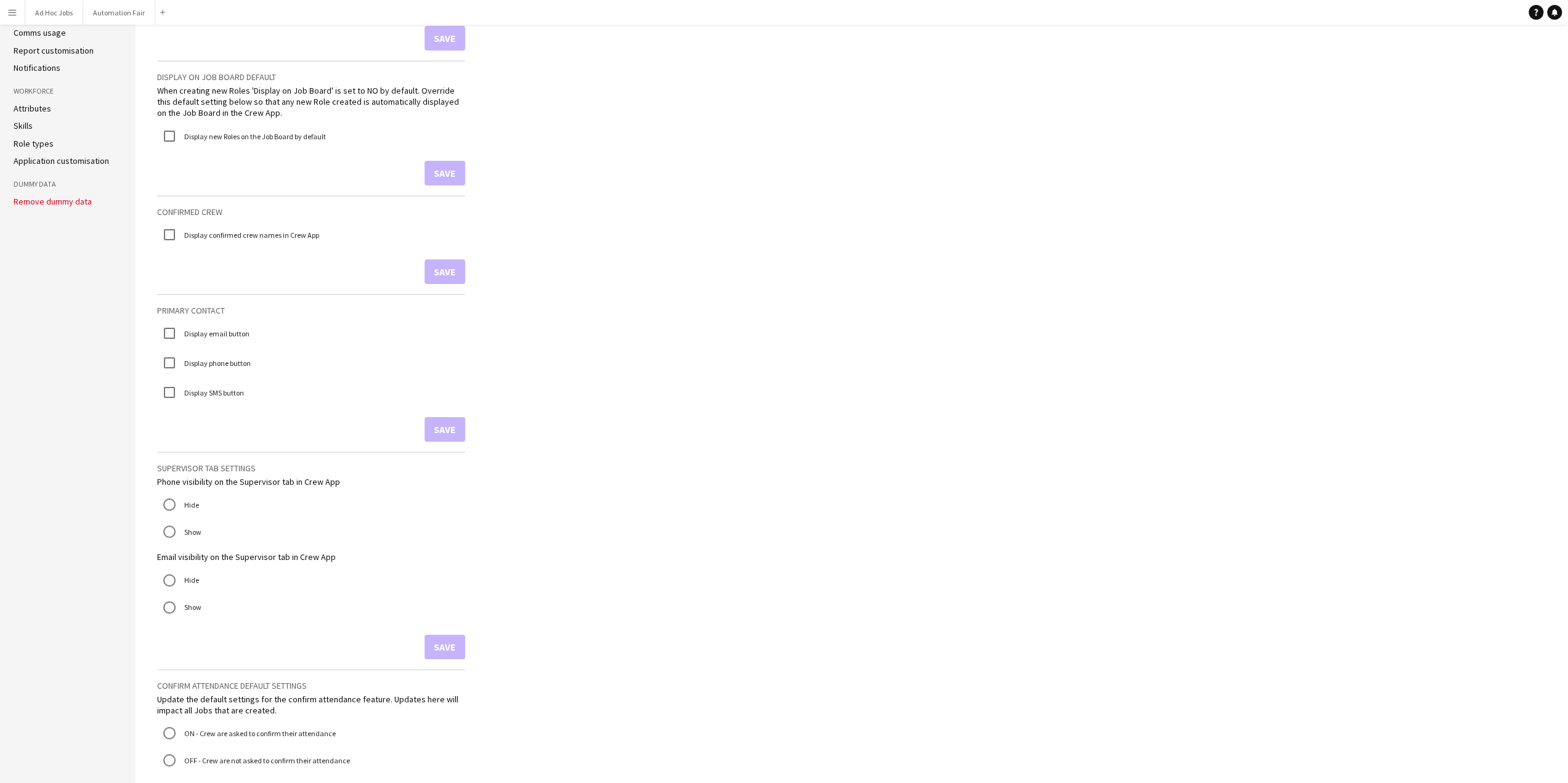
click at [225, 233] on label "Display confirmed crew names in Crew App" at bounding box center [250, 234] width 137 height 9
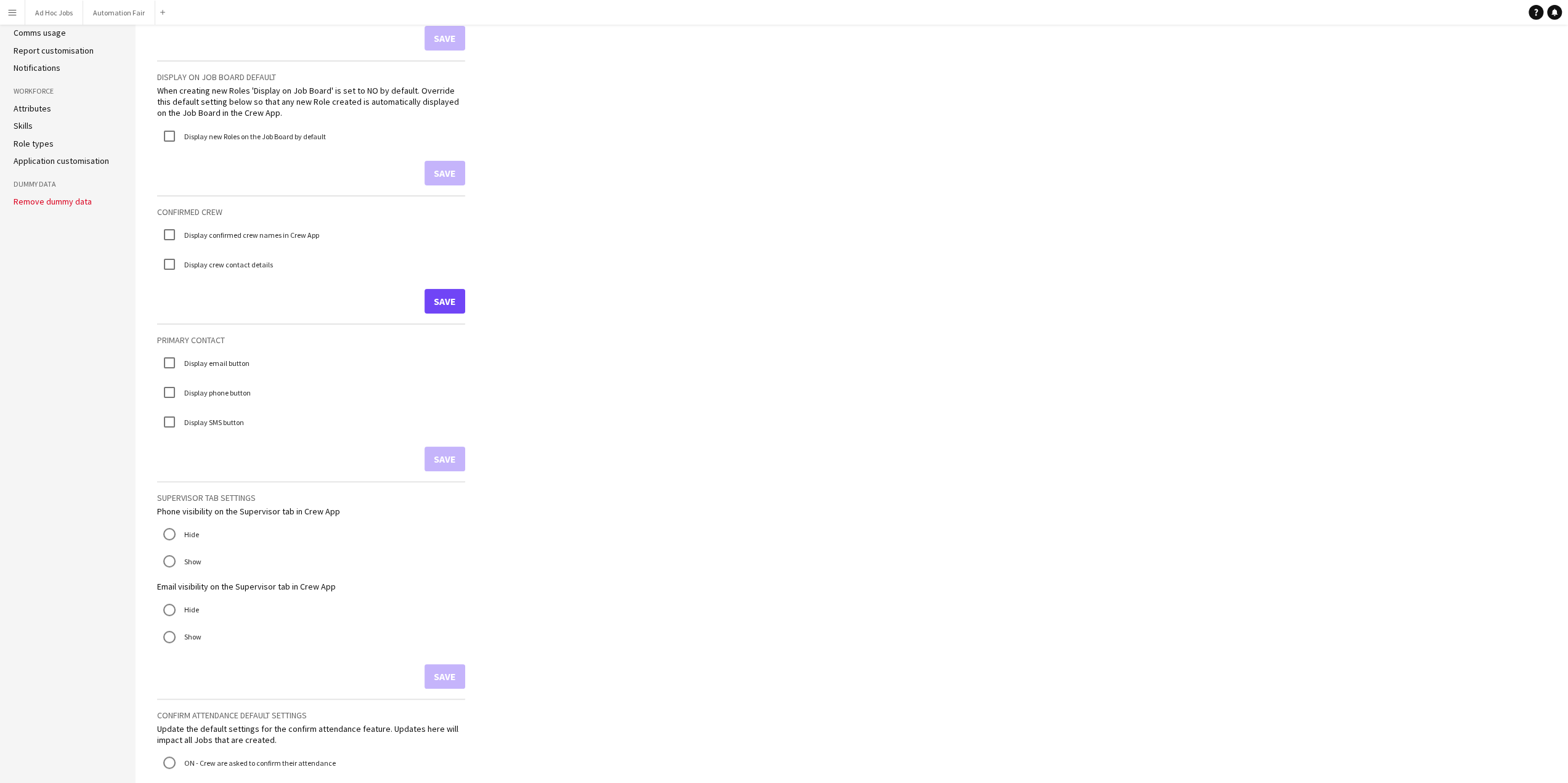
click at [222, 262] on label "Display crew contact details" at bounding box center [227, 264] width 91 height 9
click at [451, 305] on button "Save" at bounding box center [445, 302] width 41 height 25
click at [229, 362] on label "Display email button" at bounding box center [215, 362] width 68 height 9
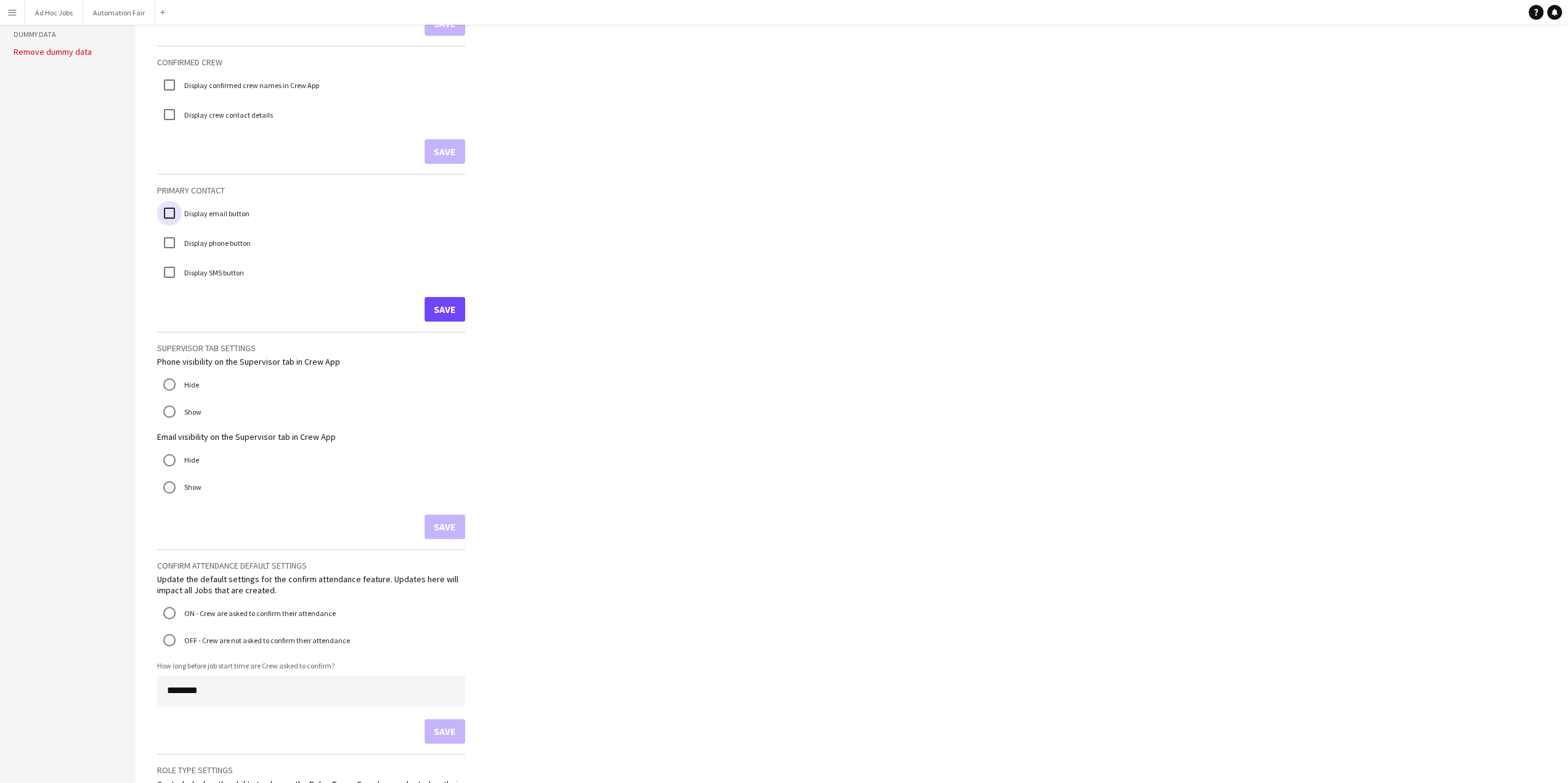
scroll to position [293, 0]
click at [441, 305] on button "Save" at bounding box center [445, 305] width 41 height 25
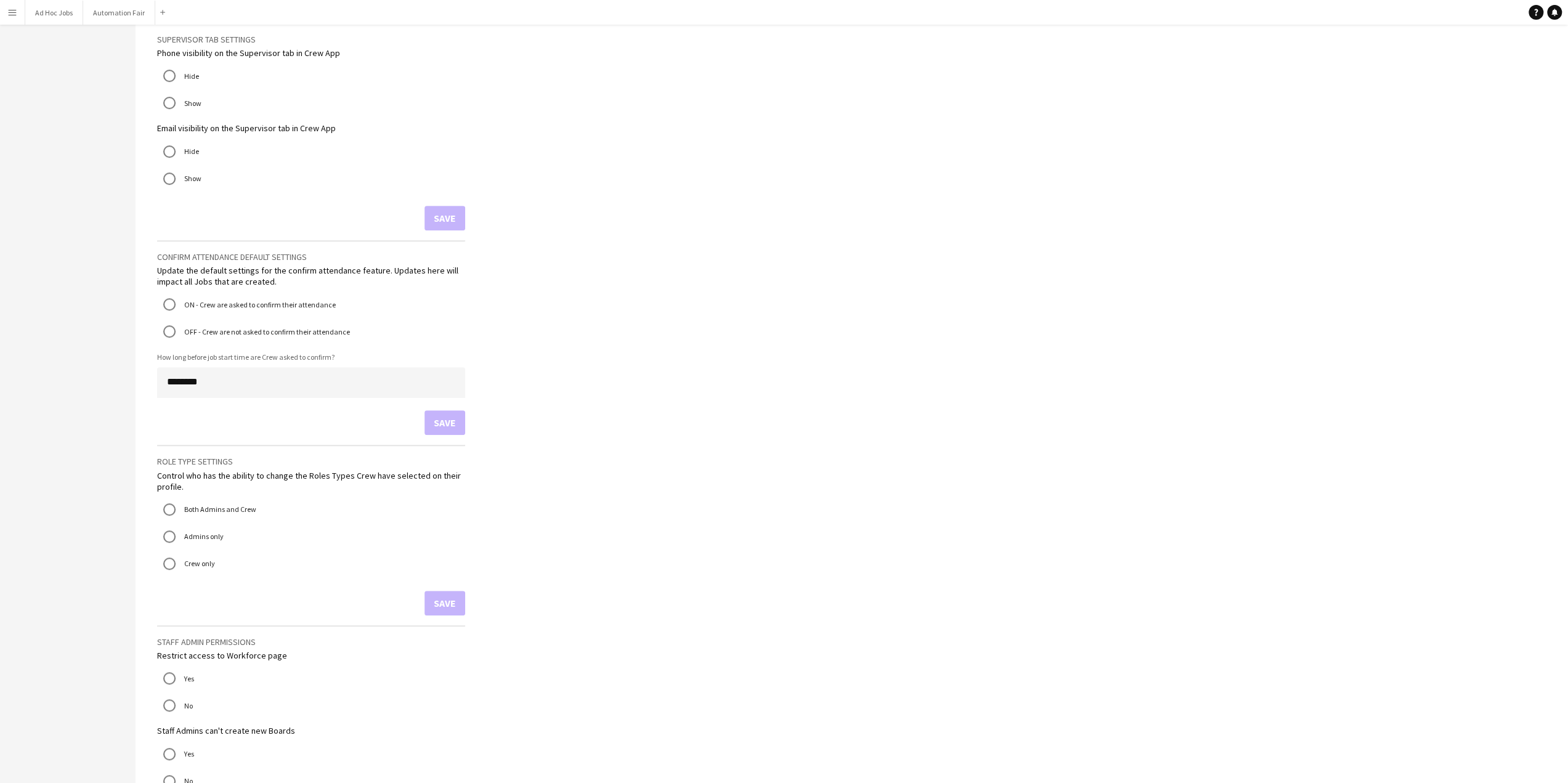
scroll to position [601, 0]
click at [230, 327] on label "OFF - Crew are not asked to confirm their attendance" at bounding box center [266, 328] width 168 height 19
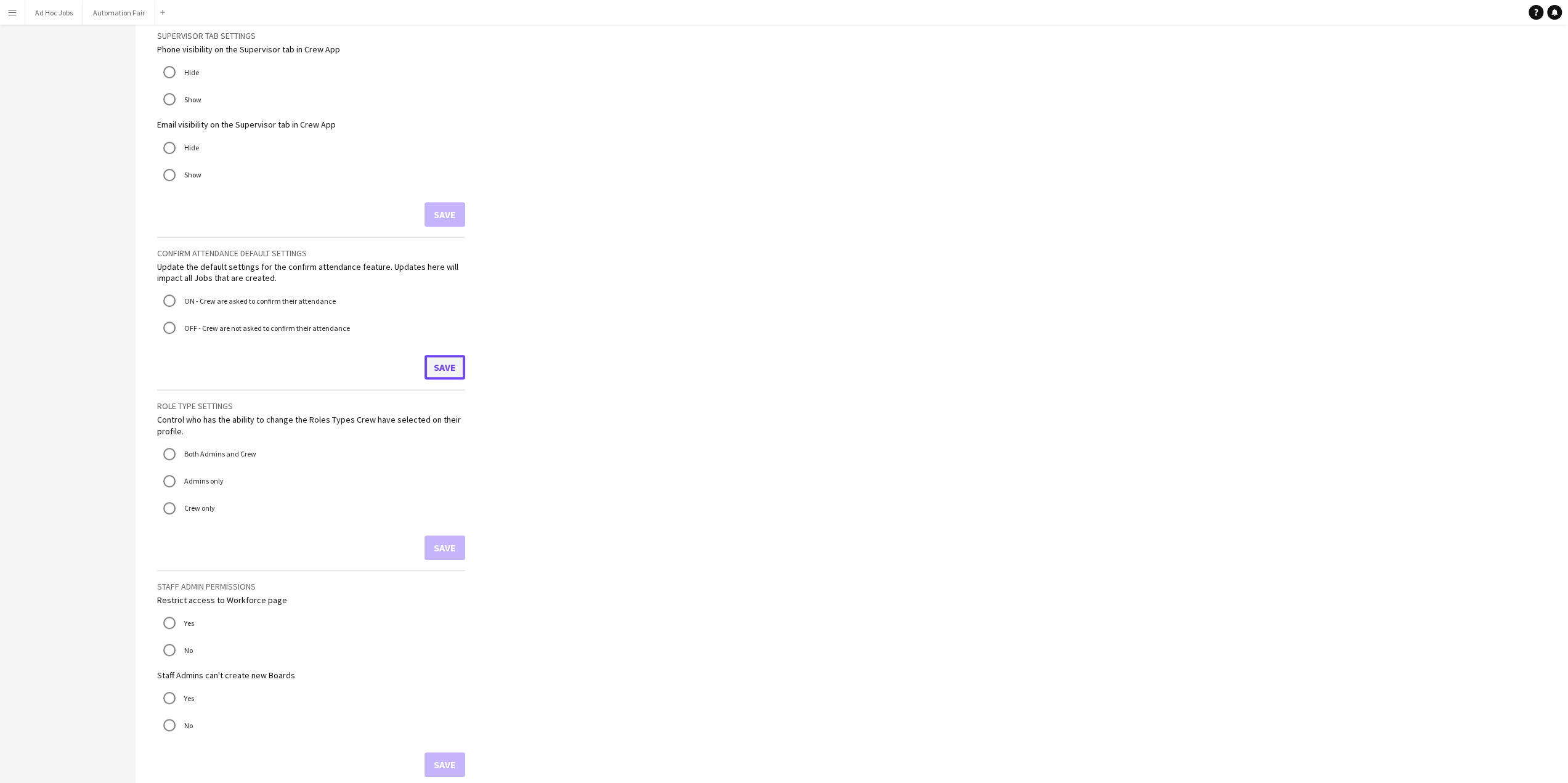
click at [446, 367] on button "Save" at bounding box center [445, 367] width 41 height 25
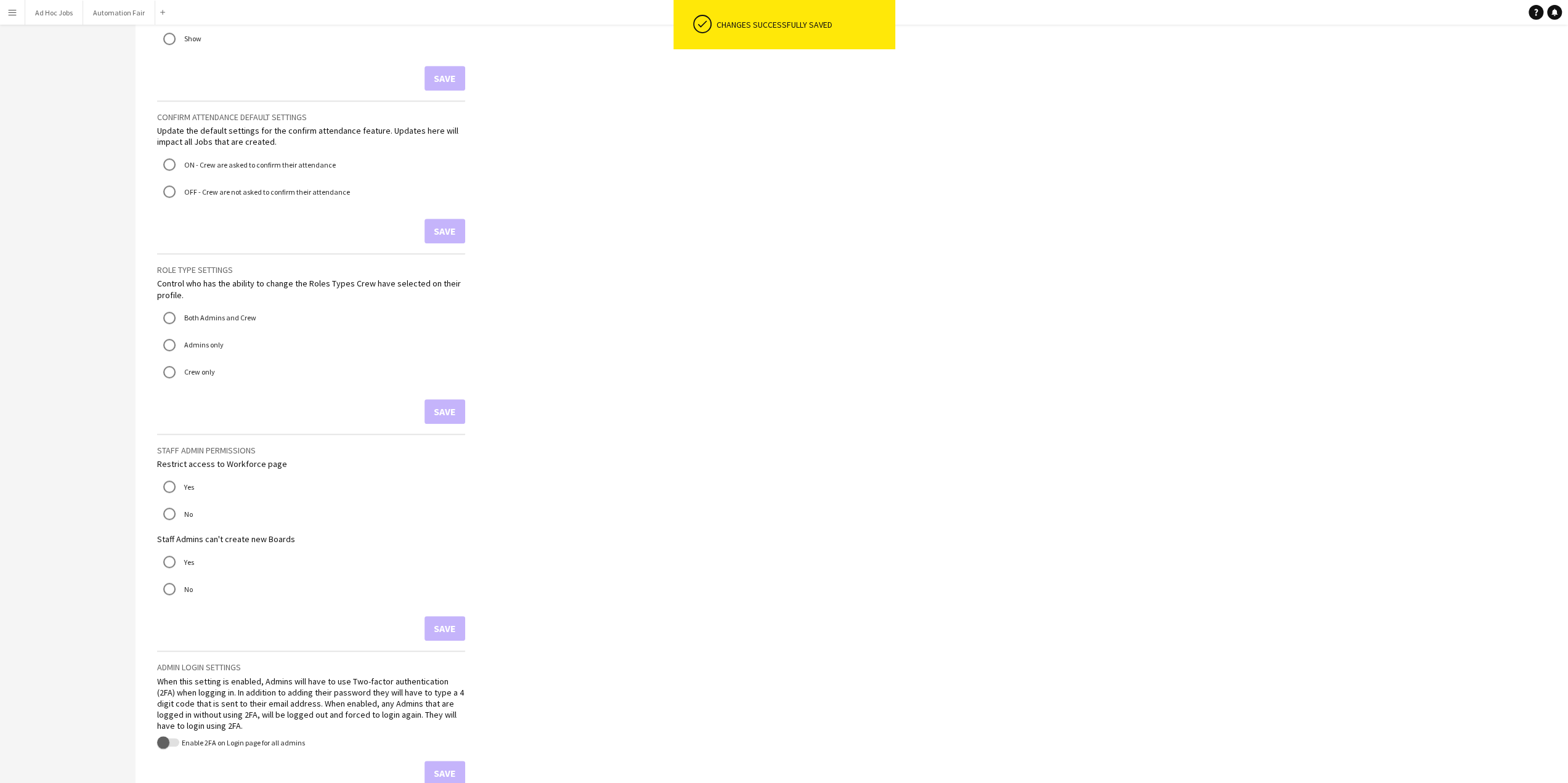
scroll to position [740, 0]
click at [214, 343] on label "Admins only" at bounding box center [203, 342] width 42 height 19
click at [441, 406] on button "Save" at bounding box center [445, 409] width 41 height 25
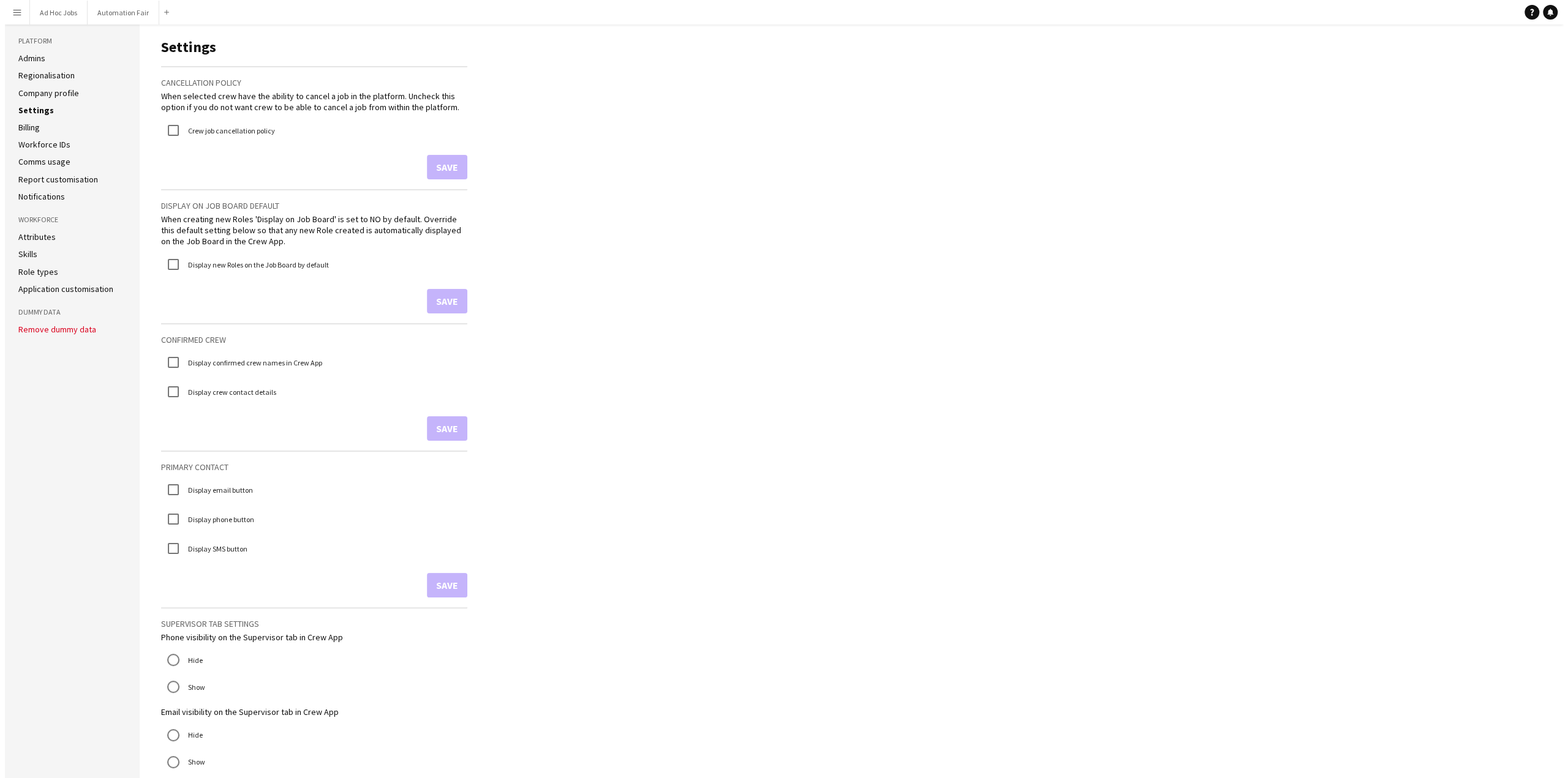
scroll to position [0, 0]
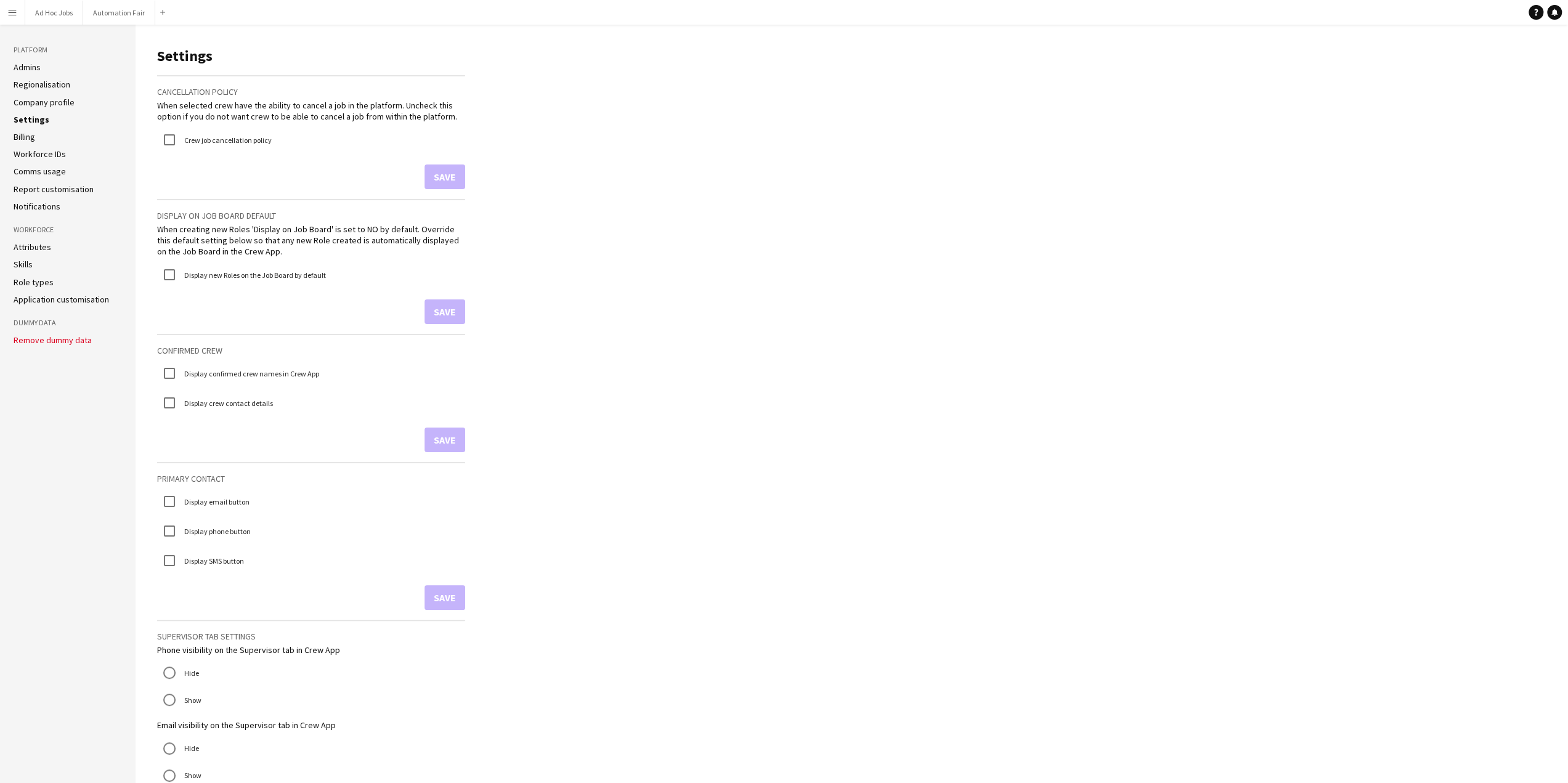
click at [17, 138] on link "Billing" at bounding box center [24, 137] width 22 height 11
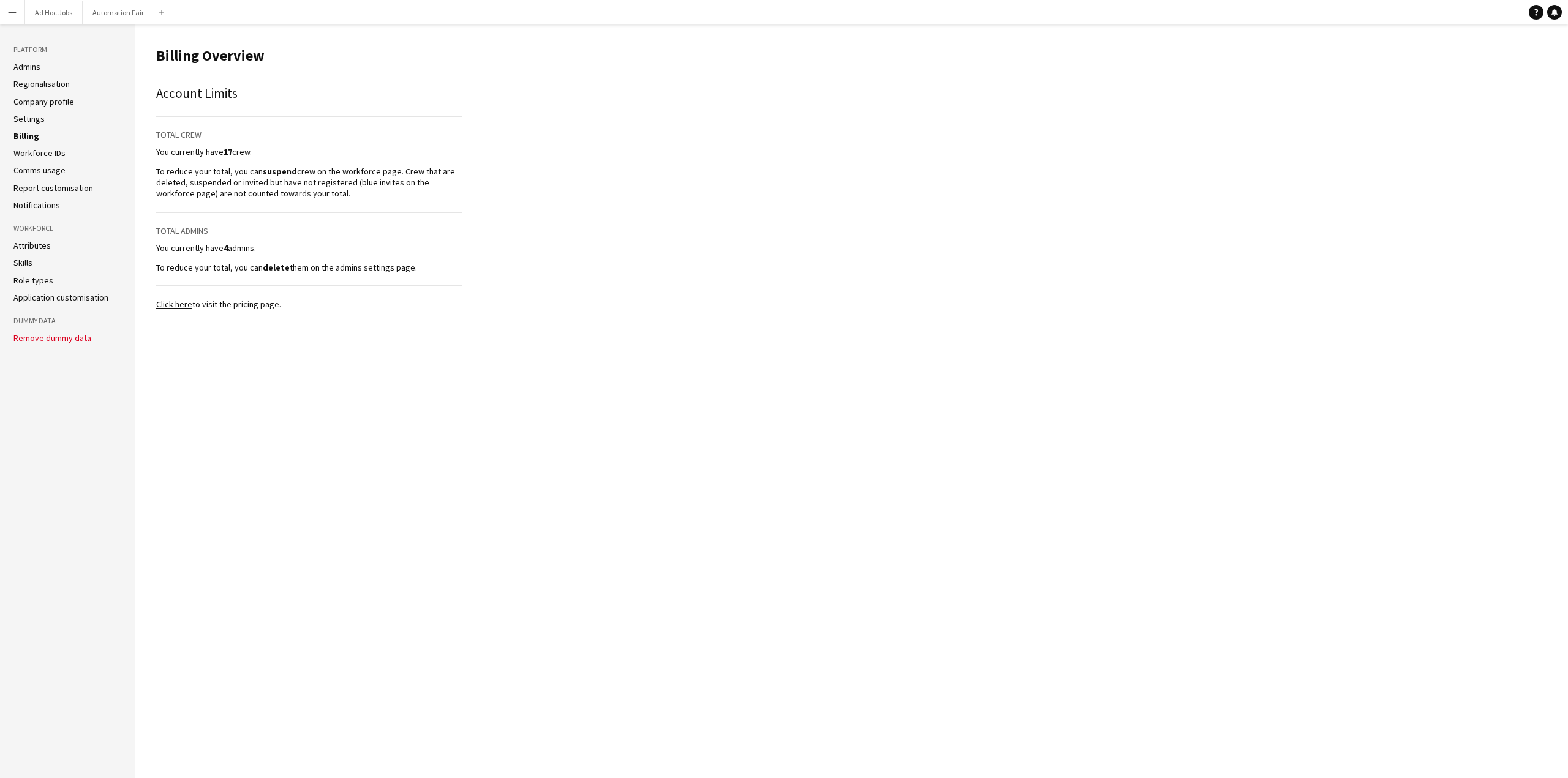
click at [31, 152] on link "Workforce IDs" at bounding box center [39, 153] width 52 height 11
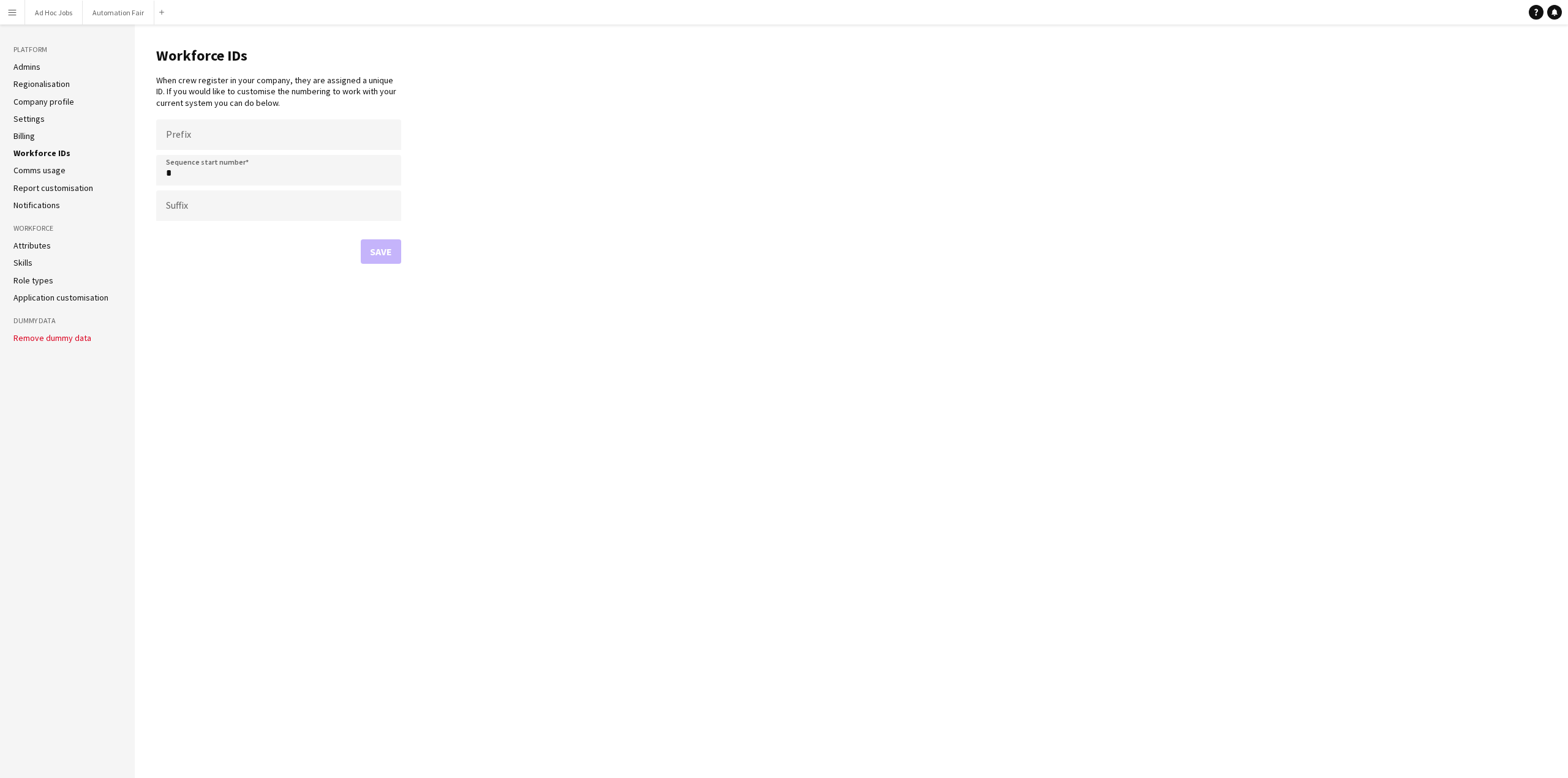
click at [32, 170] on link "Comms usage" at bounding box center [39, 170] width 52 height 11
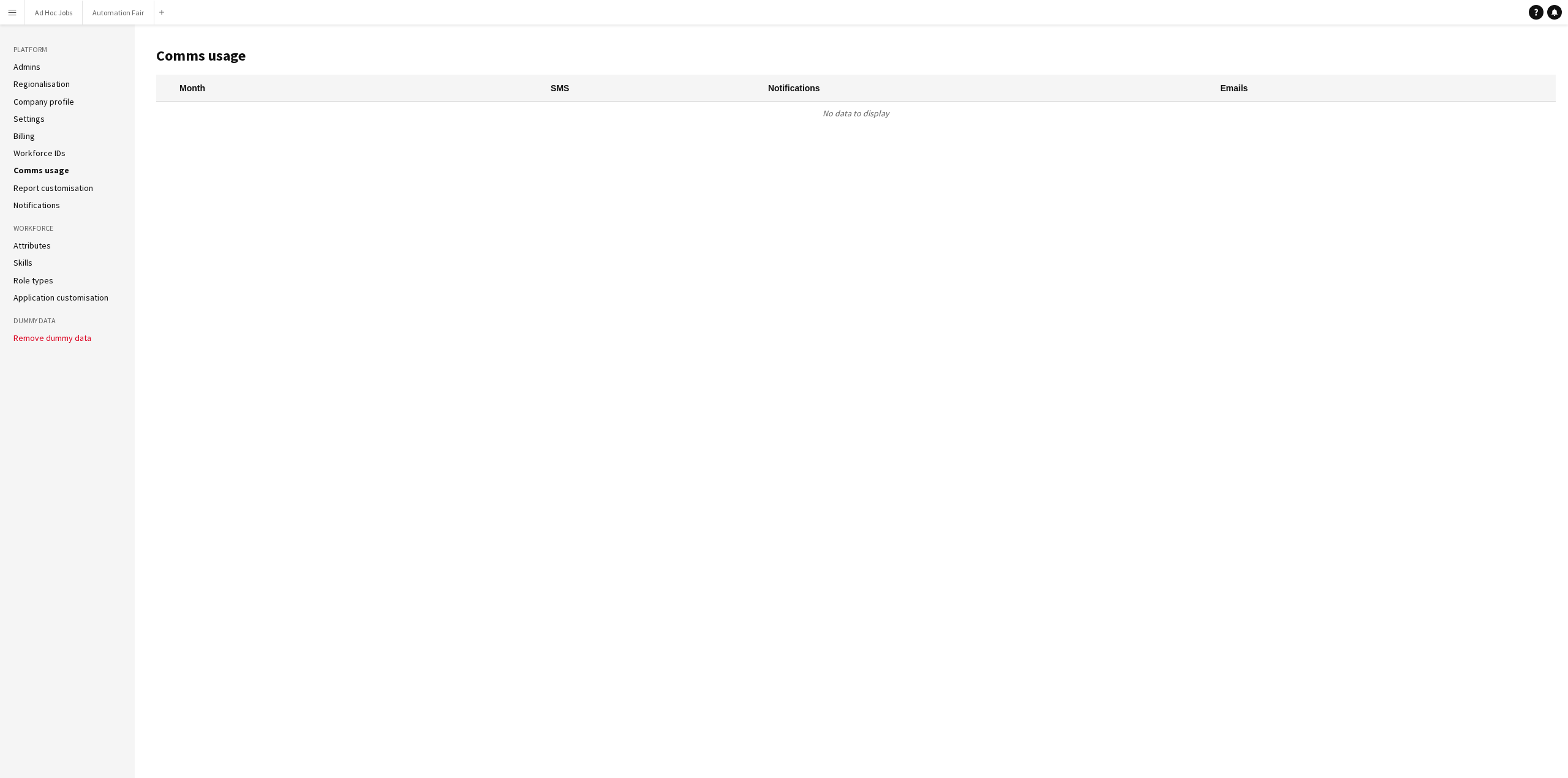
click at [37, 187] on link "Report customisation" at bounding box center [53, 188] width 80 height 11
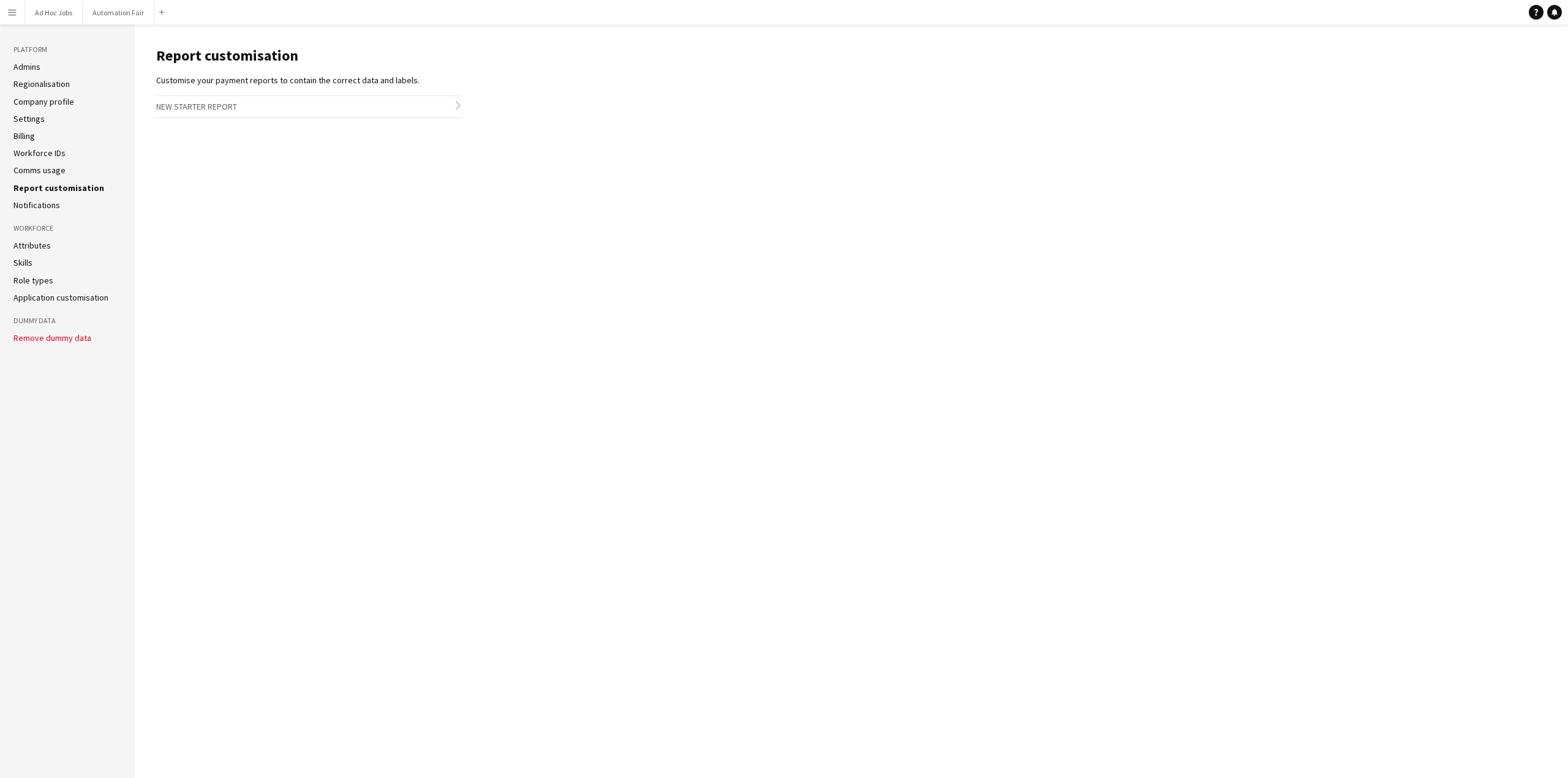
click at [41, 203] on link "Notifications" at bounding box center [36, 205] width 46 height 11
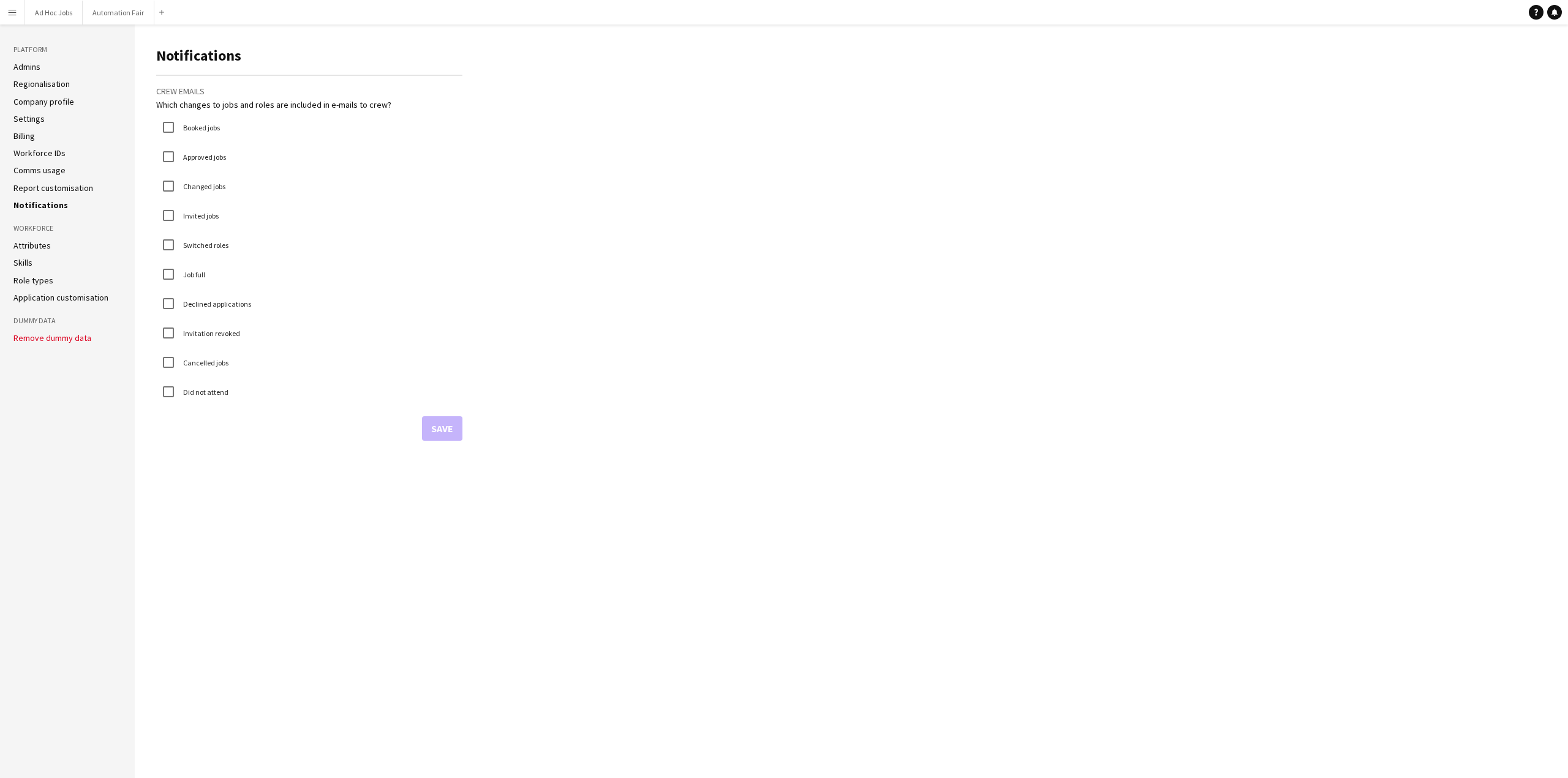
click at [38, 245] on link "Attributes" at bounding box center [32, 245] width 38 height 11
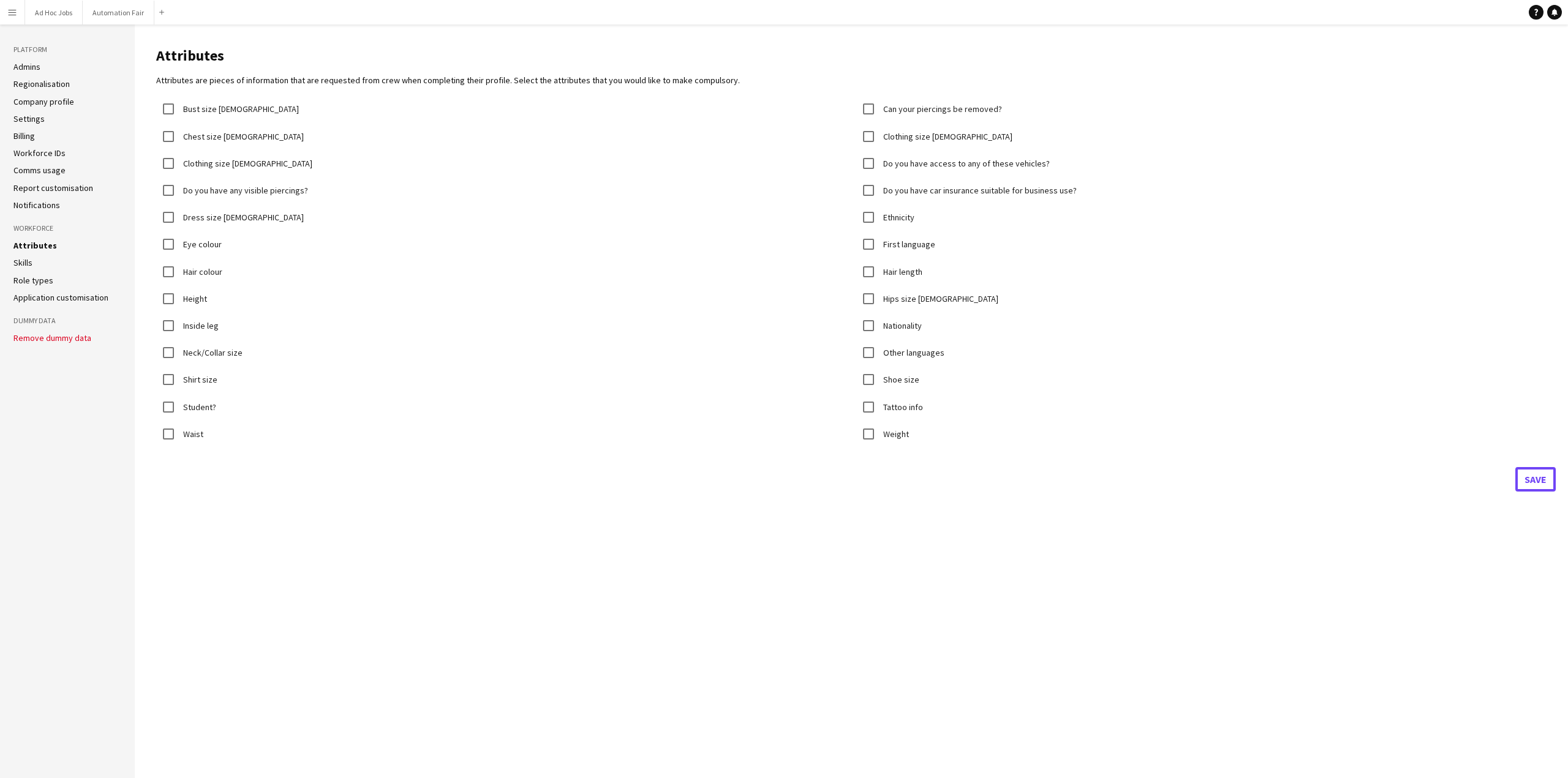
click at [1530, 480] on button "Save" at bounding box center [1536, 480] width 41 height 25
click at [22, 260] on link "Skills" at bounding box center [23, 263] width 19 height 11
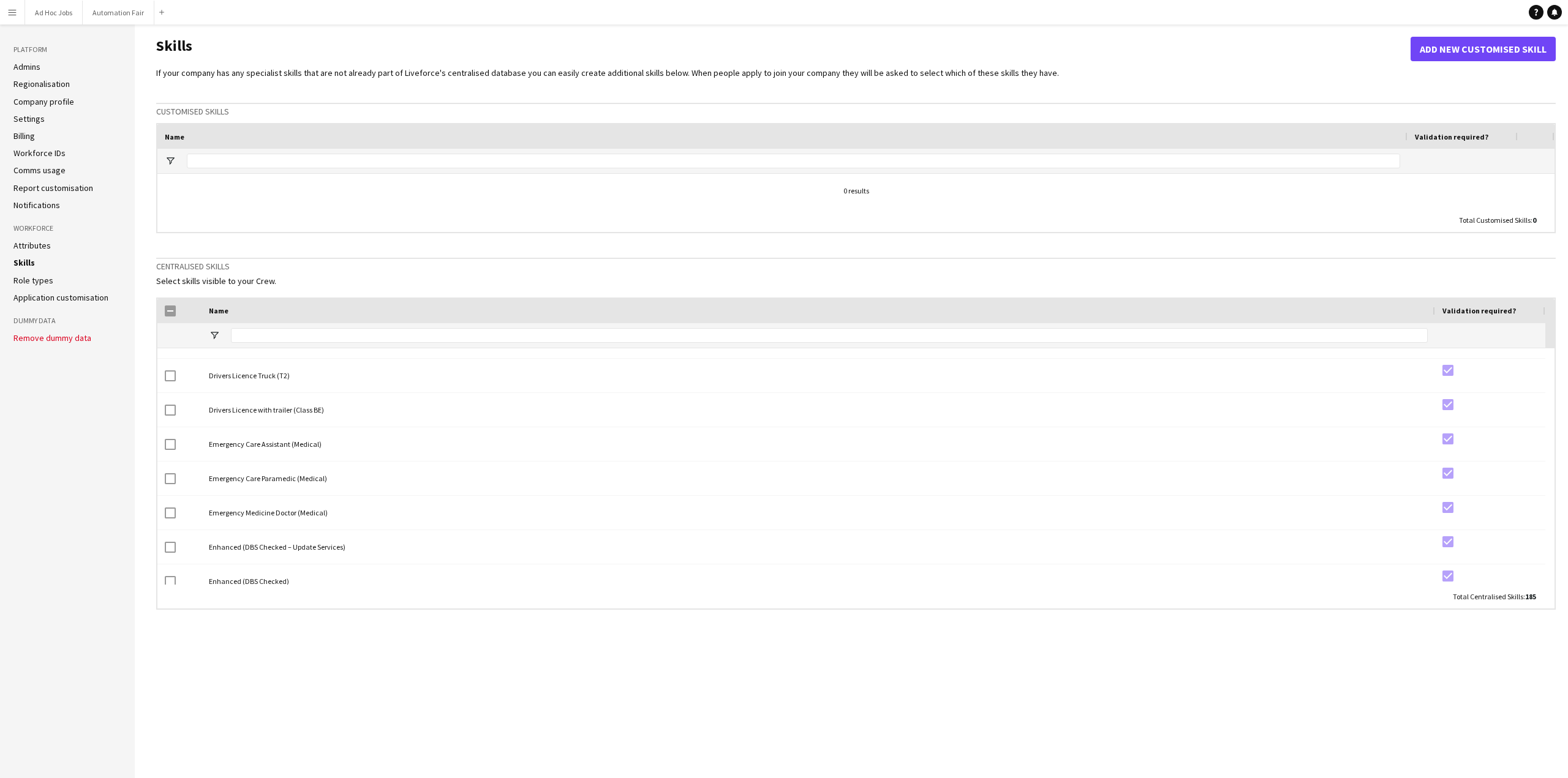
click at [37, 280] on link "Role types" at bounding box center [33, 280] width 40 height 11
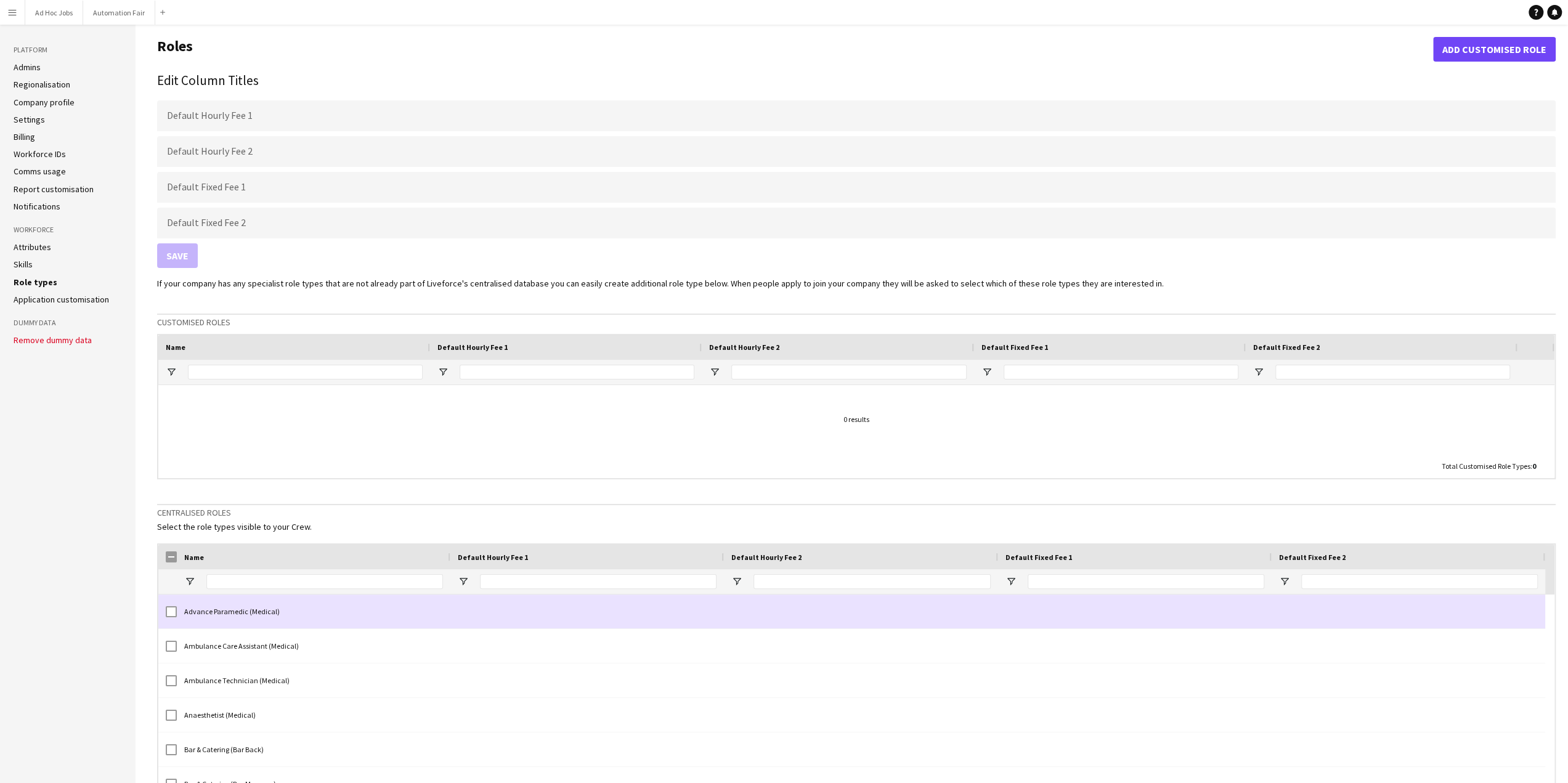
click at [200, 614] on div "Advance Paramedic (Medical)" at bounding box center [313, 611] width 274 height 34
click at [164, 611] on div at bounding box center [168, 611] width 19 height 34
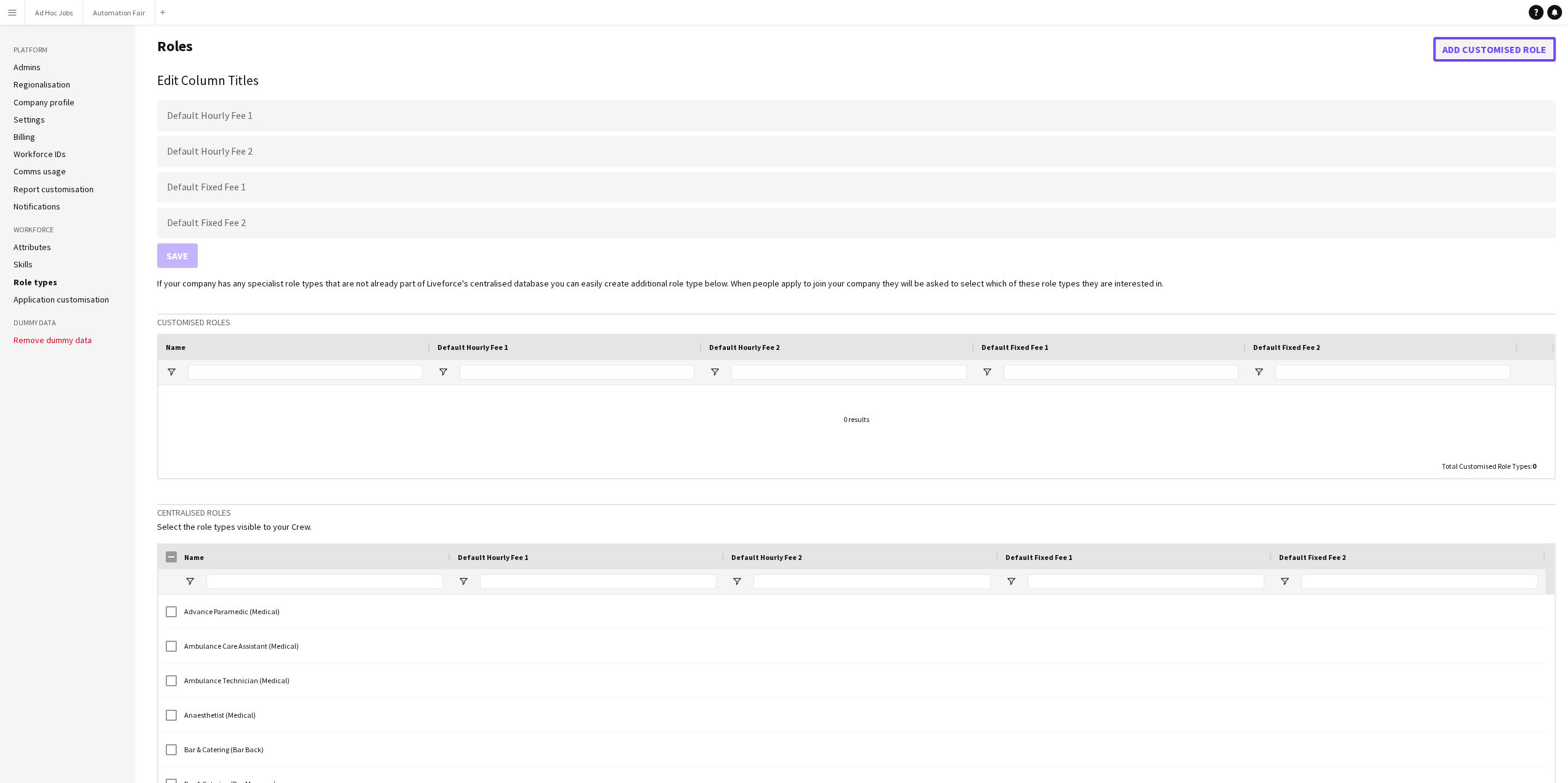
click at [1472, 53] on button "Add customised role" at bounding box center [1495, 50] width 123 height 25
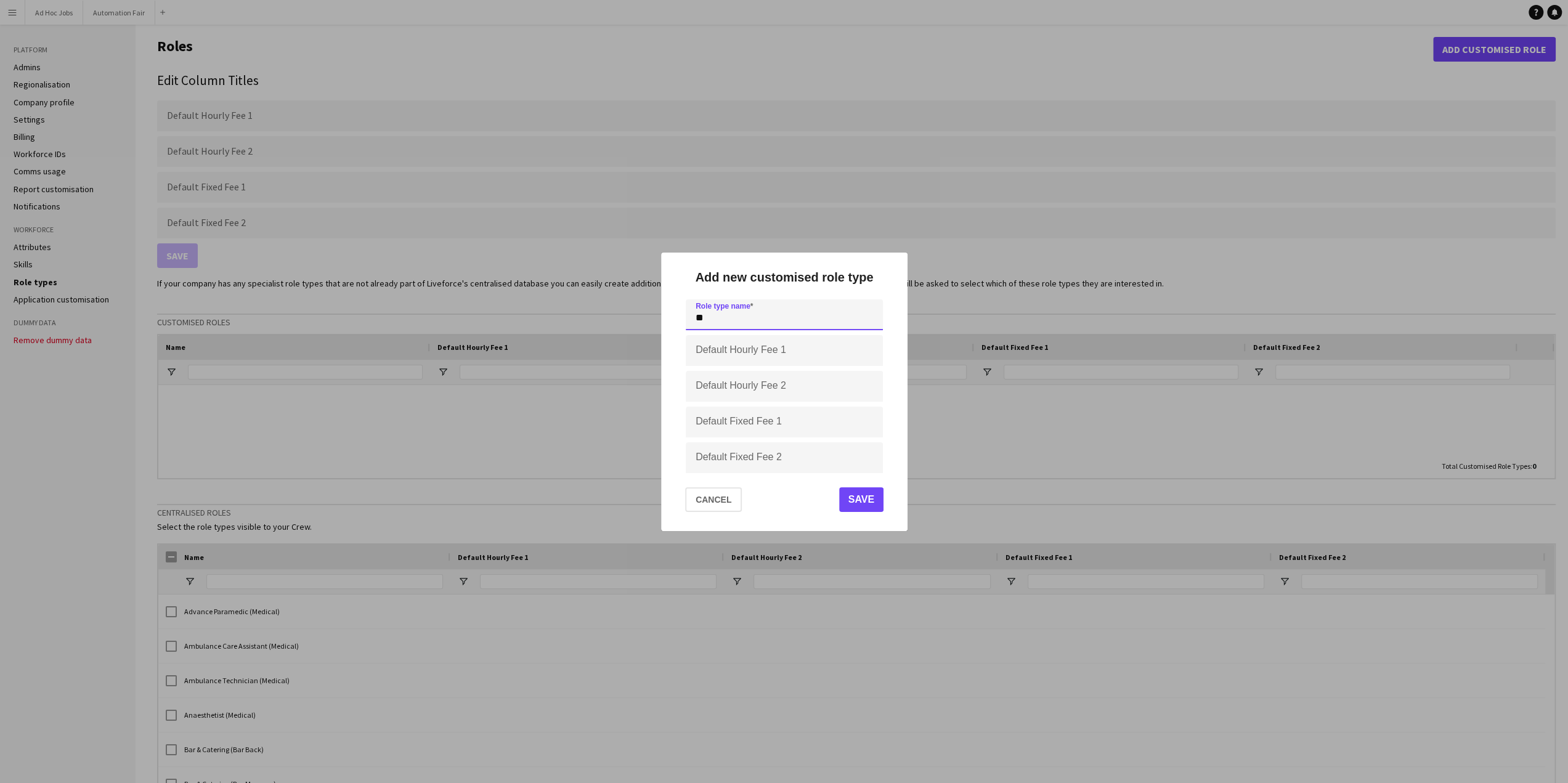
type input "*"
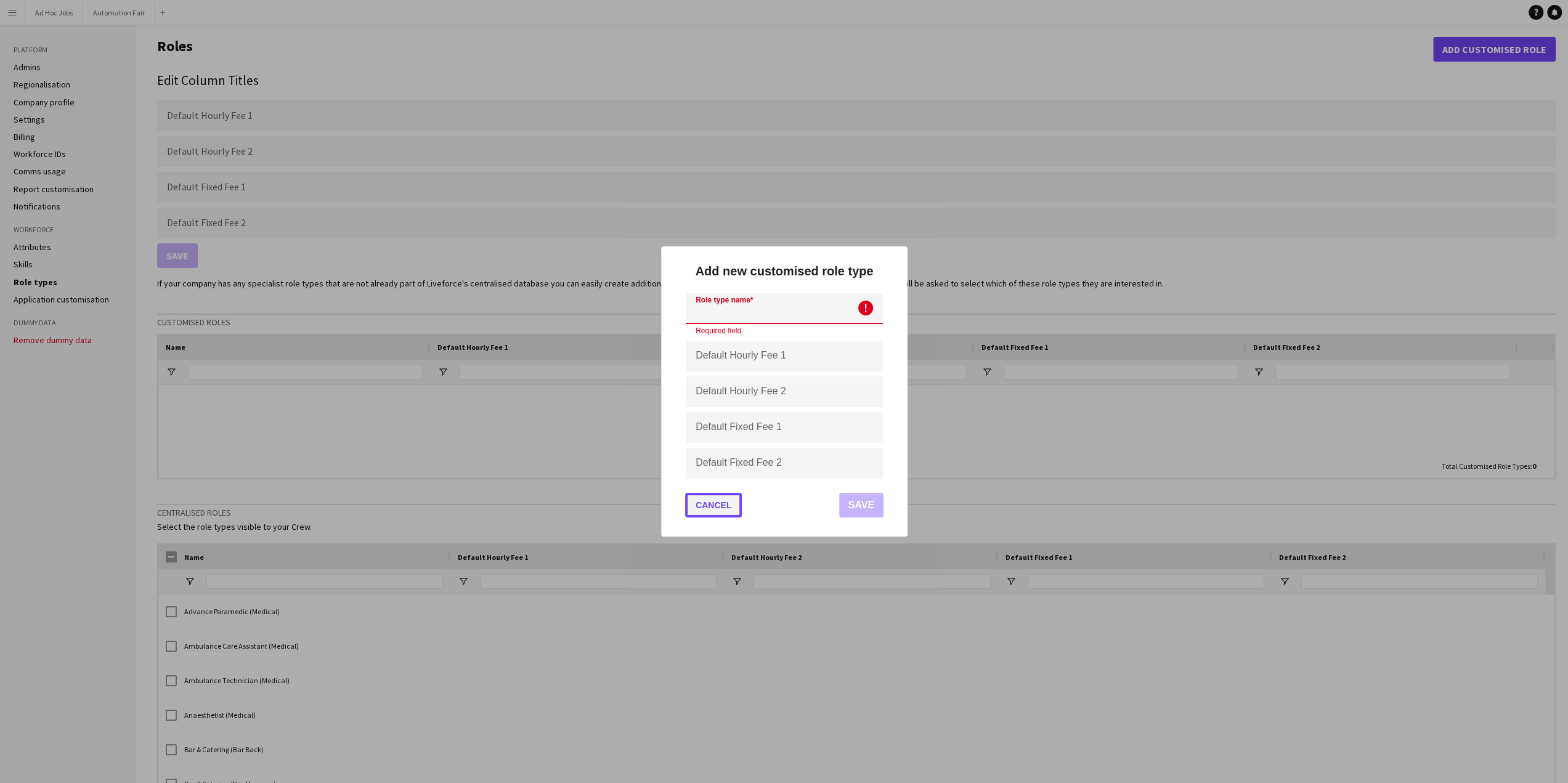
click at [711, 512] on button "Cancel" at bounding box center [713, 505] width 56 height 25
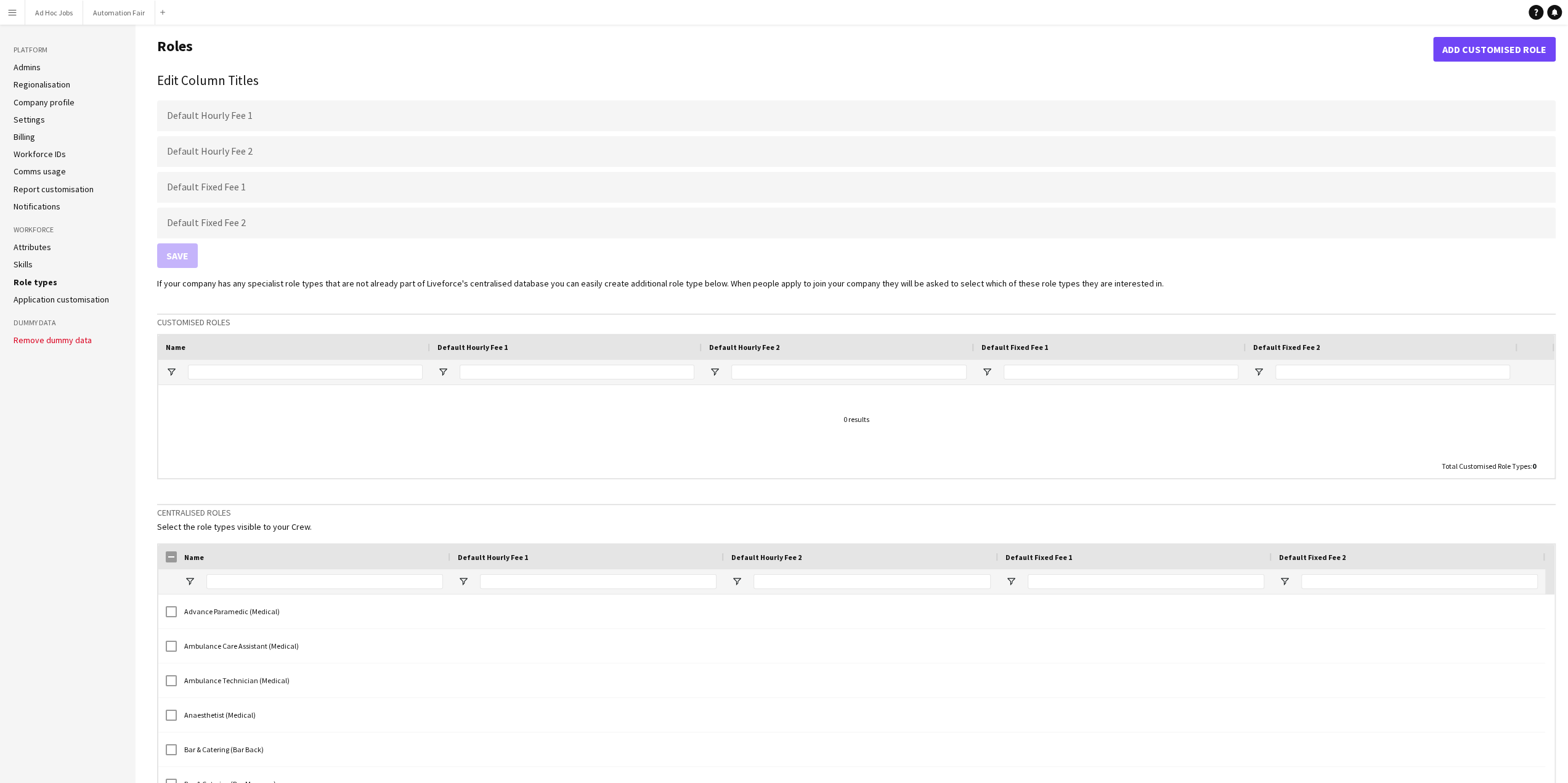
click at [45, 302] on link "Application customisation" at bounding box center [61, 300] width 96 height 11
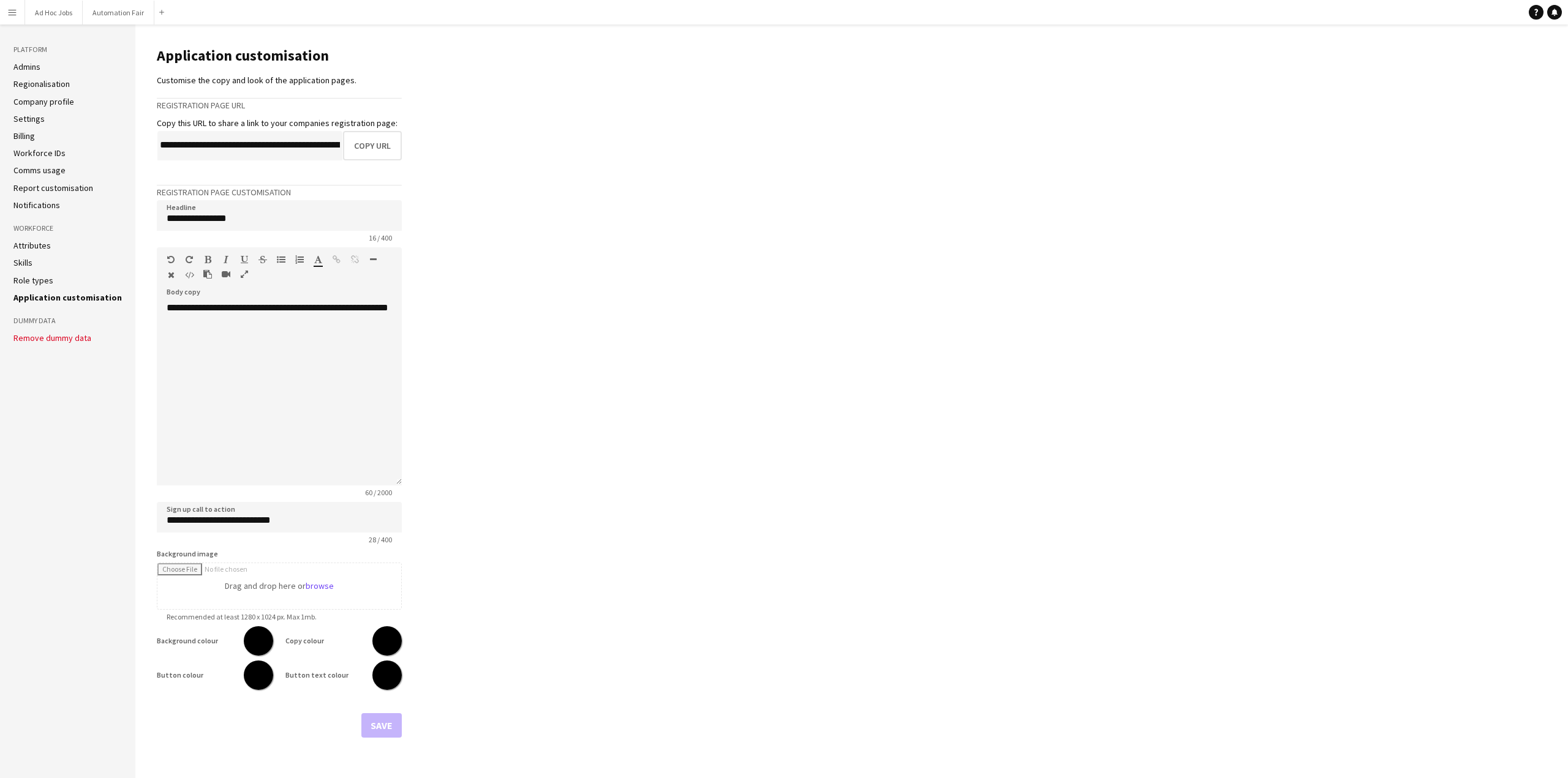
click at [38, 322] on h3 "Dummy Data" at bounding box center [68, 321] width 109 height 11
click at [44, 339] on button "Remove dummy data" at bounding box center [52, 338] width 78 height 10
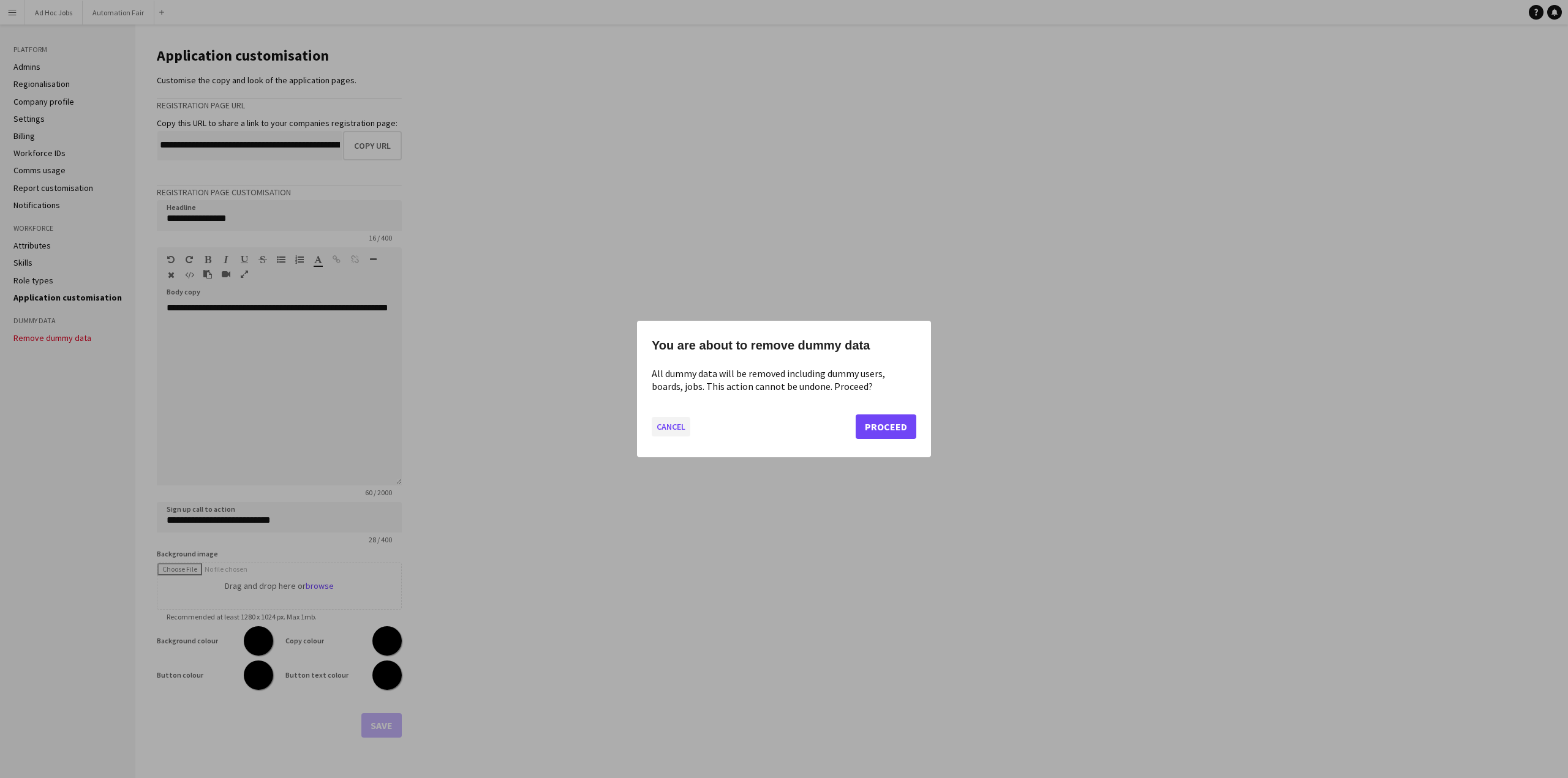
click at [666, 429] on button "Cancel" at bounding box center [671, 427] width 39 height 20
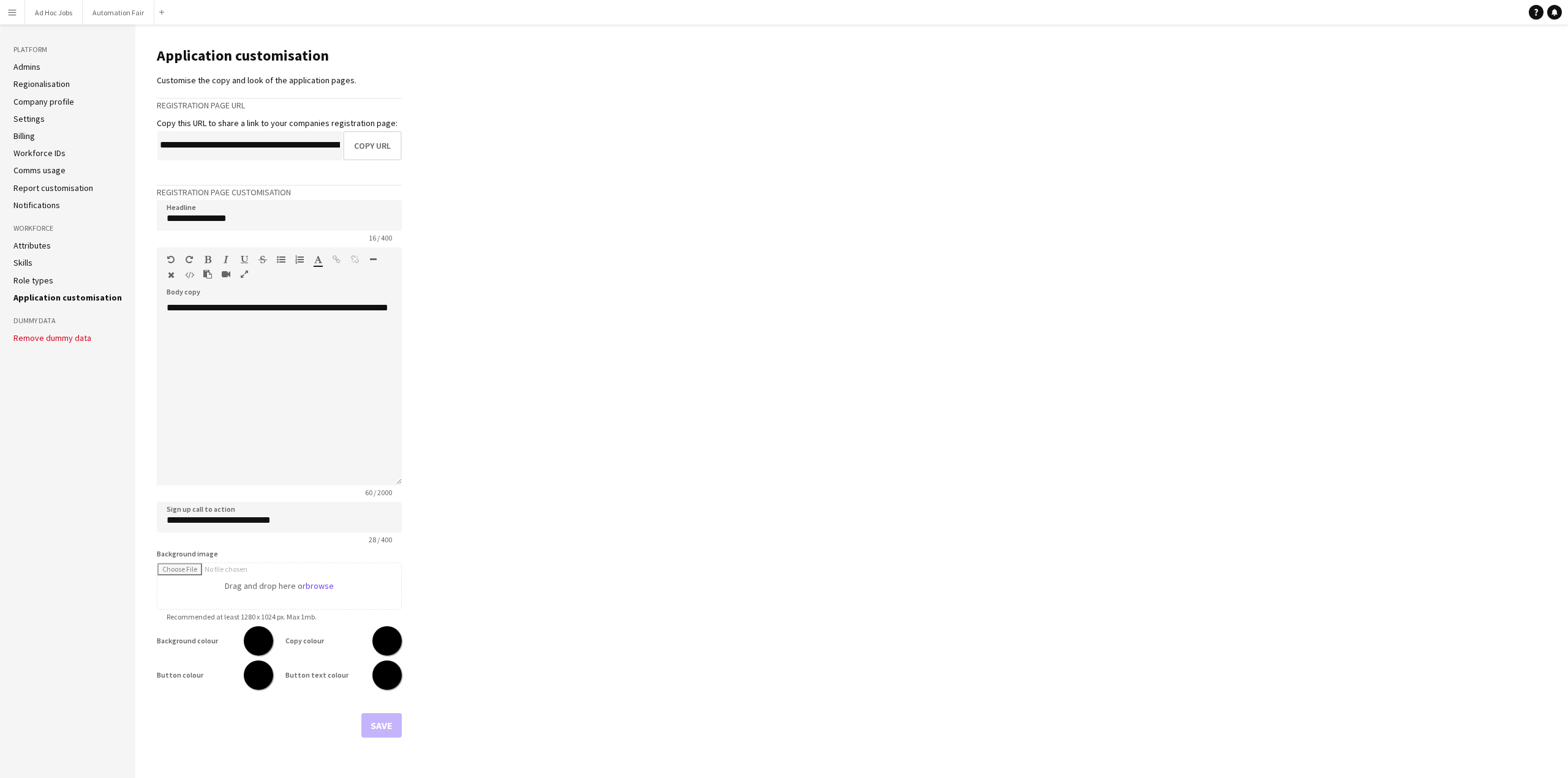
click at [7, 16] on button "Menu" at bounding box center [12, 12] width 25 height 25
click at [118, 9] on button "Automation Fair Close" at bounding box center [118, 12] width 72 height 24
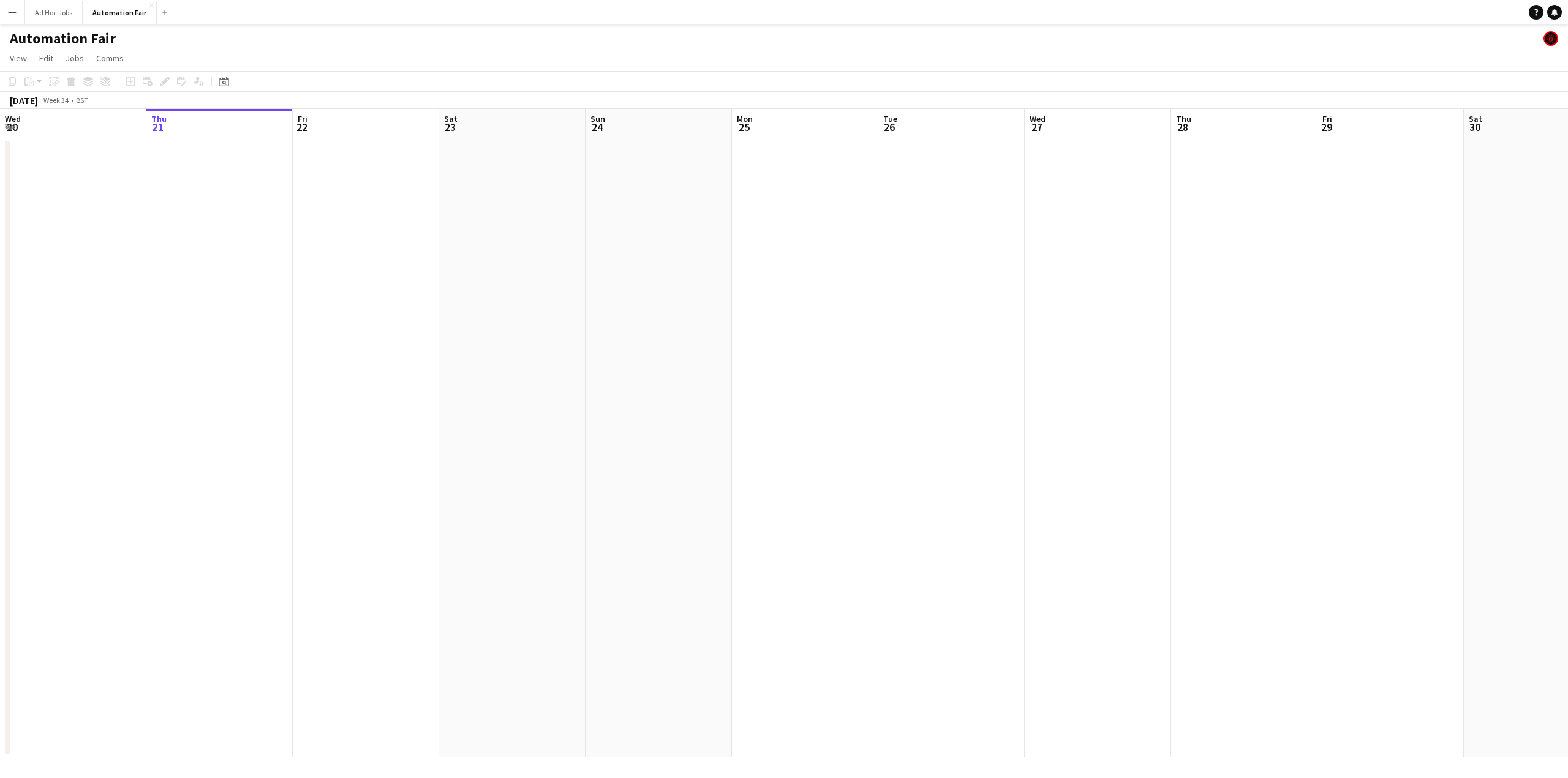
click at [13, 12] on app-icon "Menu" at bounding box center [12, 12] width 10 height 10
click at [67, 12] on button "Ad Hoc Jobs Close" at bounding box center [54, 12] width 57 height 24
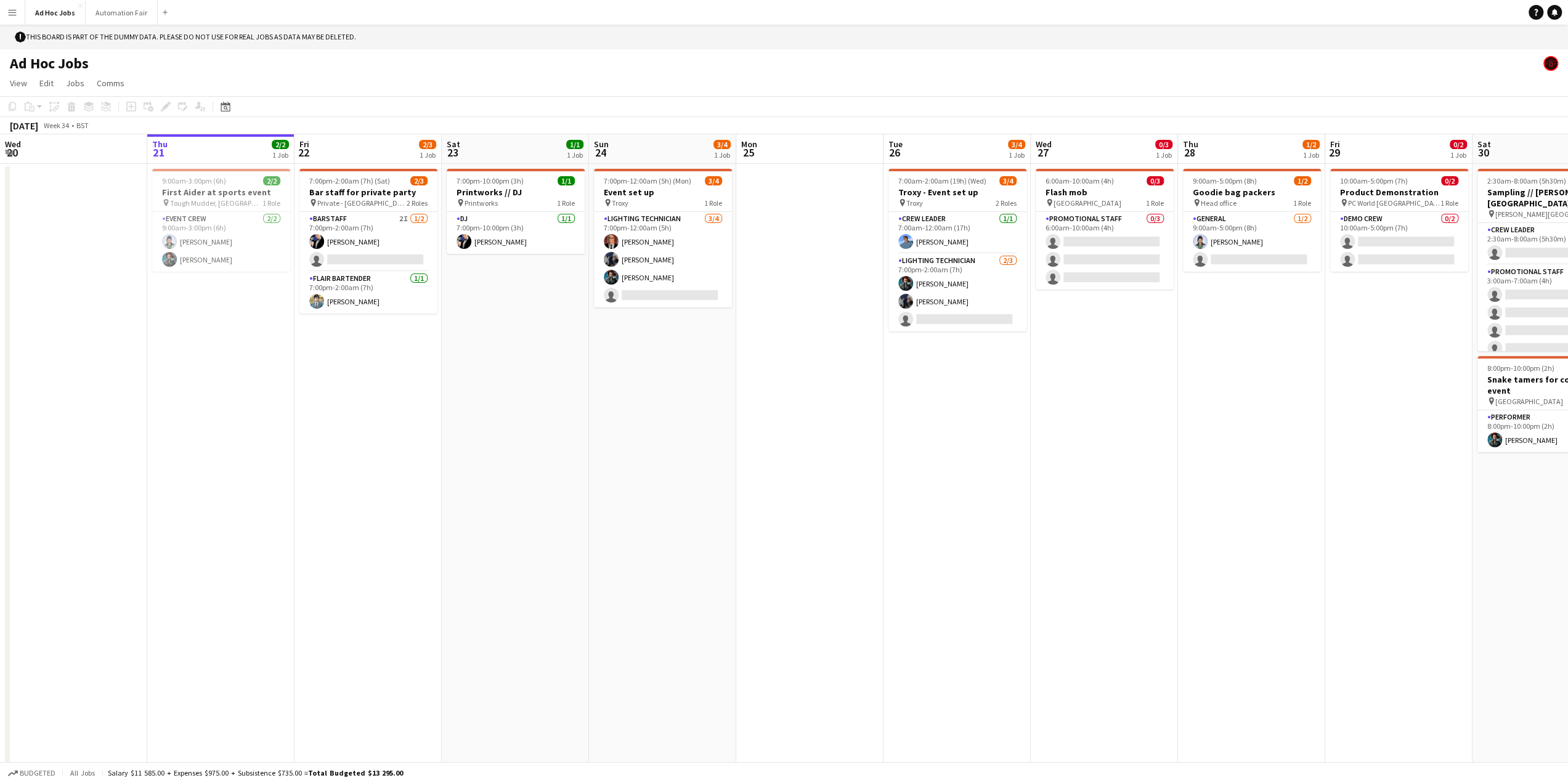
click at [11, 14] on app-icon "Menu" at bounding box center [12, 12] width 10 height 10
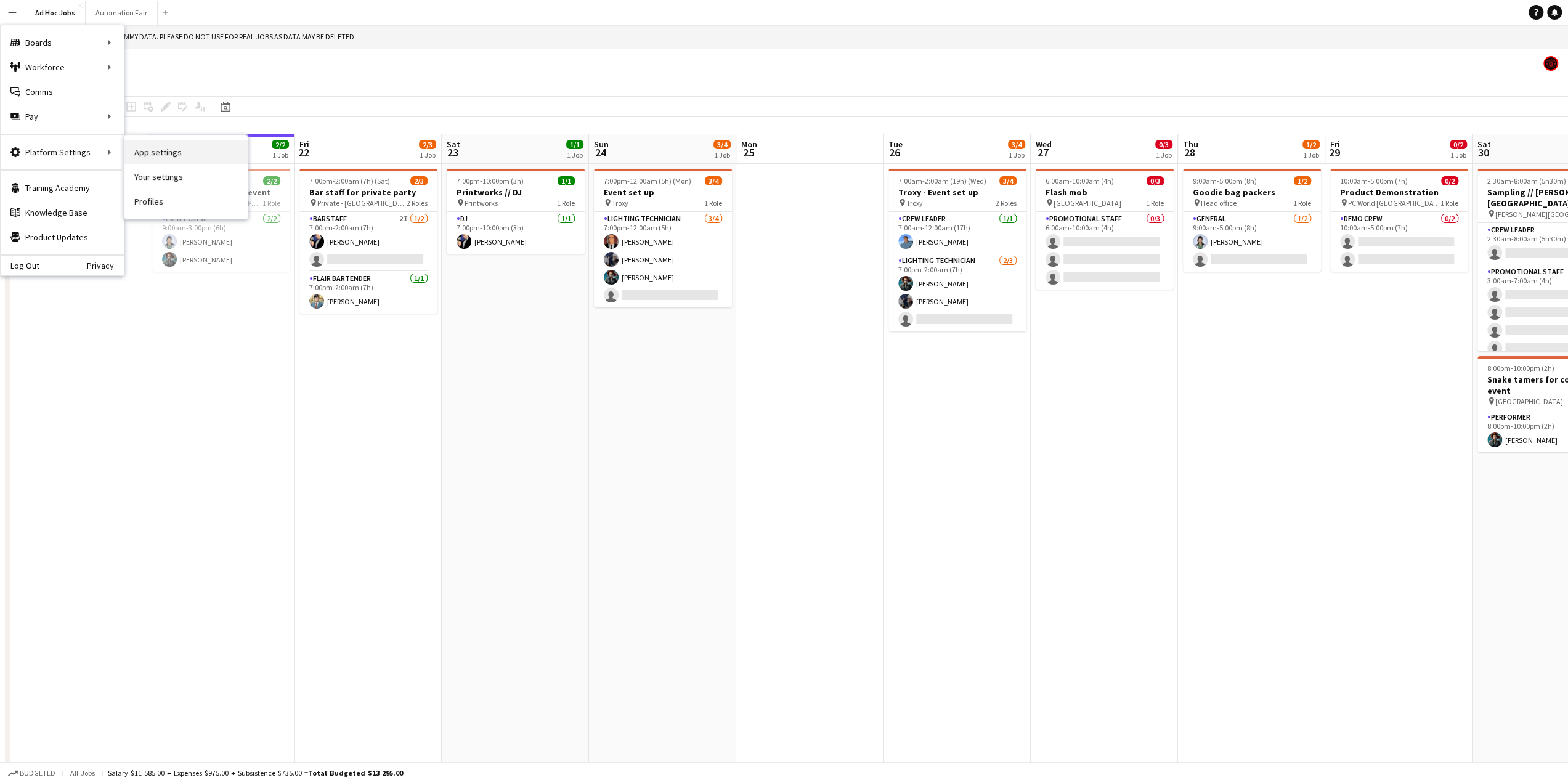
click at [163, 159] on link "App settings" at bounding box center [186, 152] width 123 height 25
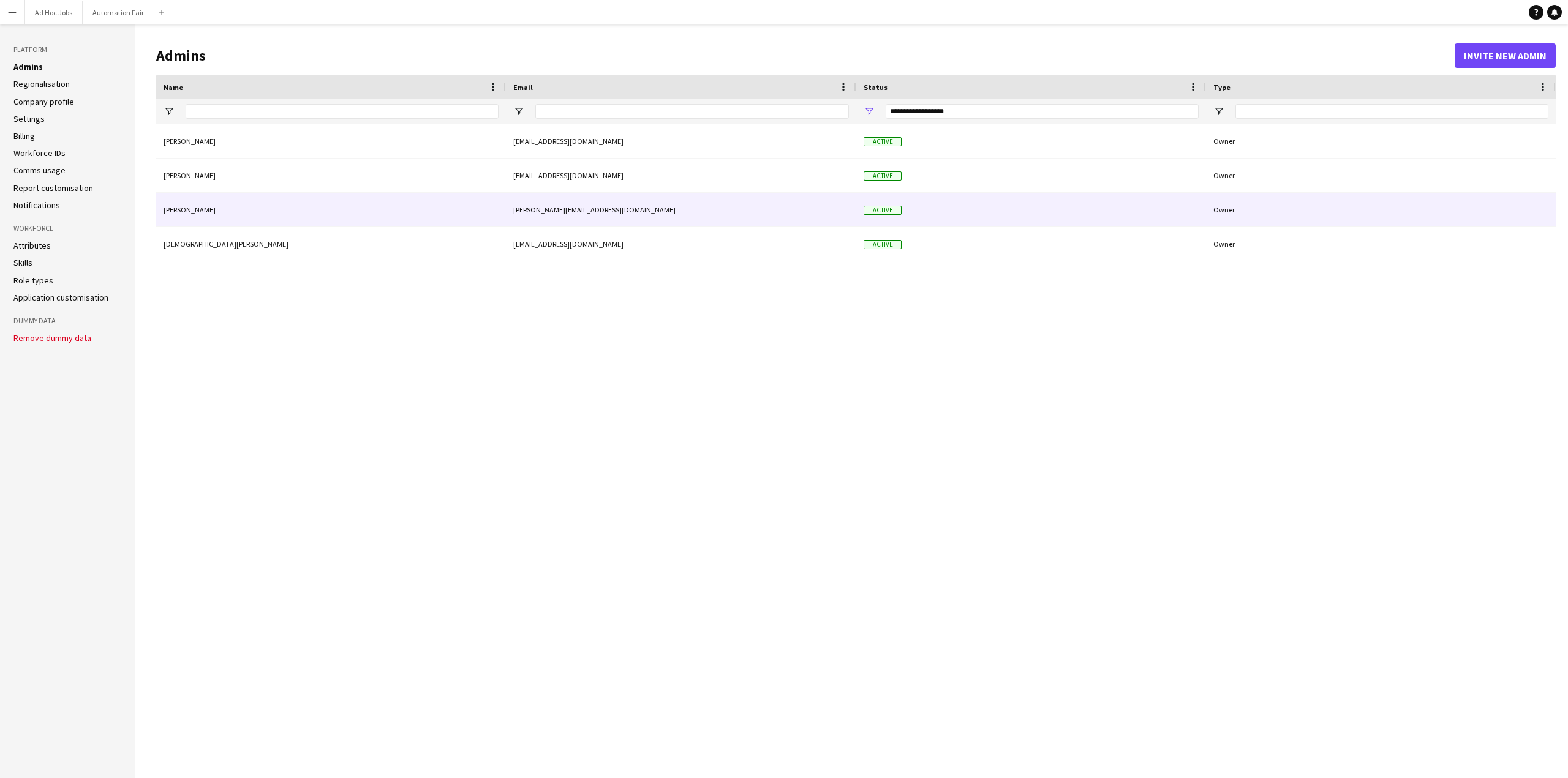
click at [281, 211] on div "Peter Parker" at bounding box center [331, 210] width 350 height 34
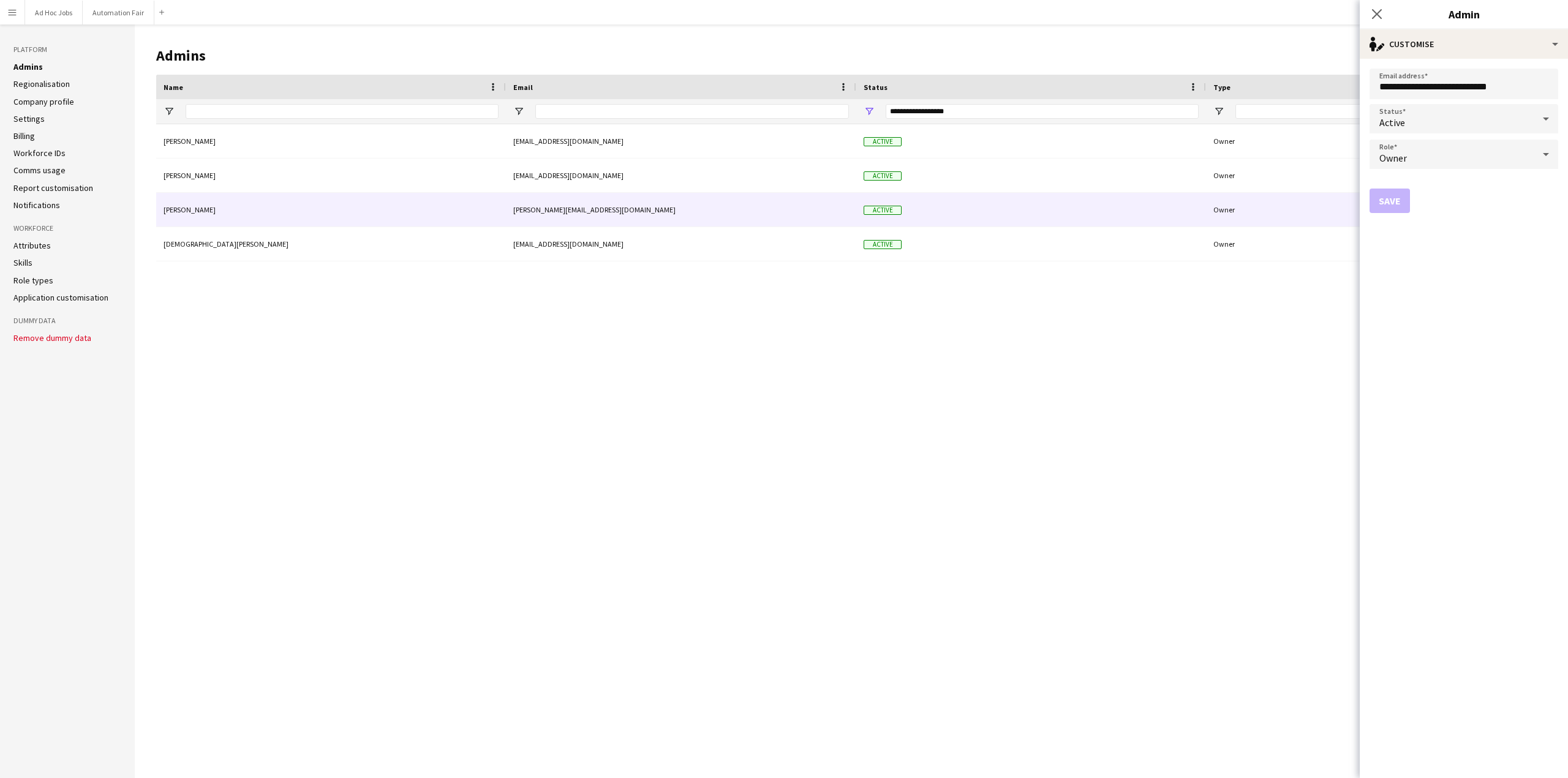
click at [1400, 157] on span "Owner" at bounding box center [1393, 158] width 28 height 12
drag, startPoint x: 1401, startPoint y: 189, endPoint x: 1304, endPoint y: 397, distance: 229.5
click at [1304, 397] on div "Manager Owner Staff" at bounding box center [784, 389] width 1568 height 778
click at [1304, 397] on div at bounding box center [784, 389] width 1568 height 778
click at [1240, 385] on div "Angela Ruffin arruffin@rockwellautomation.com Active Owner Chad Housner cmhousn…" at bounding box center [856, 442] width 1400 height 635
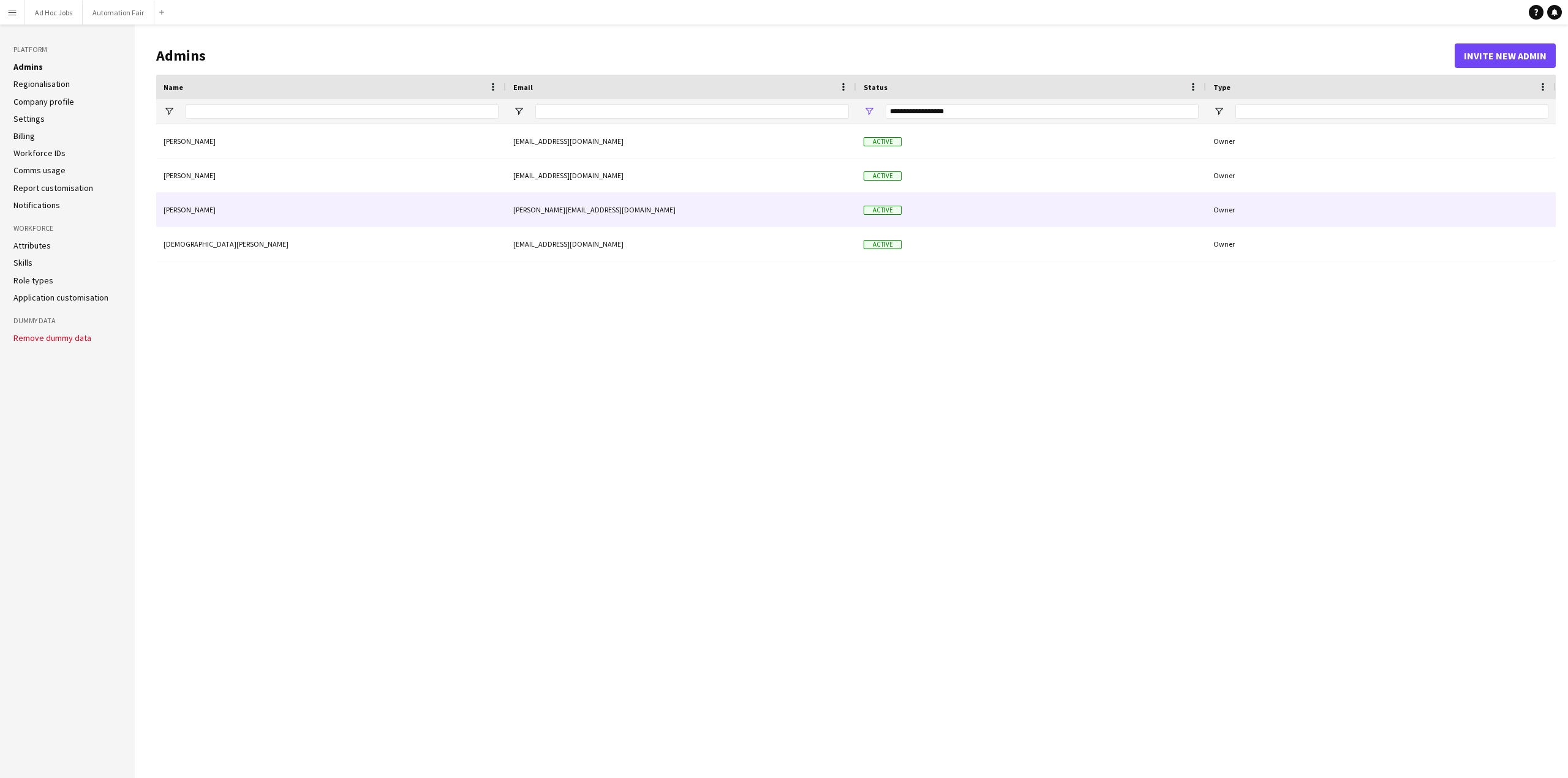
click at [171, 214] on div "Peter Parker" at bounding box center [331, 210] width 350 height 34
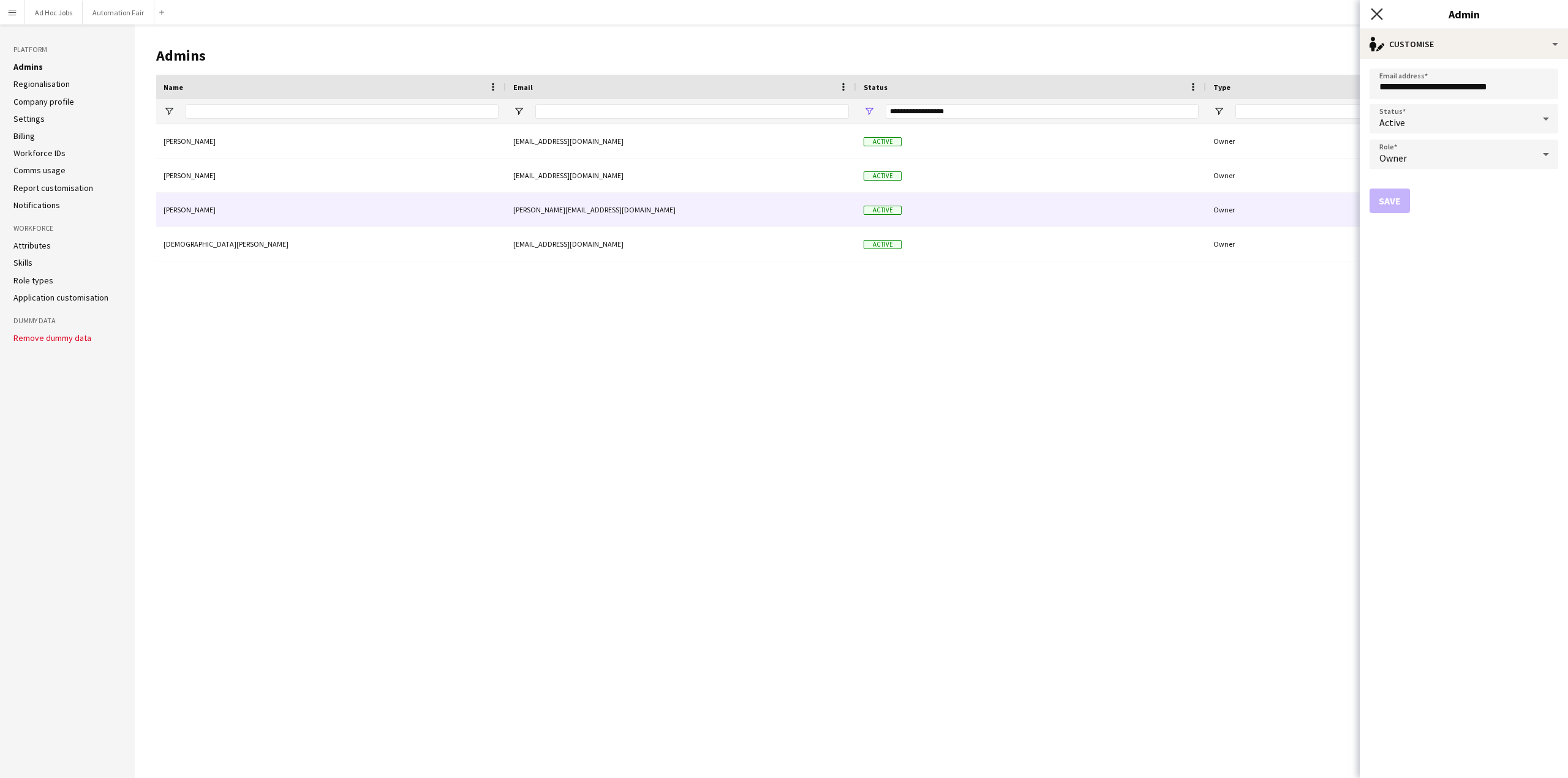
click at [1377, 14] on icon at bounding box center [1376, 14] width 12 height 12
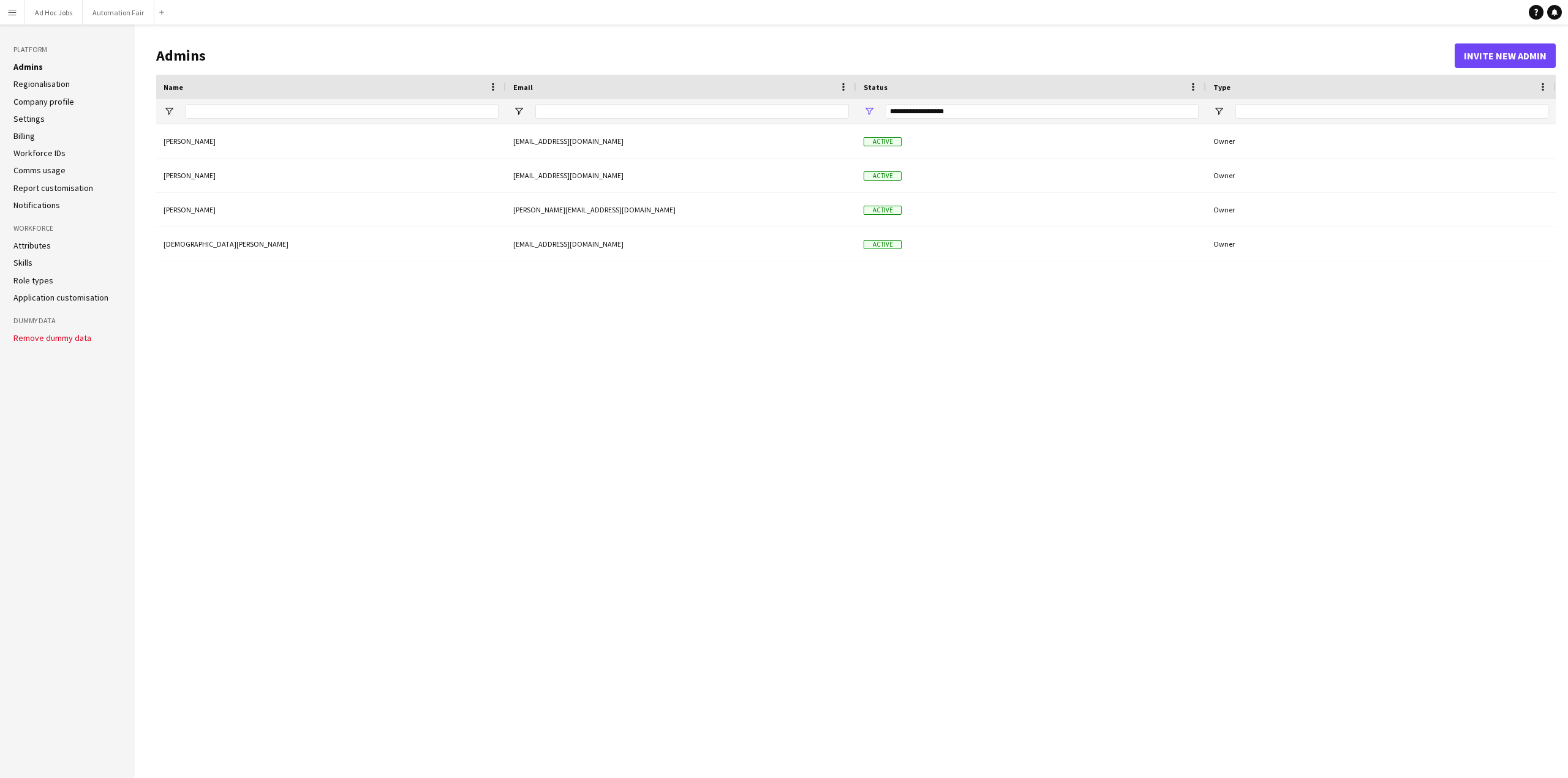
click at [36, 82] on link "Regionalisation" at bounding box center [41, 84] width 56 height 11
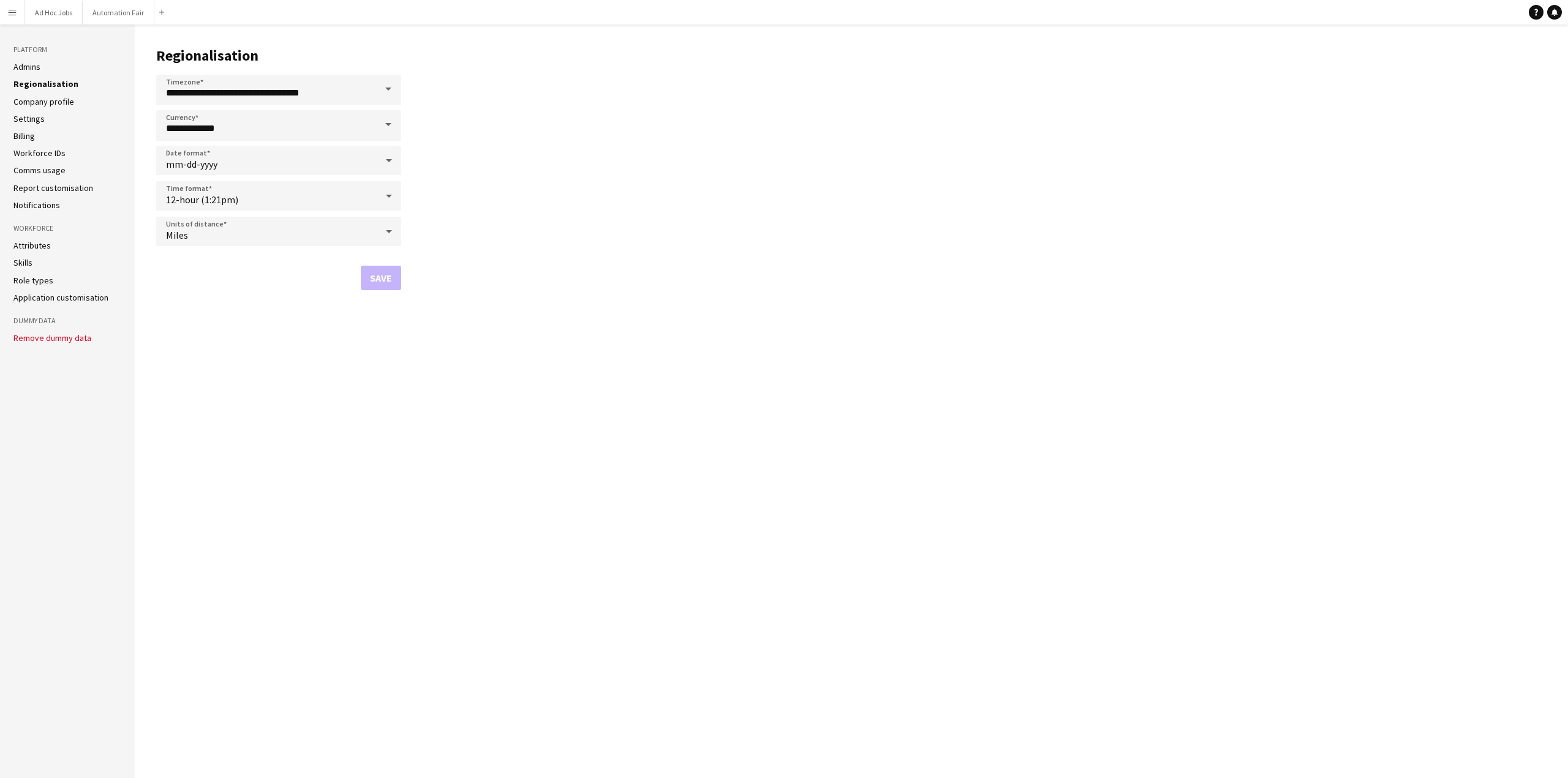
click at [35, 97] on link "Company profile" at bounding box center [44, 102] width 60 height 11
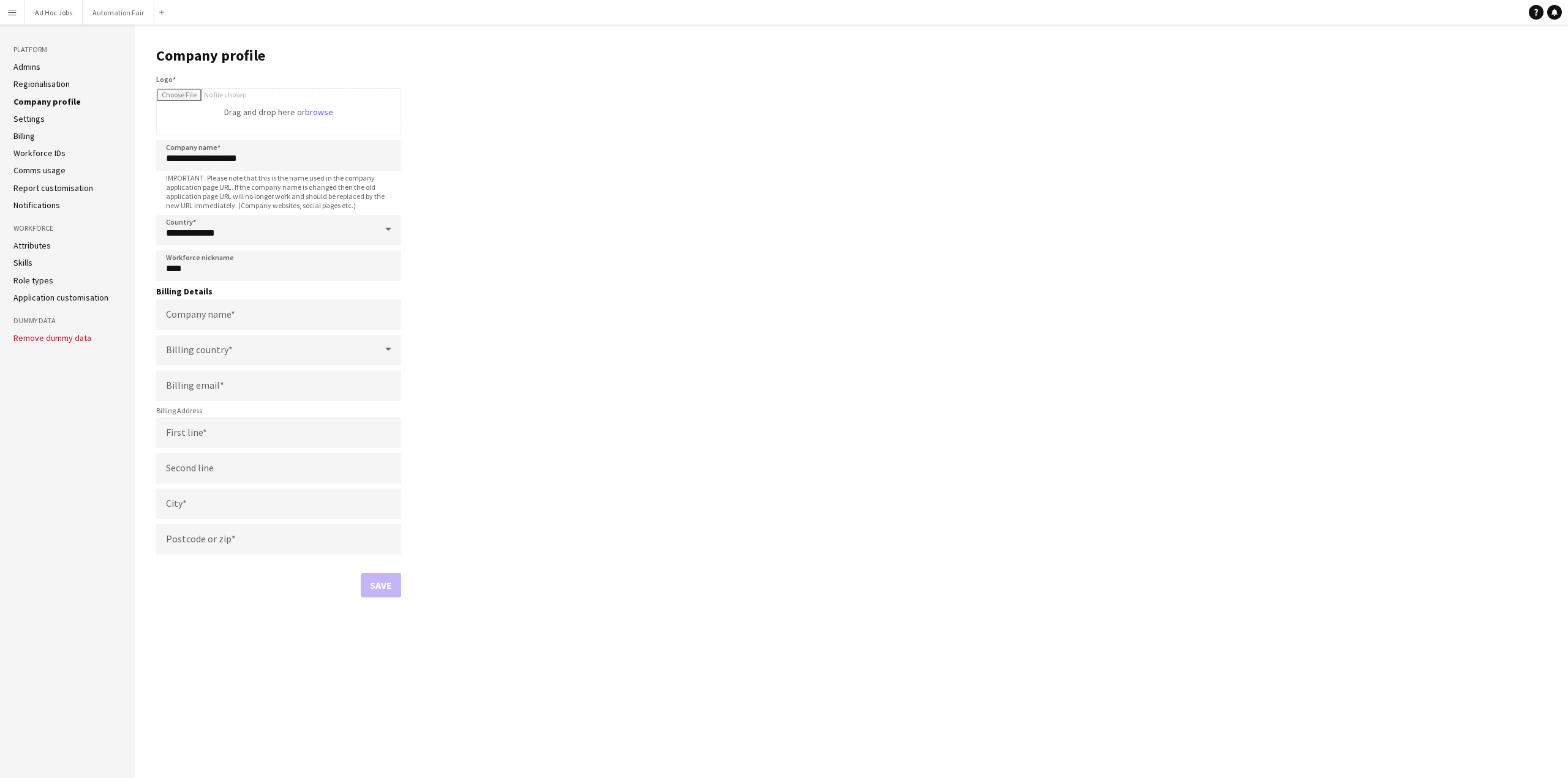
click at [36, 291] on ul "Attributes Skills Role types Application customisation" at bounding box center [67, 271] width 108 height 63
click at [35, 300] on link "Application customisation" at bounding box center [61, 298] width 95 height 11
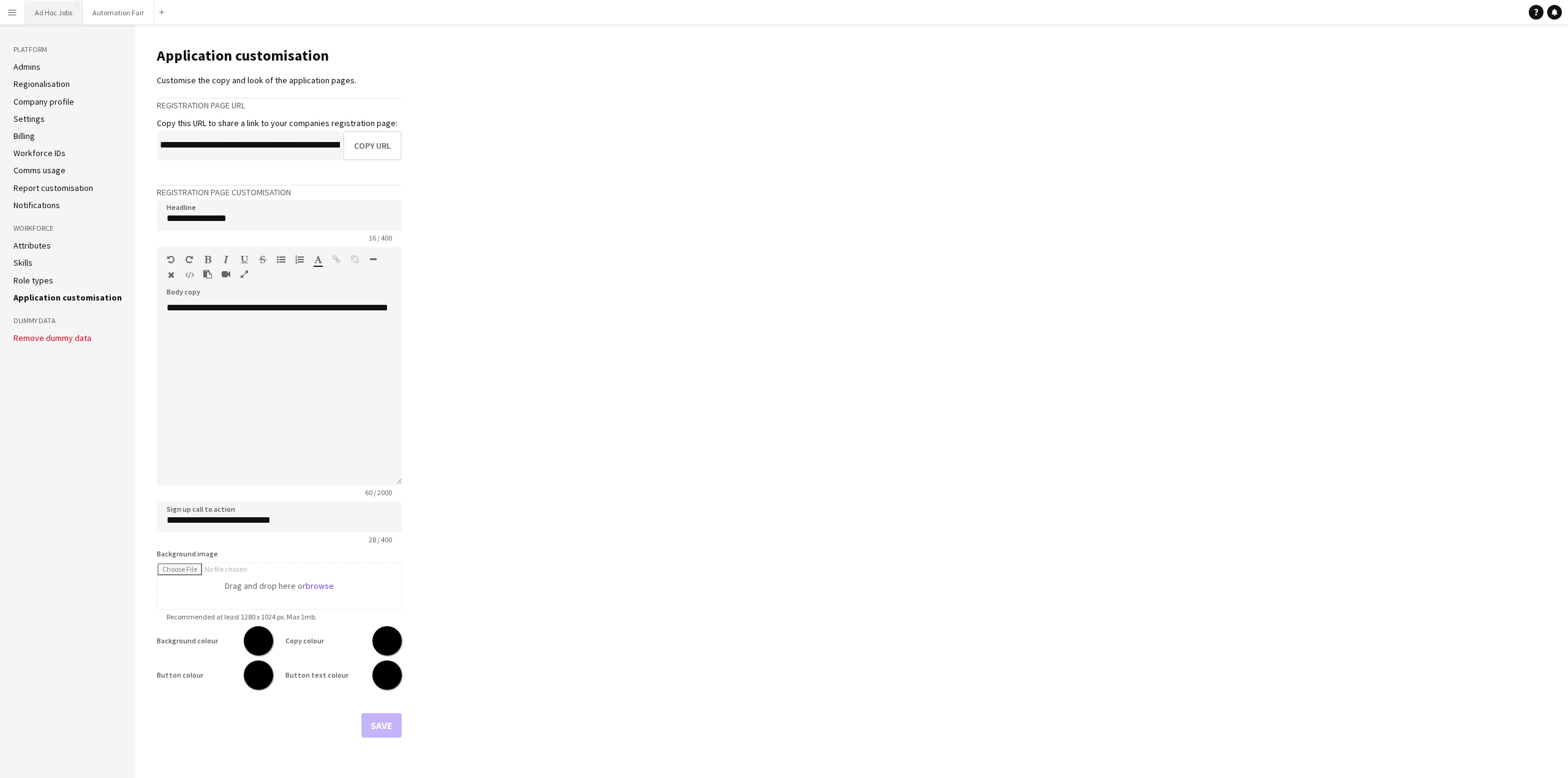
click at [63, 14] on button "Ad Hoc Jobs Close" at bounding box center [54, 12] width 57 height 24
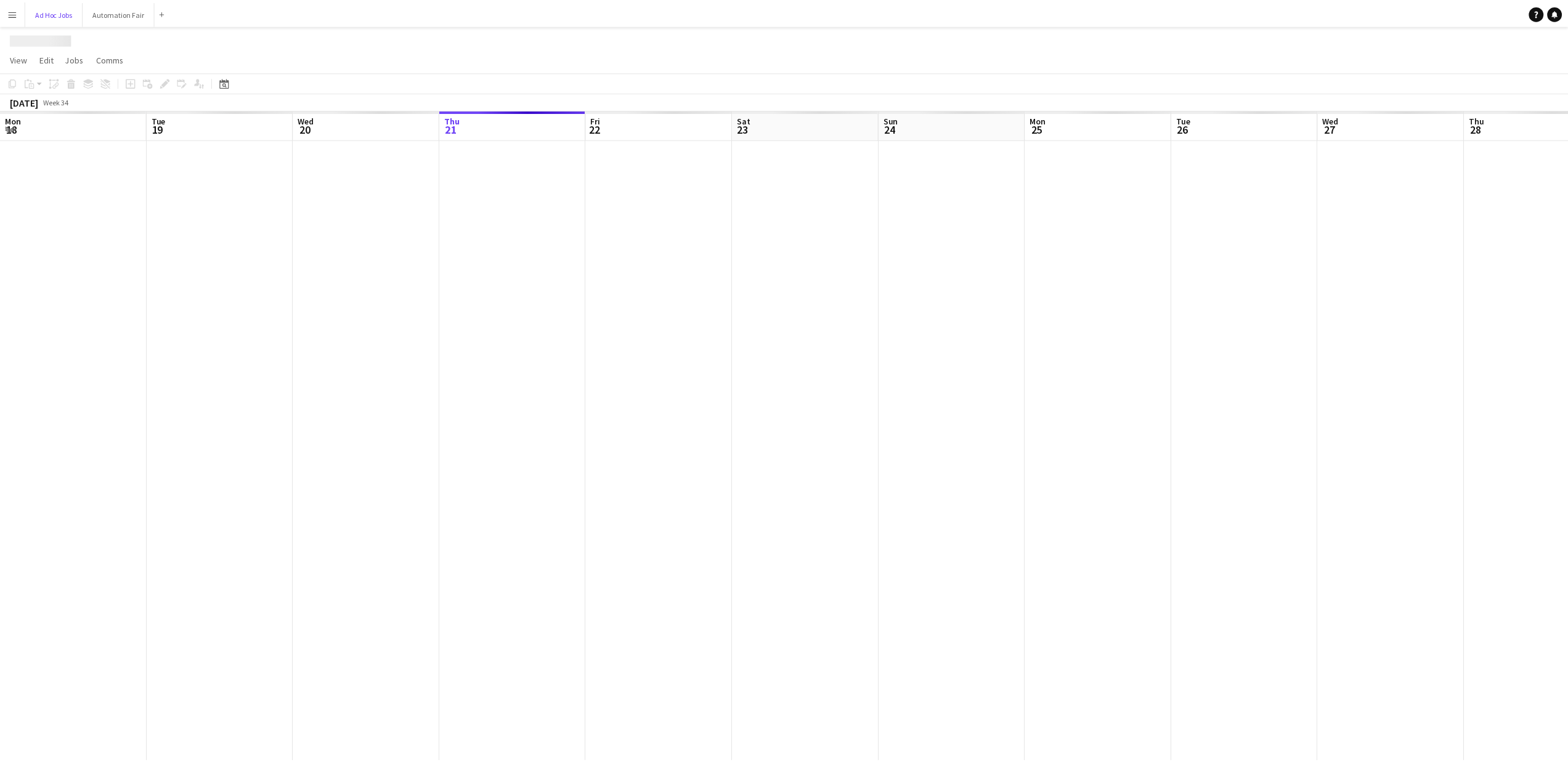
scroll to position [0, 295]
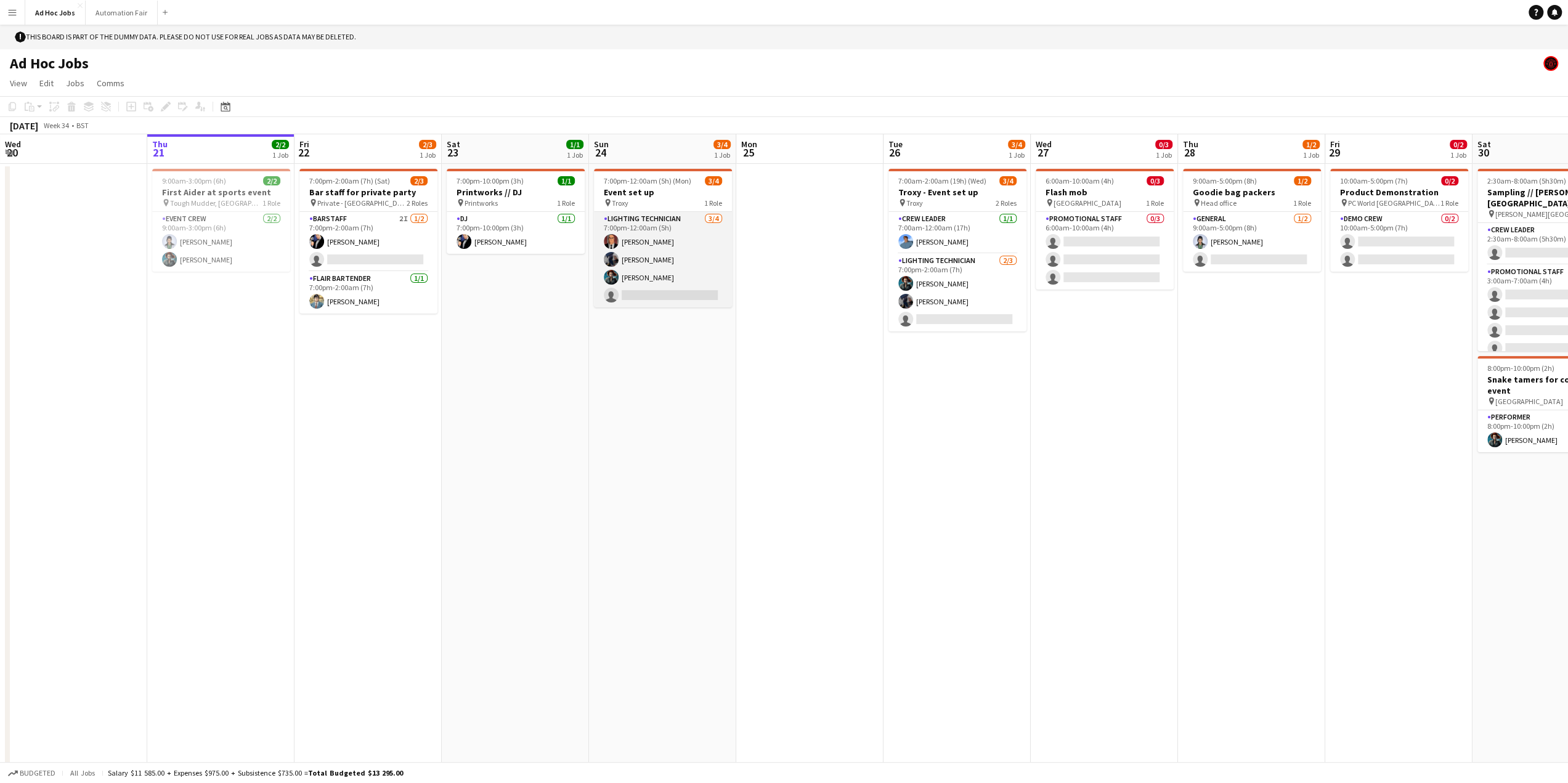
click at [695, 258] on app-card-role "Lighting technician 3/4 7:00pm-12:00am (5h) Lex Luthor Ororo Monroe Amanda Brig…" at bounding box center [663, 260] width 138 height 96
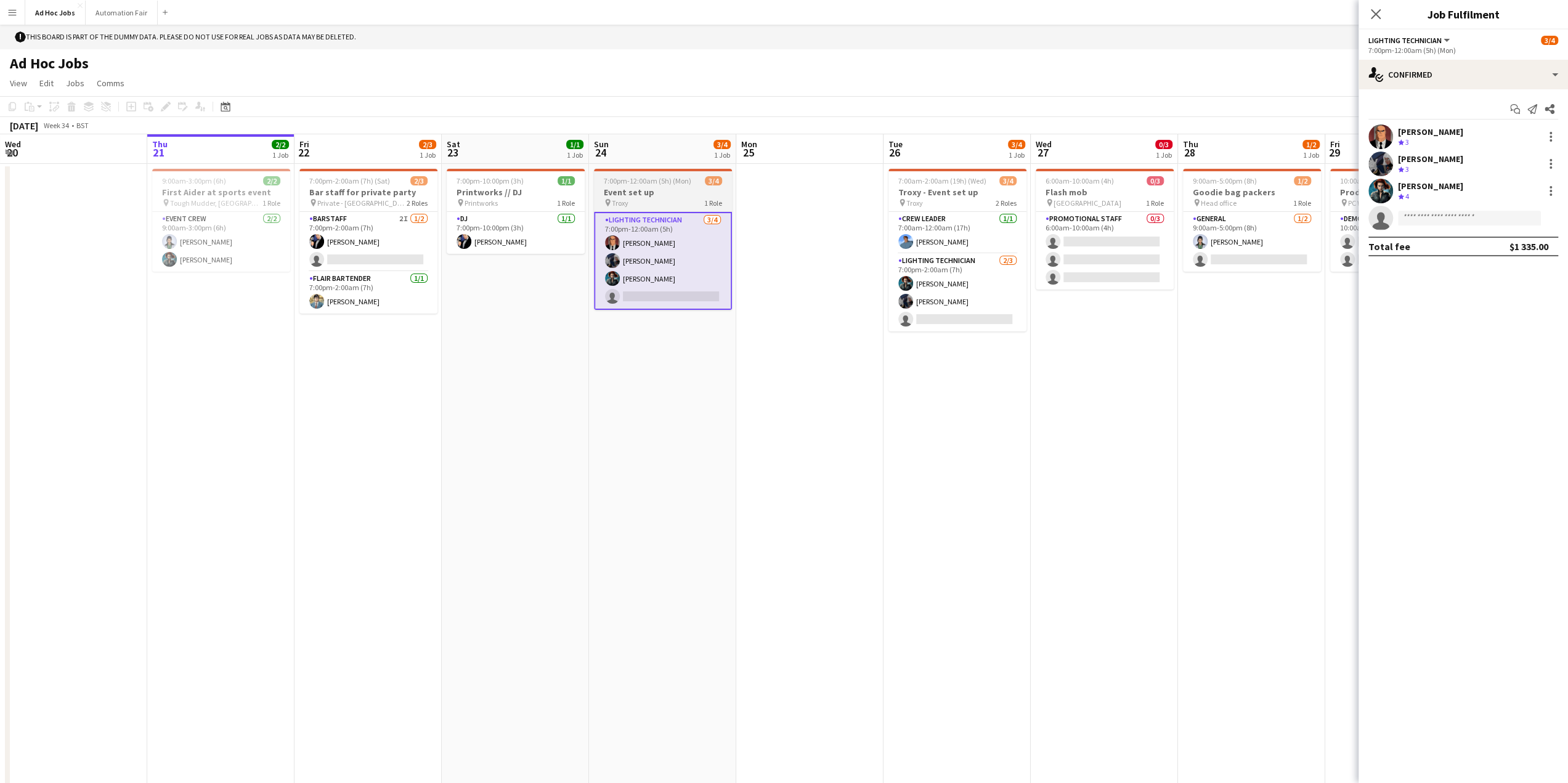
click at [674, 194] on h3 "Event set up" at bounding box center [663, 192] width 138 height 11
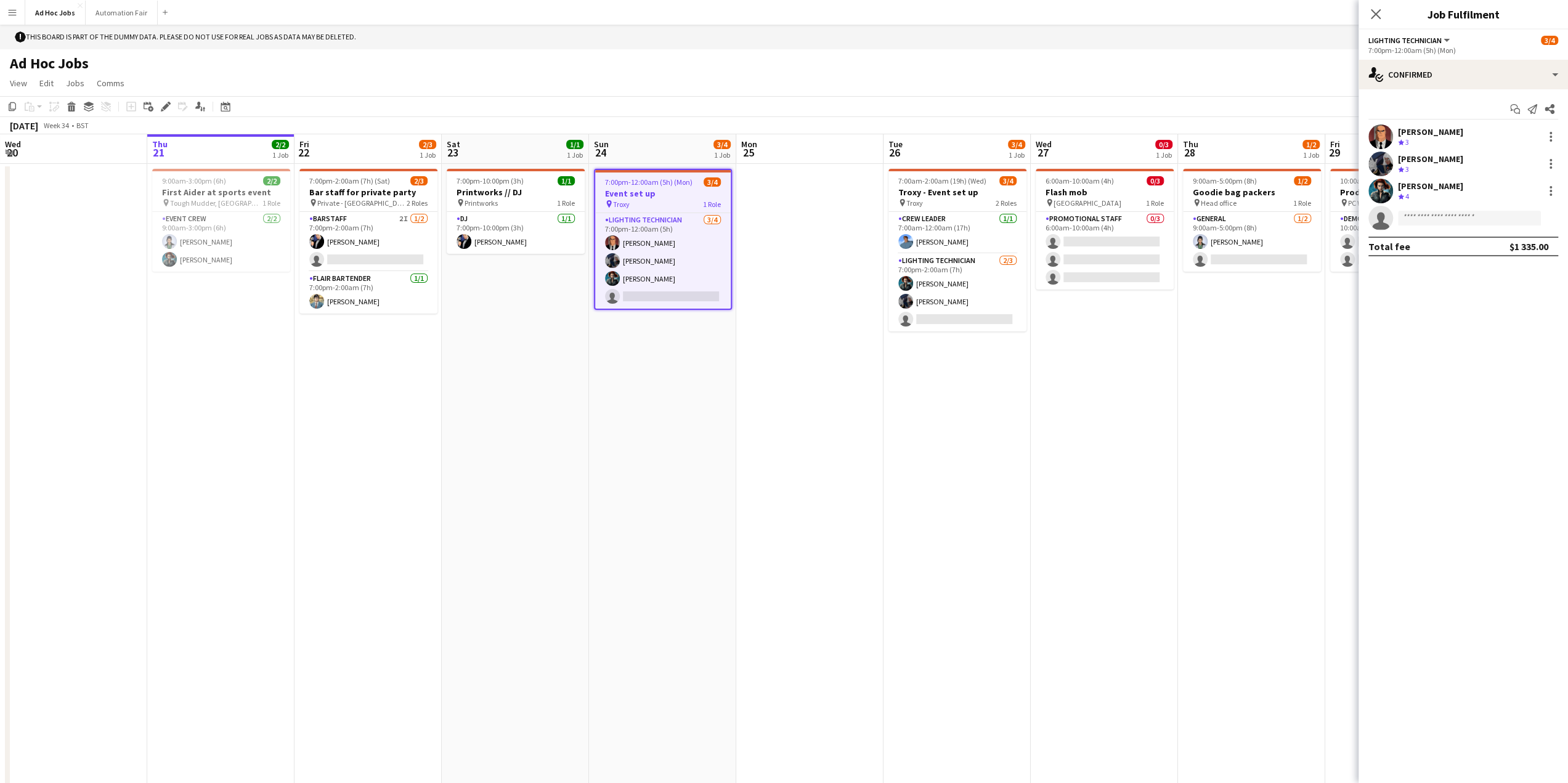
click at [668, 190] on h3 "Event set up" at bounding box center [663, 194] width 135 height 11
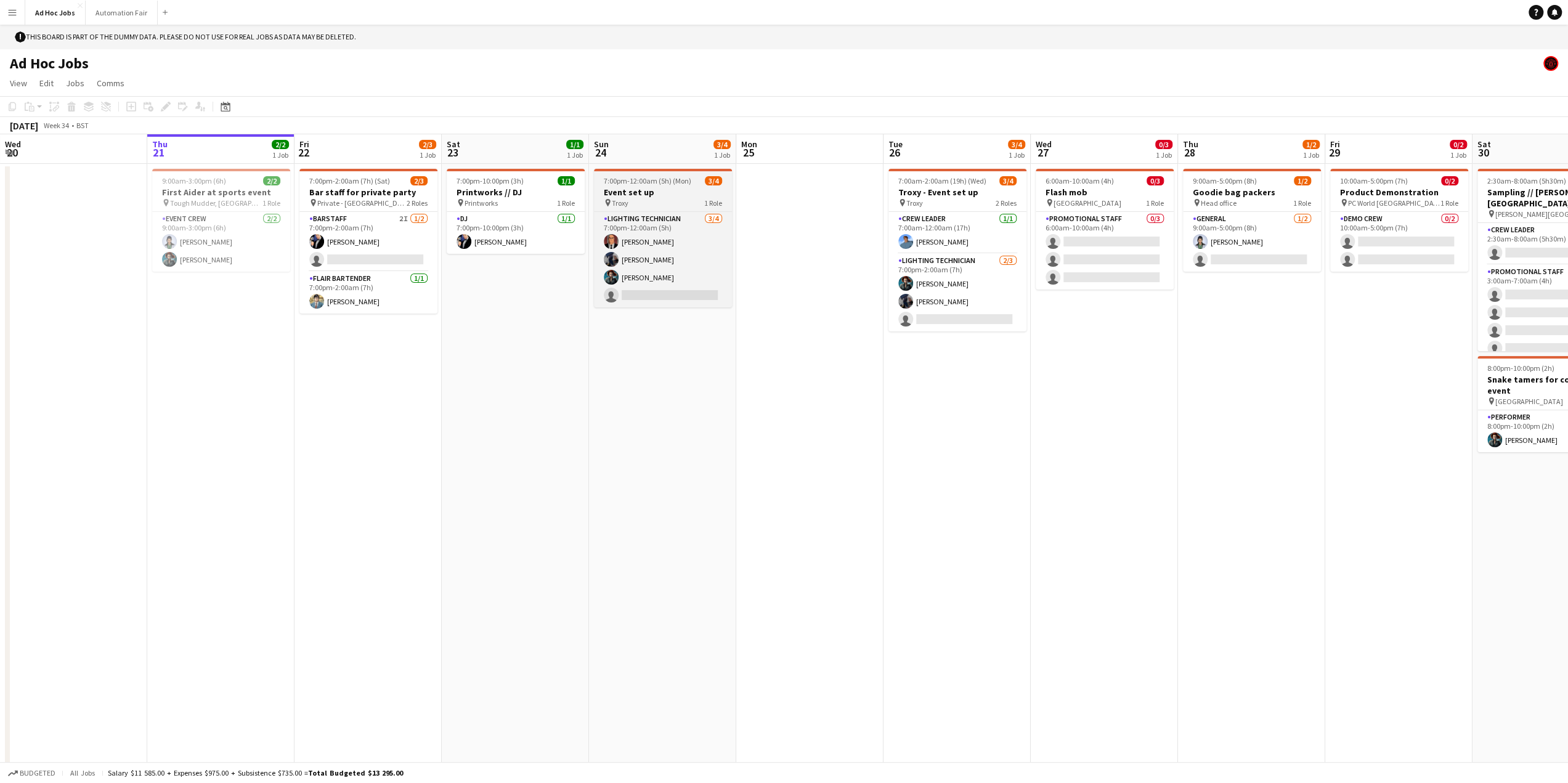
click at [668, 190] on h3 "Event set up" at bounding box center [663, 192] width 138 height 11
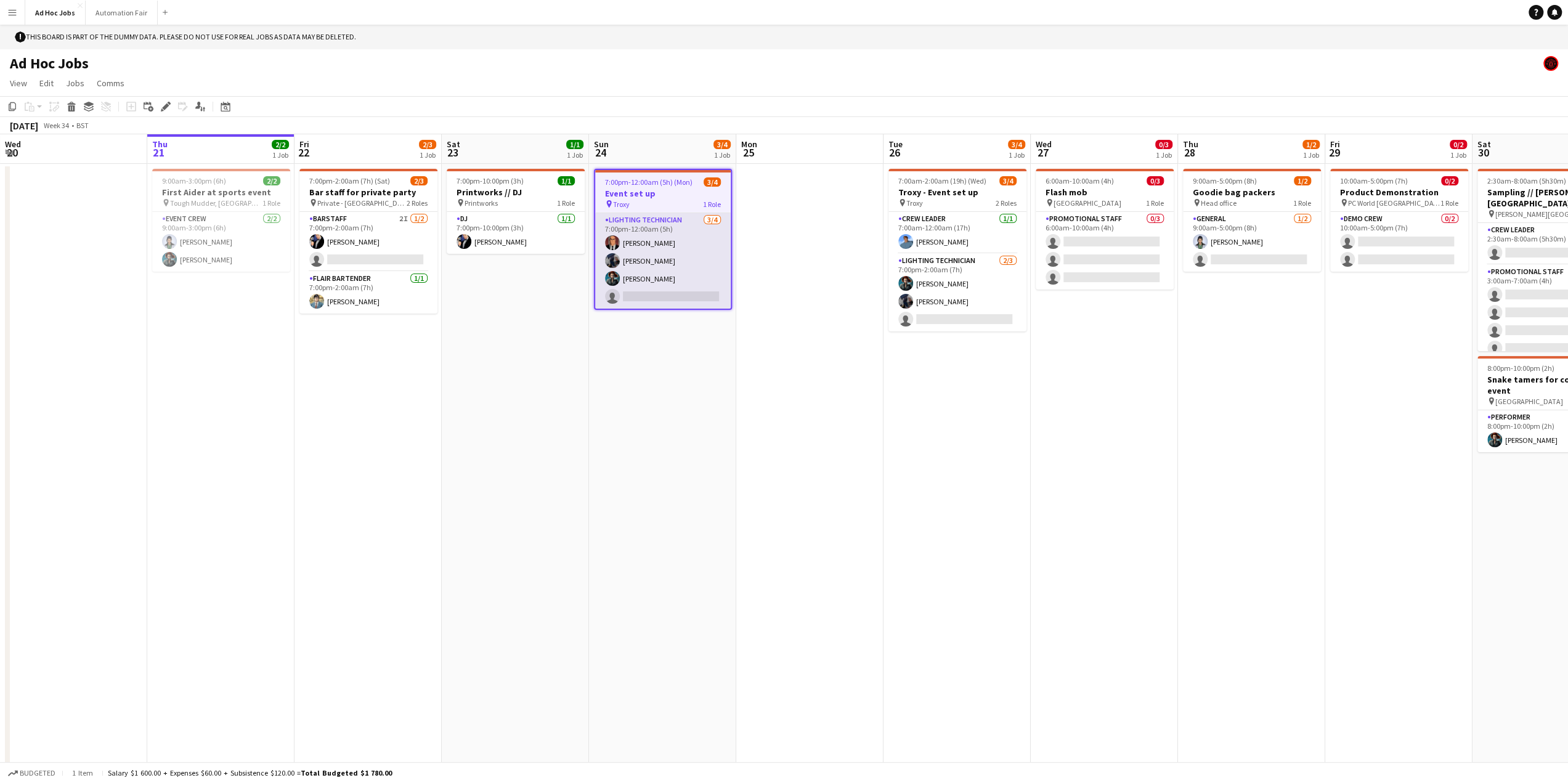
click at [658, 235] on app-card-role "Lighting technician 3/4 7:00pm-12:00am (5h) Lex Luthor Ororo Monroe Amanda Brig…" at bounding box center [663, 261] width 135 height 96
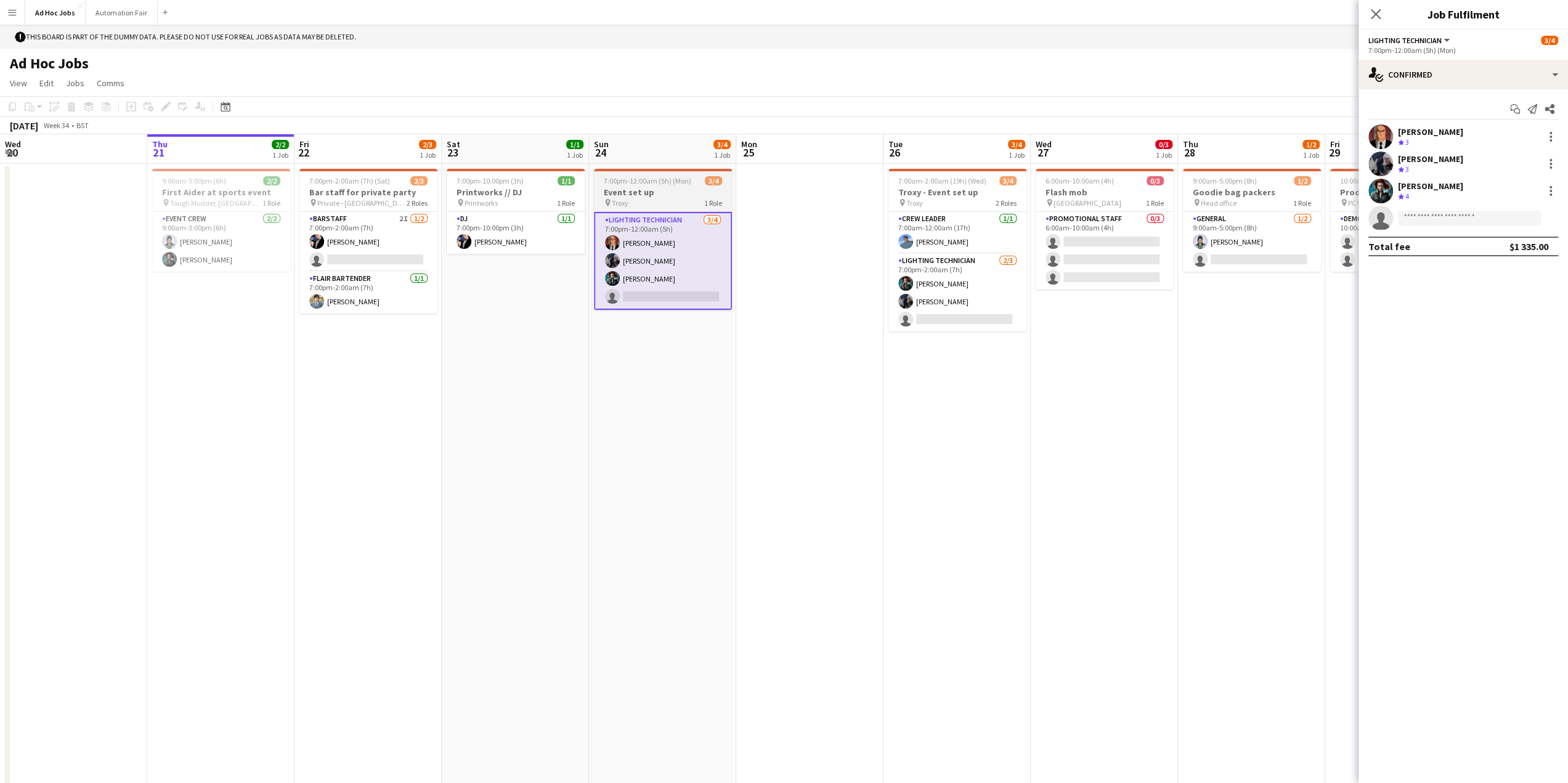
click at [652, 190] on h3 "Event set up" at bounding box center [663, 192] width 138 height 11
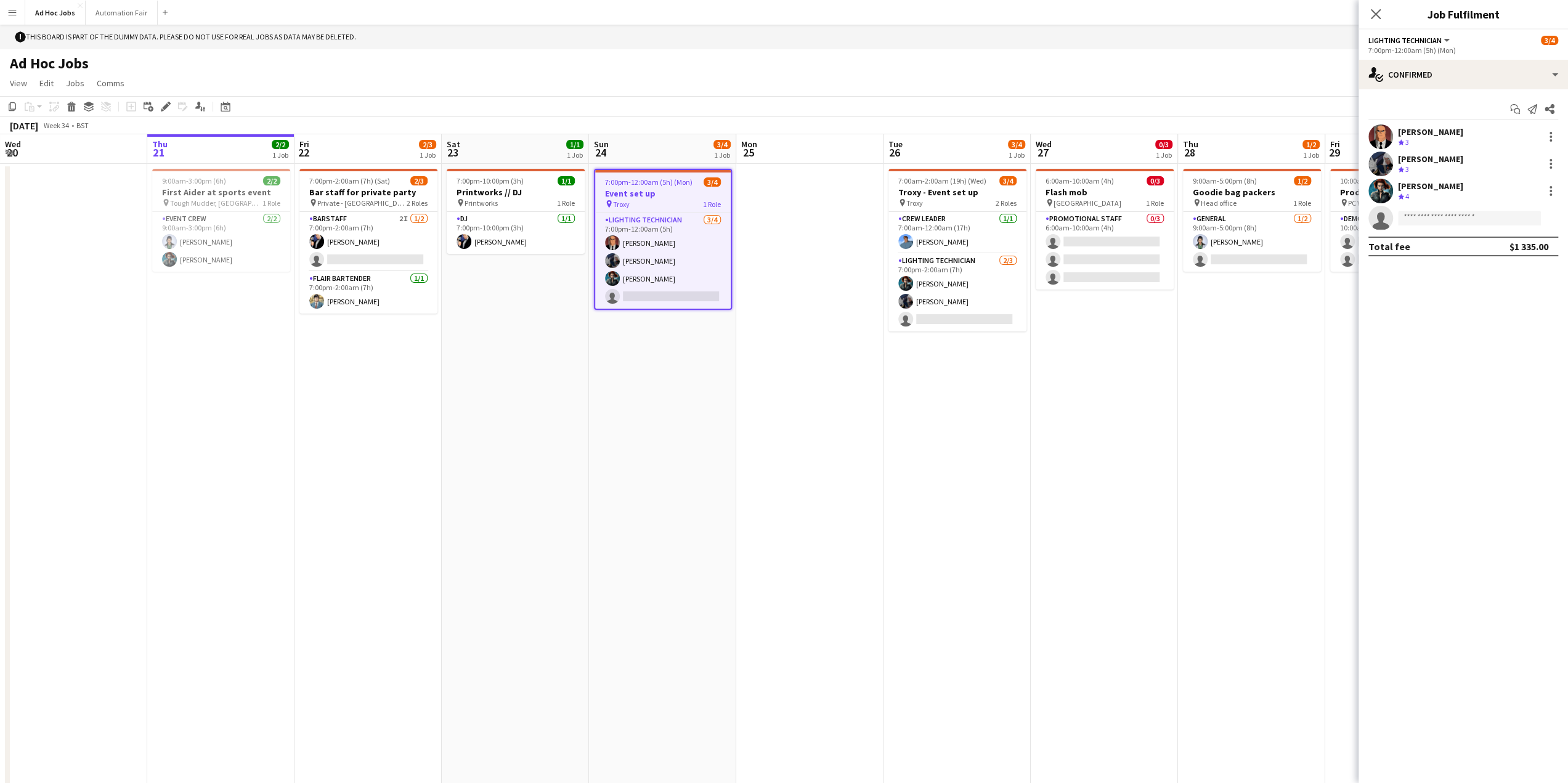
click at [652, 190] on h3 "Event set up" at bounding box center [663, 194] width 135 height 11
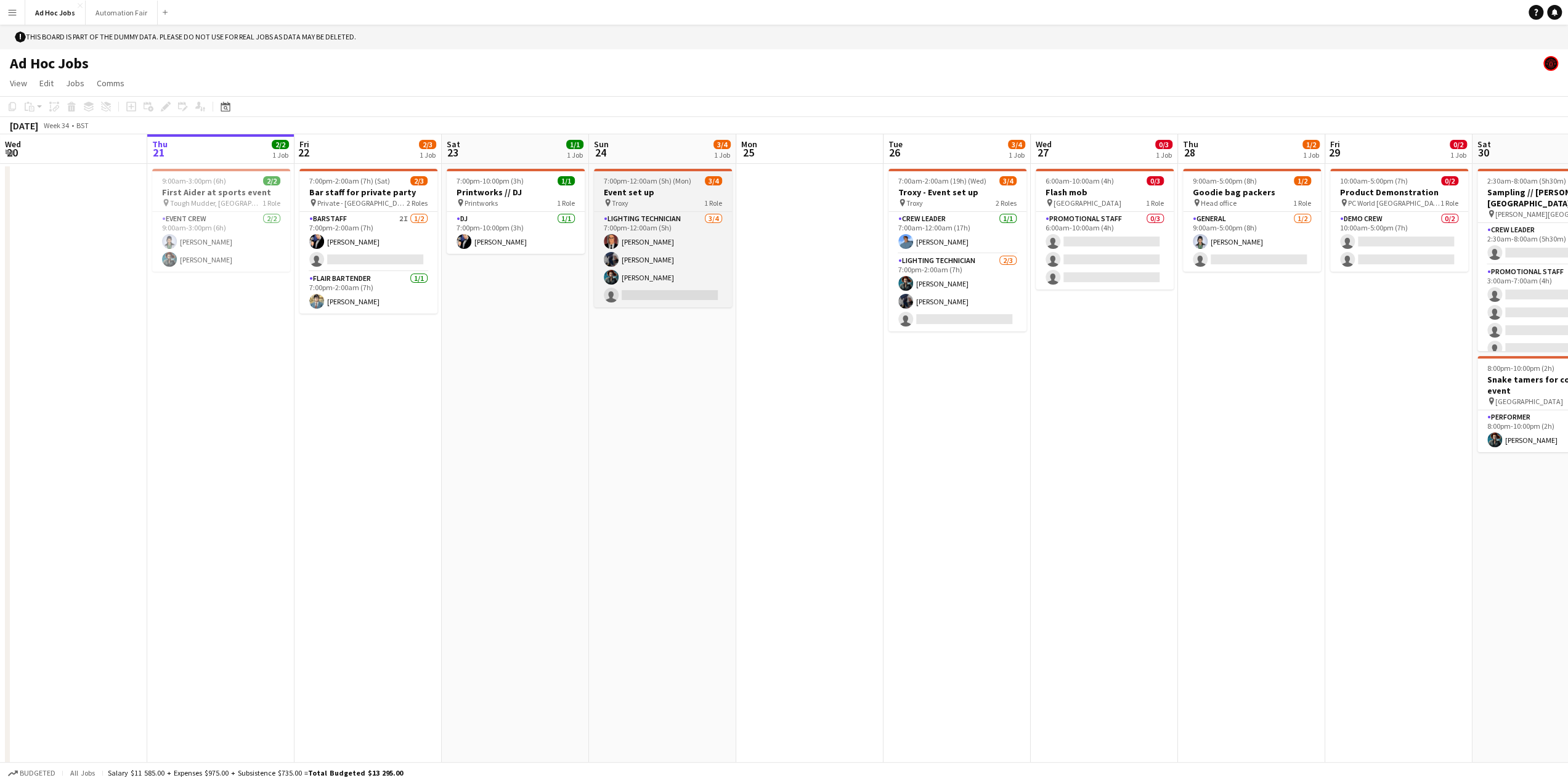
click at [652, 190] on h3 "Event set up" at bounding box center [663, 192] width 138 height 11
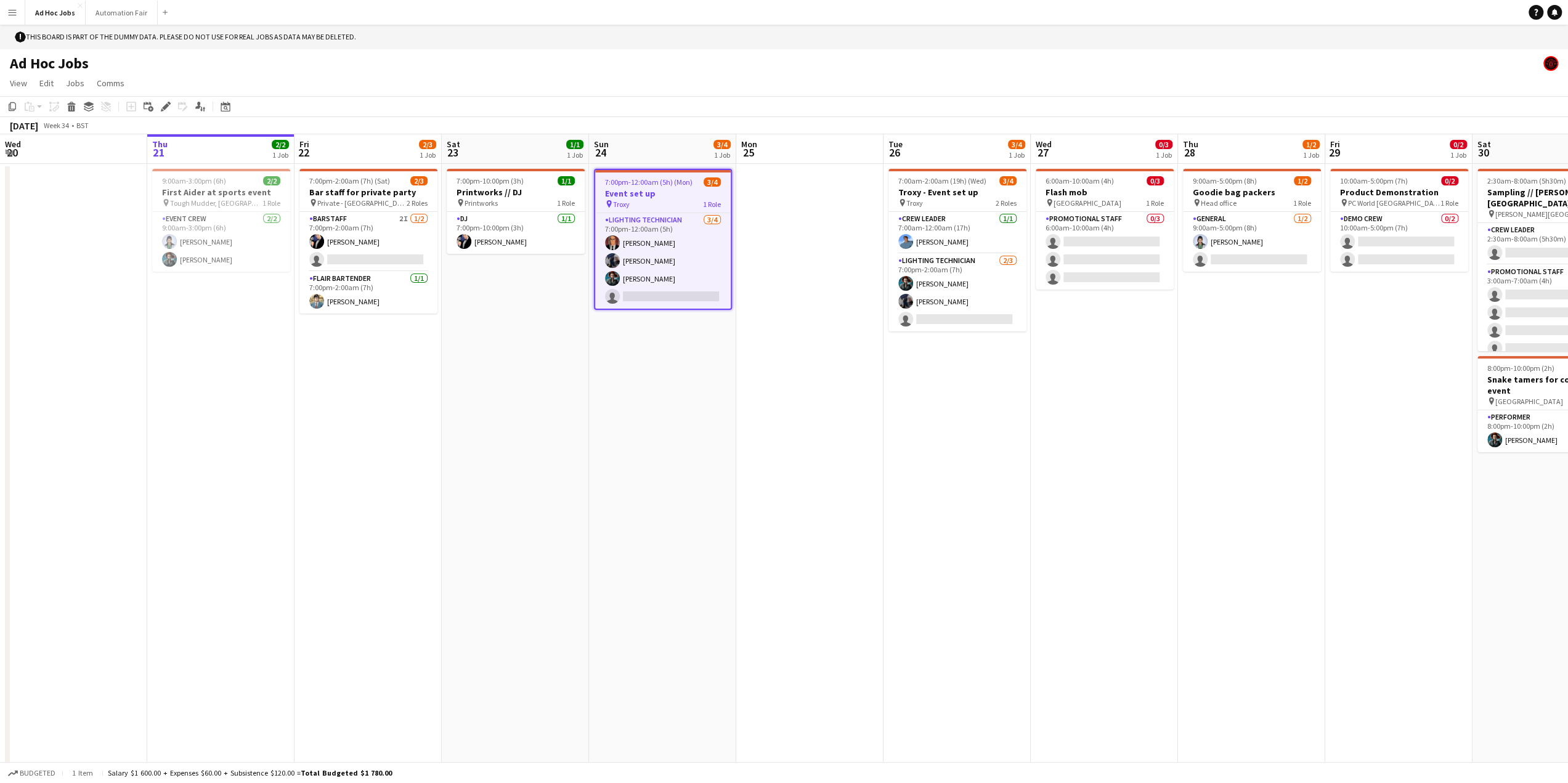
click at [642, 418] on app-date-cell "7:00pm-12:00am (5h) (Mon) 3/4 Event set up pin Troxy 1 Role Lighting technician…" at bounding box center [662, 475] width 147 height 623
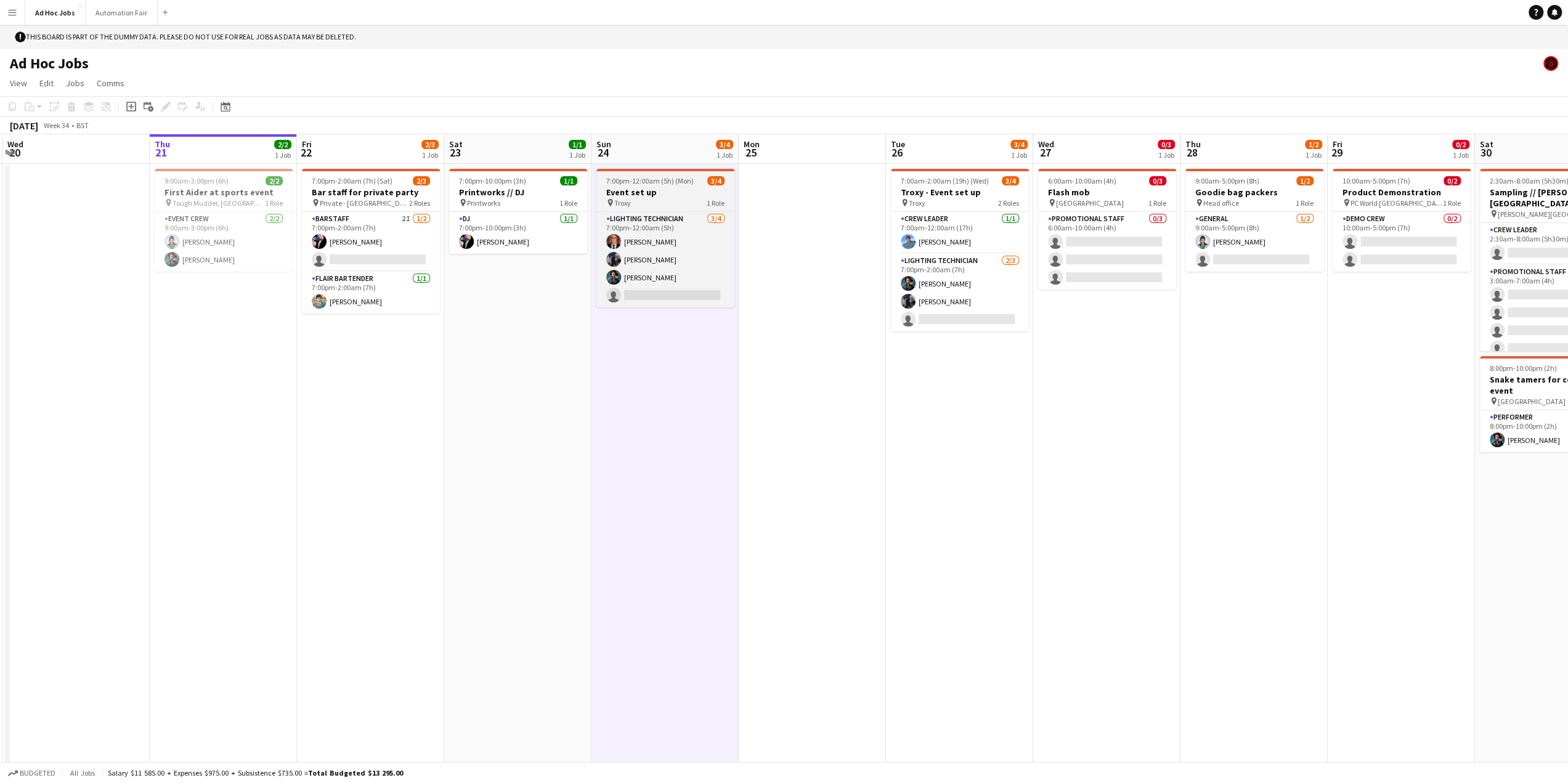
click at [627, 182] on span "7:00pm-12:00am (5h) (Mon)" at bounding box center [650, 181] width 87 height 9
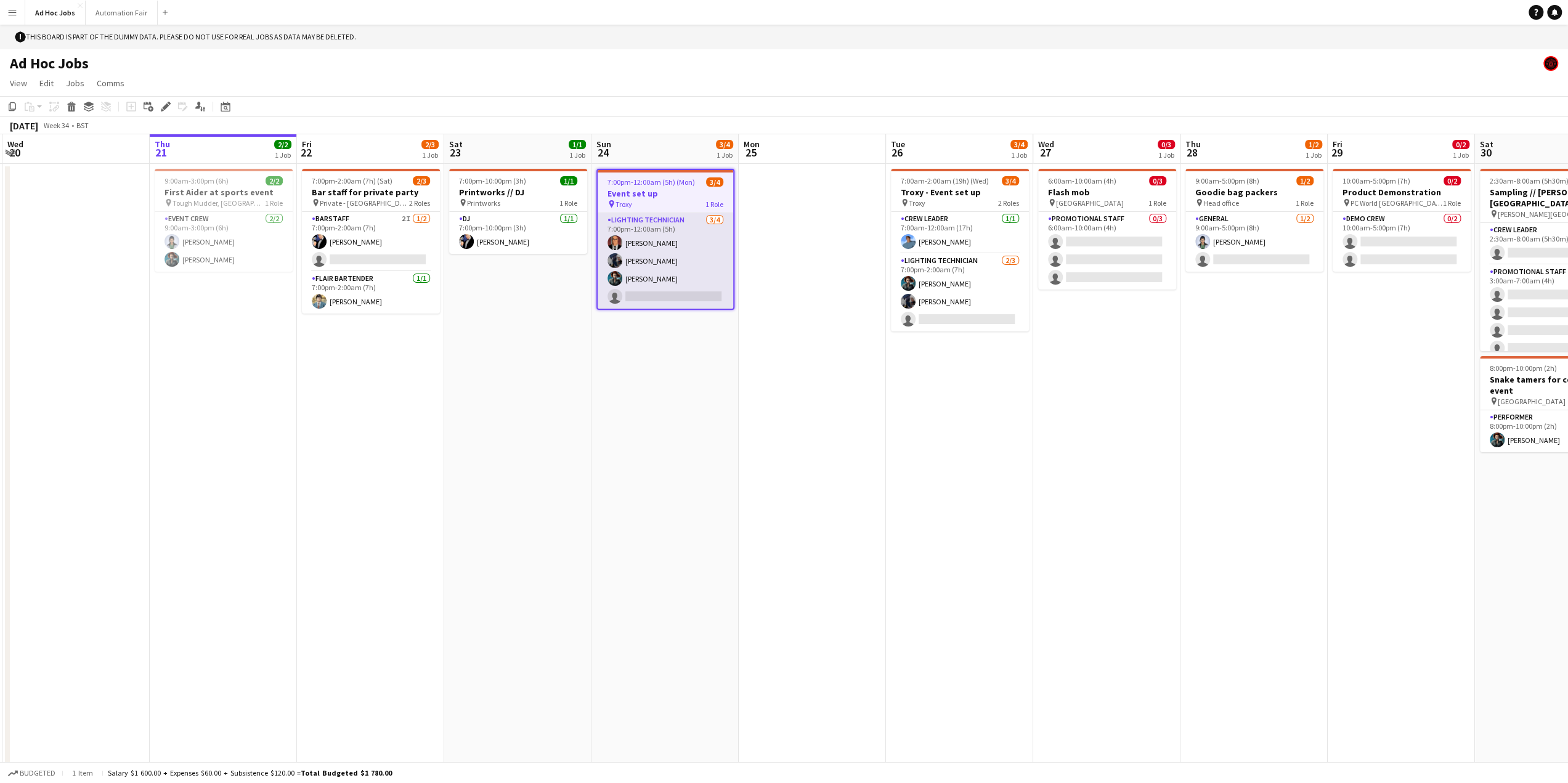
click at [629, 258] on app-card-role "Lighting technician 3/4 7:00pm-12:00am (5h) Lex Luthor Ororo Monroe Amanda Brig…" at bounding box center [665, 261] width 135 height 96
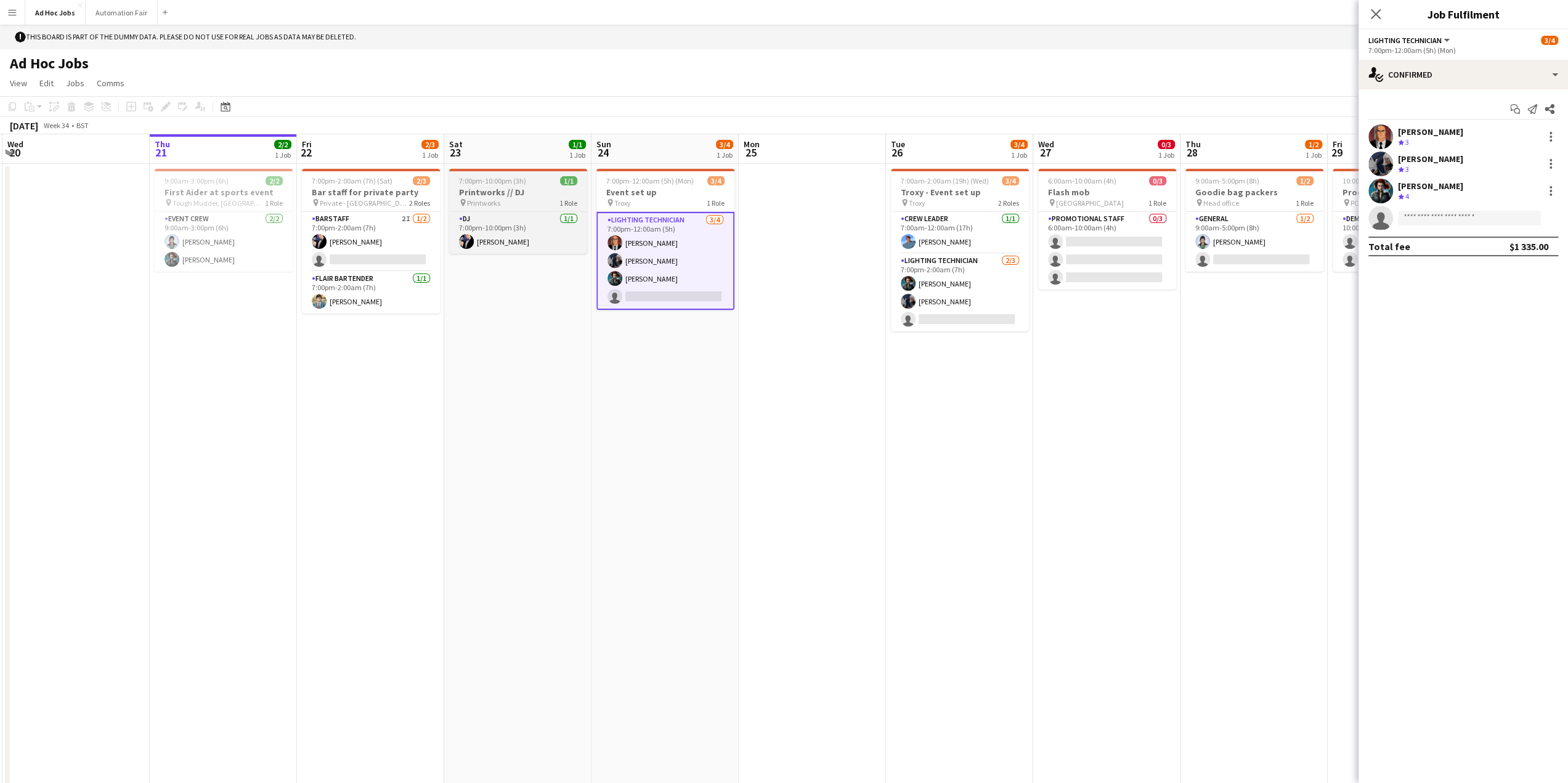
click at [504, 189] on h3 "Printworks // DJ" at bounding box center [518, 192] width 138 height 11
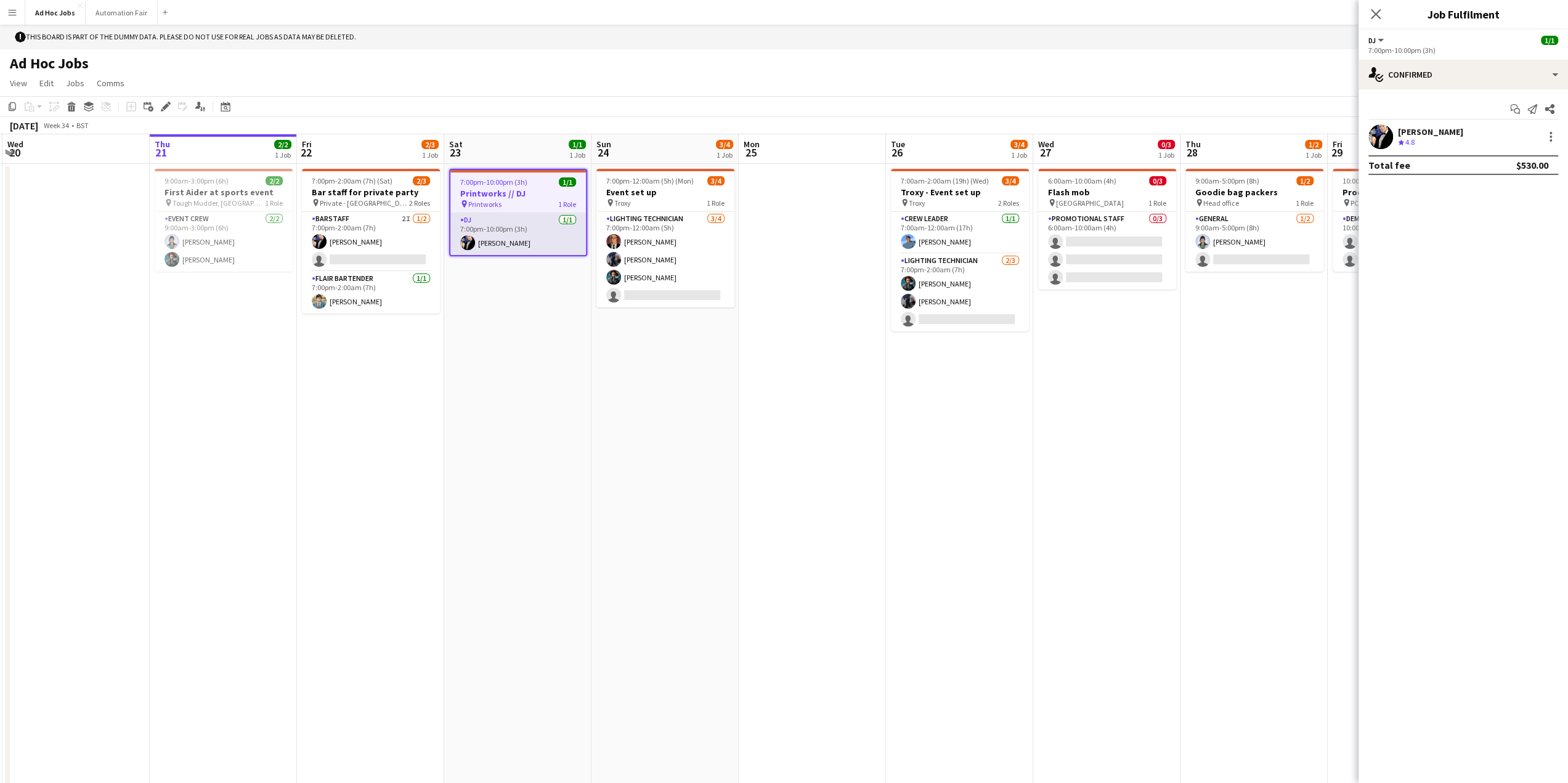
click at [512, 230] on app-card-role "DJ 1/1 7:00pm-10:00pm (3h) Bruce Wayne" at bounding box center [518, 235] width 135 height 42
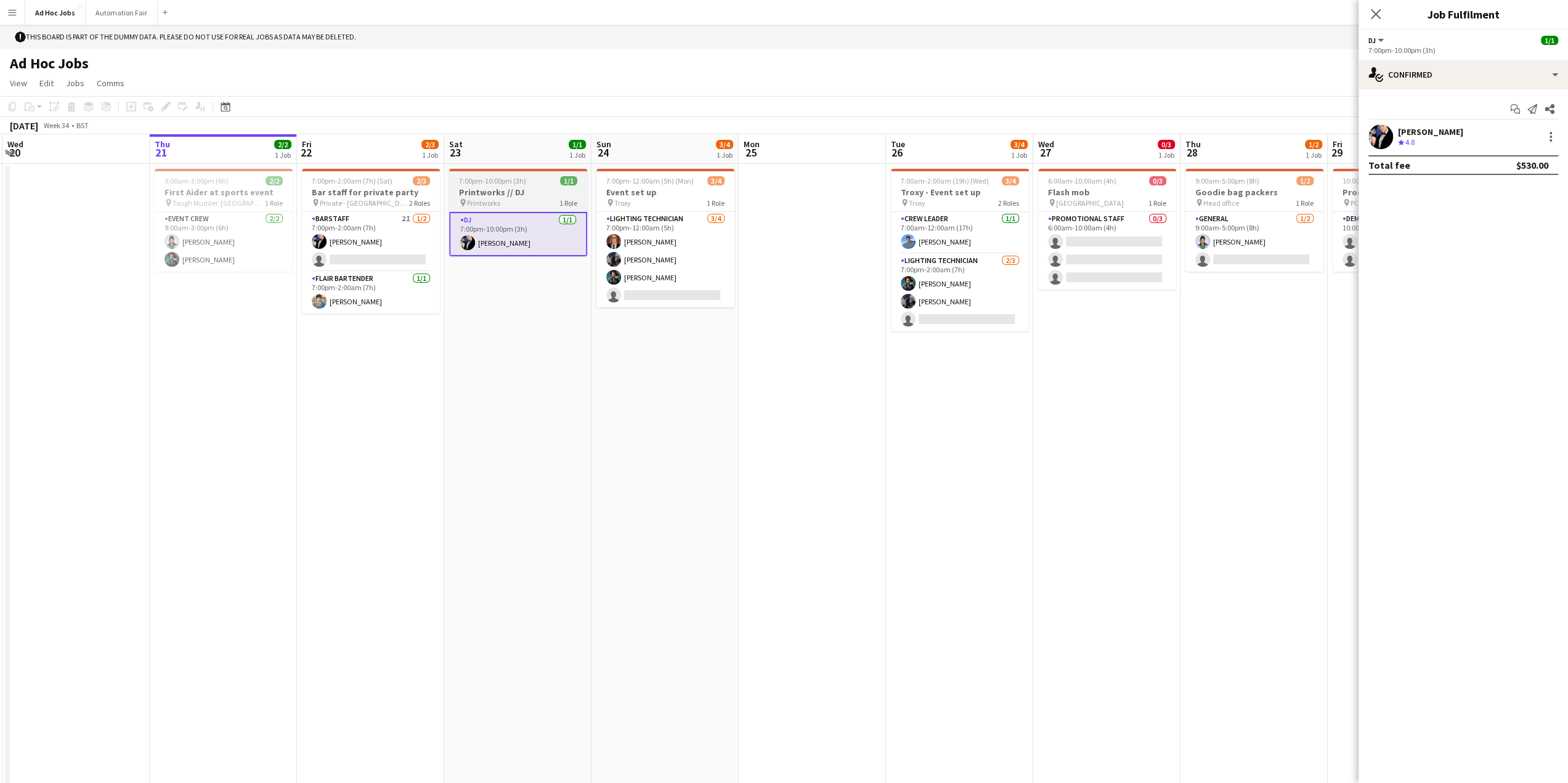
click at [499, 189] on h3 "Printworks // DJ" at bounding box center [518, 192] width 138 height 11
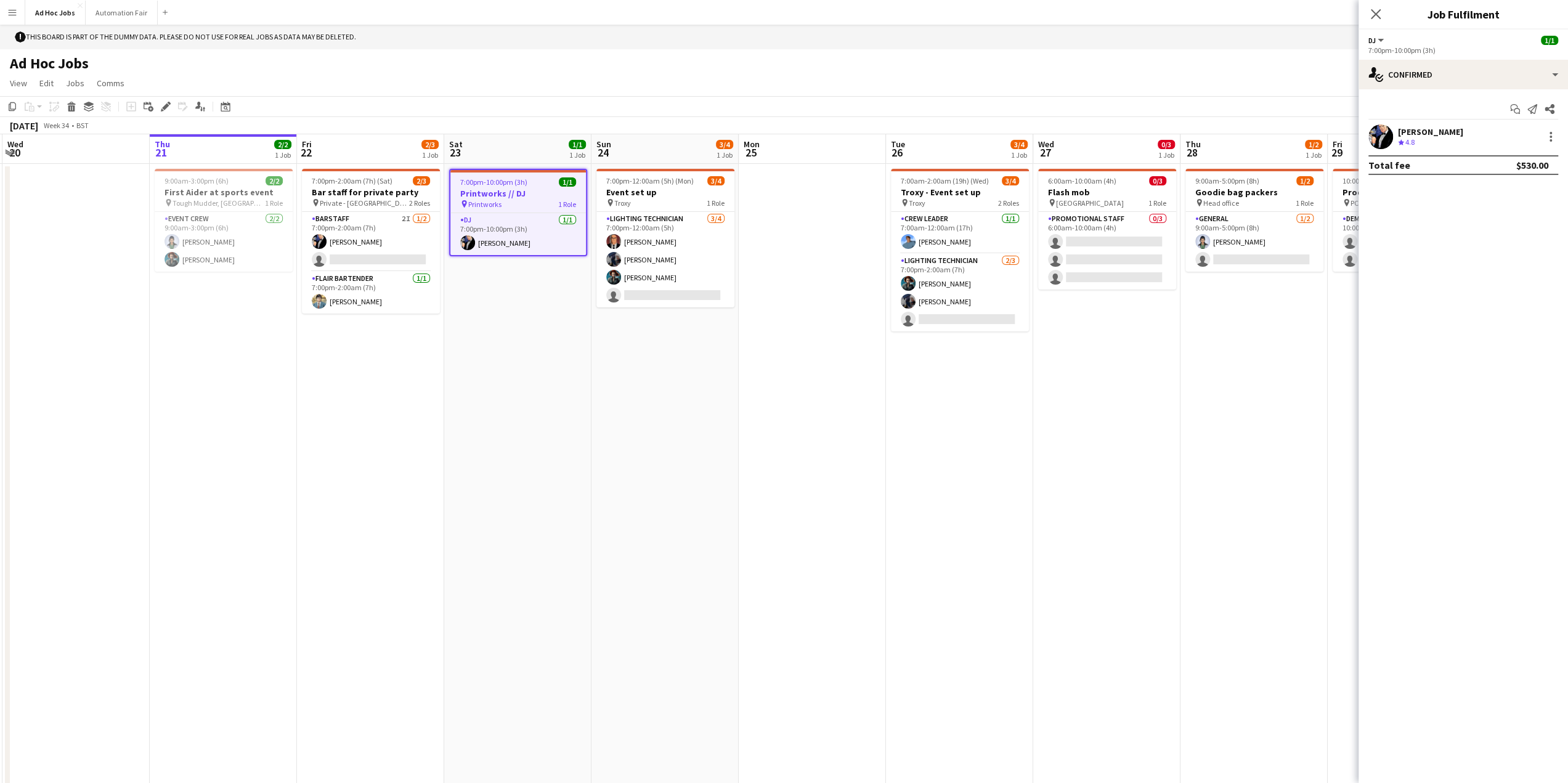
click at [503, 194] on h3 "Printworks // DJ" at bounding box center [518, 194] width 135 height 11
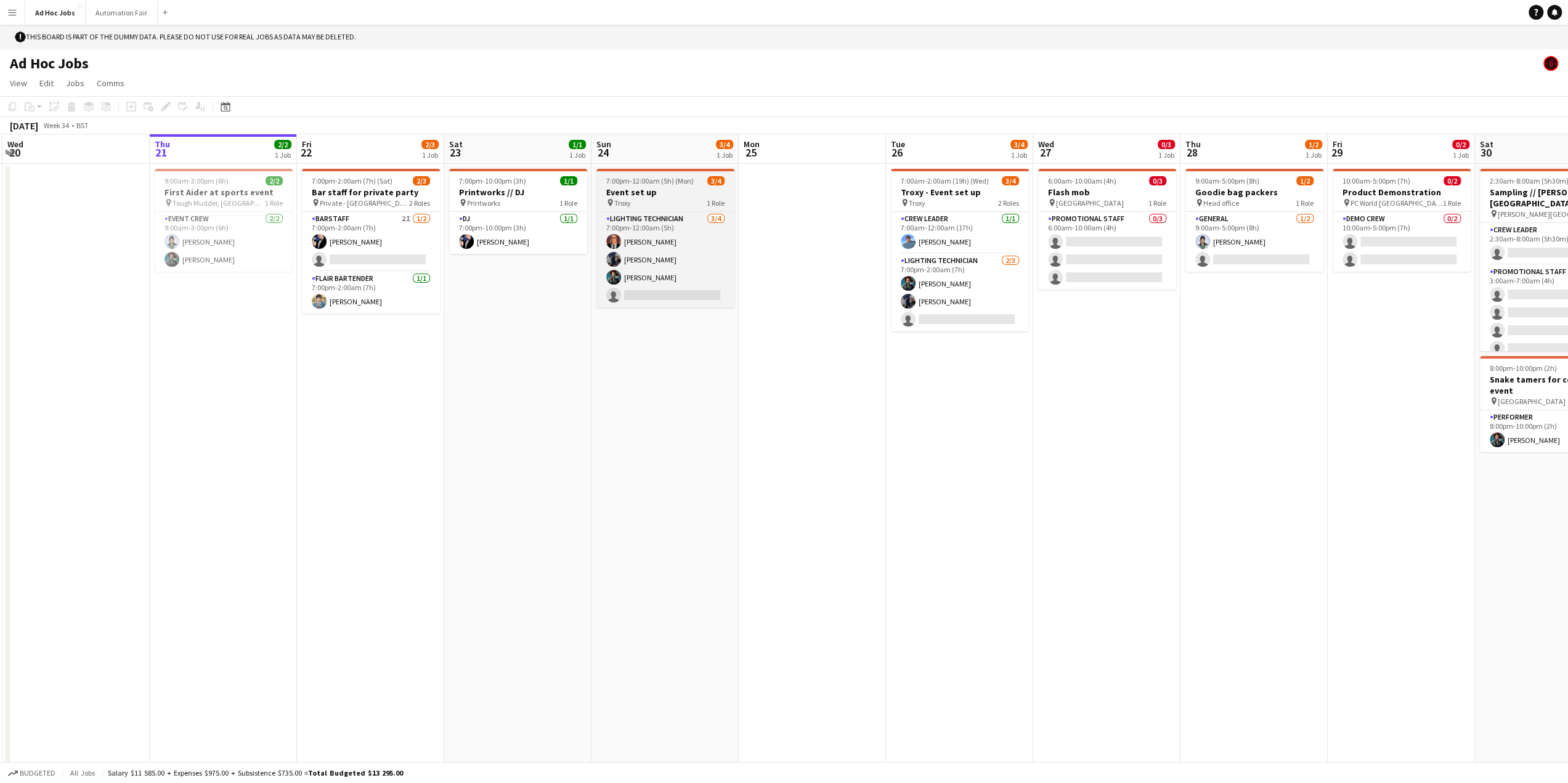
click at [668, 193] on h3 "Event set up" at bounding box center [665, 192] width 138 height 11
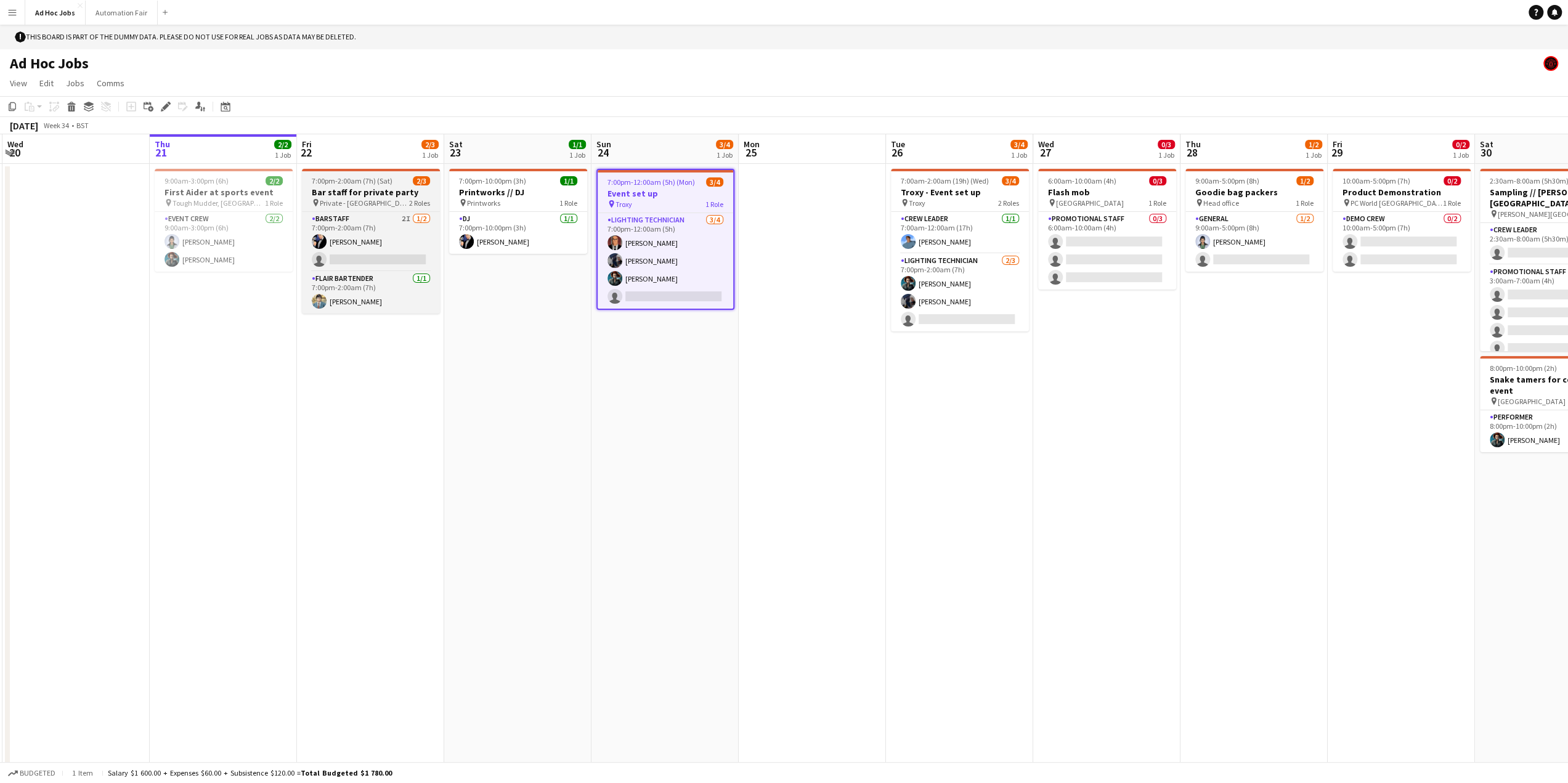
click at [361, 187] on app-job-card "7:00pm-2:00am (7h) (Sat) 2/3 Bar staff for private party pin Private - Leeds 2 …" at bounding box center [371, 241] width 138 height 145
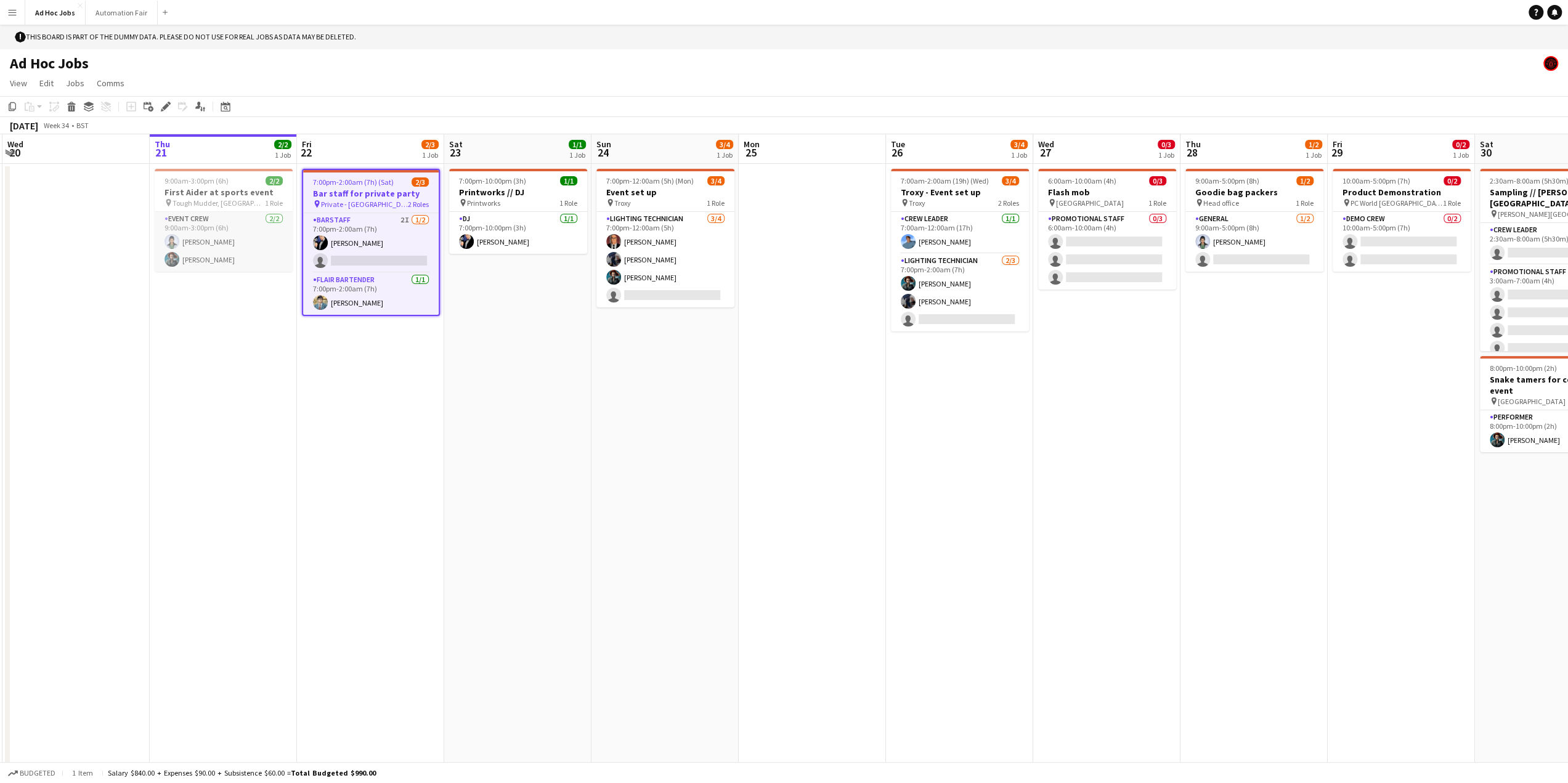
click at [181, 214] on app-card-role "Event Crew 2/2 9:00am-3:00pm (6h) Diana Prince Amanda Briggs" at bounding box center [223, 242] width 138 height 60
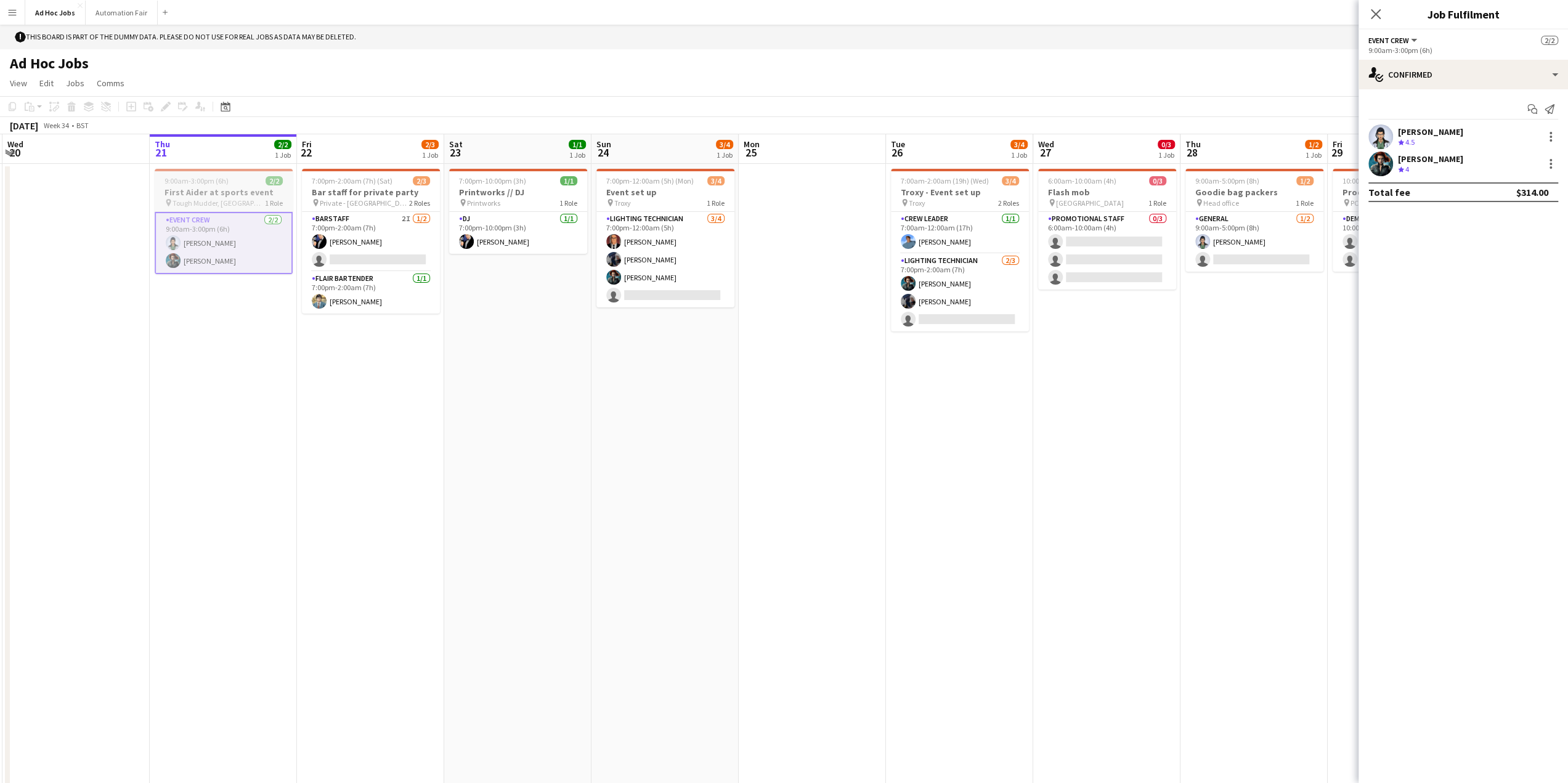
click at [189, 191] on h3 "First Aider at sports event" at bounding box center [223, 192] width 138 height 11
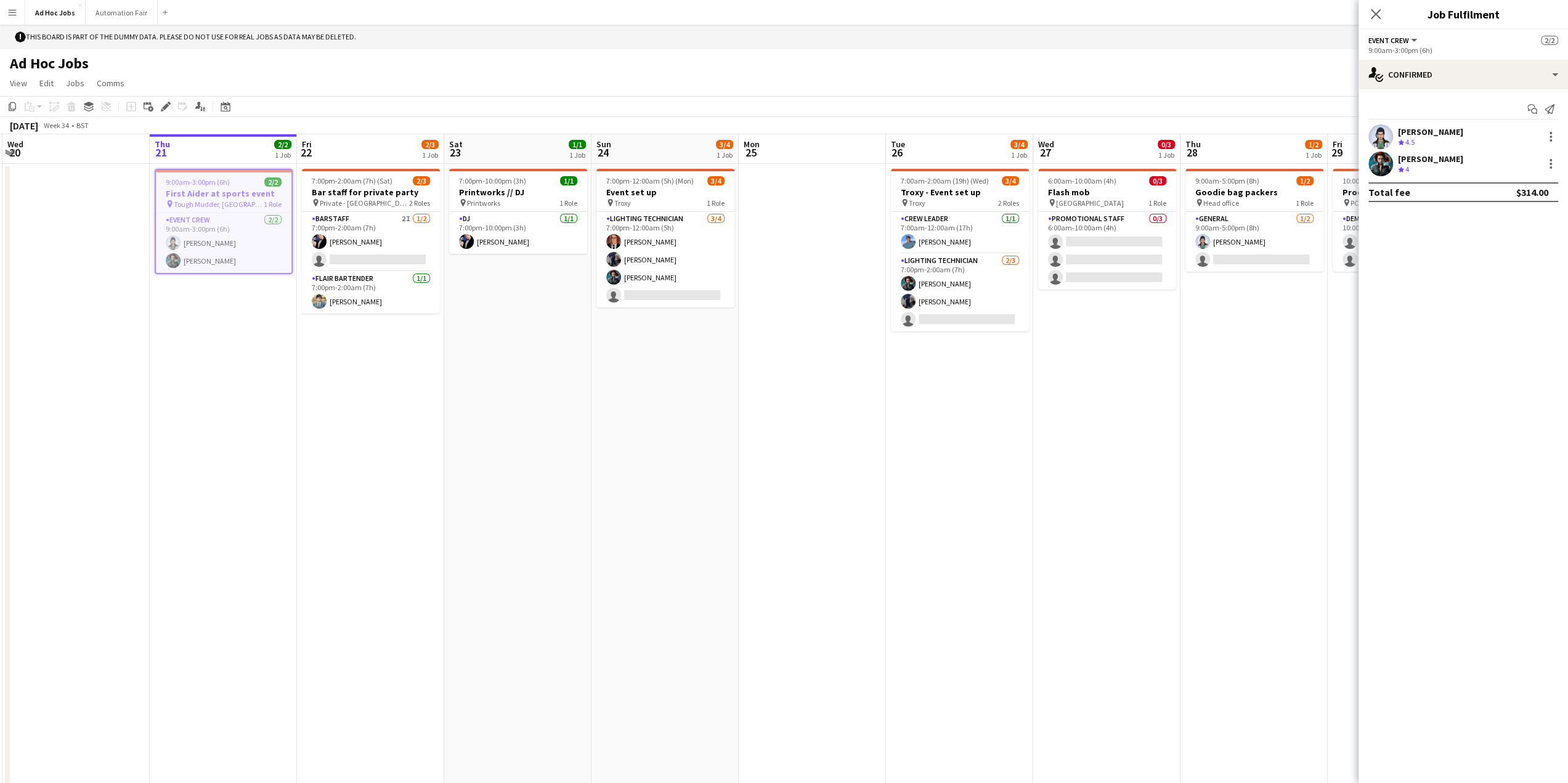
click at [16, 17] on app-icon "Menu" at bounding box center [12, 12] width 10 height 10
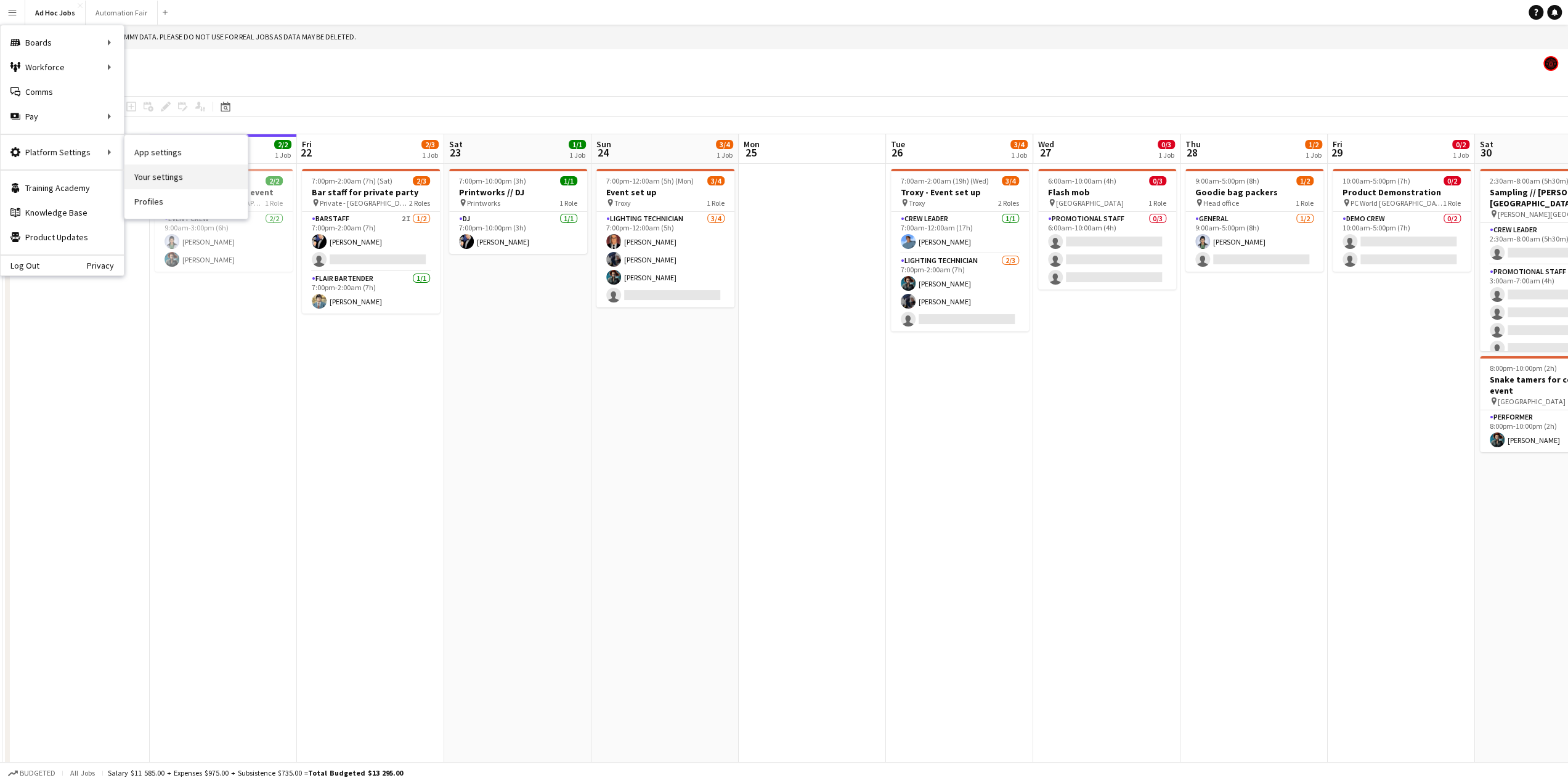
click at [143, 175] on link "Your settings" at bounding box center [186, 177] width 123 height 25
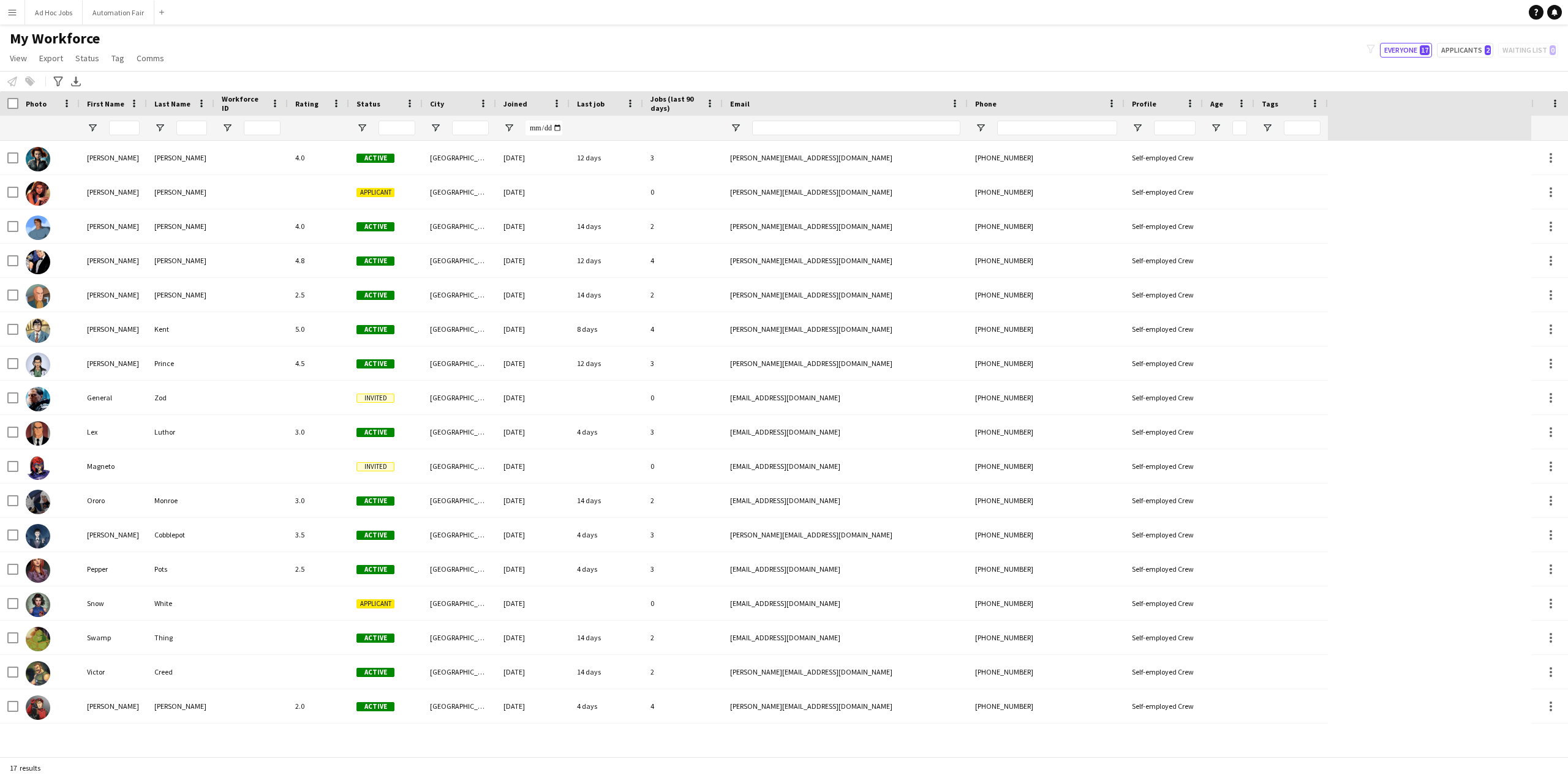
click at [14, 9] on app-icon "Menu" at bounding box center [12, 12] width 10 height 10
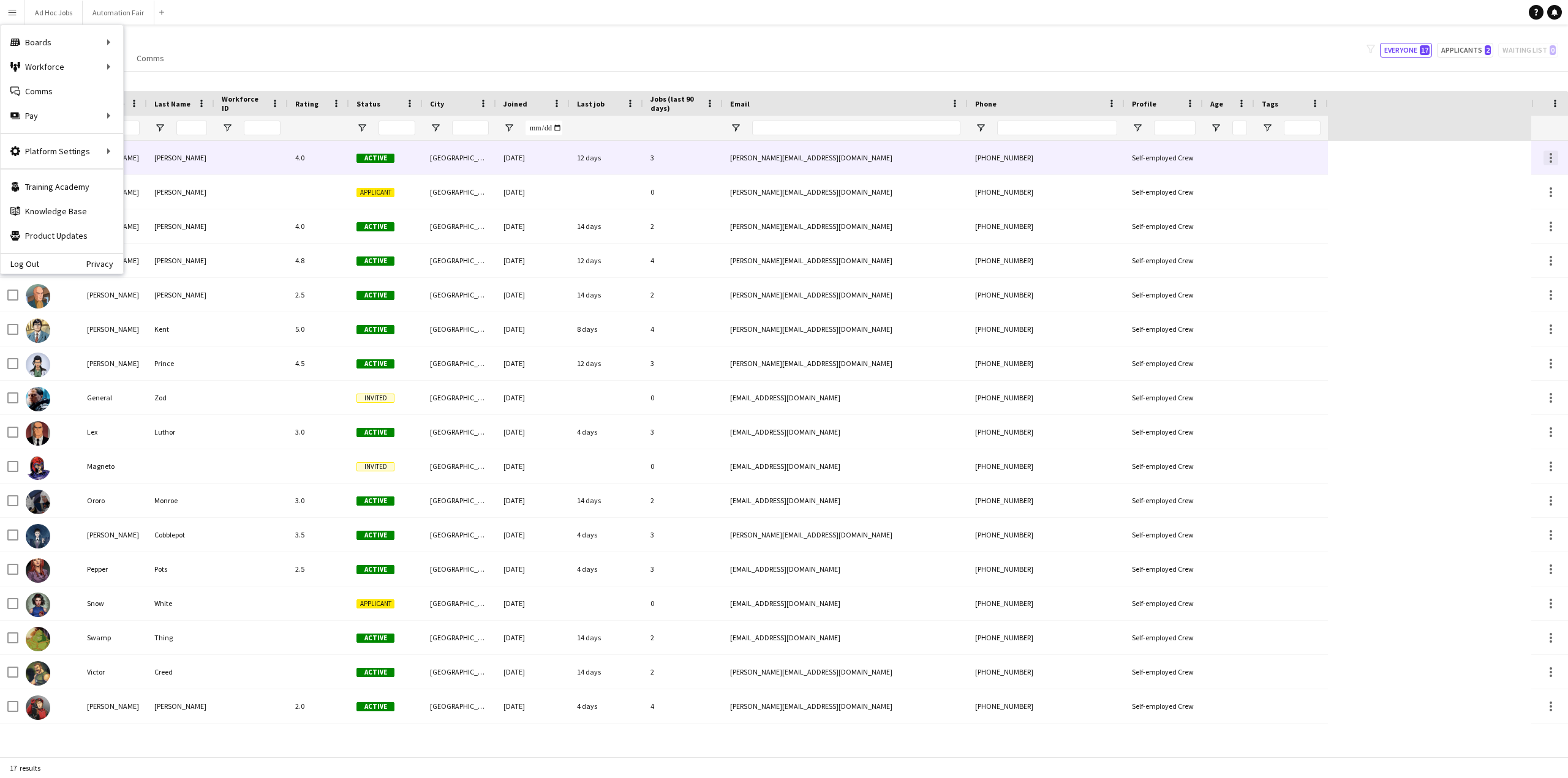
click at [1555, 155] on div at bounding box center [1551, 158] width 15 height 15
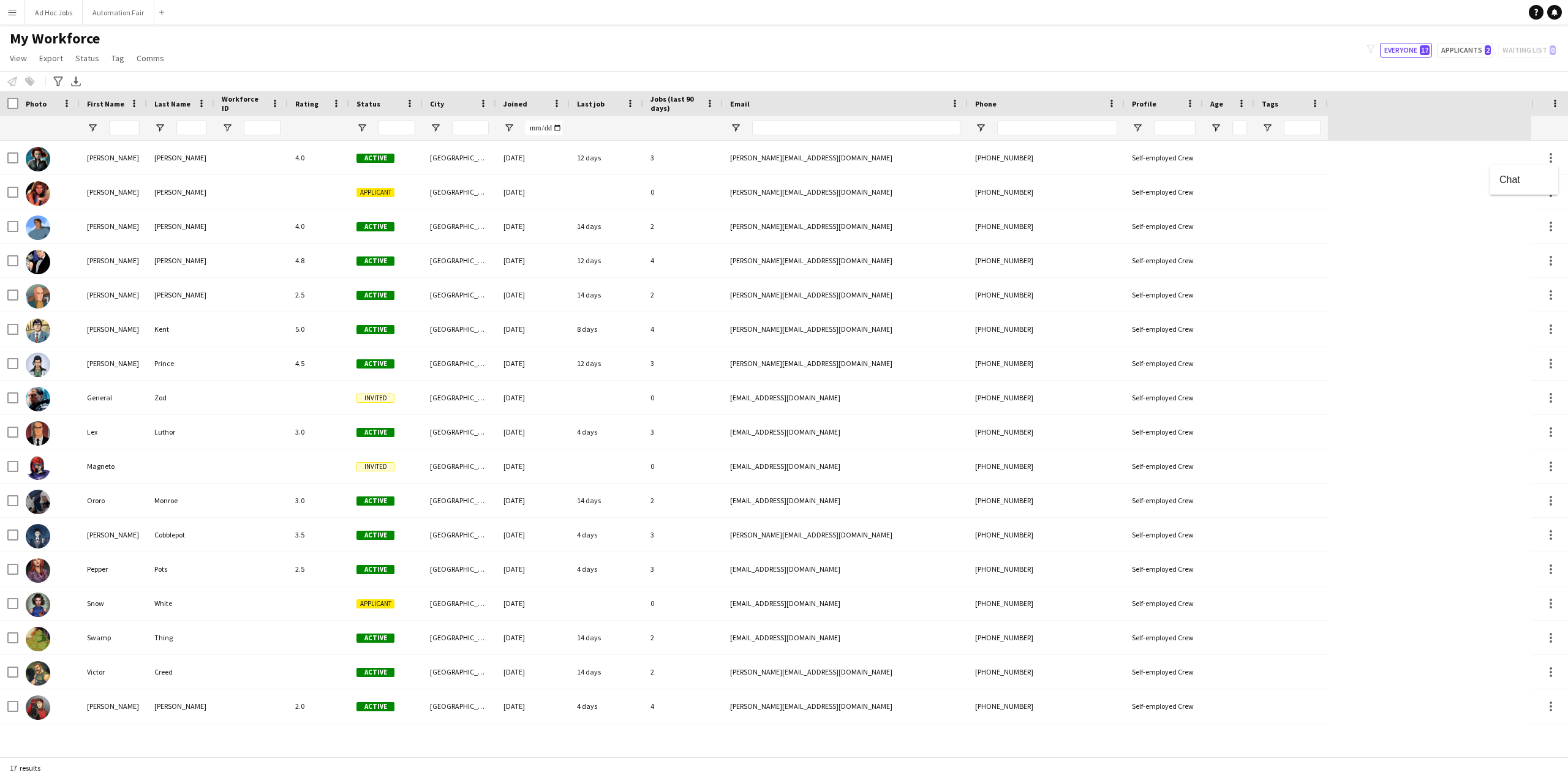
click at [1210, 162] on div at bounding box center [784, 389] width 1568 height 778
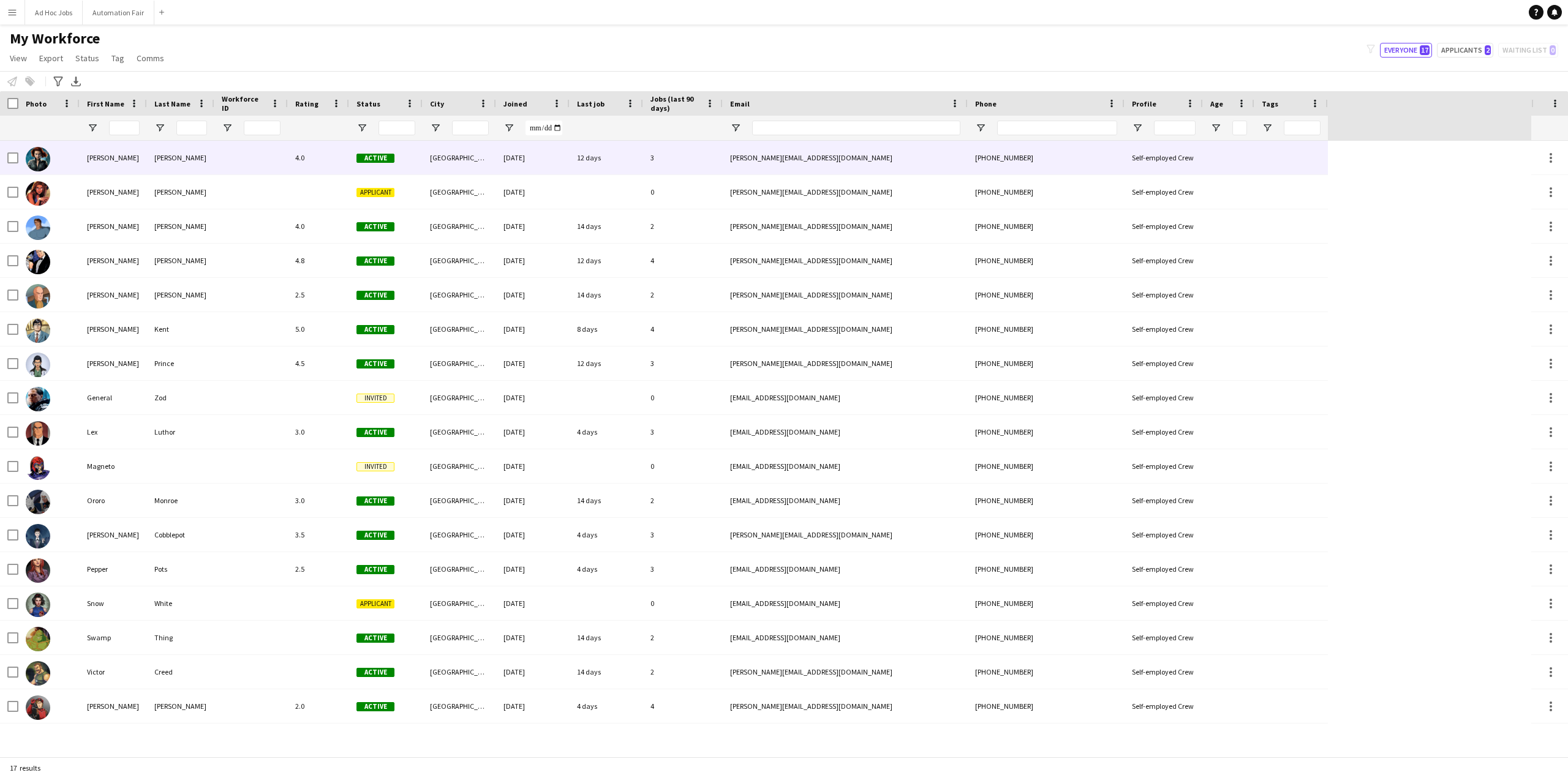
click at [988, 160] on div "[PHONE_NUMBER]" at bounding box center [1046, 157] width 157 height 34
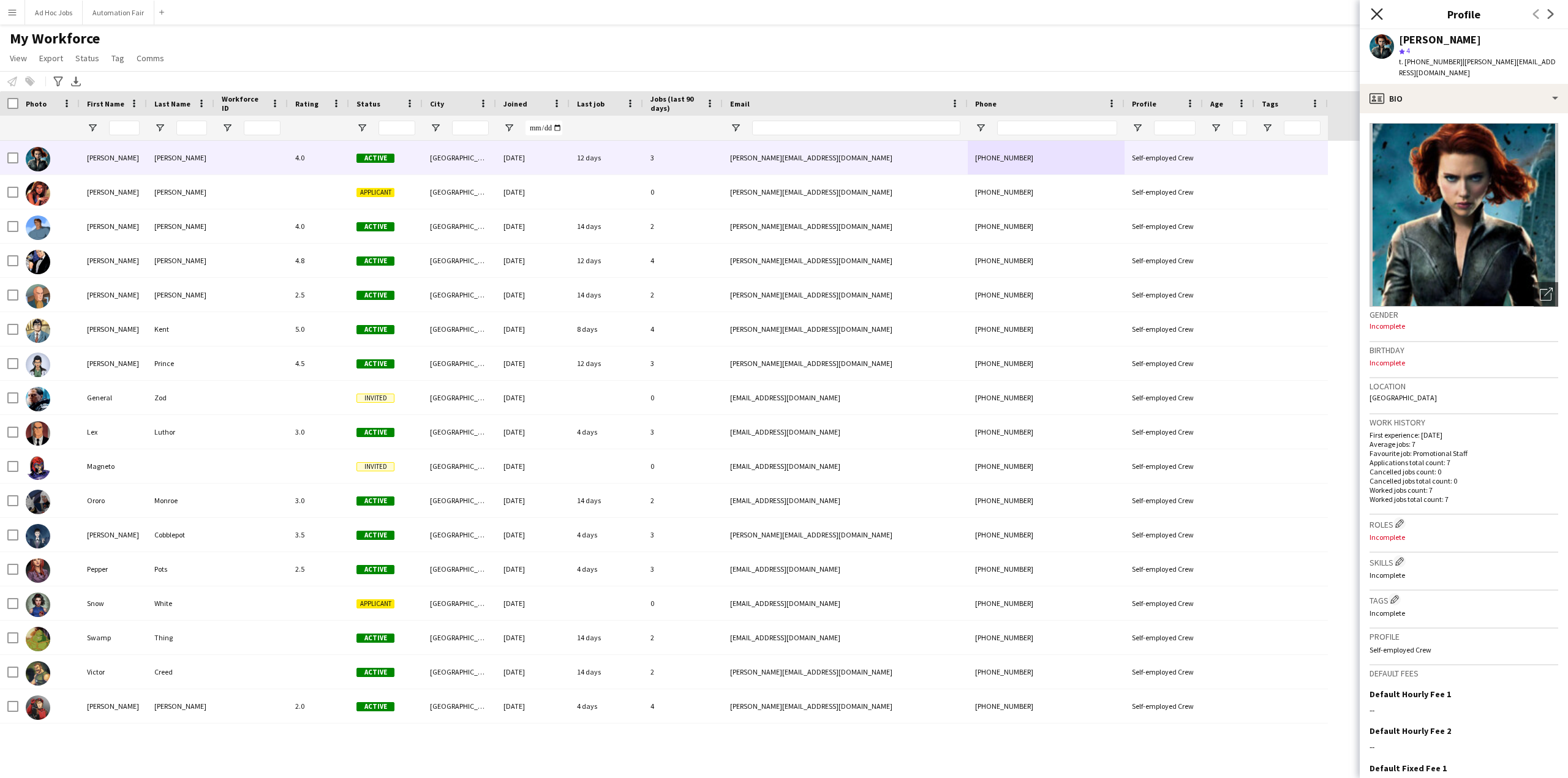
click at [1376, 14] on icon at bounding box center [1376, 14] width 12 height 12
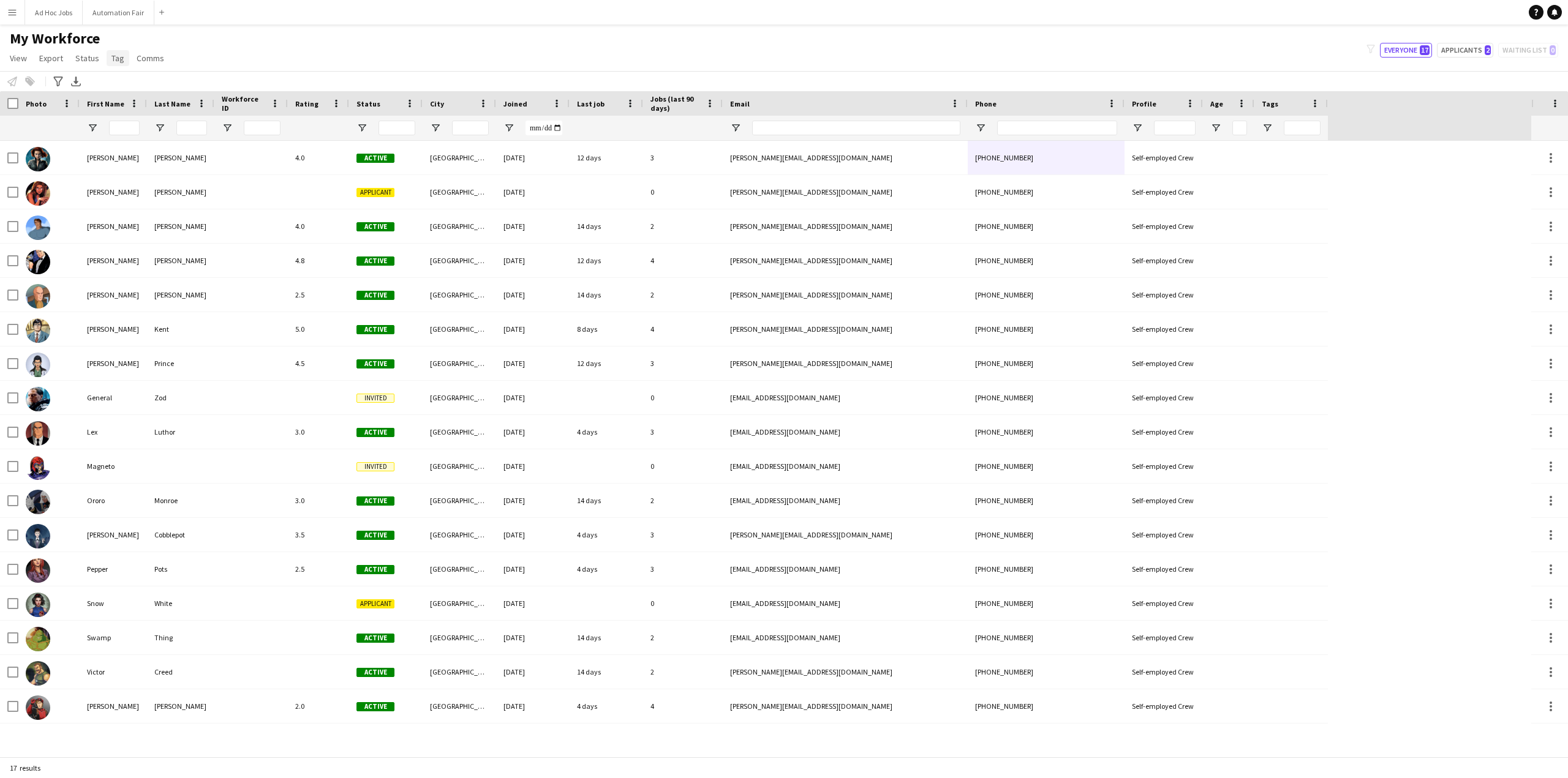
click at [118, 60] on span "Tag" at bounding box center [118, 58] width 13 height 11
click at [147, 53] on span "Comms" at bounding box center [150, 58] width 28 height 11
click at [87, 55] on span "Status" at bounding box center [87, 58] width 24 height 11
click at [57, 57] on span "Export" at bounding box center [51, 58] width 24 height 11
click at [24, 59] on span "View" at bounding box center [19, 58] width 17 height 11
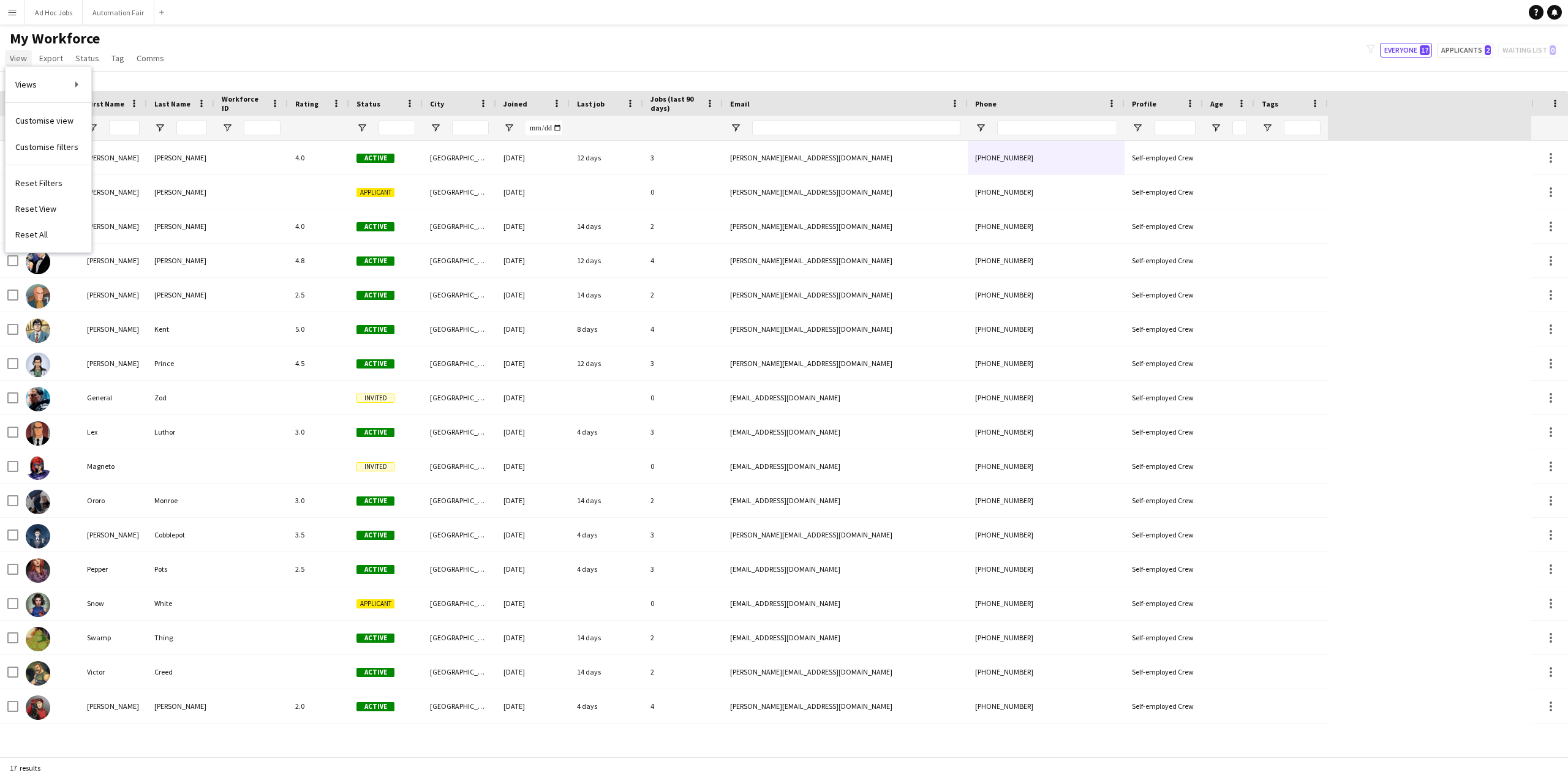
click at [24, 59] on span "View" at bounding box center [19, 58] width 17 height 11
click at [17, 19] on button "Menu" at bounding box center [12, 12] width 25 height 25
click at [171, 85] on link "Recruiting" at bounding box center [185, 91] width 123 height 25
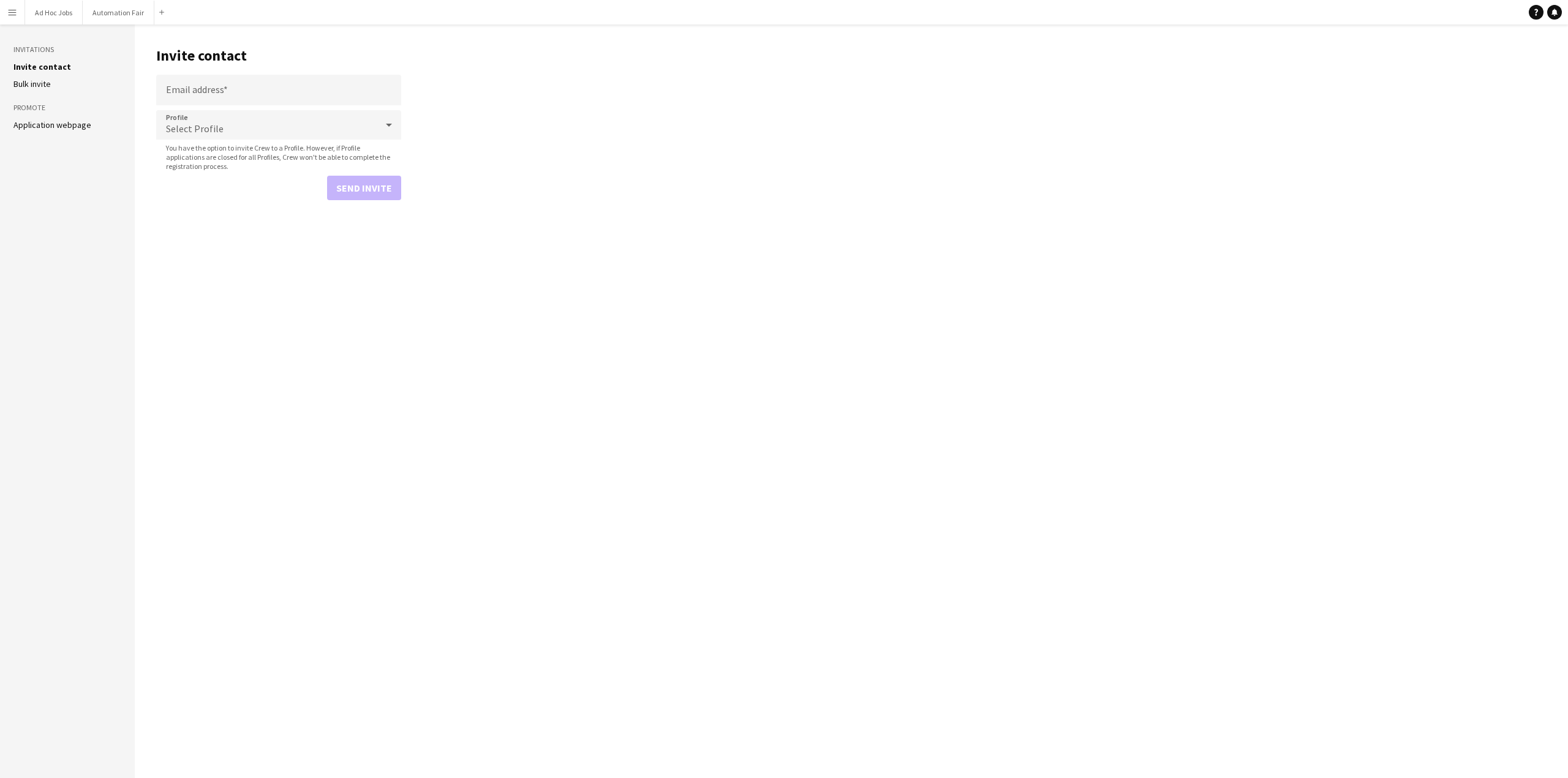
click at [31, 85] on link "Bulk invite" at bounding box center [32, 84] width 38 height 11
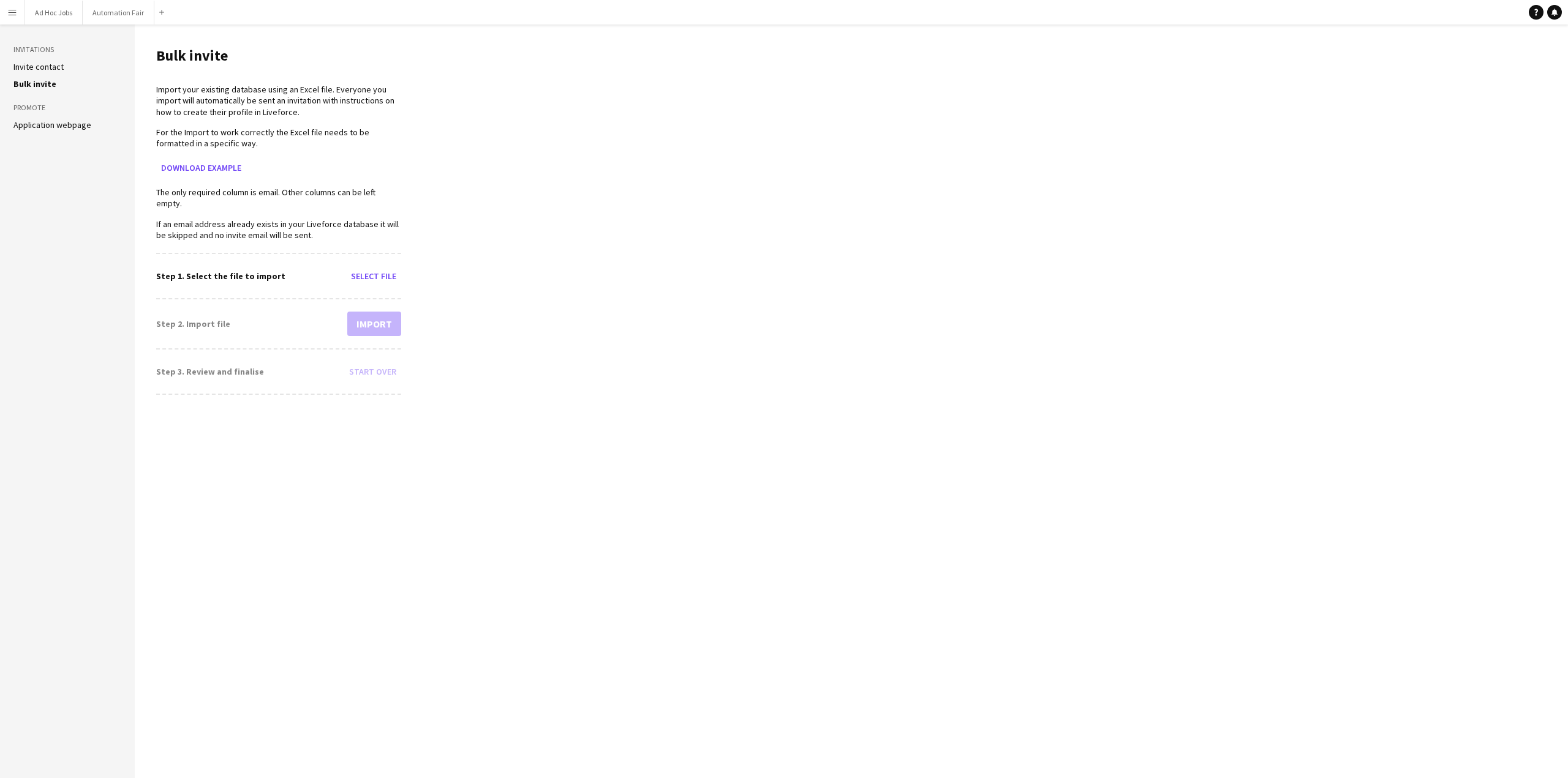
click at [31, 65] on link "Invite contact" at bounding box center [38, 67] width 50 height 11
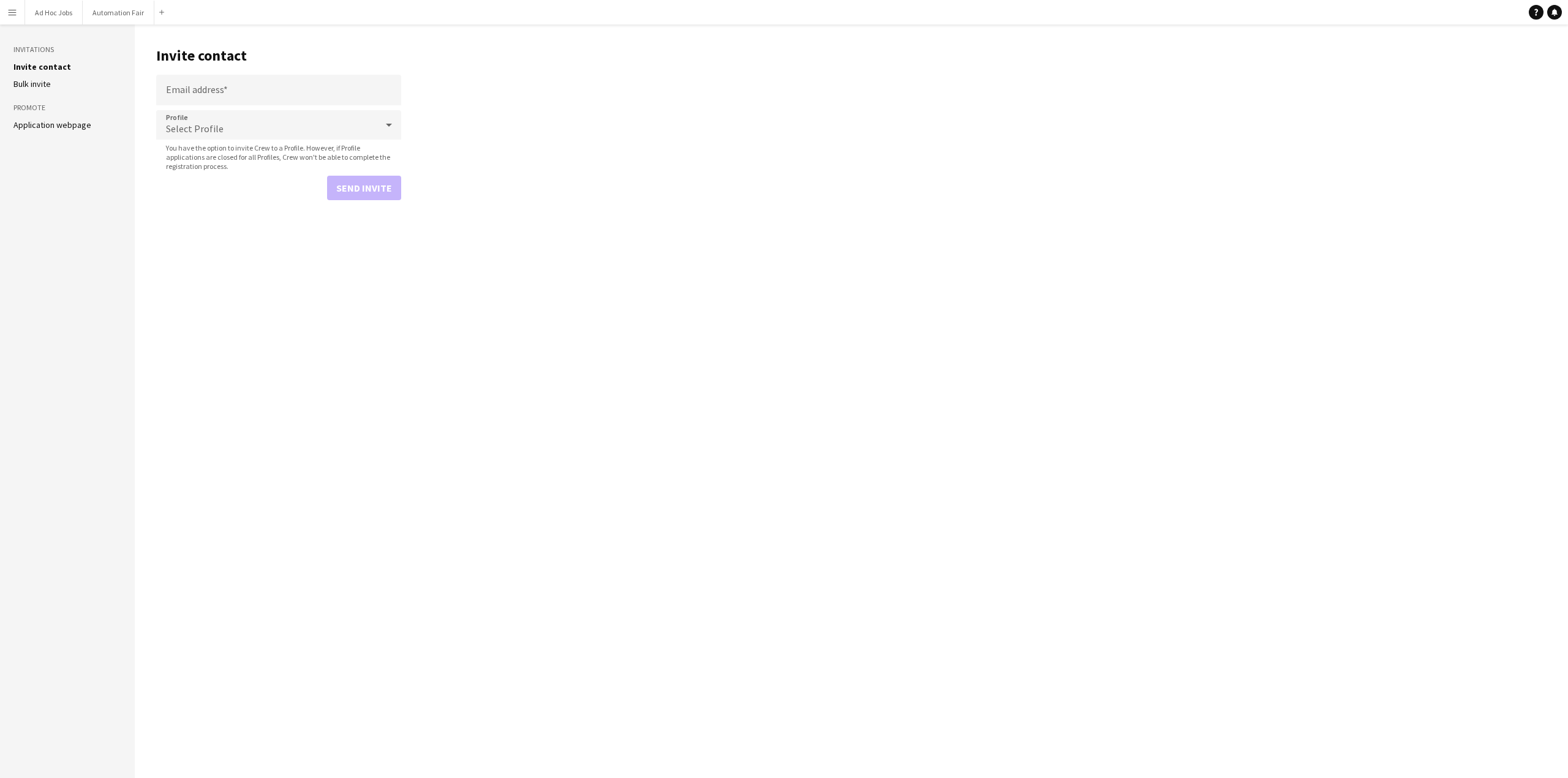
click at [228, 125] on div "Select Profile" at bounding box center [266, 125] width 220 height 30
click at [59, 126] on div at bounding box center [784, 389] width 1568 height 778
click at [45, 125] on link "Application webpage" at bounding box center [52, 125] width 78 height 11
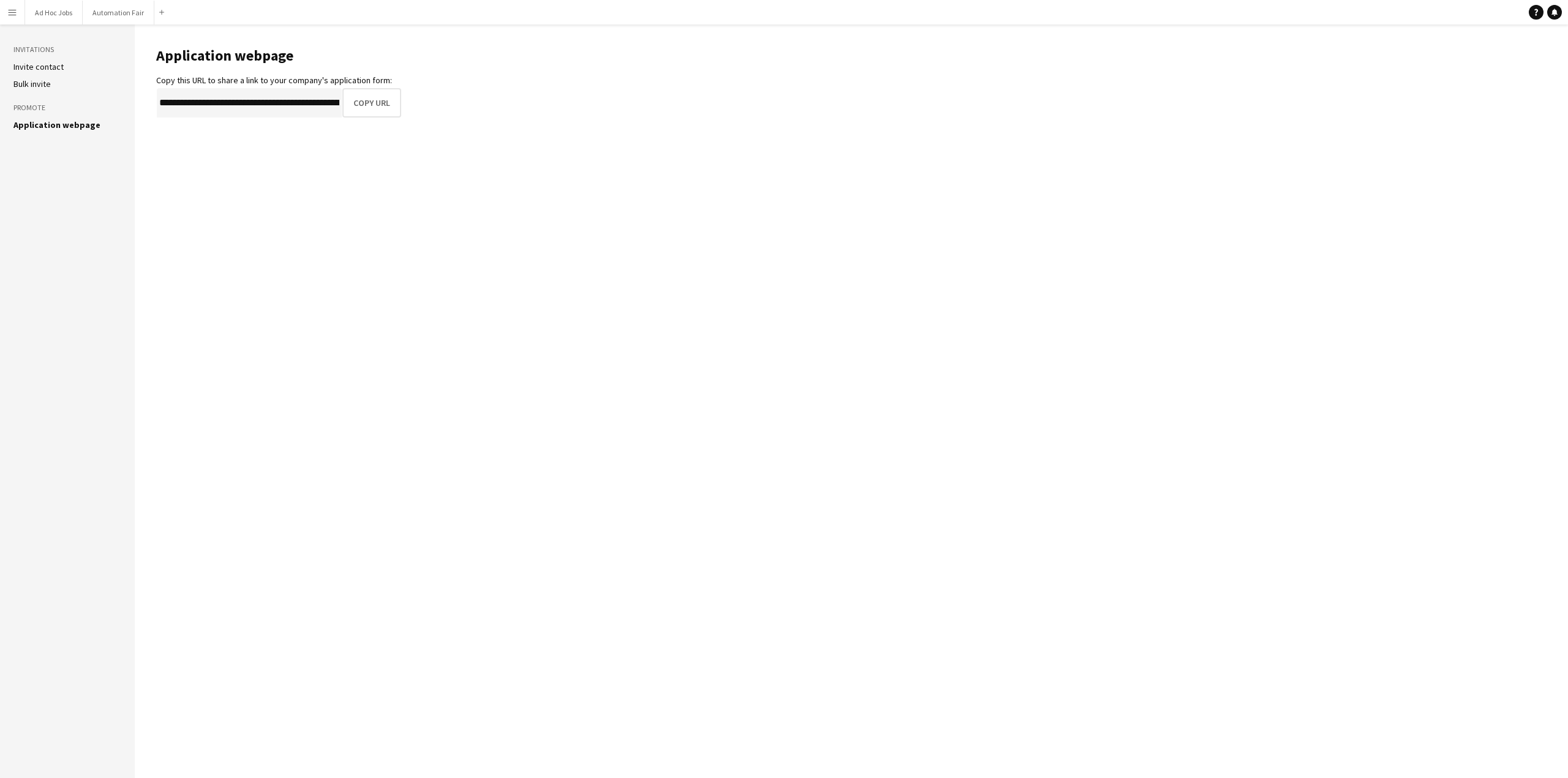
click at [36, 64] on link "Invite contact" at bounding box center [38, 67] width 50 height 11
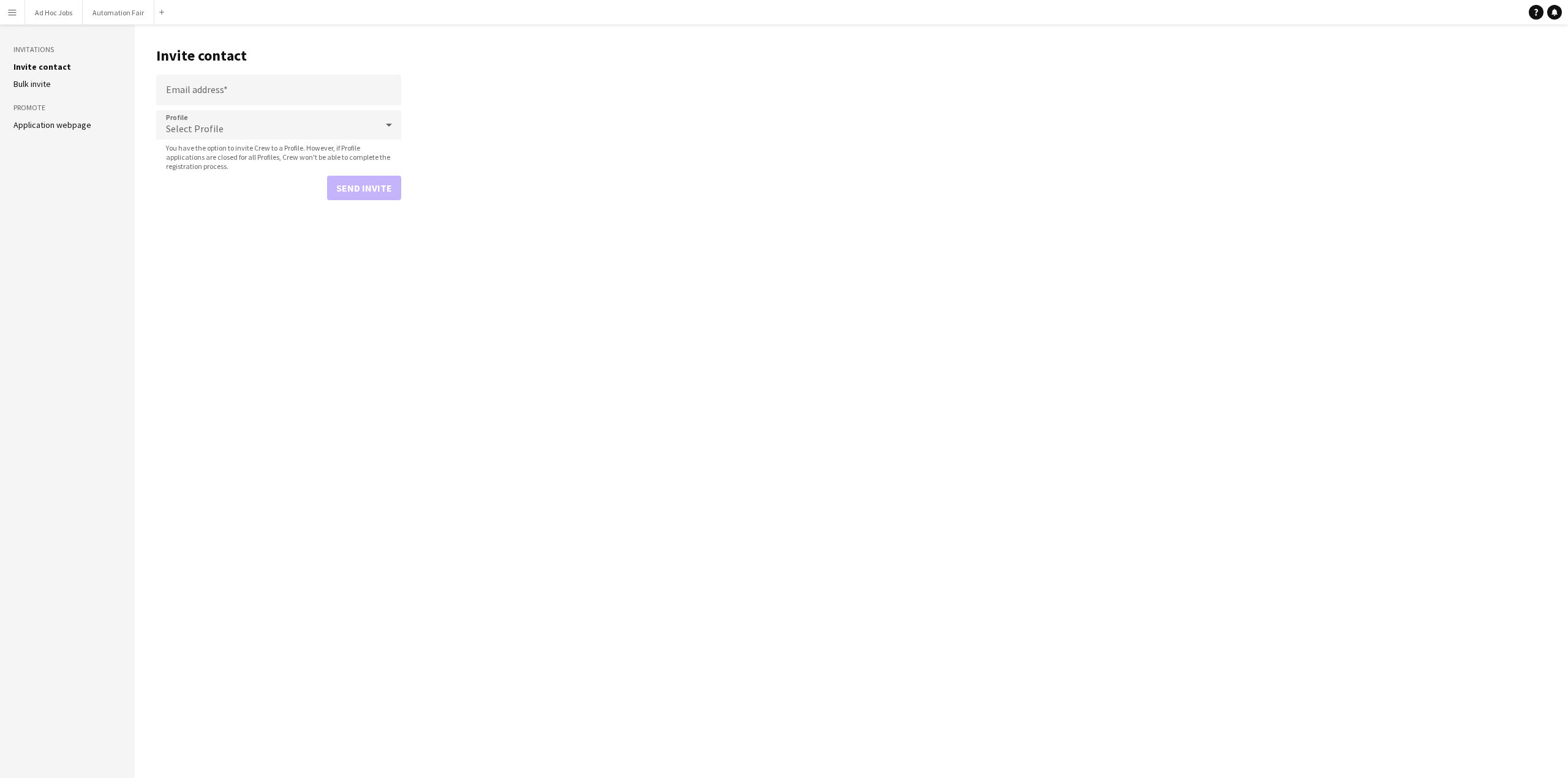
click at [9, 8] on app-icon "Menu" at bounding box center [12, 12] width 10 height 10
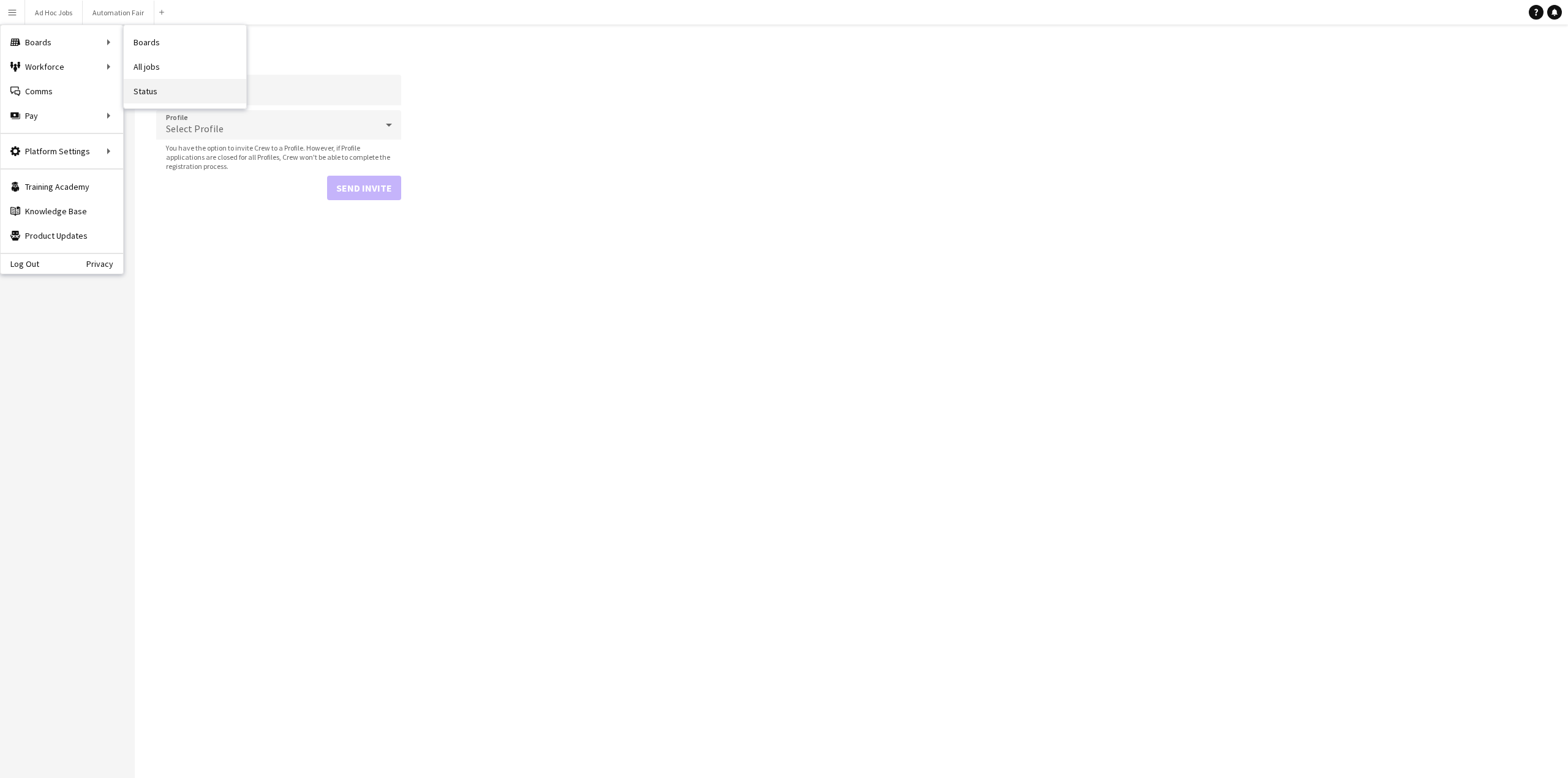
click at [157, 88] on link "Status" at bounding box center [185, 91] width 123 height 25
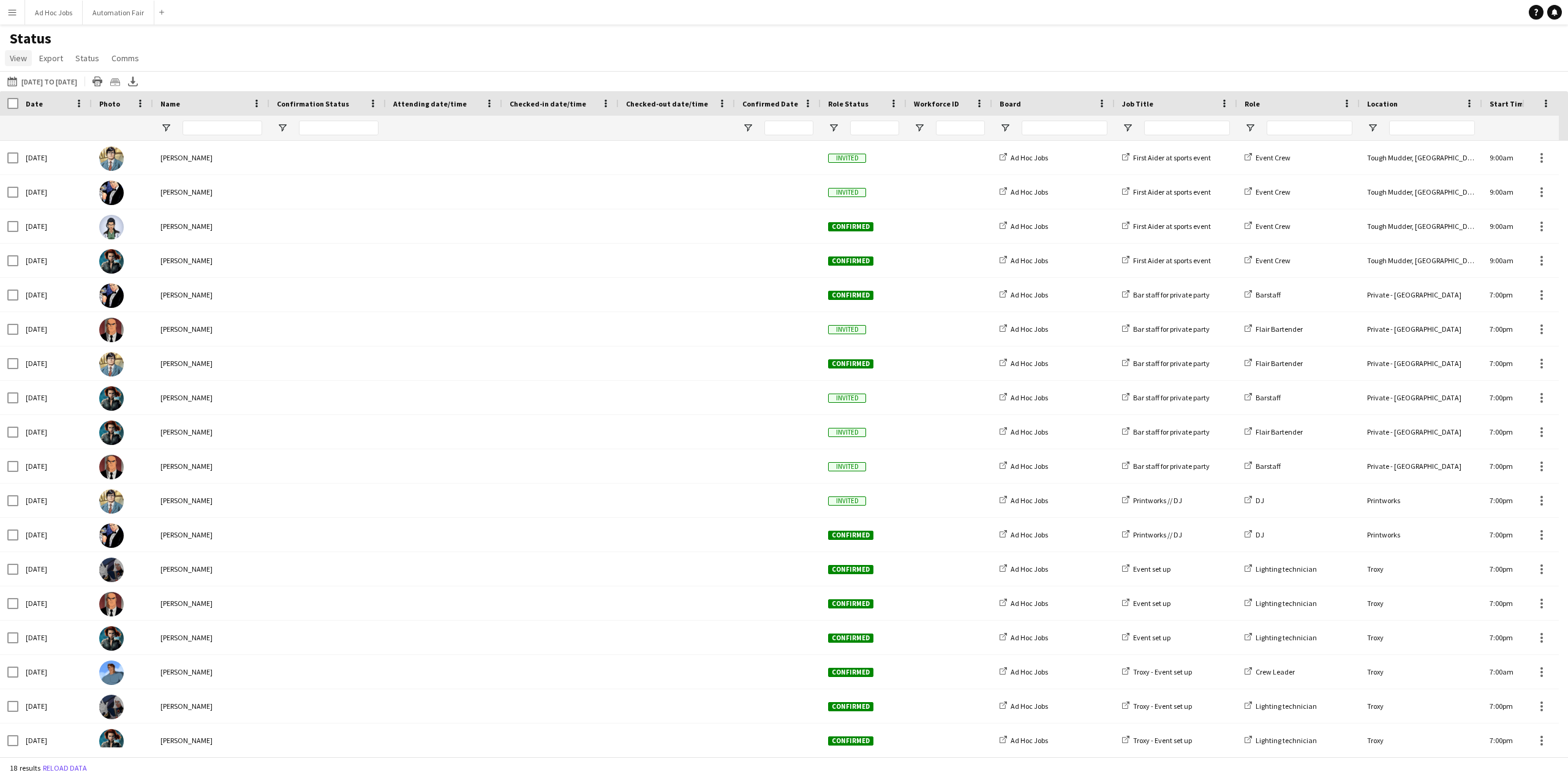
click at [24, 58] on span "View" at bounding box center [19, 58] width 17 height 11
click at [21, 9] on button "Menu" at bounding box center [12, 12] width 25 height 25
click at [17, 10] on button "Menu" at bounding box center [12, 12] width 25 height 25
click at [360, 49] on div "Status View Views Default view New view Update view Delete view Edit name Custo…" at bounding box center [784, 51] width 1568 height 42
click at [48, 58] on span "Export" at bounding box center [51, 58] width 24 height 11
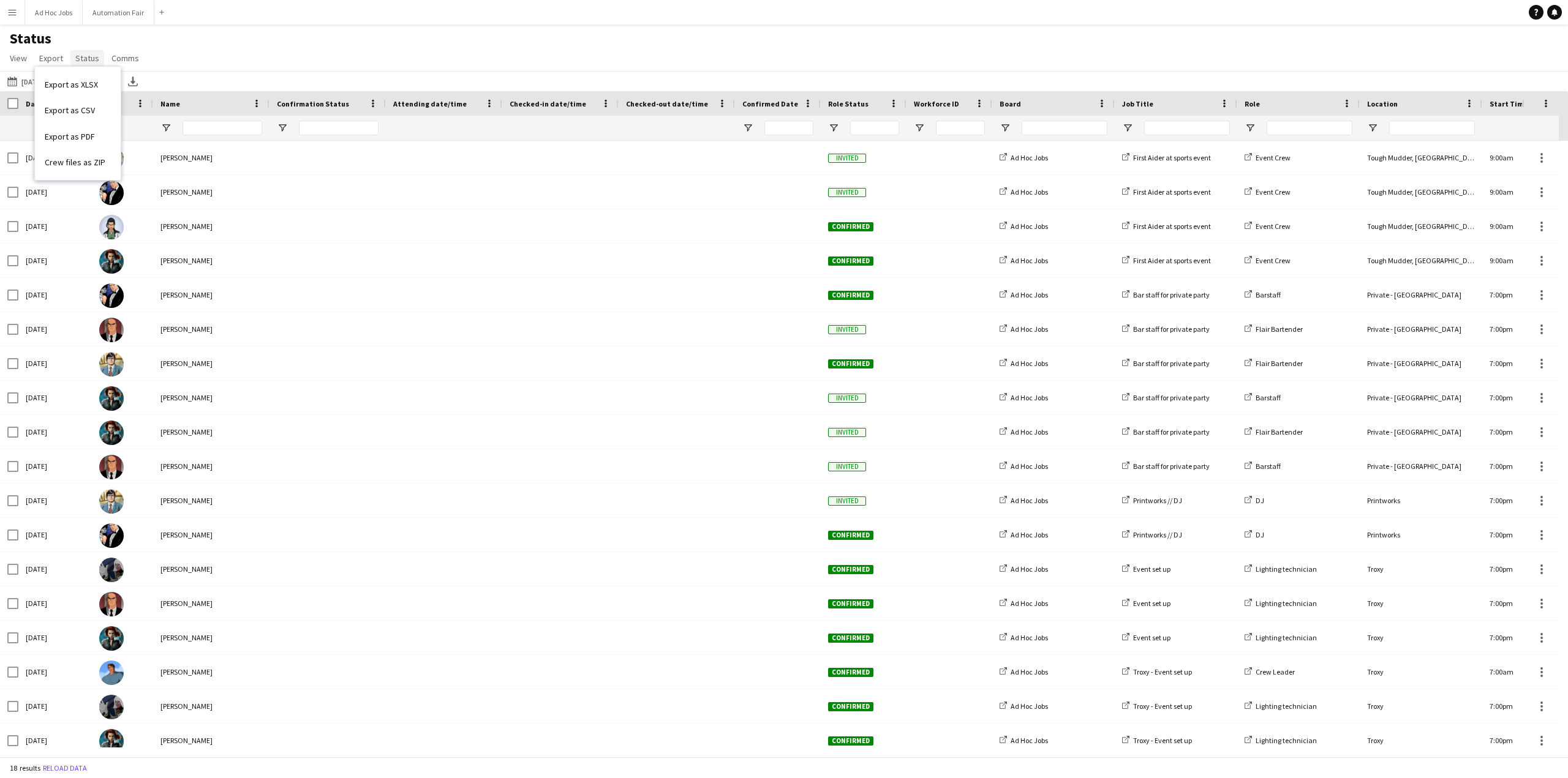
click at [78, 57] on span "Status" at bounding box center [87, 58] width 24 height 11
click at [114, 54] on span "Comms" at bounding box center [125, 58] width 28 height 11
click at [25, 55] on span "View" at bounding box center [19, 58] width 17 height 11
click at [16, 8] on app-icon "Menu" at bounding box center [12, 12] width 10 height 10
click at [499, 65] on div "Status View Views Default view New view Update view Delete view Edit name Custo…" at bounding box center [784, 51] width 1568 height 42
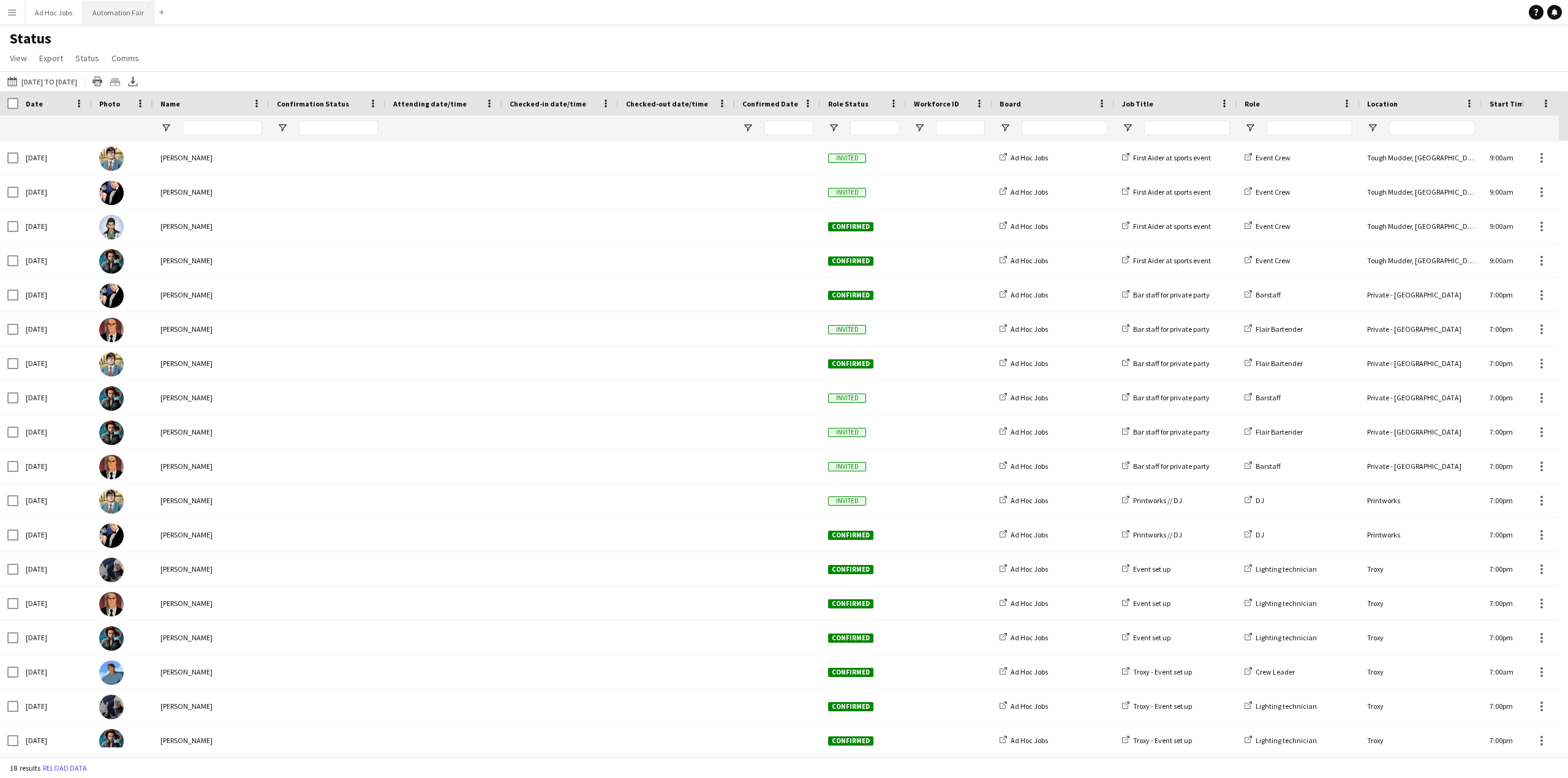
click at [128, 10] on button "Automation Fair Close" at bounding box center [118, 12] width 72 height 24
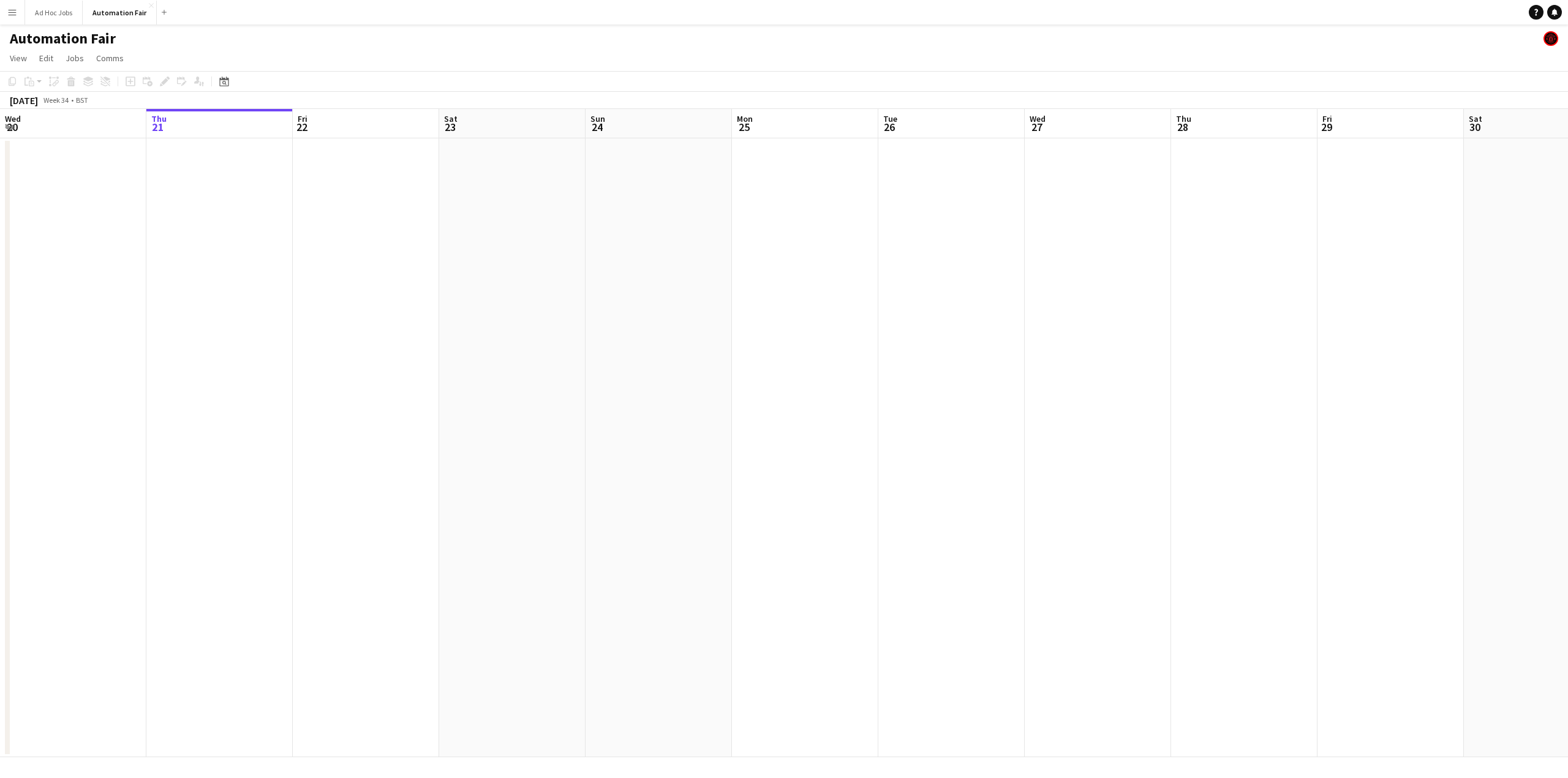
click at [9, 10] on app-icon "Menu" at bounding box center [12, 12] width 10 height 10
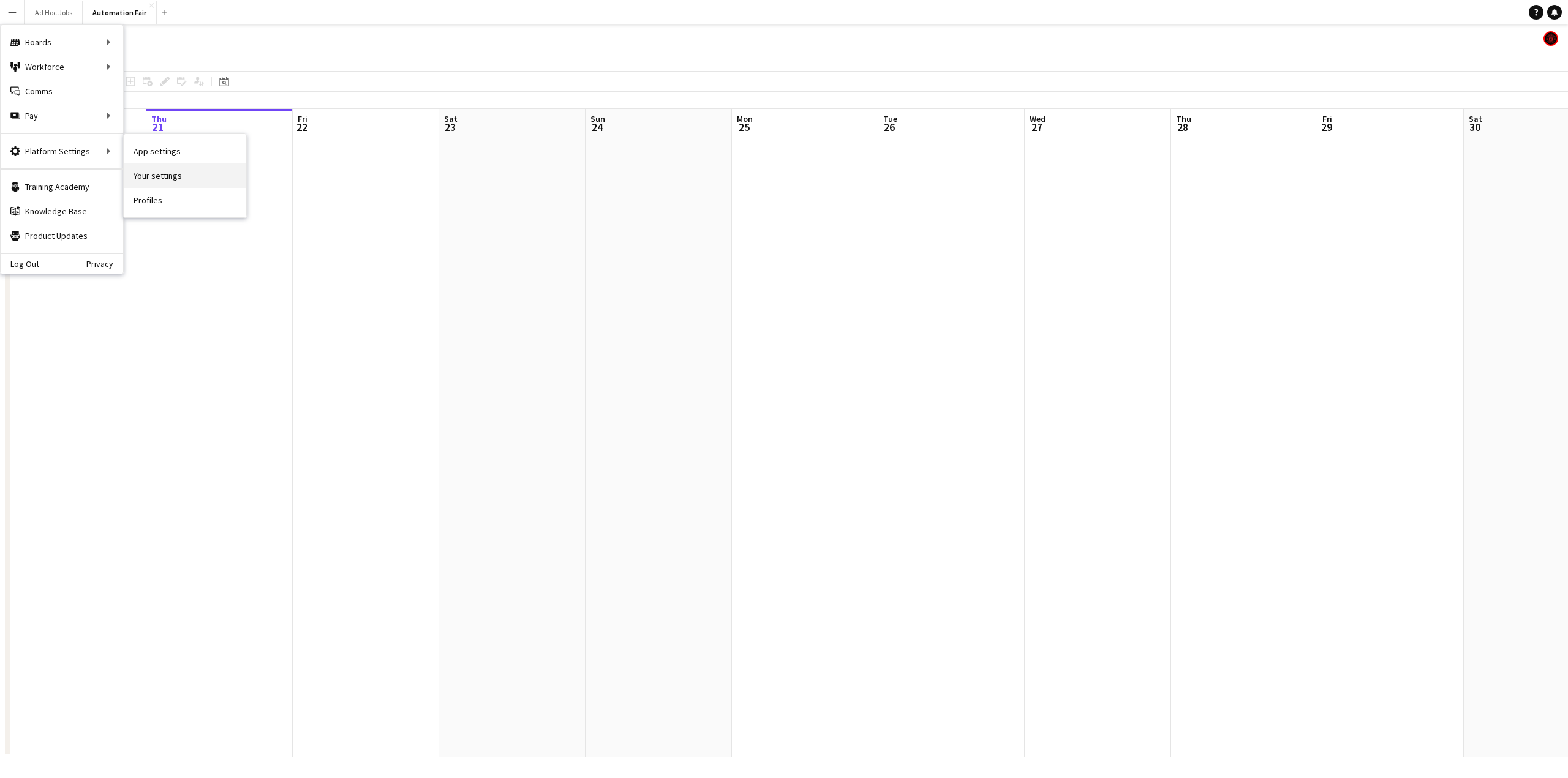
click at [170, 177] on link "Your settings" at bounding box center [185, 176] width 123 height 25
